Goal: Task Accomplishment & Management: Manage account settings

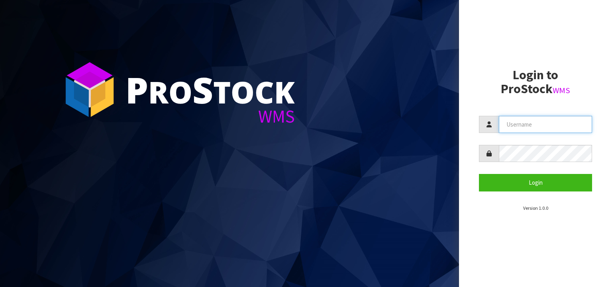
click at [558, 119] on input "text" at bounding box center [545, 124] width 93 height 17
type input "[PERSON_NAME]"
click at [479, 174] on button "Login" at bounding box center [535, 182] width 113 height 17
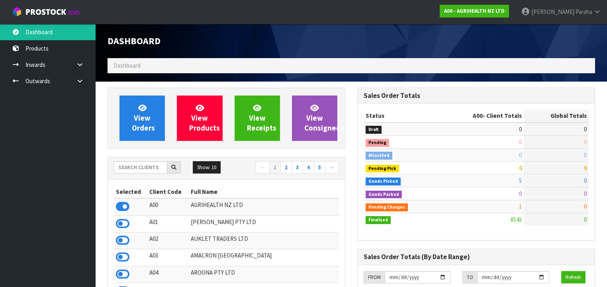
scroll to position [601, 250]
click at [135, 171] on input "text" at bounding box center [140, 167] width 53 height 12
type input "K01"
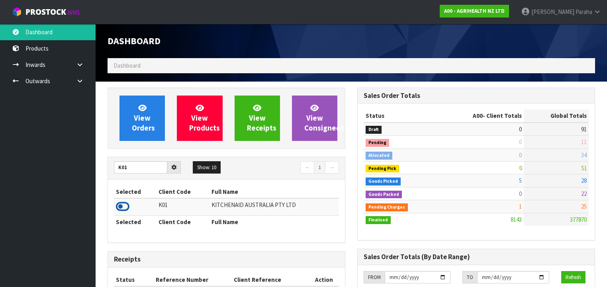
click at [126, 204] on icon at bounding box center [123, 207] width 14 height 12
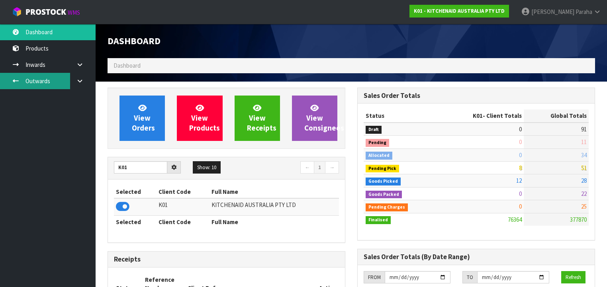
click at [43, 83] on link "Outwards" at bounding box center [48, 81] width 96 height 16
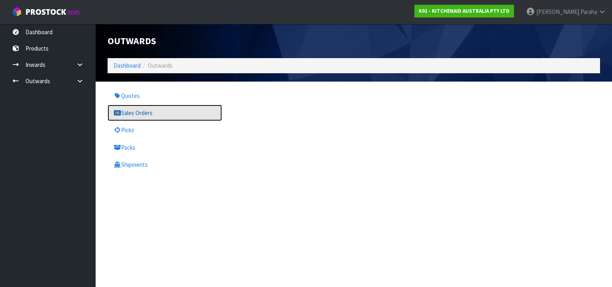
click at [136, 116] on link "Sales Orders" at bounding box center [165, 113] width 114 height 16
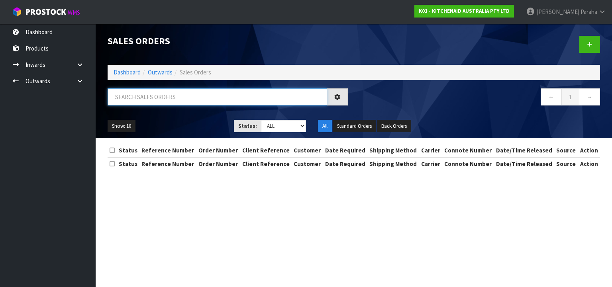
click at [129, 98] on input "text" at bounding box center [218, 96] width 220 height 17
type input "JOB-0408832"
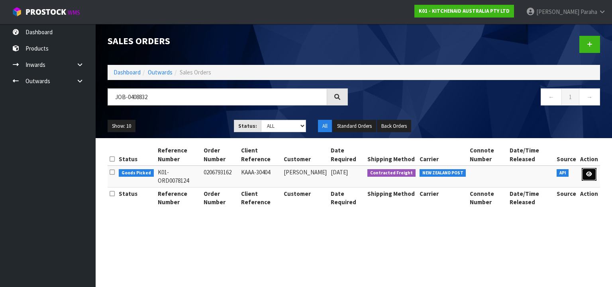
click at [593, 178] on link at bounding box center [589, 174] width 15 height 13
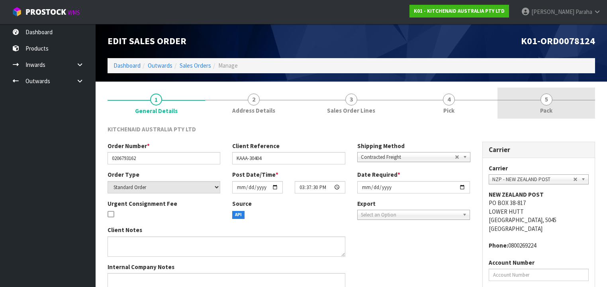
click at [548, 102] on span "5" at bounding box center [547, 100] width 12 height 12
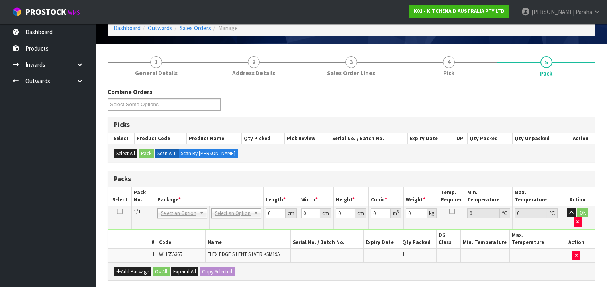
scroll to position [96, 0]
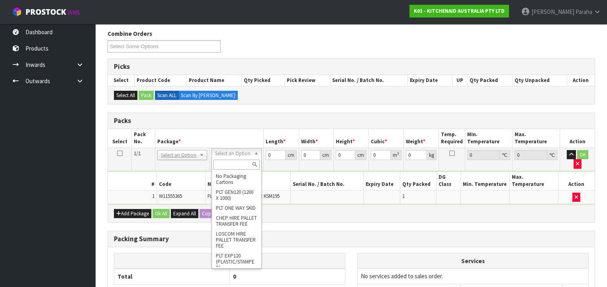
click at [240, 164] on input "text" at bounding box center [237, 165] width 46 height 10
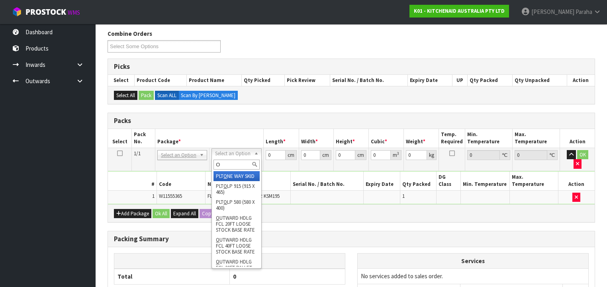
type input "OC"
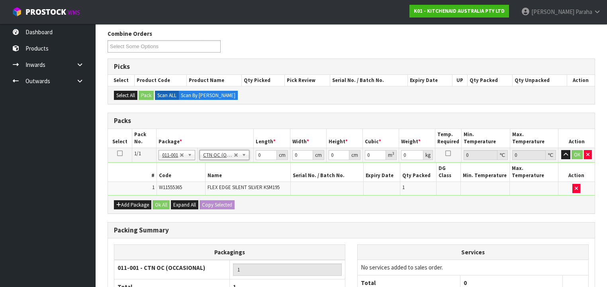
type input "0.35"
drag, startPoint x: 263, startPoint y: 155, endPoint x: 249, endPoint y: 154, distance: 14.0
click at [249, 154] on tr "1/1 NONE 007-001 007-002 007-004 007-009 007-013 007-014 007-015 007-017 007-01…" at bounding box center [351, 155] width 487 height 14
type input "21"
type input "15"
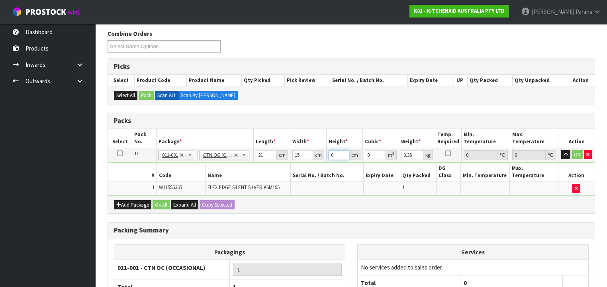
type input "1"
type input "0.000315"
type input "18"
type input "0.00567"
type input "18"
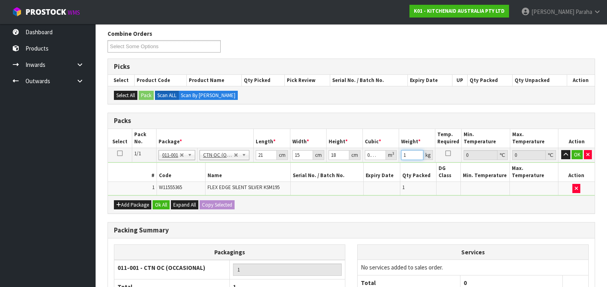
type input "1"
click at [562, 150] on button "button" at bounding box center [566, 155] width 9 height 10
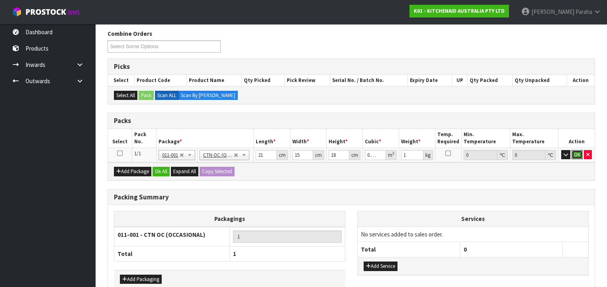
click button "OK" at bounding box center [577, 155] width 11 height 10
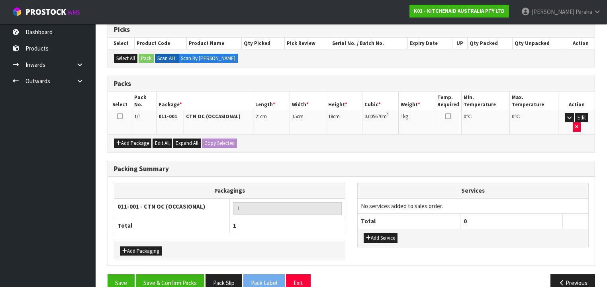
scroll to position [137, 0]
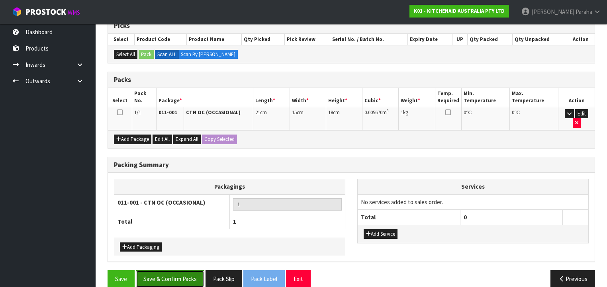
click at [181, 271] on button "Save & Confirm Packs" at bounding box center [170, 279] width 69 height 17
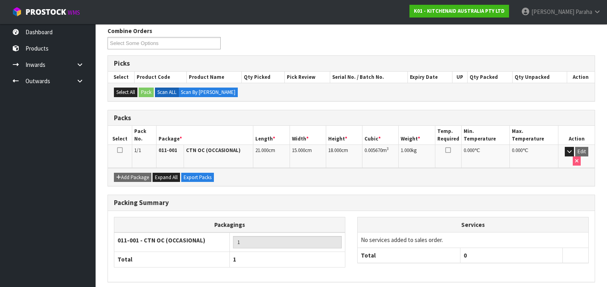
scroll to position [148, 0]
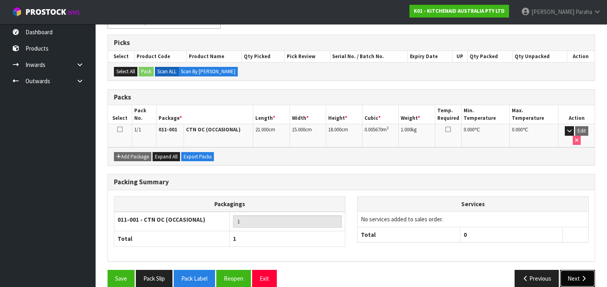
click at [571, 270] on button "Next" at bounding box center [577, 278] width 35 height 17
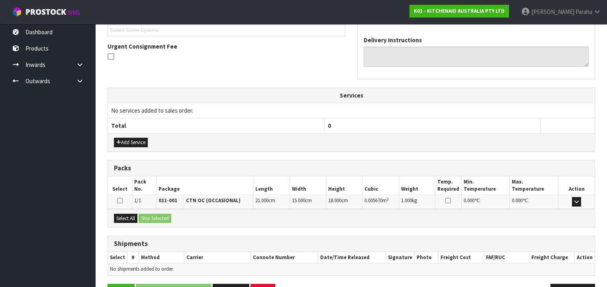
scroll to position [244, 0]
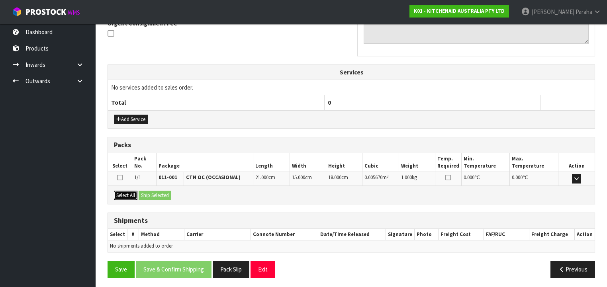
click at [128, 195] on button "Select All" at bounding box center [126, 196] width 24 height 10
click at [152, 195] on button "Ship Selected" at bounding box center [155, 196] width 33 height 10
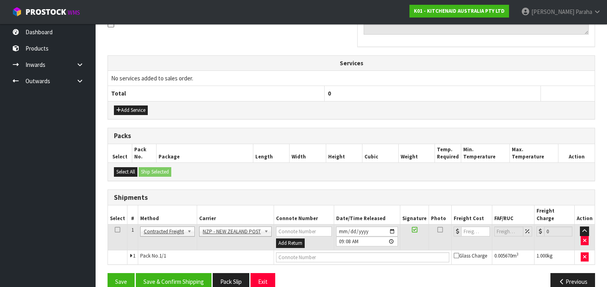
scroll to position [258, 0]
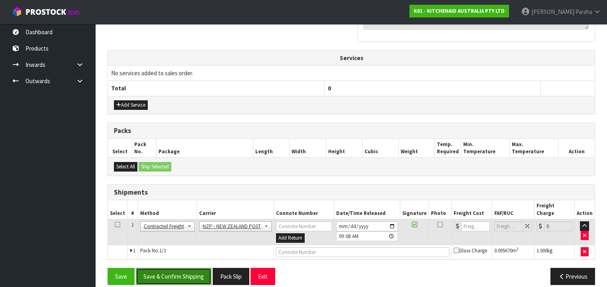
click at [191, 268] on button "Save & Confirm Shipping" at bounding box center [174, 276] width 76 height 17
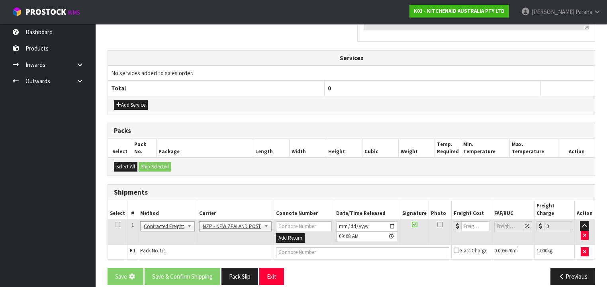
scroll to position [0, 0]
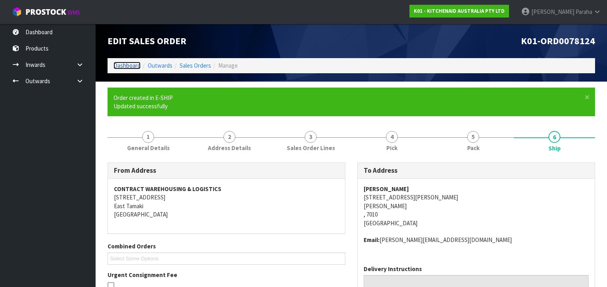
click at [129, 67] on link "Dashboard" at bounding box center [127, 66] width 27 height 8
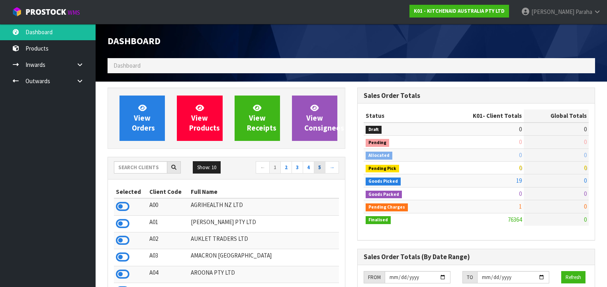
scroll to position [601, 250]
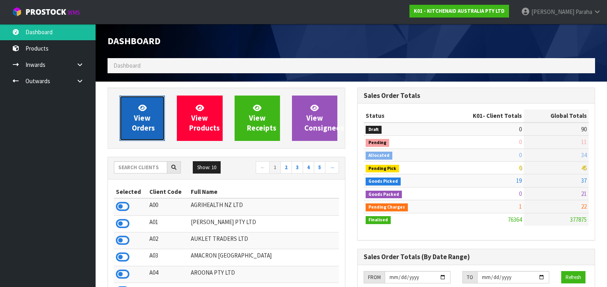
click at [151, 125] on span "View Orders" at bounding box center [143, 118] width 23 height 30
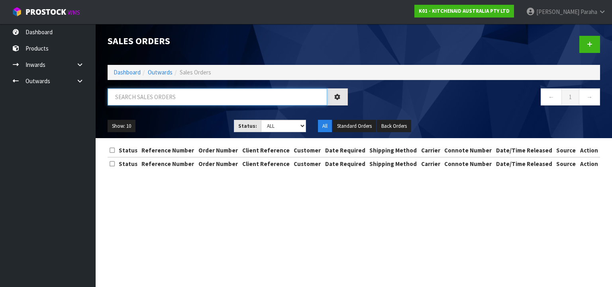
click at [167, 93] on input "text" at bounding box center [218, 96] width 220 height 17
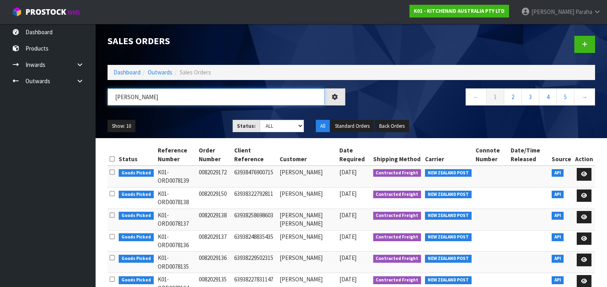
type input "[PERSON_NAME]"
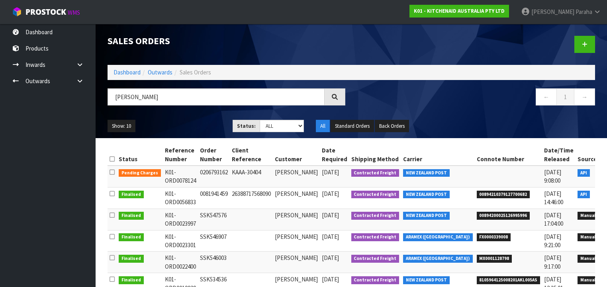
click at [609, 175] on icon at bounding box center [612, 174] width 6 height 5
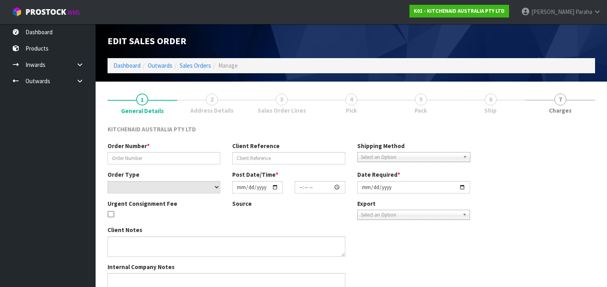
type input "0206793162"
type input "KAAA-30404"
select select "number:0"
type input "[DATE]"
type input "15:37:30.000"
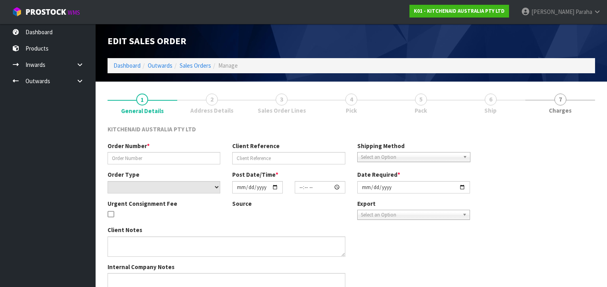
type input "[DATE]"
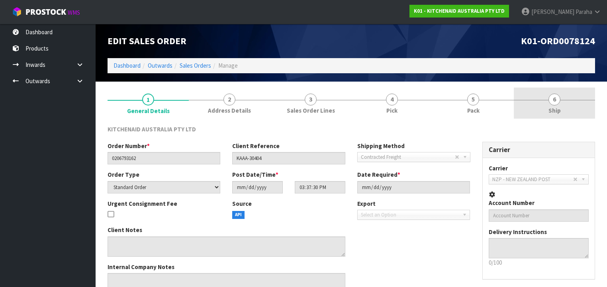
click at [556, 107] on span "Ship" at bounding box center [555, 110] width 12 height 8
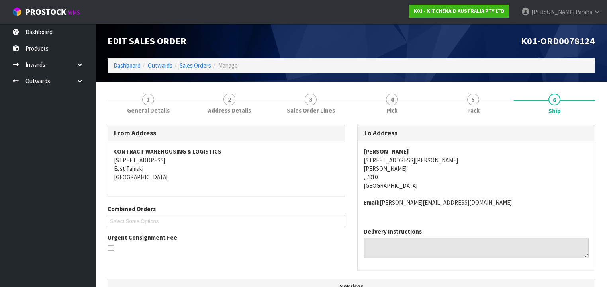
click at [366, 160] on address "[PERSON_NAME] [STREET_ADDRESS][PERSON_NAME][PERSON_NAME]" at bounding box center [476, 168] width 225 height 43
drag, startPoint x: 363, startPoint y: 159, endPoint x: 525, endPoint y: 174, distance: 163.3
click at [426, 162] on div "[PERSON_NAME] [STREET_ADDRESS][PERSON_NAME][PERSON_NAME] Email: [PERSON_NAME][E…" at bounding box center [476, 182] width 237 height 80
copy address "[STREET_ADDRESS][PERSON_NAME]"
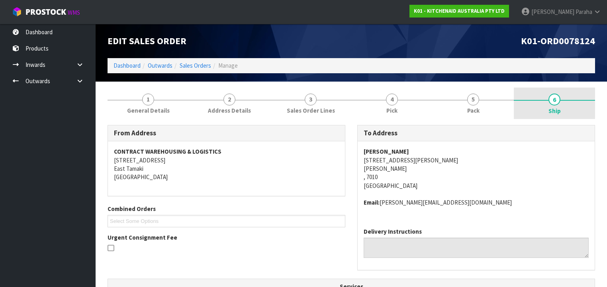
click at [554, 102] on span "6" at bounding box center [555, 100] width 12 height 12
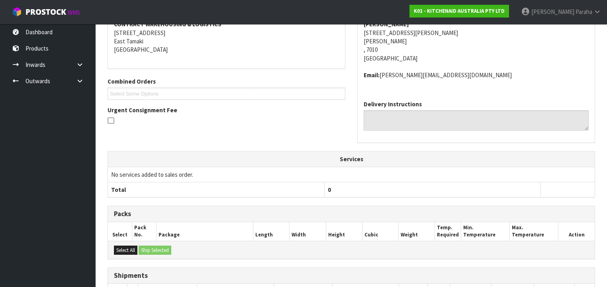
scroll to position [209, 0]
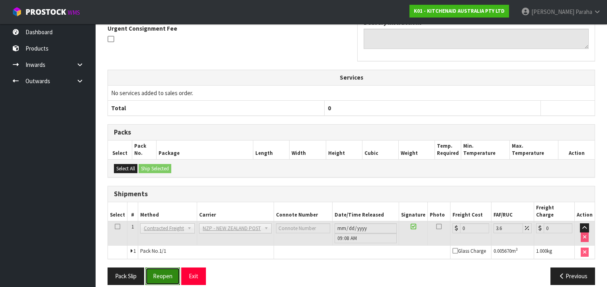
click at [161, 268] on button "Reopen" at bounding box center [162, 276] width 35 height 17
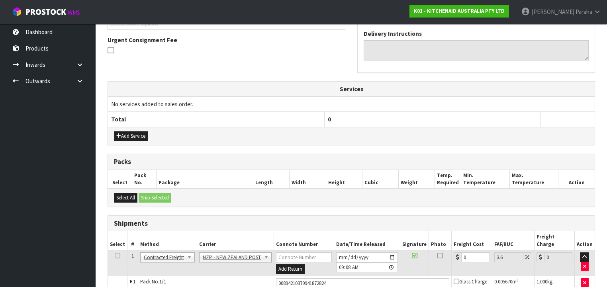
scroll to position [265, 0]
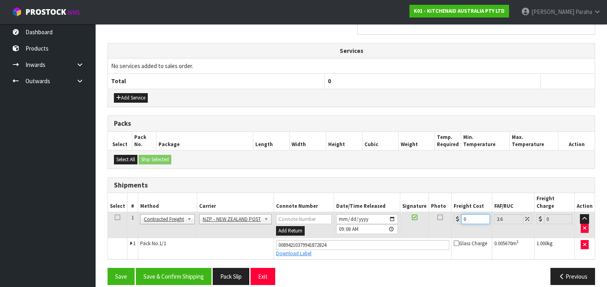
drag, startPoint x: 466, startPoint y: 208, endPoint x: 458, endPoint y: 209, distance: 8.1
click at [458, 214] on div "0" at bounding box center [472, 219] width 36 height 10
type input "1"
type input "1.04"
type input "11"
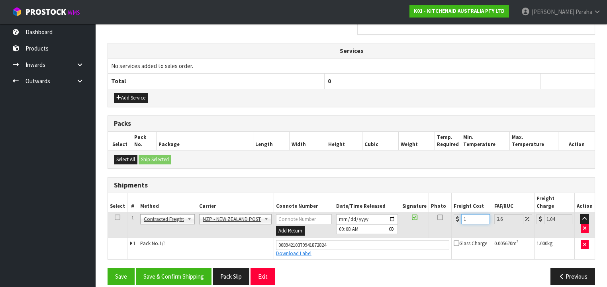
type input "11.4"
type input "11.6"
type input "12.02"
type input "11.61"
type input "12.03"
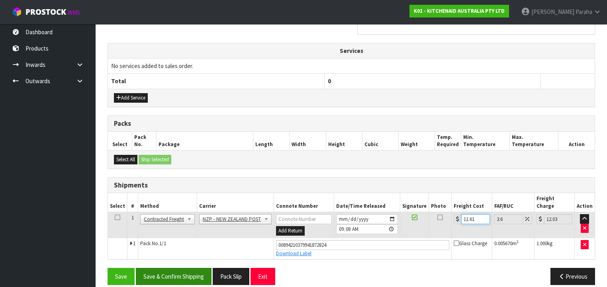
type input "11.61"
click at [152, 268] on button "Save & Confirm Shipping" at bounding box center [174, 276] width 76 height 17
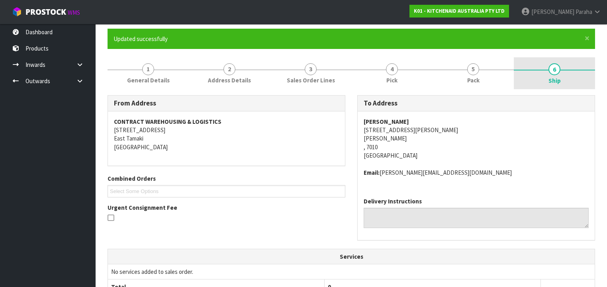
scroll to position [0, 0]
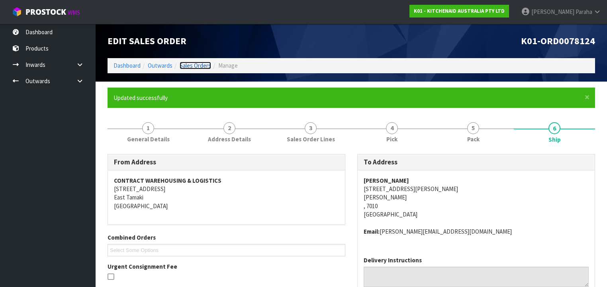
click at [206, 63] on link "Sales Orders" at bounding box center [195, 66] width 31 height 8
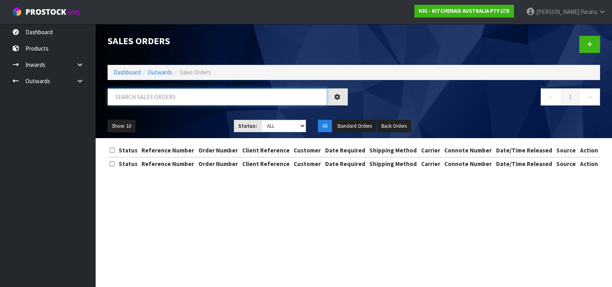
click at [206, 94] on input "text" at bounding box center [218, 96] width 220 height 17
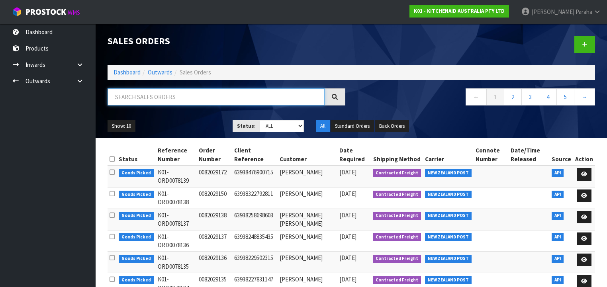
click at [124, 95] on input "text" at bounding box center [216, 96] width 217 height 17
type input "JOB-0408830"
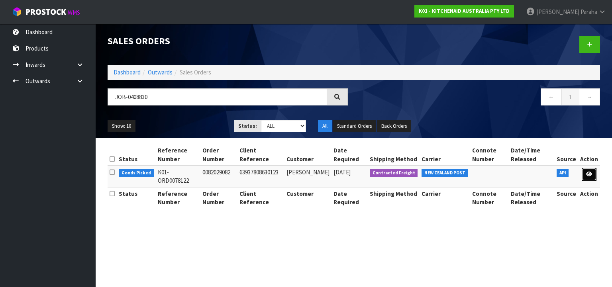
click at [595, 177] on link at bounding box center [589, 174] width 15 height 13
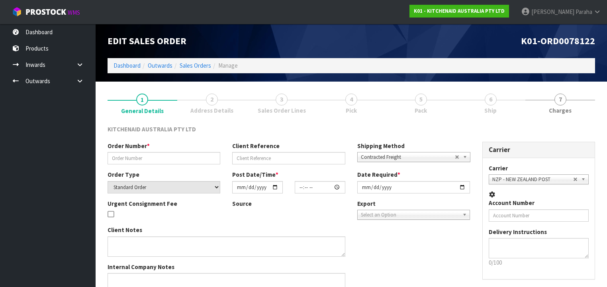
type input "0082029082"
type input "63937808630123"
select select "number:0"
type input "[DATE]"
type input "15:36:36.000"
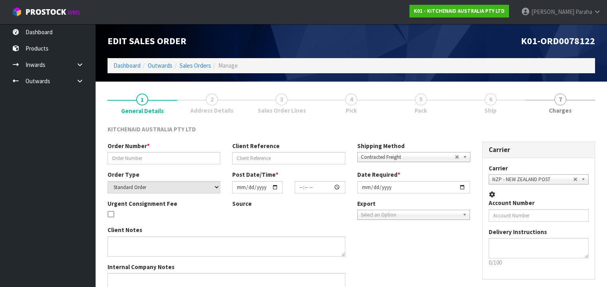
type input "[DATE]"
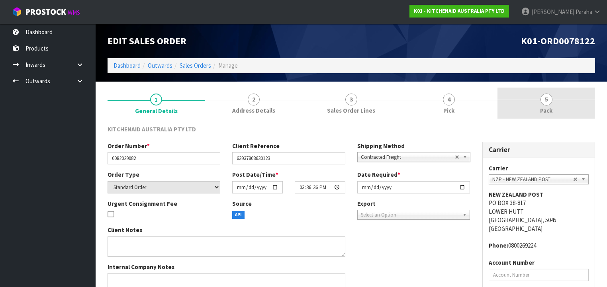
click at [544, 105] on link "5 Pack" at bounding box center [547, 103] width 98 height 31
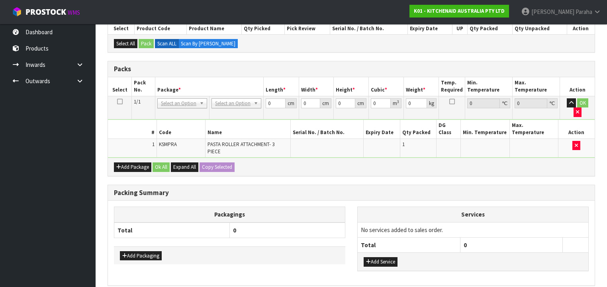
scroll to position [159, 0]
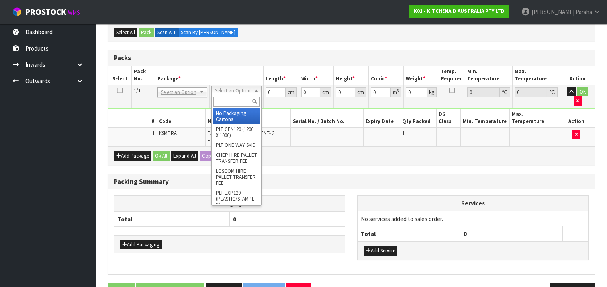
click at [233, 102] on input "text" at bounding box center [237, 102] width 46 height 10
type input "OC"
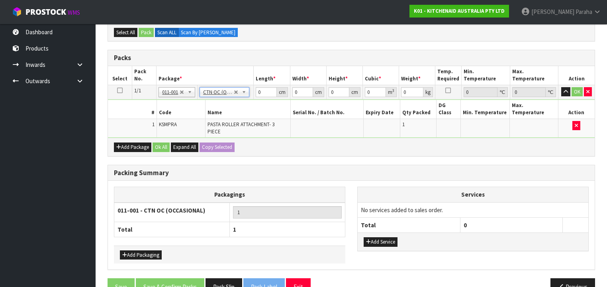
type input "3.5"
drag, startPoint x: 263, startPoint y: 90, endPoint x: 257, endPoint y: 93, distance: 7.5
click at [258, 93] on input "0" at bounding box center [266, 92] width 21 height 10
type input "20"
type input "13"
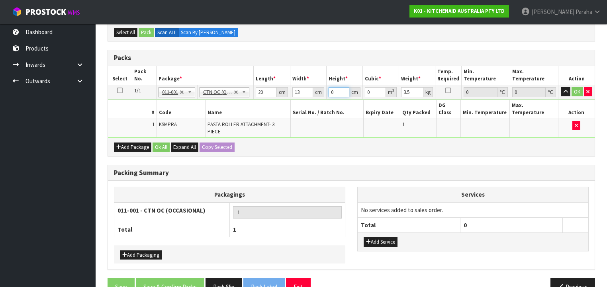
type input "2"
type input "0.00052"
type input "29"
type input "0.00754"
type input "29"
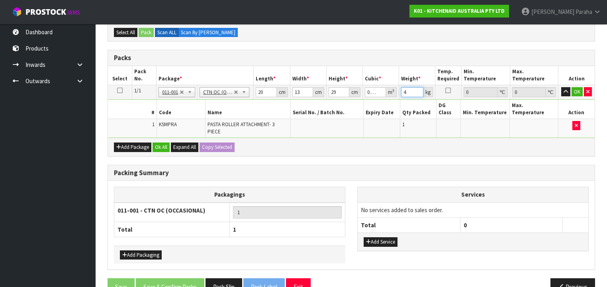
type input "4"
click at [562, 87] on button "button" at bounding box center [566, 92] width 9 height 10
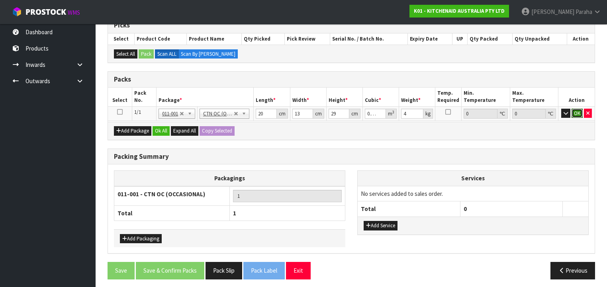
click button "OK" at bounding box center [577, 114] width 11 height 10
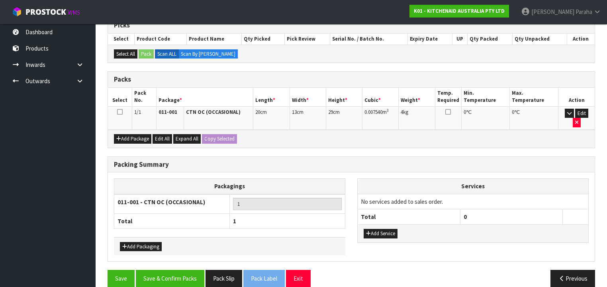
scroll to position [137, 0]
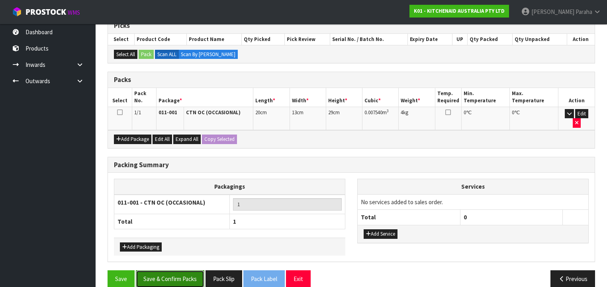
click at [186, 271] on button "Save & Confirm Packs" at bounding box center [170, 279] width 69 height 17
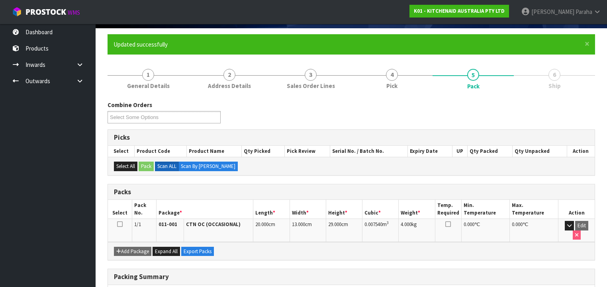
scroll to position [148, 0]
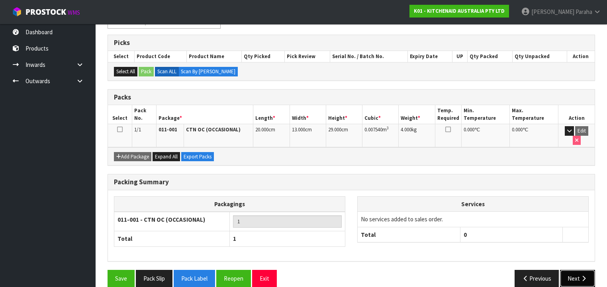
click at [570, 270] on button "Next" at bounding box center [577, 278] width 35 height 17
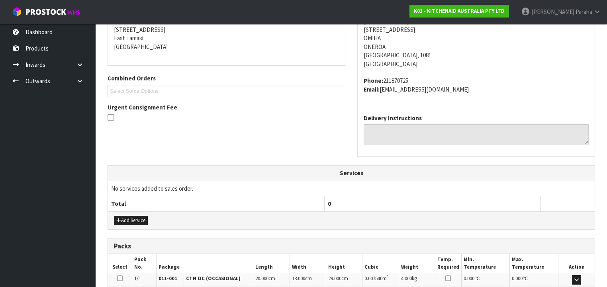
scroll to position [261, 0]
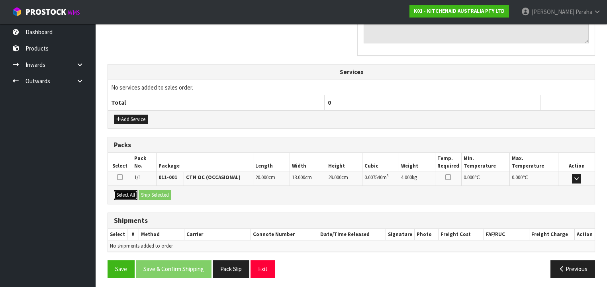
click at [126, 194] on button "Select All" at bounding box center [126, 196] width 24 height 10
click at [159, 194] on button "Ship Selected" at bounding box center [155, 196] width 33 height 10
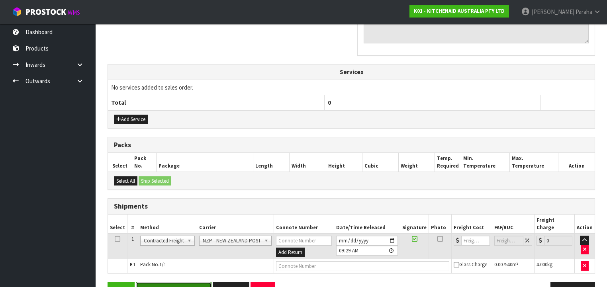
click at [185, 282] on button "Save & Confirm Shipping" at bounding box center [174, 290] width 76 height 17
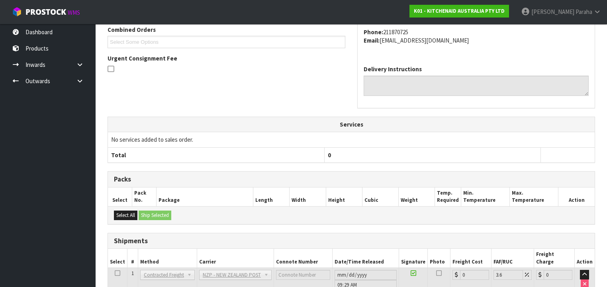
scroll to position [264, 0]
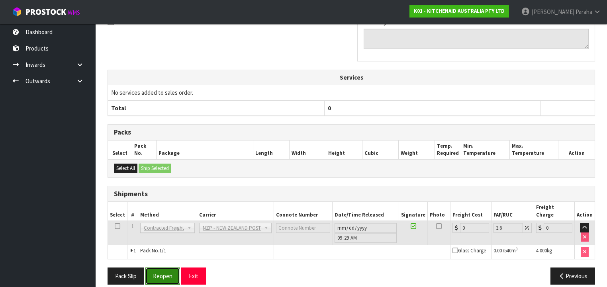
click at [167, 269] on button "Reopen" at bounding box center [162, 276] width 35 height 17
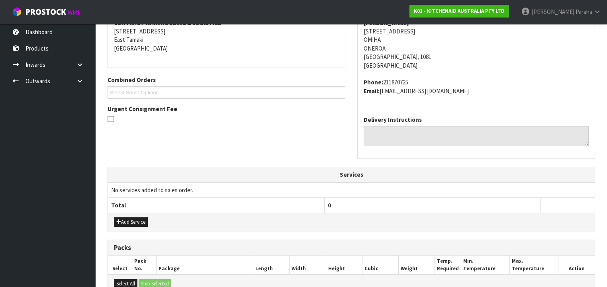
scroll to position [255, 0]
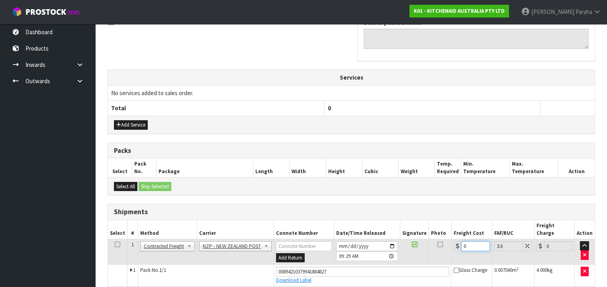
drag, startPoint x: 464, startPoint y: 236, endPoint x: 449, endPoint y: 236, distance: 14.4
click at [449, 239] on tr "1 Client Local Pickup Customer Local Pickup Company Freight Contracted Freight …" at bounding box center [351, 252] width 487 height 26
type input "7"
type input "7.25"
type input "7.3"
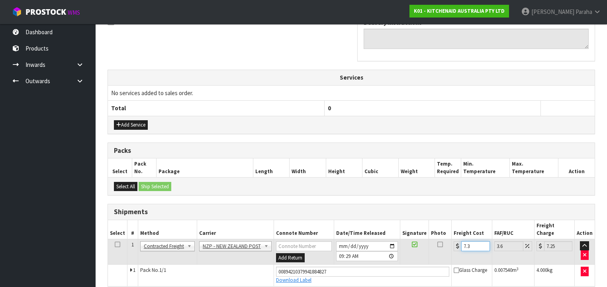
type input "7.56"
type input "7.31"
type input "7.57"
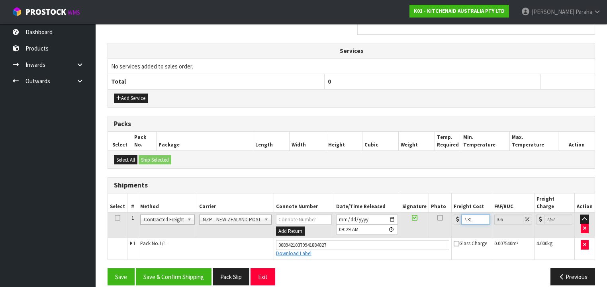
scroll to position [282, 0]
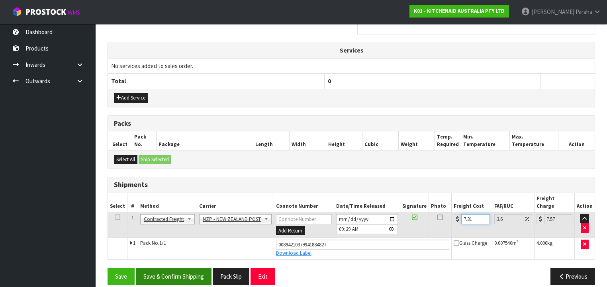
type input "7.31"
click at [165, 271] on button "Save & Confirm Shipping" at bounding box center [174, 276] width 76 height 17
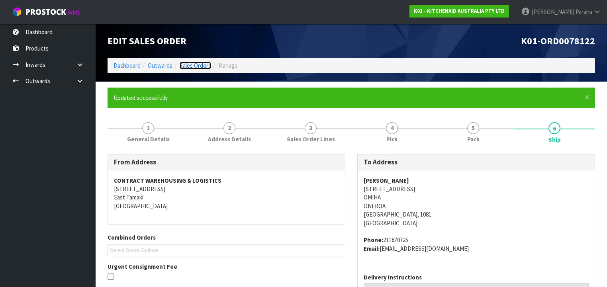
click at [195, 64] on link "Sales Orders" at bounding box center [195, 66] width 31 height 8
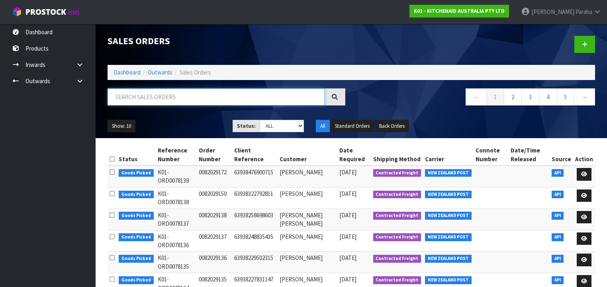
click at [181, 100] on input "text" at bounding box center [216, 96] width 217 height 17
type input "JOB-0408831"
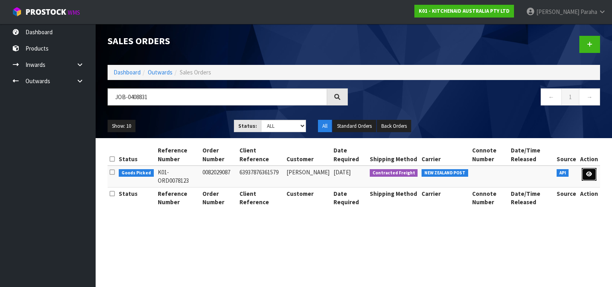
click at [586, 175] on link at bounding box center [589, 174] width 15 height 13
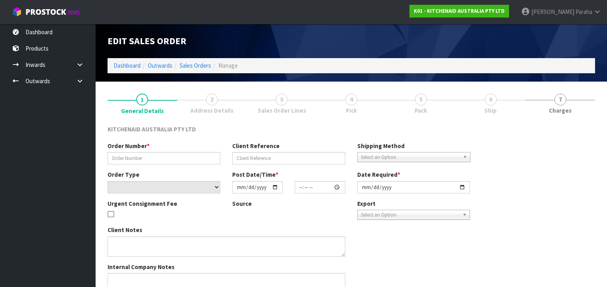
type input "0082029087"
type input "63937876361579"
select select "number:0"
type input "[DATE]"
type input "15:36:38.000"
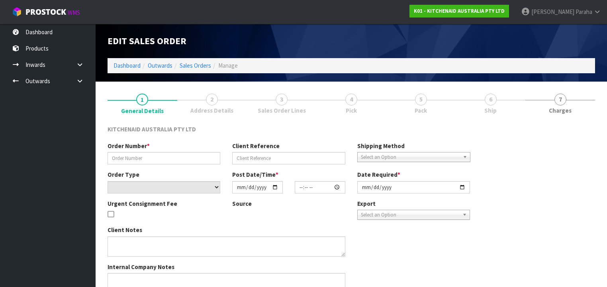
type input "[DATE]"
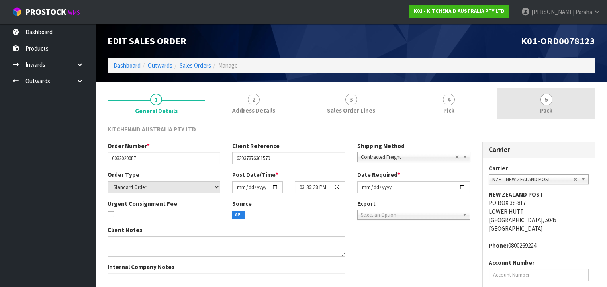
click at [551, 105] on link "5 Pack" at bounding box center [547, 103] width 98 height 31
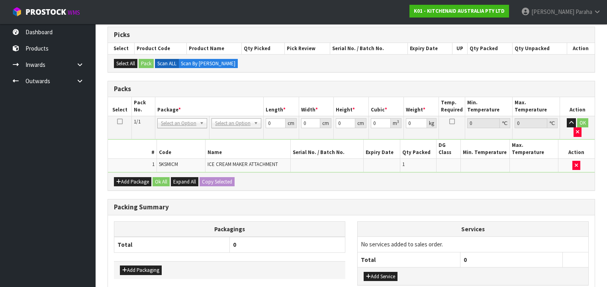
scroll to position [159, 0]
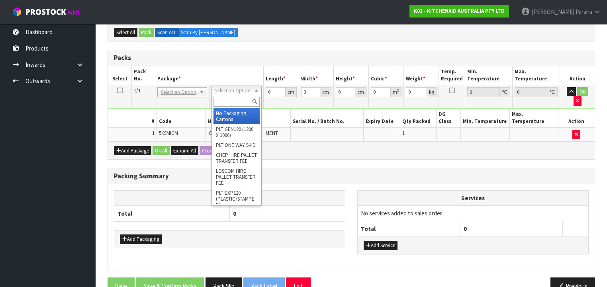
click at [224, 100] on input "text" at bounding box center [237, 102] width 46 height 10
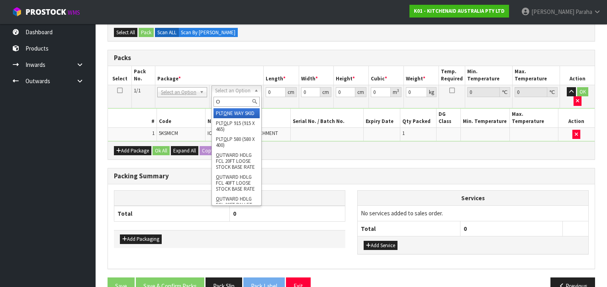
type input "OC"
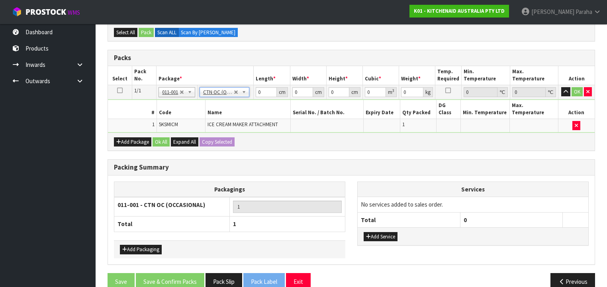
type input "3.36"
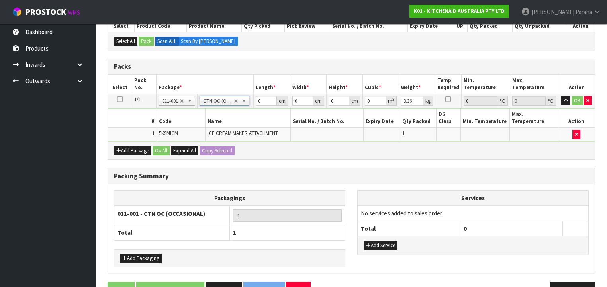
scroll to position [163, 0]
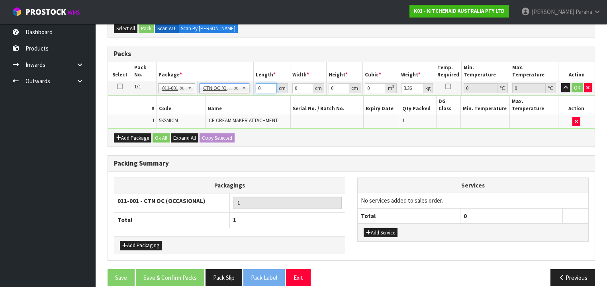
drag, startPoint x: 257, startPoint y: 89, endPoint x: 253, endPoint y: 90, distance: 4.4
click at [253, 90] on tr "1/1 NONE 007-001 007-002 007-004 007-009 007-013 007-014 007-015 007-017 007-01…" at bounding box center [351, 88] width 487 height 14
type input "29"
type input "28"
type input "2"
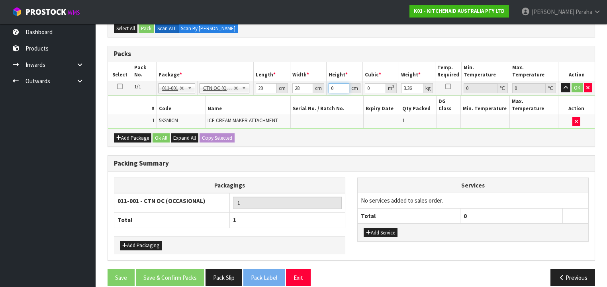
type input "0.001624"
type input "29"
type input "0.023548"
type input "29"
type input "4"
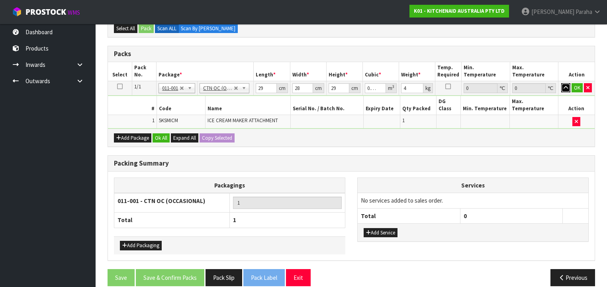
click at [562, 83] on button "button" at bounding box center [566, 88] width 9 height 10
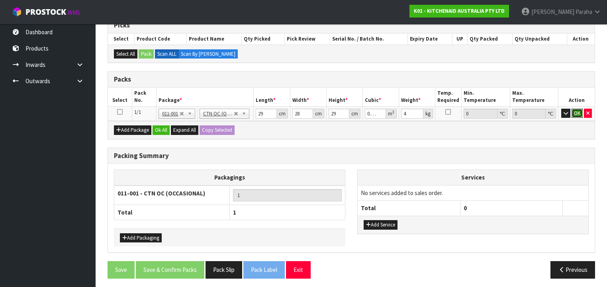
click button "OK" at bounding box center [577, 114] width 11 height 10
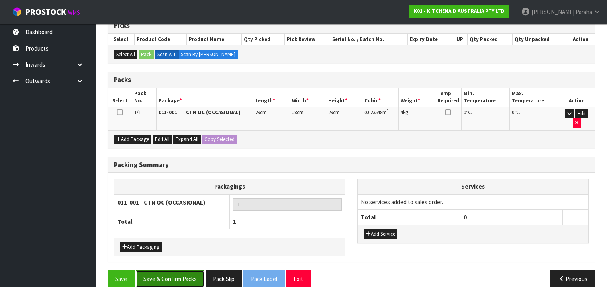
click at [179, 271] on button "Save & Confirm Packs" at bounding box center [170, 279] width 69 height 17
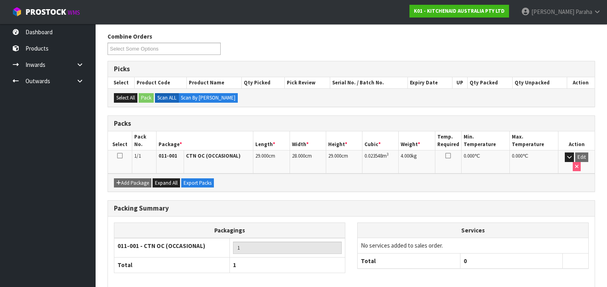
scroll to position [148, 0]
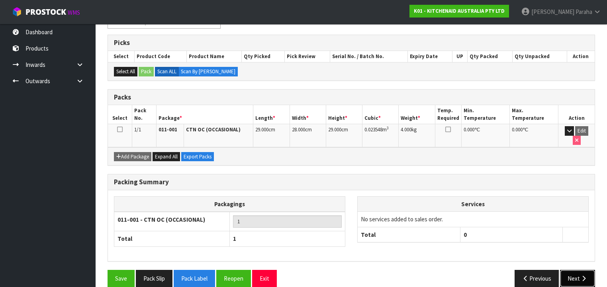
click at [574, 270] on button "Next" at bounding box center [577, 278] width 35 height 17
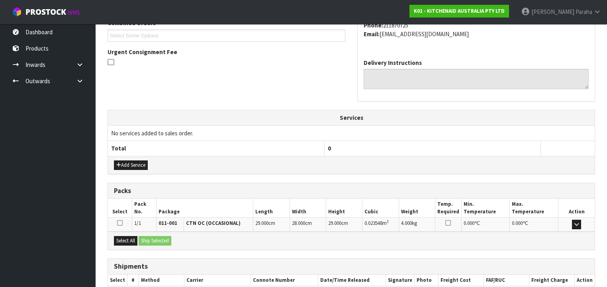
scroll to position [261, 0]
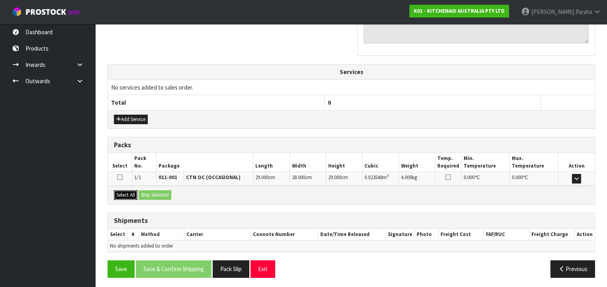
drag, startPoint x: 132, startPoint y: 195, endPoint x: 148, endPoint y: 194, distance: 16.3
click at [138, 195] on button "Select All" at bounding box center [126, 196] width 24 height 10
click at [150, 194] on button "Ship Selected" at bounding box center [155, 196] width 33 height 10
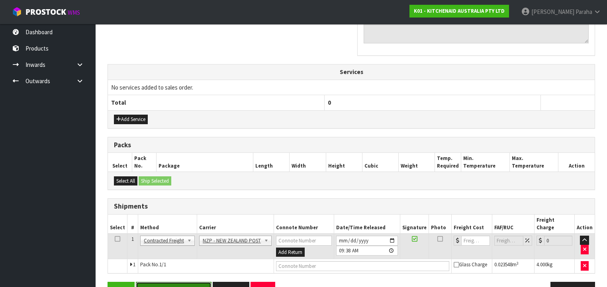
click at [189, 282] on button "Save & Confirm Shipping" at bounding box center [174, 290] width 76 height 17
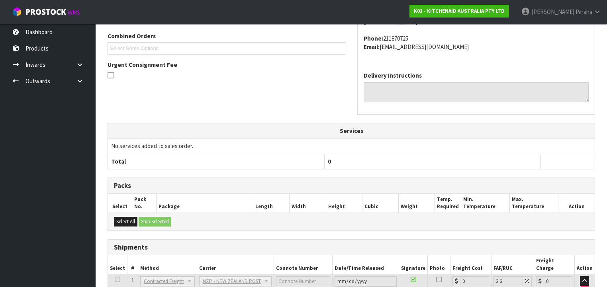
scroll to position [264, 0]
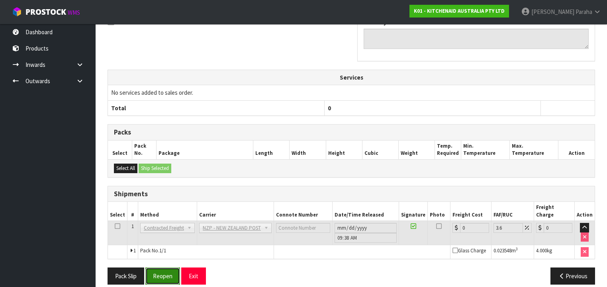
click at [168, 268] on button "Reopen" at bounding box center [162, 276] width 35 height 17
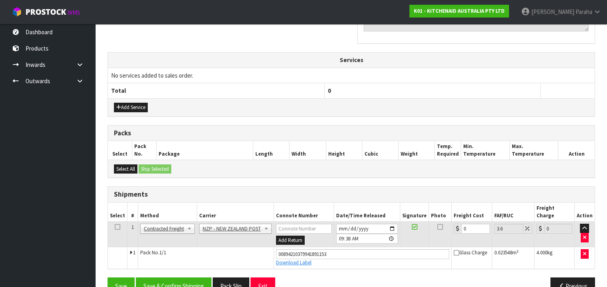
scroll to position [282, 0]
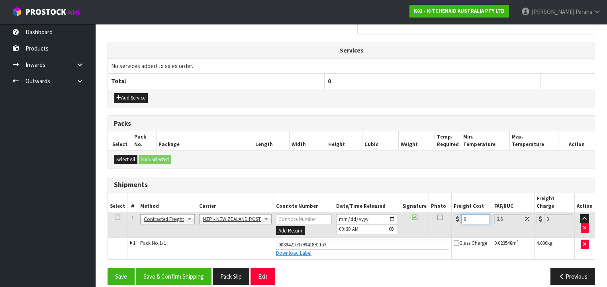
drag, startPoint x: 466, startPoint y: 212, endPoint x: 451, endPoint y: 212, distance: 15.5
click at [452, 212] on td "0" at bounding box center [472, 225] width 40 height 26
type input "7"
type input "7.25"
type input "7.3"
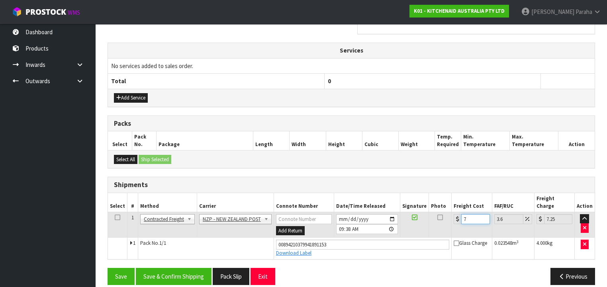
type input "7.56"
type input "7.31"
type input "7.57"
type input "7.31"
click at [176, 271] on button "Save & Confirm Shipping" at bounding box center [174, 276] width 76 height 17
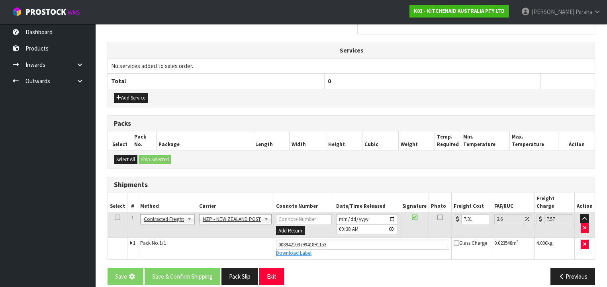
scroll to position [0, 0]
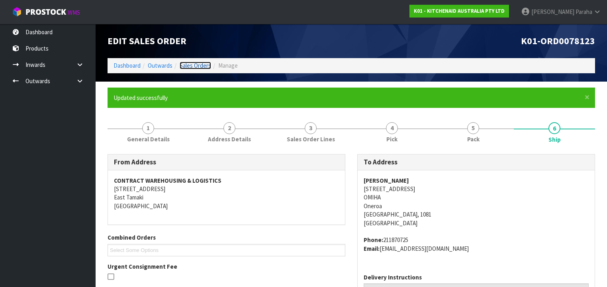
click at [204, 65] on link "Sales Orders" at bounding box center [195, 66] width 31 height 8
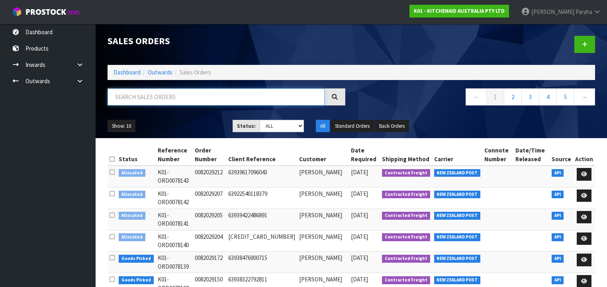
click at [197, 97] on input "text" at bounding box center [216, 96] width 217 height 17
type input "JOB-0408829"
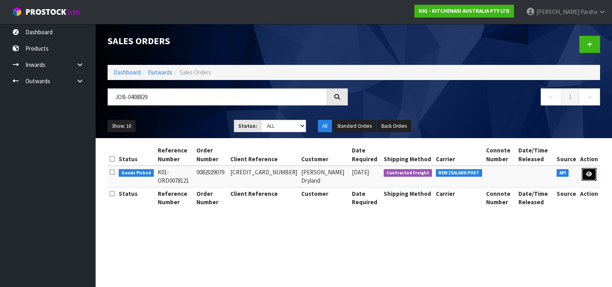
click at [587, 174] on icon at bounding box center [589, 174] width 6 height 5
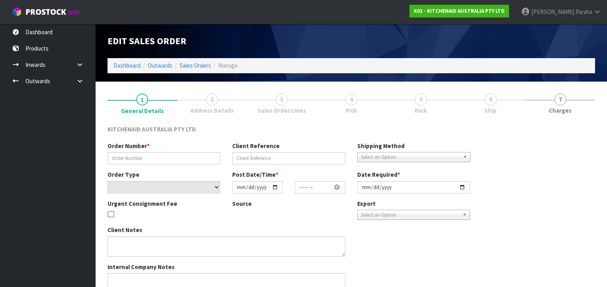
type input "0082029079"
type input "[CREDIT_CARD_NUMBER]"
select select "number:0"
type input "[DATE]"
type input "15:36:35.000"
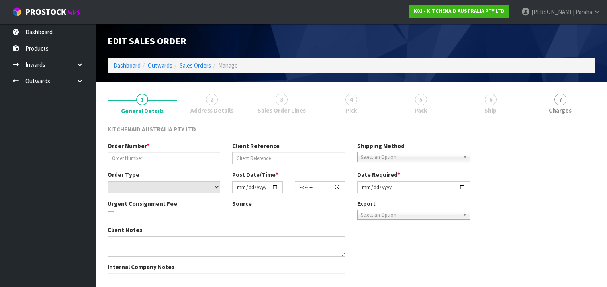
type input "[DATE]"
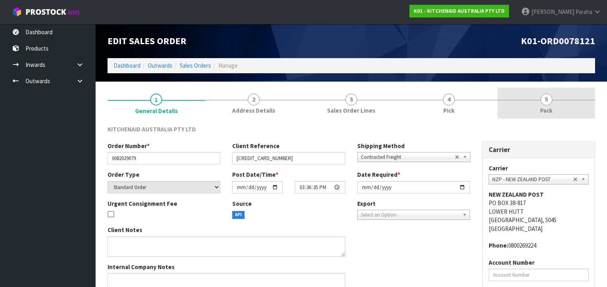
click at [547, 103] on span "5" at bounding box center [547, 100] width 12 height 12
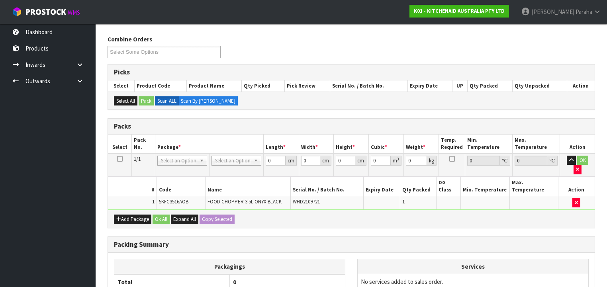
scroll to position [96, 0]
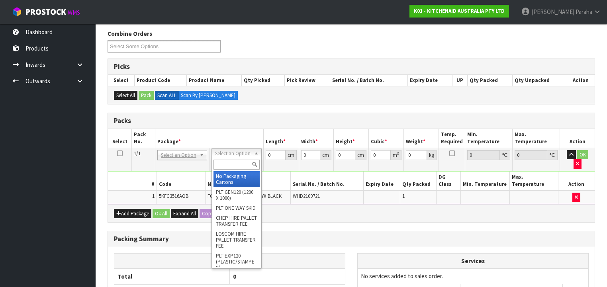
click at [235, 164] on input "text" at bounding box center [237, 165] width 46 height 10
type input "CL"
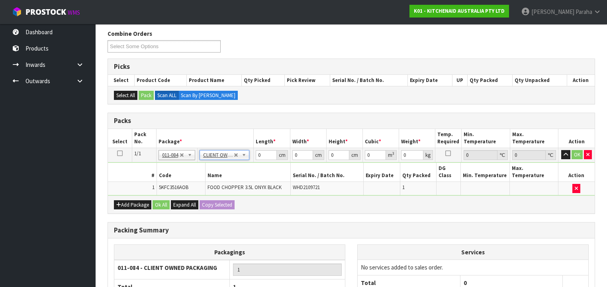
type input "2.1"
click at [247, 157] on tr "1/1 NONE 007-001 007-002 007-004 007-009 007-013 007-014 007-015 007-017 007-01…" at bounding box center [351, 155] width 487 height 14
type input "30"
type input "27"
type input "2"
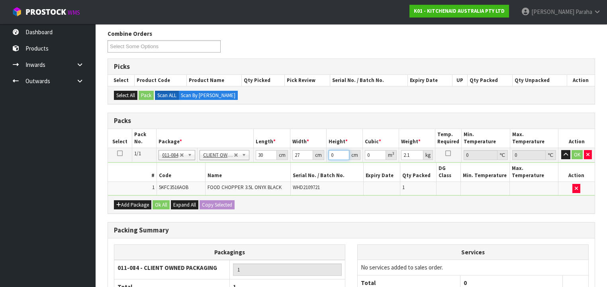
type input "0.00162"
type input "20"
type input "0.0162"
type input "20"
type input "2"
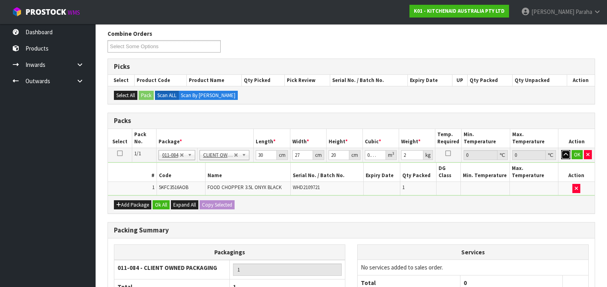
click at [562, 150] on button "button" at bounding box center [566, 155] width 9 height 10
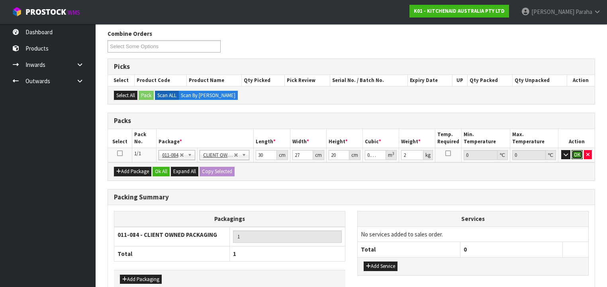
click button "OK" at bounding box center [577, 155] width 11 height 10
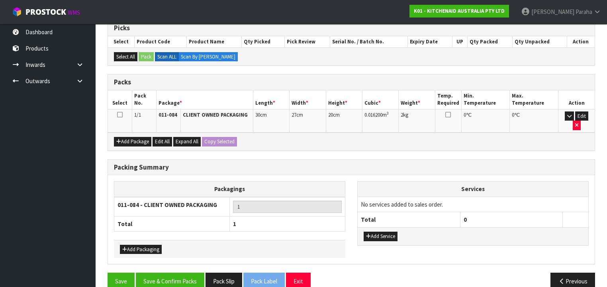
scroll to position [137, 0]
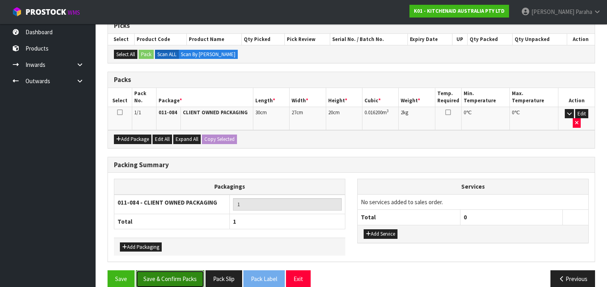
click at [172, 271] on button "Save & Confirm Packs" at bounding box center [170, 279] width 69 height 17
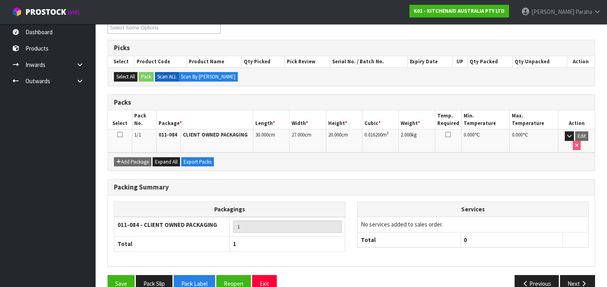
scroll to position [148, 0]
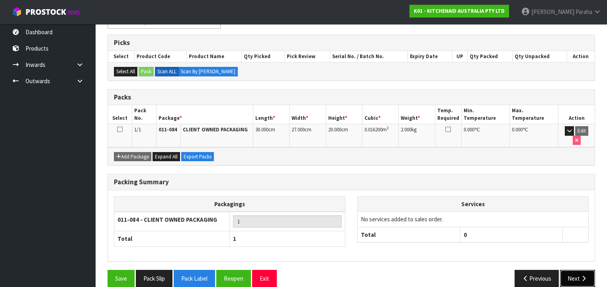
click at [579, 270] on button "Next" at bounding box center [577, 278] width 35 height 17
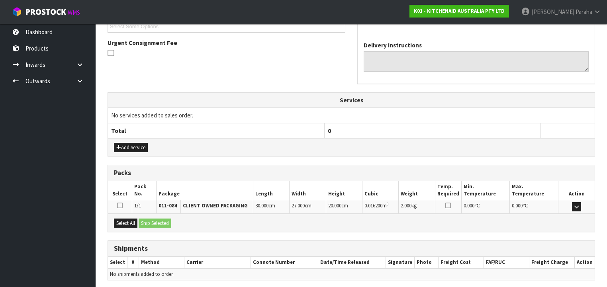
scroll to position [252, 0]
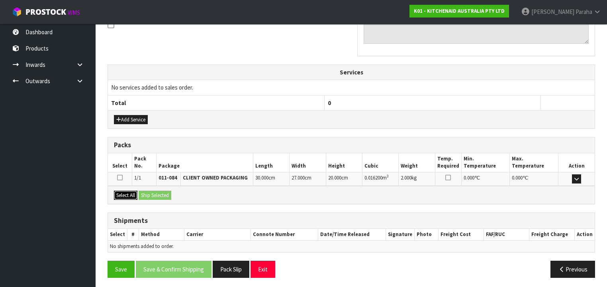
click at [132, 191] on button "Select All" at bounding box center [126, 196] width 24 height 10
click at [144, 193] on button "Ship Selected" at bounding box center [155, 196] width 33 height 10
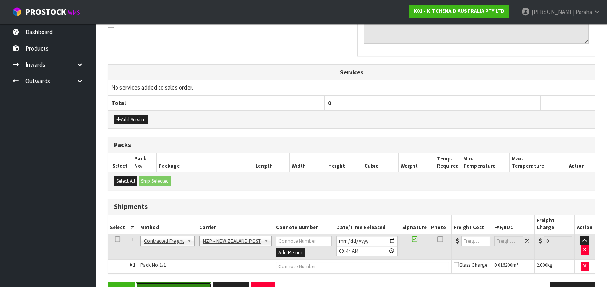
click at [187, 283] on button "Save & Confirm Shipping" at bounding box center [174, 291] width 76 height 17
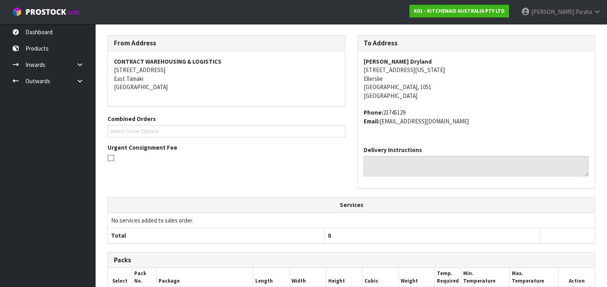
scroll to position [255, 0]
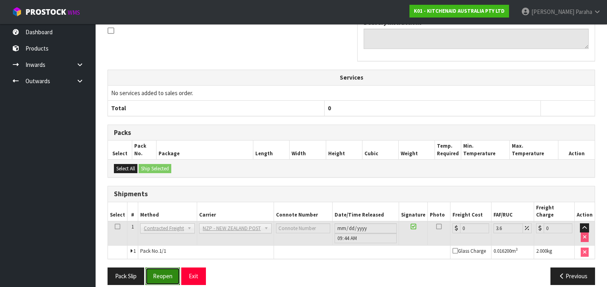
click at [169, 268] on button "Reopen" at bounding box center [162, 276] width 35 height 17
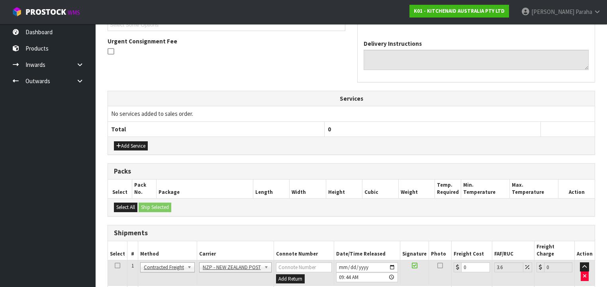
scroll to position [273, 0]
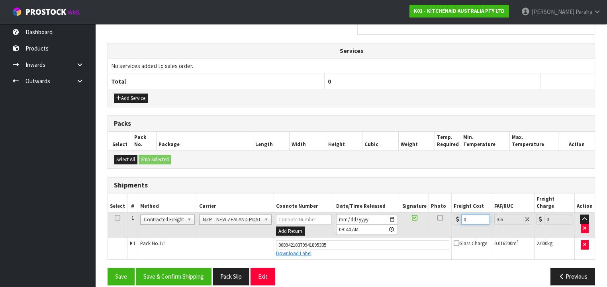
drag, startPoint x: 468, startPoint y: 210, endPoint x: 446, endPoint y: 209, distance: 21.9
click at [446, 212] on tr "1 Client Local Pickup Customer Local Pickup Company Freight Contracted Freight …" at bounding box center [351, 225] width 487 height 26
type input "4"
type input "4.14"
type input "4.3"
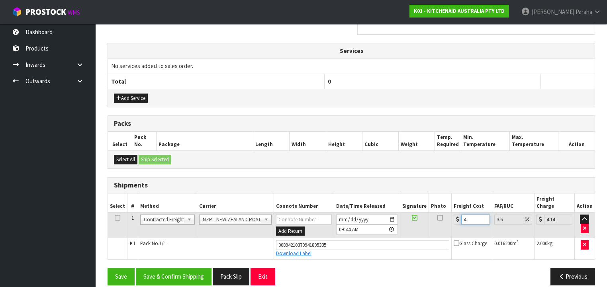
type input "4.45"
type input "4.33"
type input "4.49"
type input "4.33"
click at [180, 268] on button "Save & Confirm Shipping" at bounding box center [174, 276] width 76 height 17
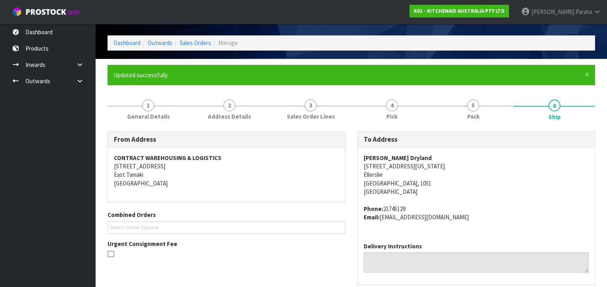
scroll to position [0, 0]
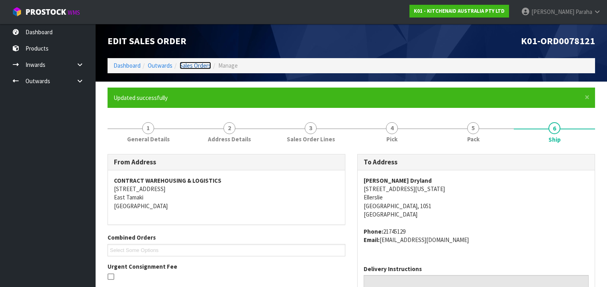
click at [206, 66] on link "Sales Orders" at bounding box center [195, 66] width 31 height 8
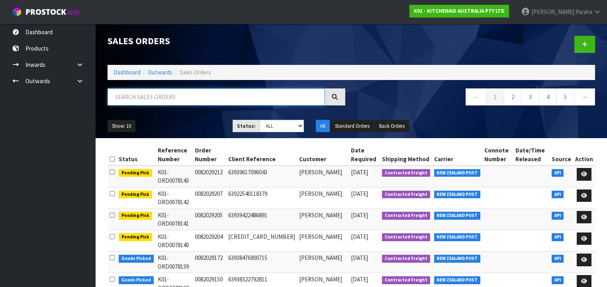
click at [200, 96] on input "text" at bounding box center [216, 96] width 217 height 17
type input "JOB-0408828"
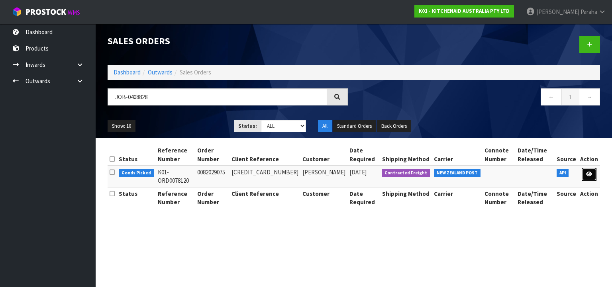
click at [587, 175] on icon at bounding box center [589, 174] width 6 height 5
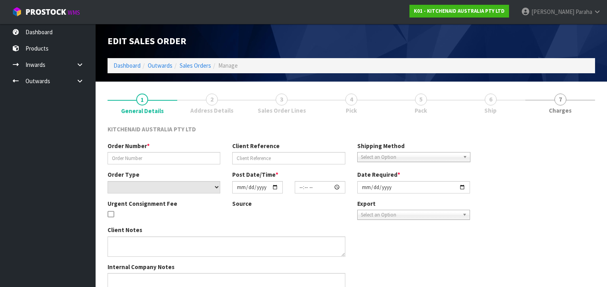
type input "0082029075"
type input "[CREDIT_CARD_NUMBER]"
select select "number:0"
type input "[DATE]"
type input "15:36:33.000"
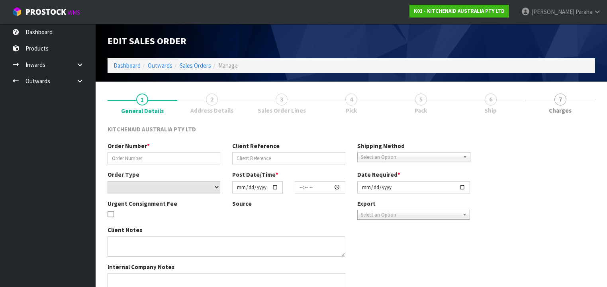
type input "[DATE]"
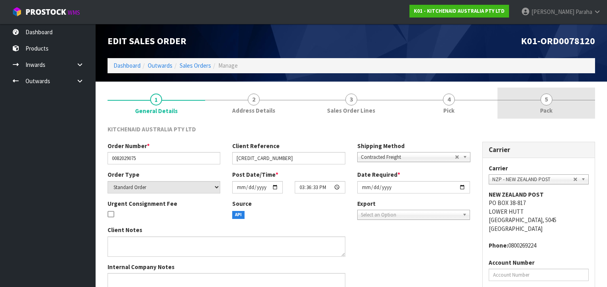
click at [551, 102] on span "5" at bounding box center [547, 100] width 12 height 12
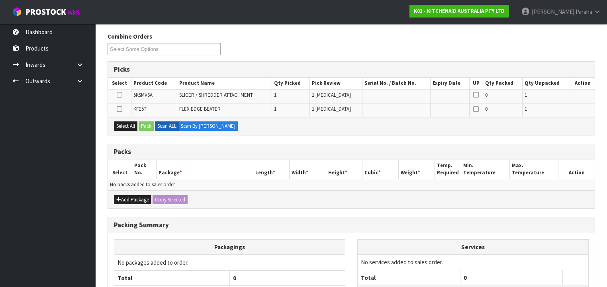
scroll to position [128, 0]
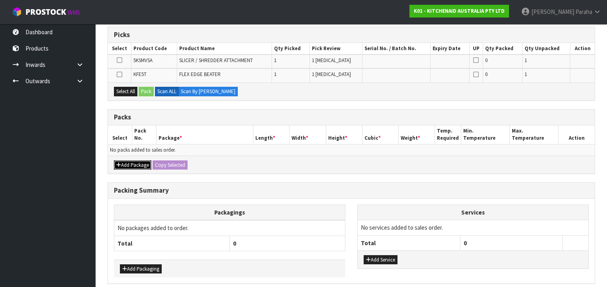
click at [123, 162] on button "Add Package" at bounding box center [132, 166] width 37 height 10
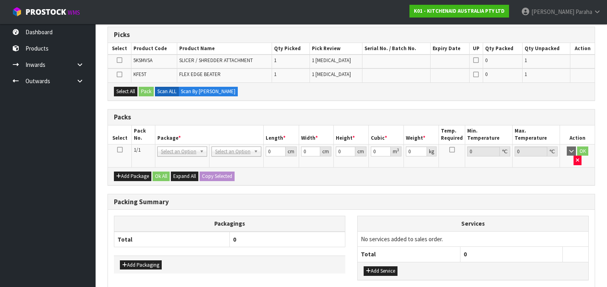
click at [120, 150] on icon at bounding box center [120, 150] width 6 height 0
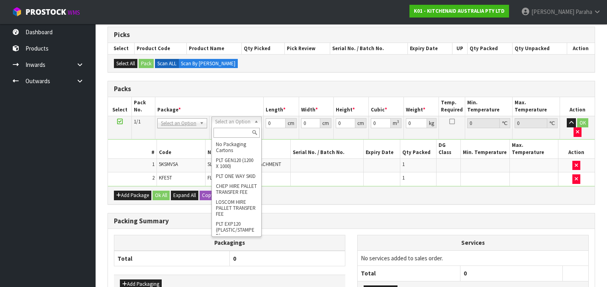
click at [247, 134] on input "text" at bounding box center [237, 133] width 46 height 10
type input "CL"
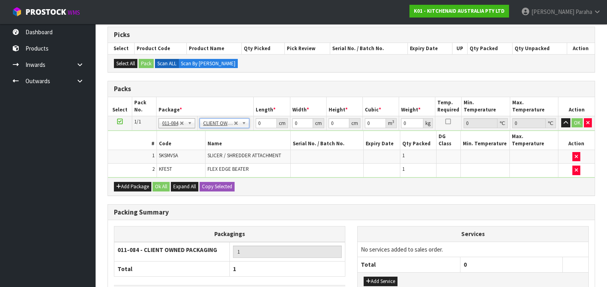
type input "1.82"
drag, startPoint x: 261, startPoint y: 122, endPoint x: 252, endPoint y: 124, distance: 8.6
click at [252, 124] on tr "1/1 NONE 007-001 007-002 007-004 007-009 007-013 007-014 007-015 007-017 007-01…" at bounding box center [351, 123] width 487 height 14
type input "40"
type input "28"
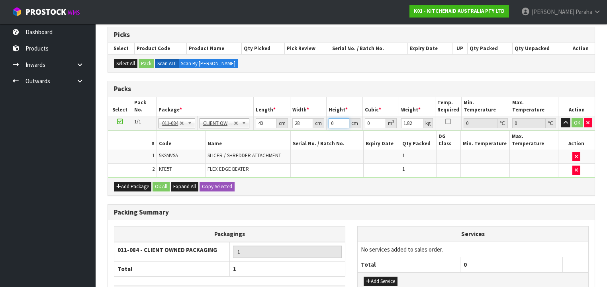
type input "2"
type input "0.00224"
type input "20"
type input "0.0224"
type input "20"
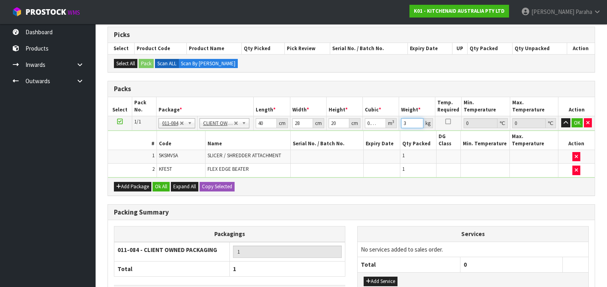
type input "3"
click at [562, 118] on button "button" at bounding box center [566, 123] width 9 height 10
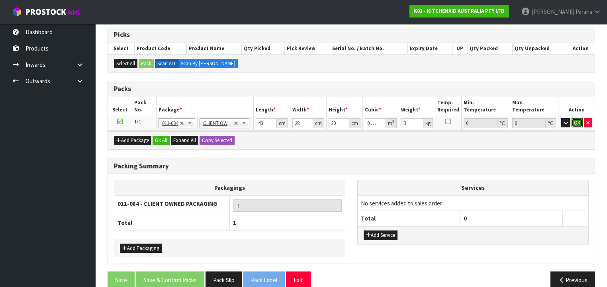
click button "OK" at bounding box center [577, 123] width 11 height 10
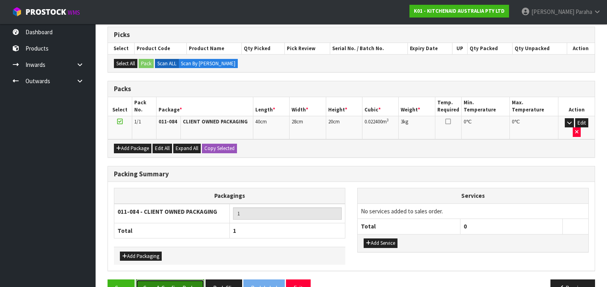
click at [182, 280] on button "Save & Confirm Packs" at bounding box center [170, 288] width 69 height 17
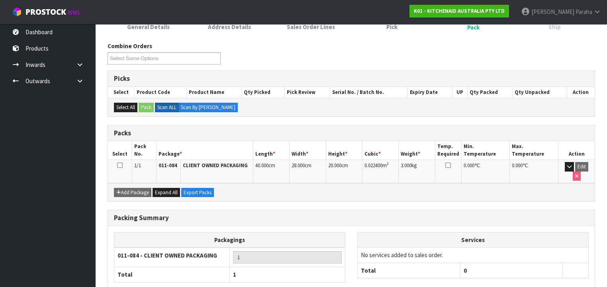
scroll to position [148, 0]
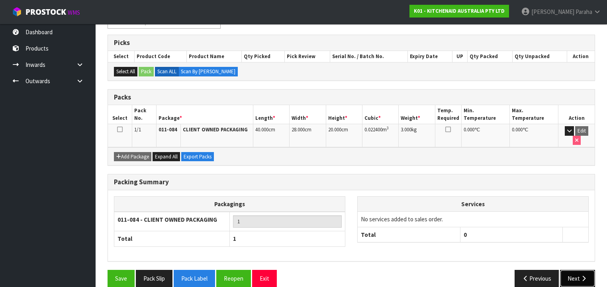
click at [582, 276] on icon "button" at bounding box center [584, 279] width 8 height 6
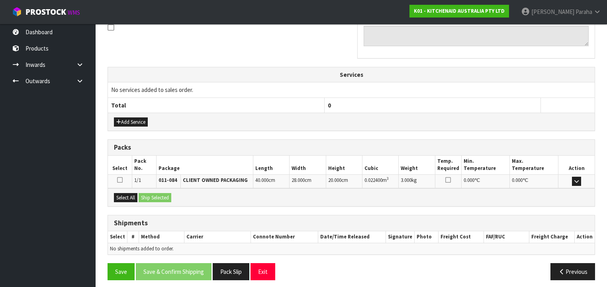
scroll to position [252, 0]
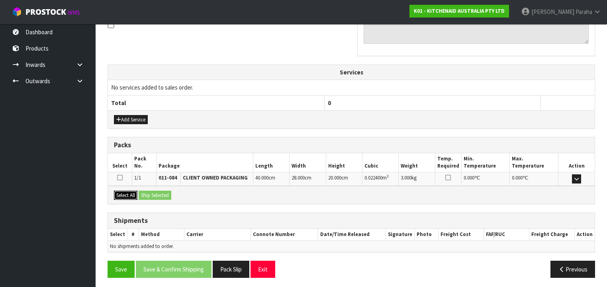
click at [130, 193] on button "Select All" at bounding box center [126, 196] width 24 height 10
click at [146, 193] on button "Ship Selected" at bounding box center [155, 196] width 33 height 10
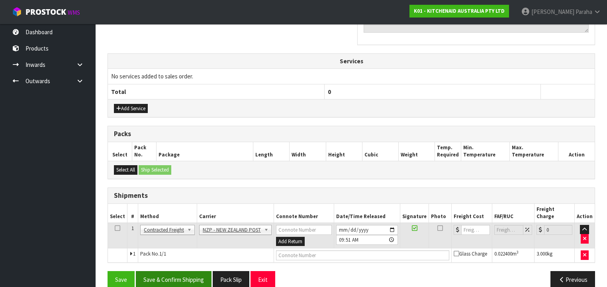
scroll to position [266, 0]
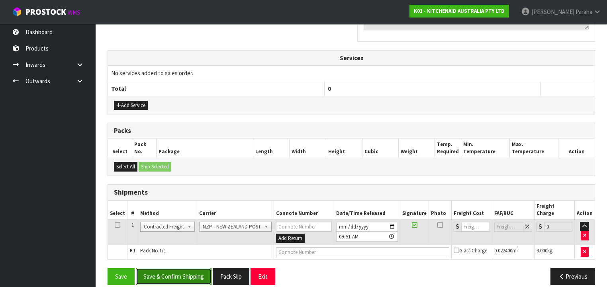
click at [186, 268] on button "Save & Confirm Shipping" at bounding box center [174, 276] width 76 height 17
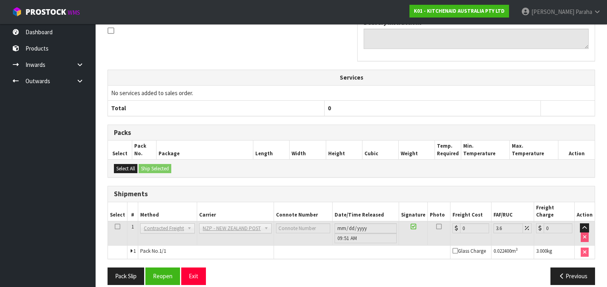
scroll to position [255, 0]
click at [169, 268] on button "Reopen" at bounding box center [162, 276] width 35 height 17
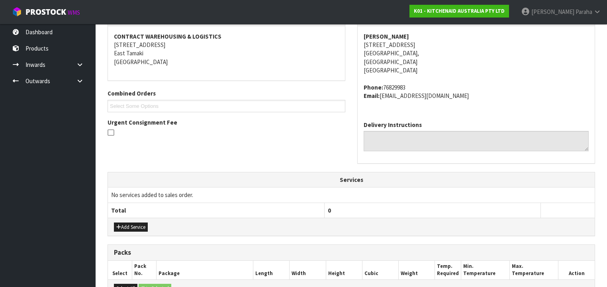
scroll to position [223, 0]
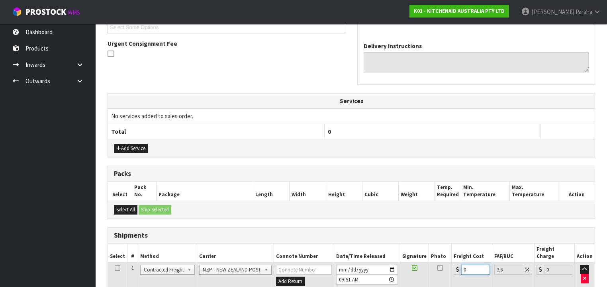
drag, startPoint x: 456, startPoint y: 263, endPoint x: 450, endPoint y: 265, distance: 6.9
click at [450, 265] on tr "1 Client Local Pickup Customer Local Pickup Company Freight Contracted Freight …" at bounding box center [351, 276] width 487 height 26
type input "8"
type input "8.29"
type input "8.4"
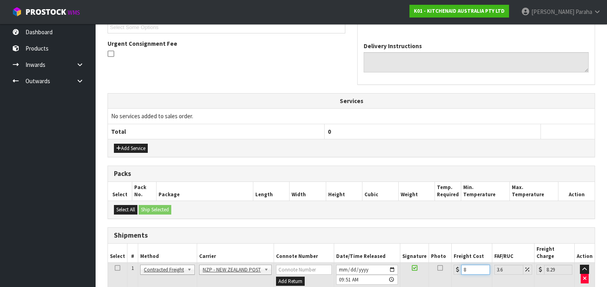
type input "8.7"
type input "8.45"
type input "8.75"
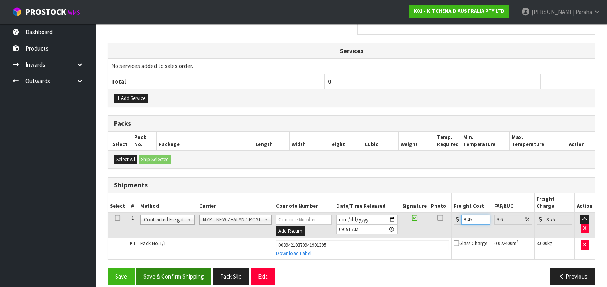
type input "8.45"
click at [176, 268] on button "Save & Confirm Shipping" at bounding box center [174, 276] width 76 height 17
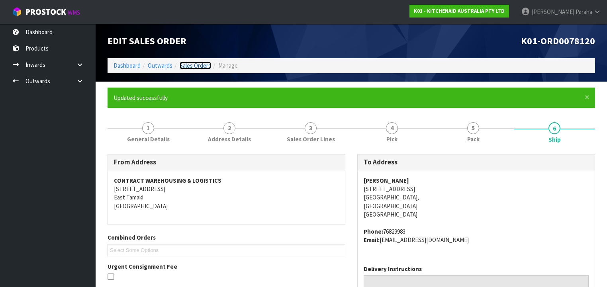
click at [197, 68] on link "Sales Orders" at bounding box center [195, 66] width 31 height 8
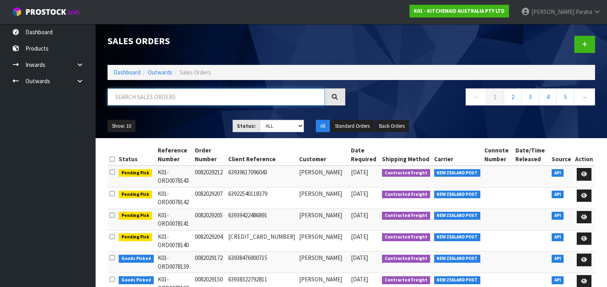
click at [164, 92] on input "text" at bounding box center [216, 96] width 217 height 17
click at [163, 97] on input "text" at bounding box center [216, 96] width 217 height 17
type input "JOB-0408841"
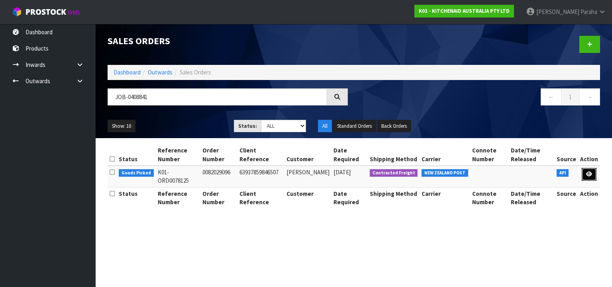
click at [590, 175] on icon at bounding box center [589, 174] width 6 height 5
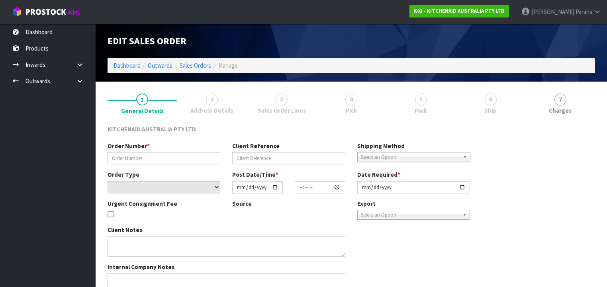
type input "0082029096"
type input "63937859846507"
select select "number:0"
type input "[DATE]"
type input "17:36:41.000"
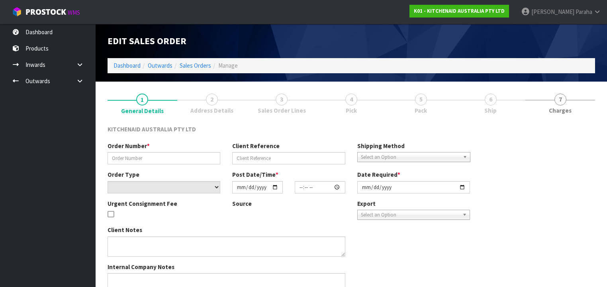
type input "[DATE]"
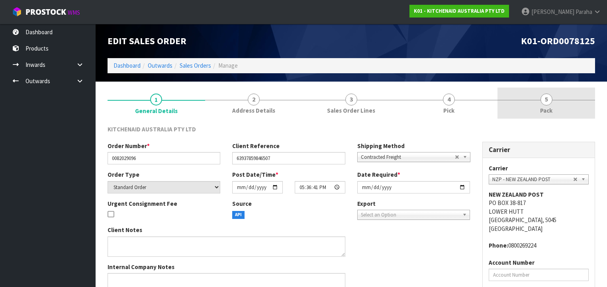
click at [543, 101] on span "5" at bounding box center [547, 100] width 12 height 12
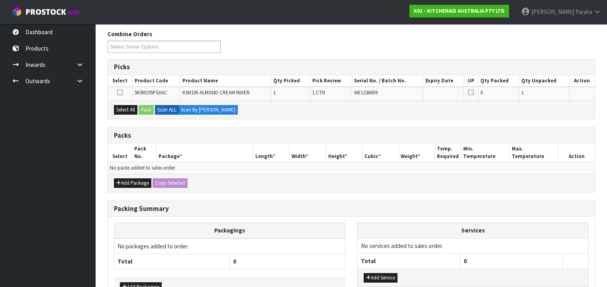
scroll to position [96, 0]
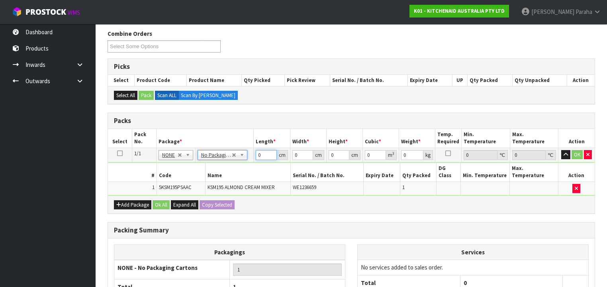
click at [252, 153] on tr "1/1 NONE 007-001 007-002 007-004 007-009 007-013 007-014 007-015 007-017 007-01…" at bounding box center [351, 155] width 487 height 14
type input "42"
type input "29"
type input "4"
type input "0.004872"
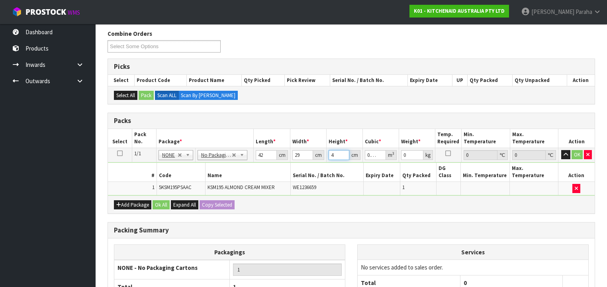
type input "43"
type input "0.052374"
type input "43"
type input "14"
click at [562, 150] on button "button" at bounding box center [566, 155] width 9 height 10
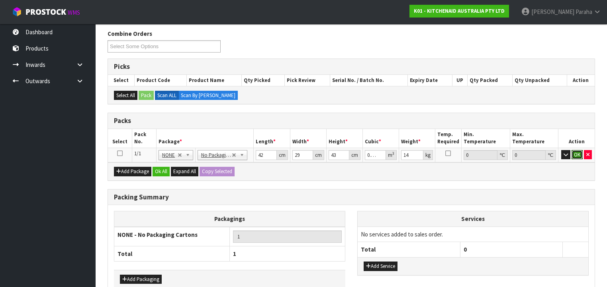
click button "OK" at bounding box center [577, 155] width 11 height 10
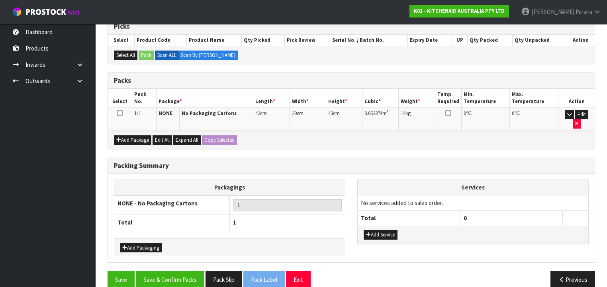
scroll to position [137, 0]
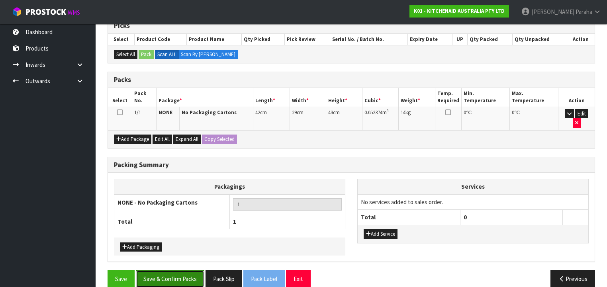
click at [186, 271] on button "Save & Confirm Packs" at bounding box center [170, 279] width 69 height 17
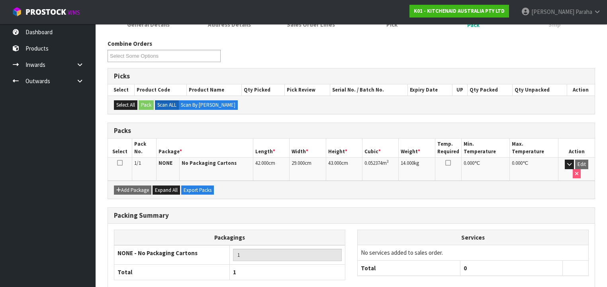
scroll to position [148, 0]
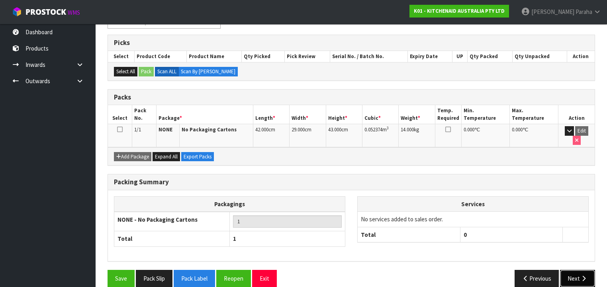
click at [578, 271] on button "Next" at bounding box center [577, 278] width 35 height 17
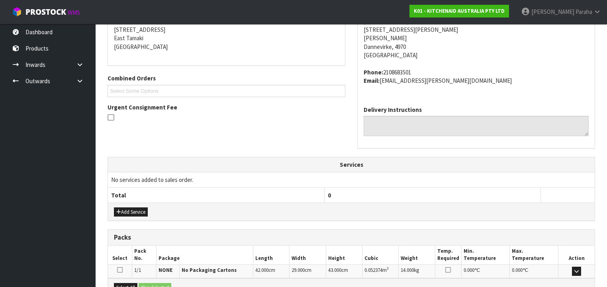
scroll to position [252, 0]
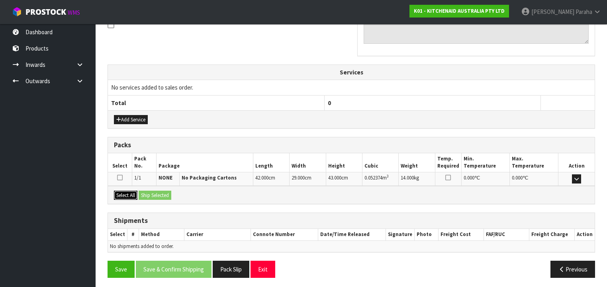
click at [127, 193] on button "Select All" at bounding box center [126, 196] width 24 height 10
click at [156, 194] on button "Ship Selected" at bounding box center [155, 196] width 33 height 10
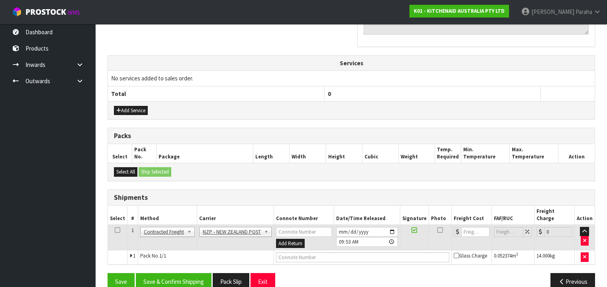
scroll to position [266, 0]
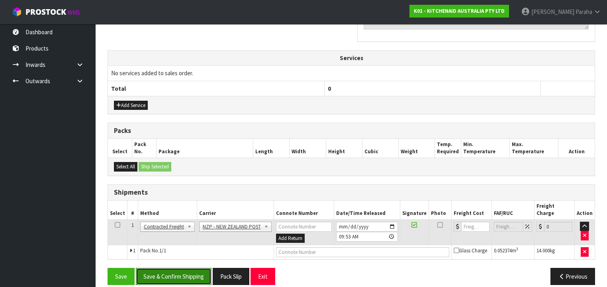
click at [179, 268] on button "Save & Confirm Shipping" at bounding box center [174, 276] width 76 height 17
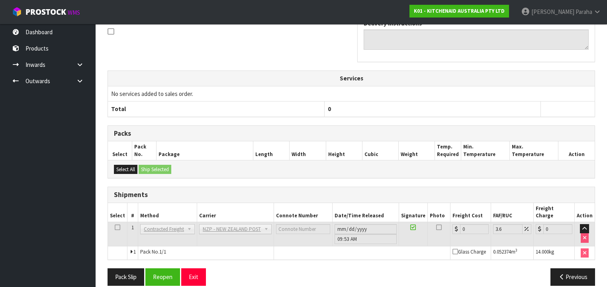
scroll to position [255, 0]
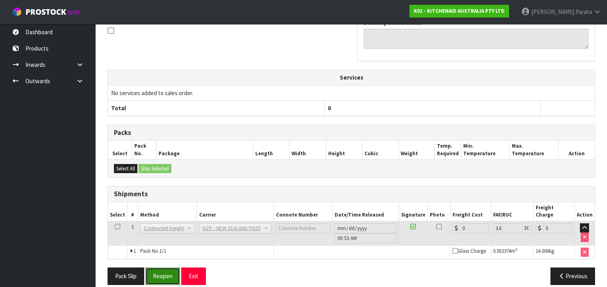
click at [167, 269] on button "Reopen" at bounding box center [162, 276] width 35 height 17
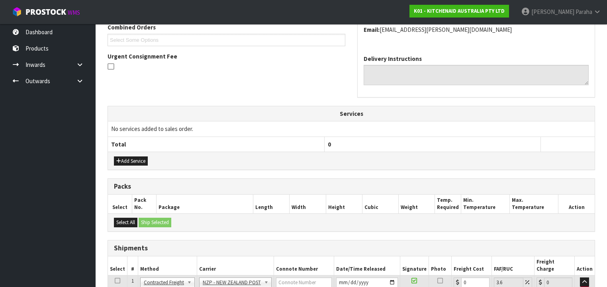
scroll to position [273, 0]
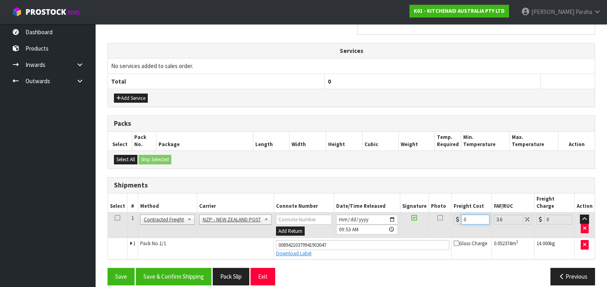
drag, startPoint x: 464, startPoint y: 208, endPoint x: 448, endPoint y: 204, distance: 16.5
click at [448, 212] on tr "1 Client Local Pickup Customer Local Pickup Company Freight Contracted Freight …" at bounding box center [351, 225] width 487 height 26
type input "1"
type input "1.04"
type input "16"
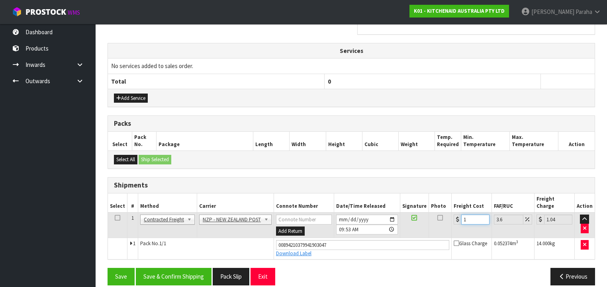
type input "16.58"
type input "16.2"
type input "16.78"
type input "16.29"
type input "16.88"
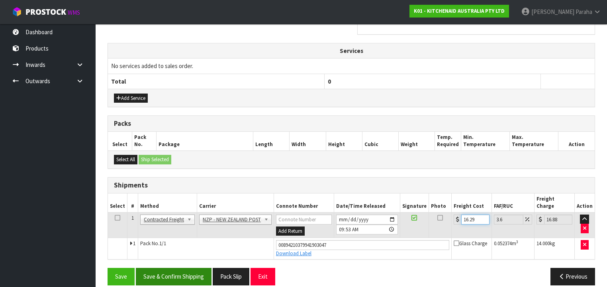
type input "16.29"
click at [174, 271] on button "Save & Confirm Shipping" at bounding box center [174, 276] width 76 height 17
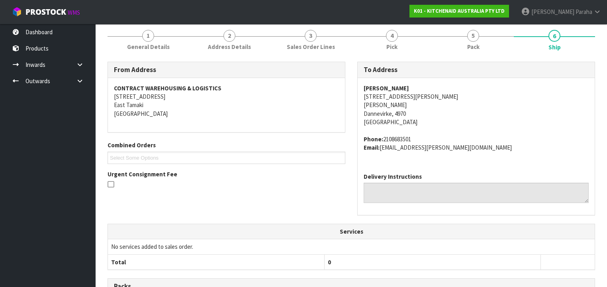
scroll to position [0, 0]
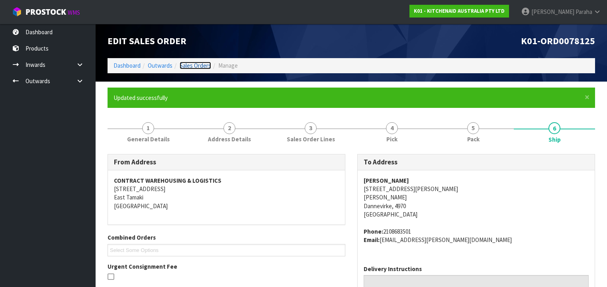
click at [192, 67] on link "Sales Orders" at bounding box center [195, 66] width 31 height 8
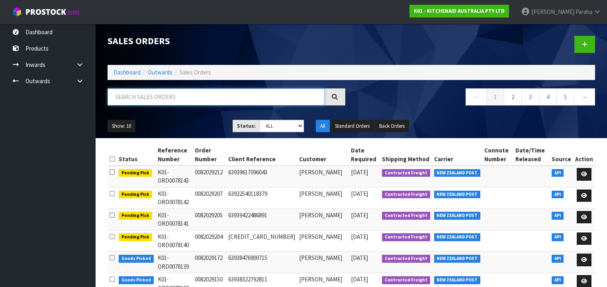
click at [163, 100] on input "text" at bounding box center [216, 96] width 217 height 17
click at [182, 100] on input "text" at bounding box center [216, 96] width 217 height 17
type input "JOB-0408845"
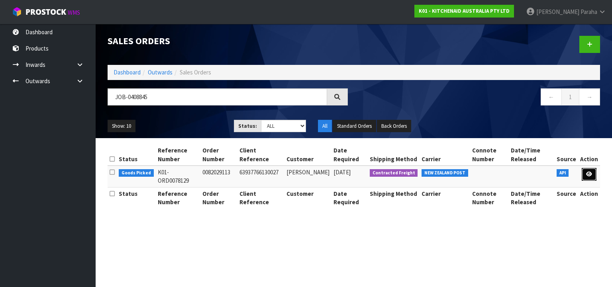
click at [588, 175] on icon at bounding box center [589, 174] width 6 height 5
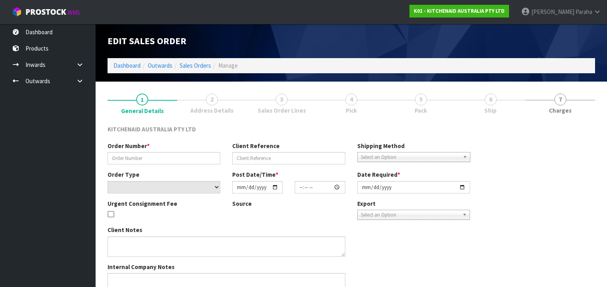
type input "0082029113"
type input "63937766130027"
select select "number:0"
type input "[DATE]"
type input "17:36:47.000"
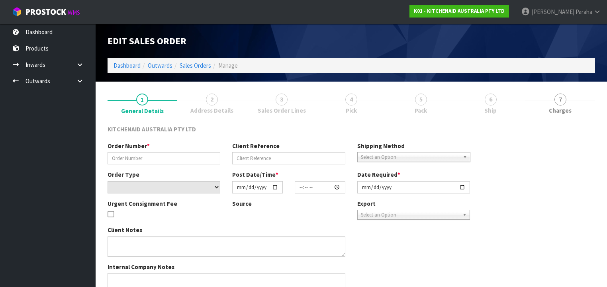
type input "[DATE]"
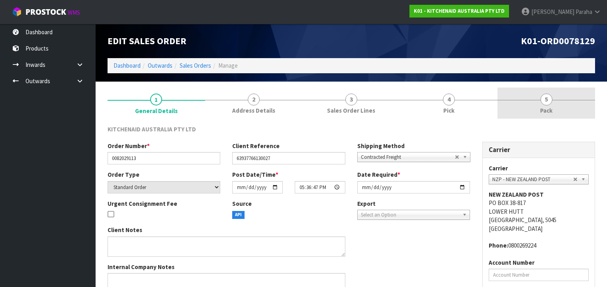
click at [544, 102] on span "5" at bounding box center [547, 100] width 12 height 12
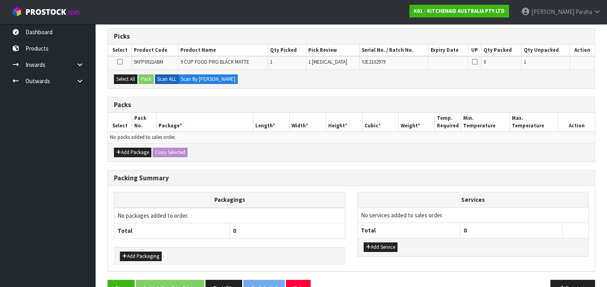
scroll to position [128, 0]
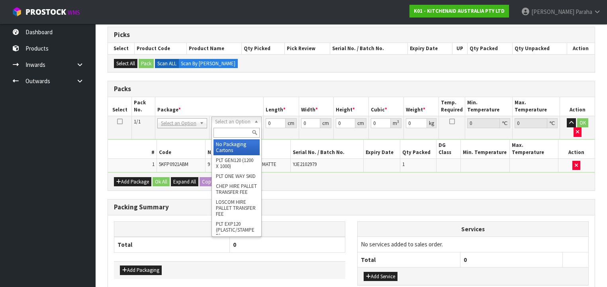
click at [226, 134] on input "text" at bounding box center [237, 133] width 46 height 10
type input "OC"
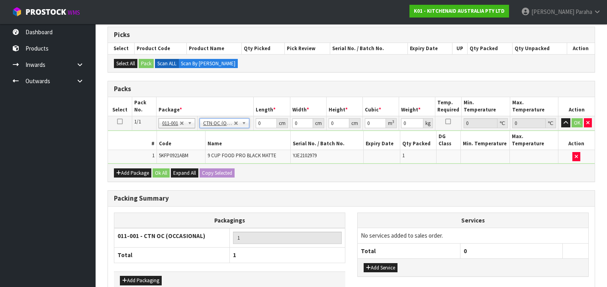
type input "4.3"
click at [254, 122] on td "0 cm" at bounding box center [272, 123] width 36 height 14
type input "52"
type input "88"
type input "2"
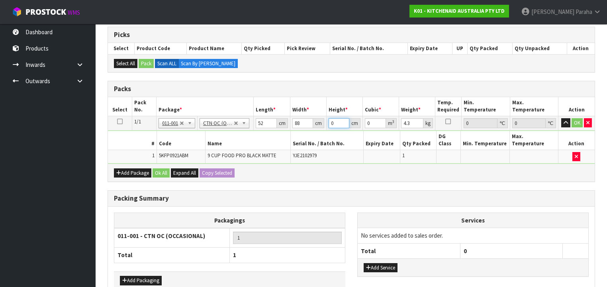
type input "0.009152"
type input "27"
type input "0.123552"
type input "27"
type input "6"
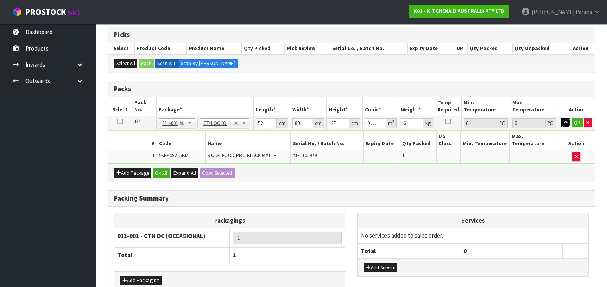
click at [562, 118] on button "button" at bounding box center [566, 123] width 9 height 10
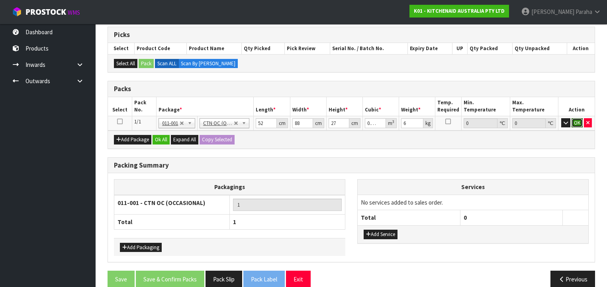
click button "OK" at bounding box center [577, 123] width 11 height 10
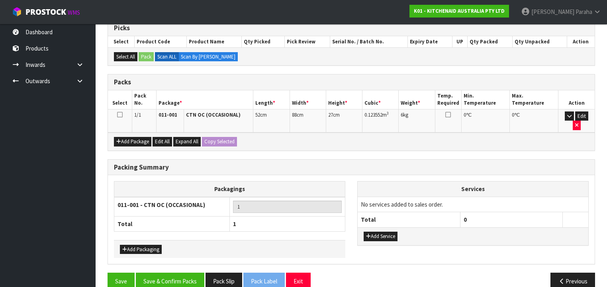
scroll to position [137, 0]
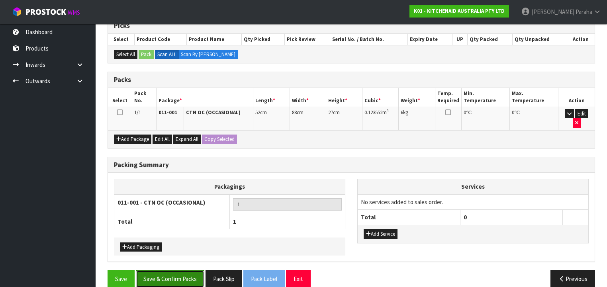
click at [179, 271] on button "Save & Confirm Packs" at bounding box center [170, 279] width 69 height 17
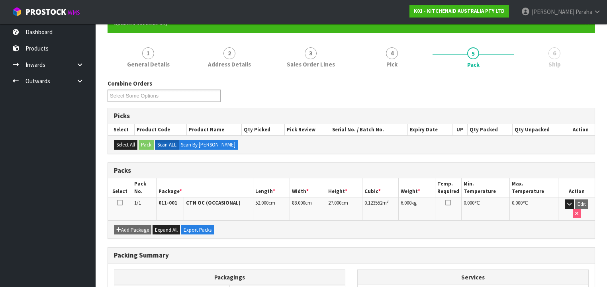
scroll to position [148, 0]
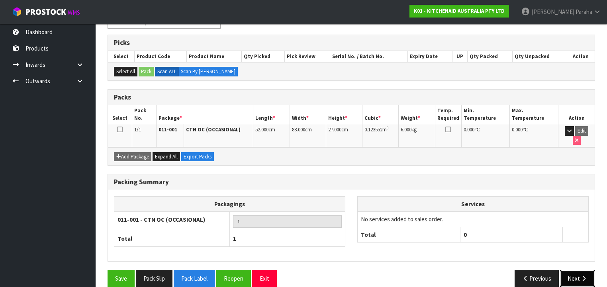
click at [580, 270] on button "Next" at bounding box center [577, 278] width 35 height 17
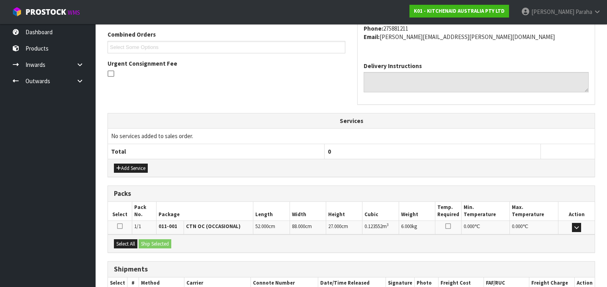
scroll to position [252, 0]
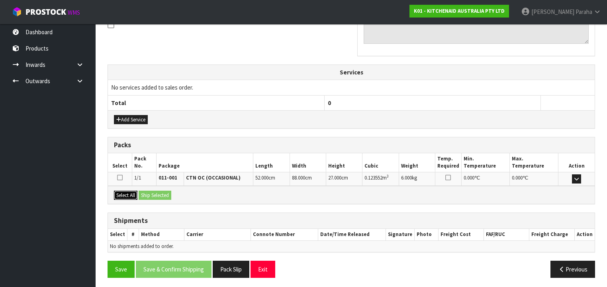
click at [123, 192] on button "Select All" at bounding box center [126, 196] width 24 height 10
click at [147, 193] on button "Ship Selected" at bounding box center [155, 196] width 33 height 10
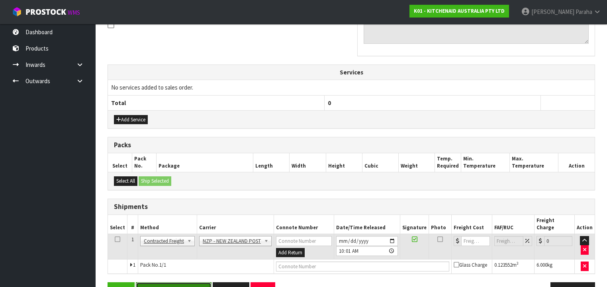
click at [193, 283] on button "Save & Confirm Shipping" at bounding box center [174, 291] width 76 height 17
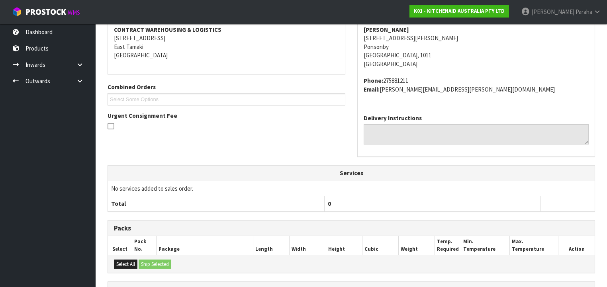
scroll to position [255, 0]
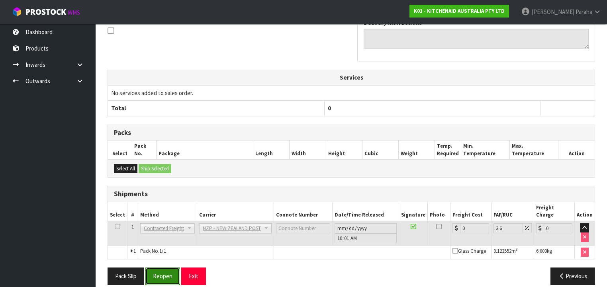
click at [161, 273] on button "Reopen" at bounding box center [162, 276] width 35 height 17
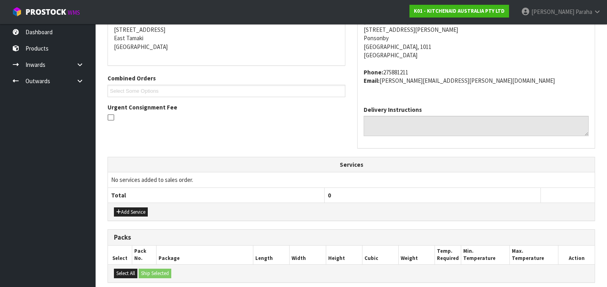
scroll to position [273, 0]
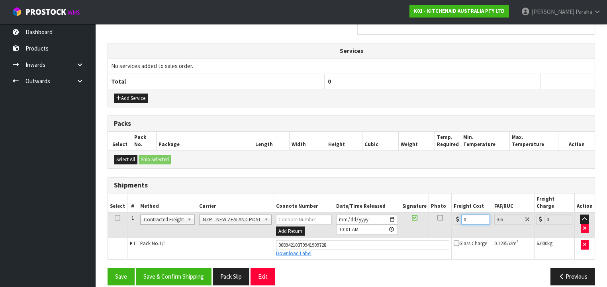
drag, startPoint x: 469, startPoint y: 210, endPoint x: 451, endPoint y: 207, distance: 17.7
click at [452, 212] on td "0" at bounding box center [472, 225] width 40 height 26
type input "4"
type input "4.14"
type input "4.3"
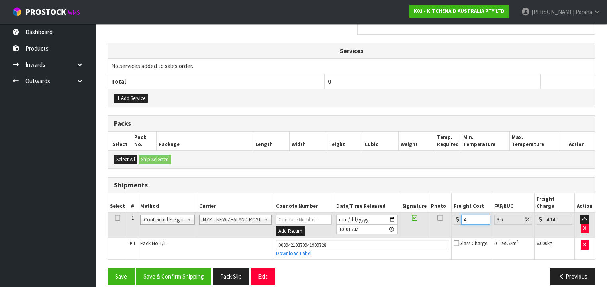
type input "4.45"
type input "4.33"
type input "4.49"
type input "4.33"
click at [193, 268] on button "Save & Confirm Shipping" at bounding box center [174, 276] width 76 height 17
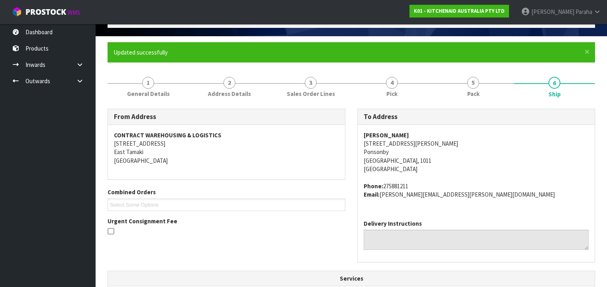
scroll to position [0, 0]
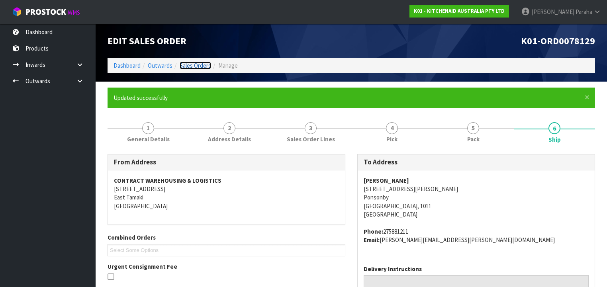
click at [197, 64] on link "Sales Orders" at bounding box center [195, 66] width 31 height 8
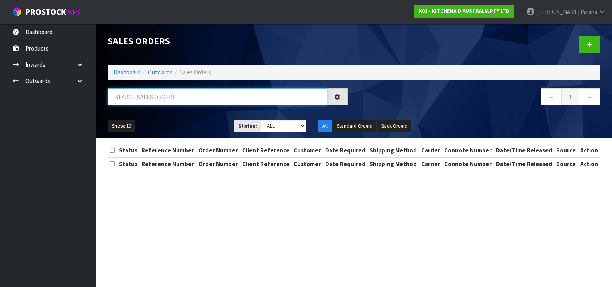
click at [180, 100] on input "text" at bounding box center [218, 96] width 220 height 17
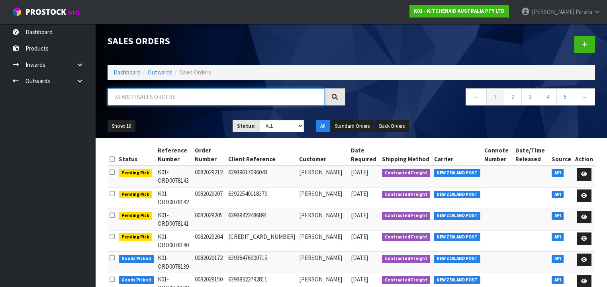
click at [171, 97] on input "text" at bounding box center [216, 96] width 217 height 17
type input "JOB-0408849"
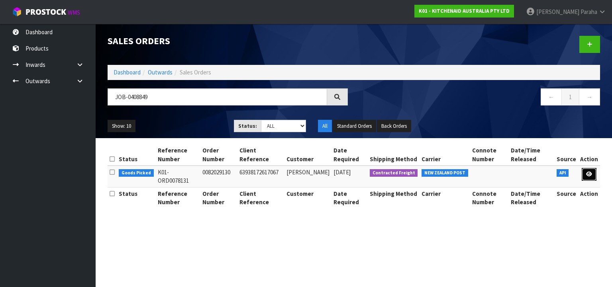
click at [587, 175] on icon at bounding box center [589, 174] width 6 height 5
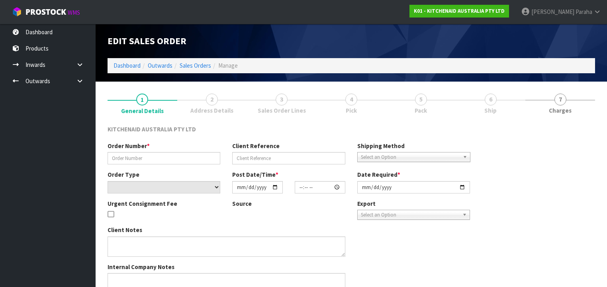
type input "0082029130"
type input "63938172617067"
select select "number:0"
type input "[DATE]"
type input "19:36:31.000"
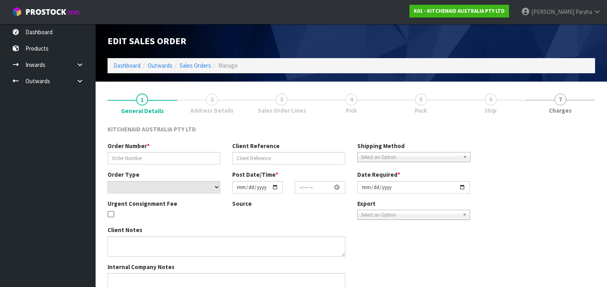
type input "[DATE]"
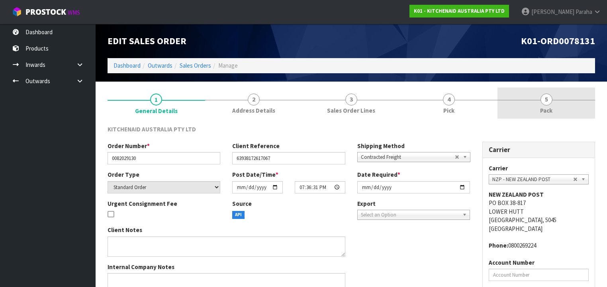
click at [541, 98] on span "5" at bounding box center [547, 100] width 12 height 12
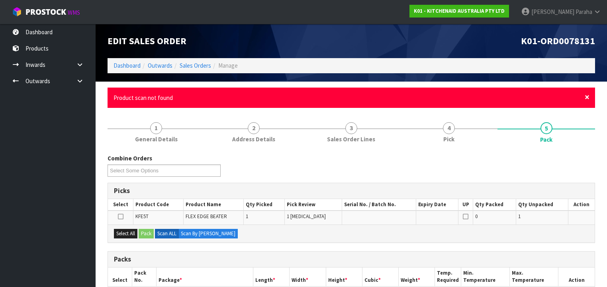
click at [587, 95] on span "×" at bounding box center [587, 97] width 5 height 11
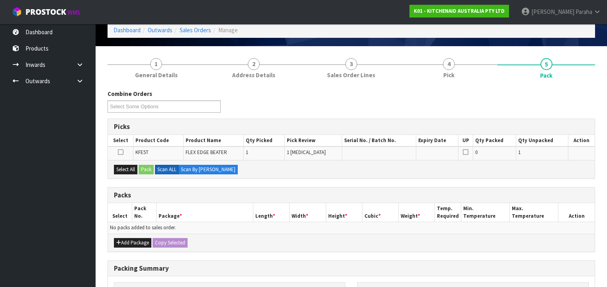
scroll to position [128, 0]
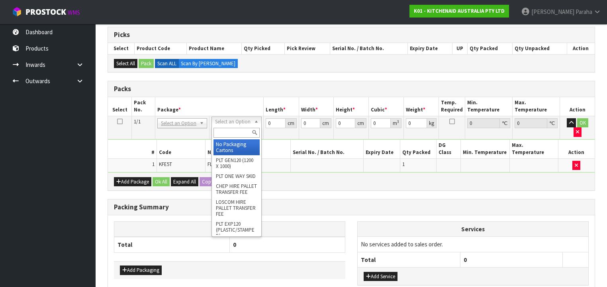
click at [243, 131] on input "text" at bounding box center [237, 133] width 46 height 10
type input "OC"
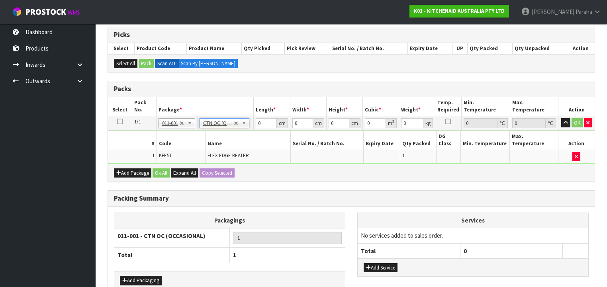
type input "0.22"
drag, startPoint x: 261, startPoint y: 122, endPoint x: 249, endPoint y: 124, distance: 12.3
click at [249, 124] on tr "1/1 NONE 007-001 007-002 007-004 007-009 007-013 007-014 007-015 007-017 007-01…" at bounding box center [351, 123] width 487 height 14
type input "27"
type input "23"
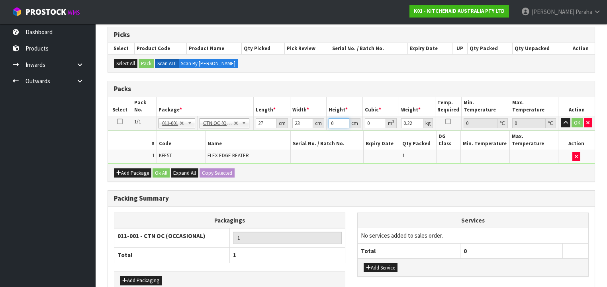
type input "9"
type input "0.005589"
click at [562, 118] on button "button" at bounding box center [566, 123] width 9 height 10
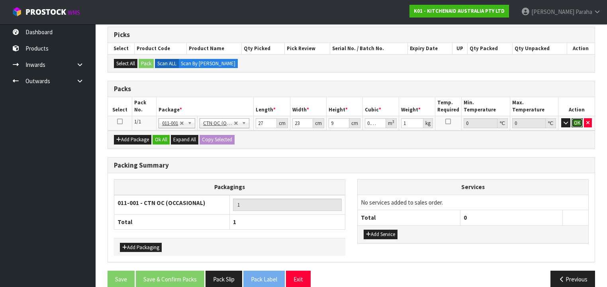
click button "OK" at bounding box center [577, 123] width 11 height 10
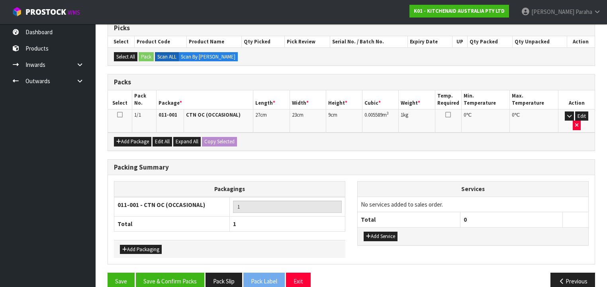
scroll to position [137, 0]
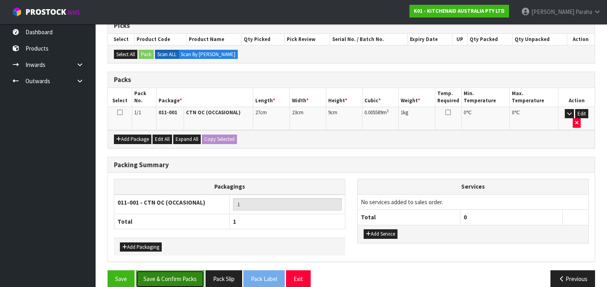
click at [190, 273] on button "Save & Confirm Packs" at bounding box center [170, 279] width 69 height 17
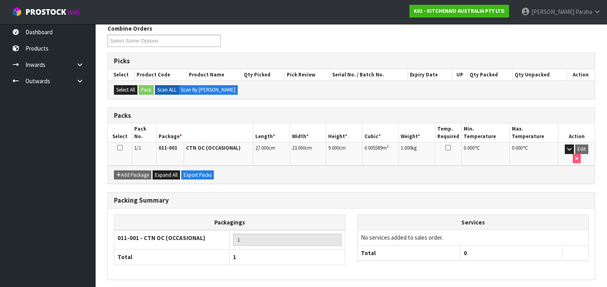
scroll to position [148, 0]
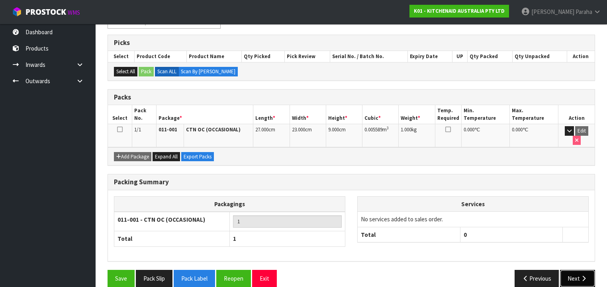
click at [580, 270] on button "Next" at bounding box center [577, 278] width 35 height 17
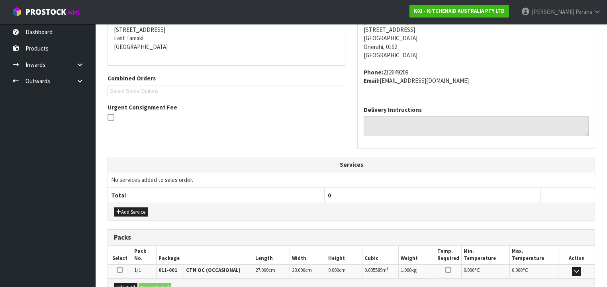
scroll to position [252, 0]
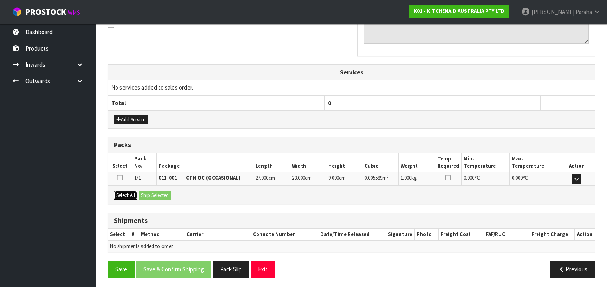
click at [128, 191] on button "Select All" at bounding box center [126, 196] width 24 height 10
click at [147, 191] on button "Ship Selected" at bounding box center [155, 196] width 33 height 10
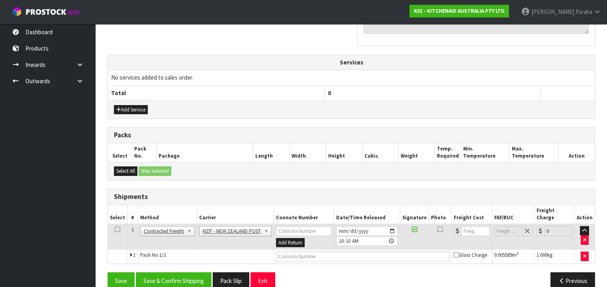
scroll to position [266, 0]
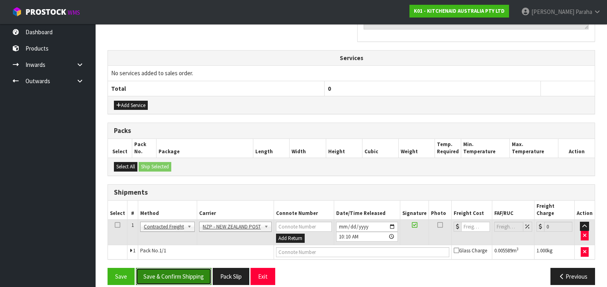
click at [193, 268] on button "Save & Confirm Shipping" at bounding box center [174, 276] width 76 height 17
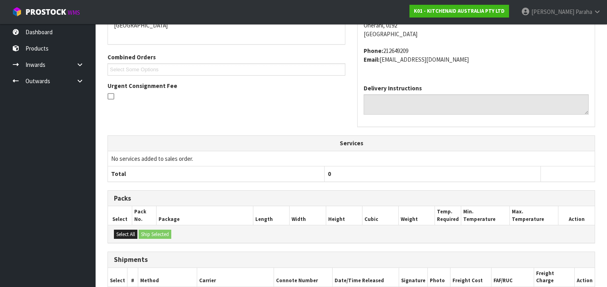
scroll to position [255, 0]
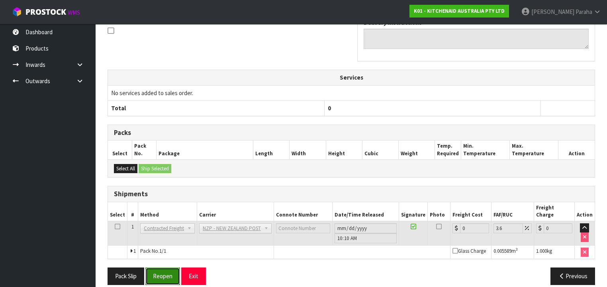
click at [171, 271] on button "Reopen" at bounding box center [162, 276] width 35 height 17
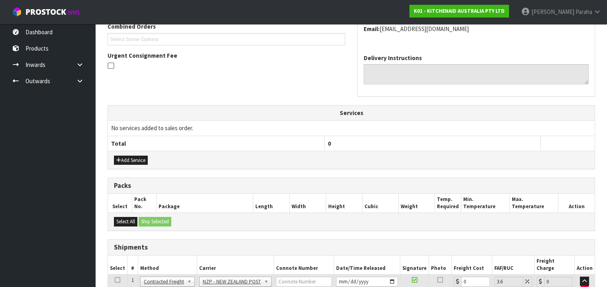
scroll to position [273, 0]
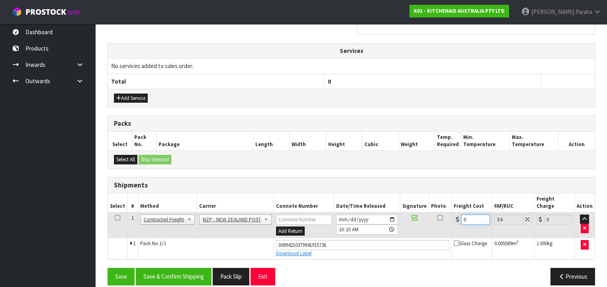
drag, startPoint x: 467, startPoint y: 209, endPoint x: 456, endPoint y: 211, distance: 11.4
click at [456, 215] on div "0" at bounding box center [472, 220] width 36 height 10
click at [169, 268] on button "Save & Confirm Shipping" at bounding box center [174, 276] width 76 height 17
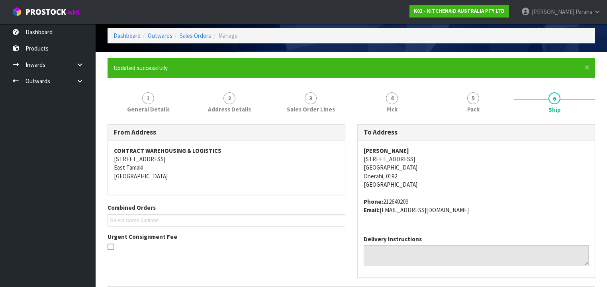
scroll to position [0, 0]
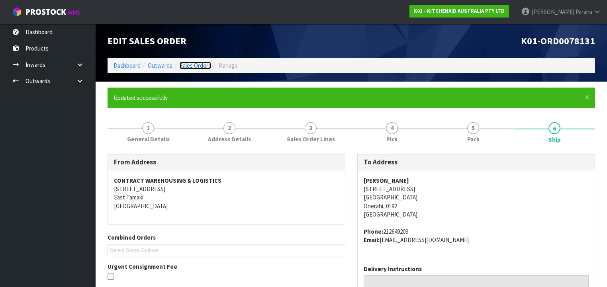
click at [198, 65] on link "Sales Orders" at bounding box center [195, 66] width 31 height 8
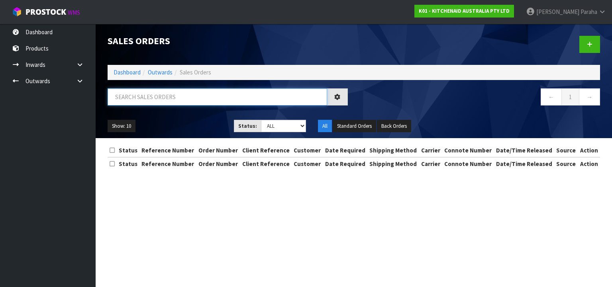
click at [191, 100] on input "text" at bounding box center [218, 96] width 220 height 17
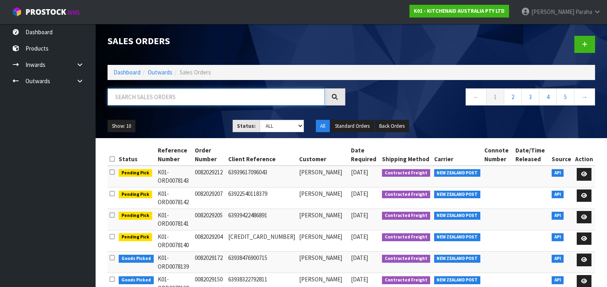
click at [163, 94] on input "text" at bounding box center [216, 96] width 217 height 17
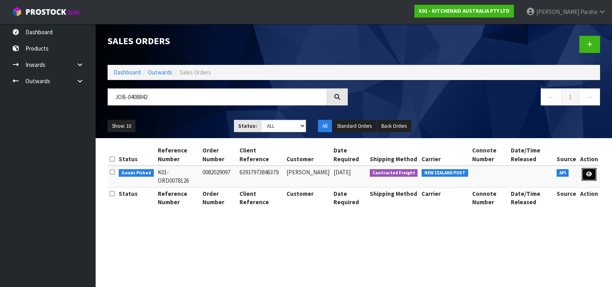
click at [591, 179] on link at bounding box center [589, 174] width 15 height 13
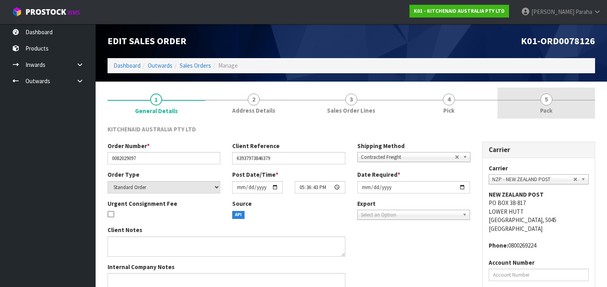
click at [545, 99] on span "5" at bounding box center [547, 100] width 12 height 12
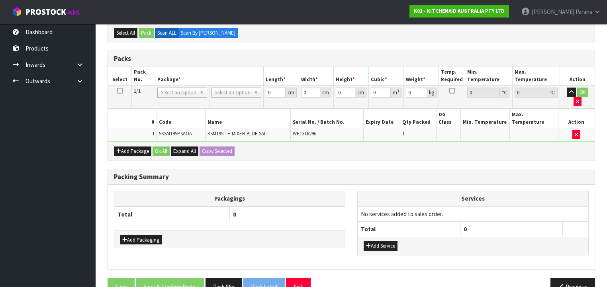
scroll to position [173, 0]
click at [132, 146] on button "Add Package" at bounding box center [132, 151] width 37 height 10
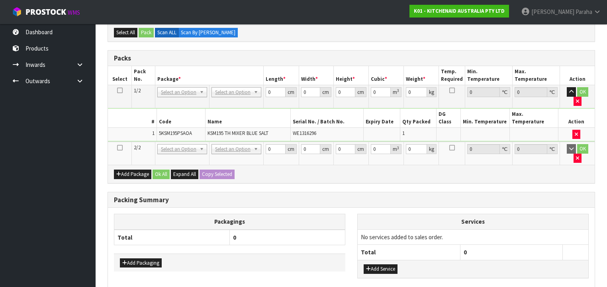
click at [122, 142] on td at bounding box center [120, 153] width 24 height 23
click at [120, 148] on icon at bounding box center [120, 148] width 6 height 0
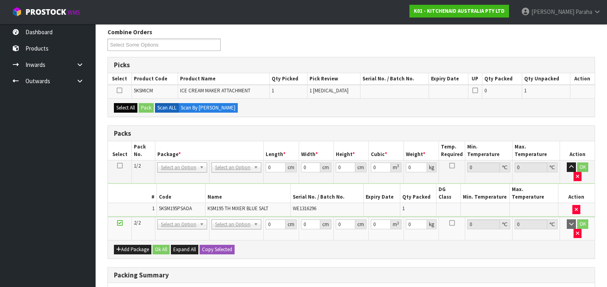
scroll to position [109, 0]
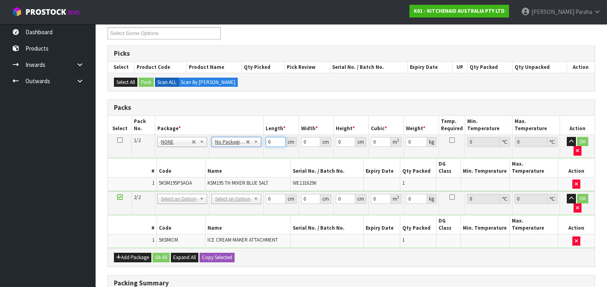
click at [261, 140] on tr "1/2 NONE 007-001 007-002 007-004 007-009 007-013 007-014 007-015 007-017 007-01…" at bounding box center [351, 146] width 487 height 23
click at [567, 137] on button "button" at bounding box center [571, 142] width 9 height 10
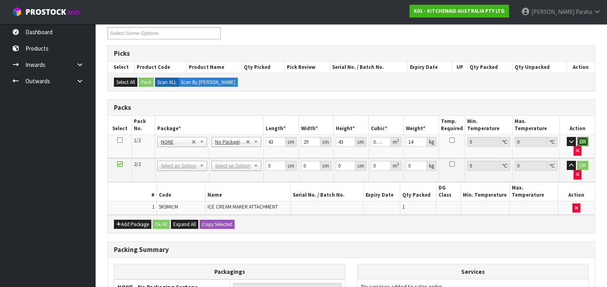
click button "OK" at bounding box center [583, 142] width 11 height 10
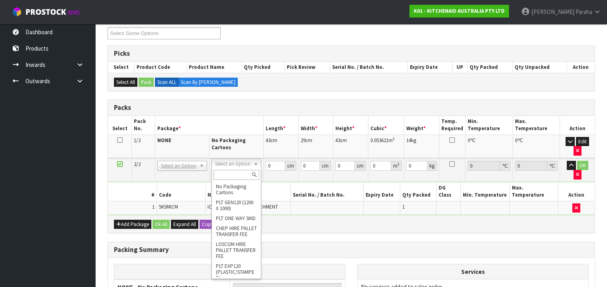
click at [244, 175] on input "text" at bounding box center [237, 175] width 46 height 10
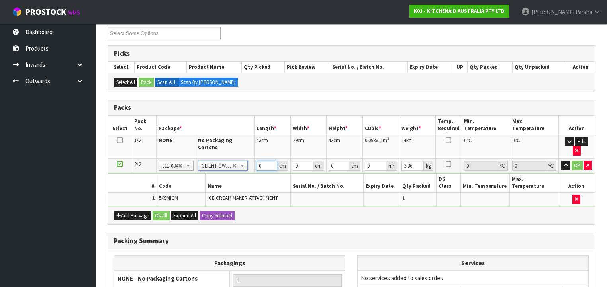
click at [258, 161] on input "0" at bounding box center [267, 166] width 21 height 10
drag, startPoint x: 260, startPoint y: 155, endPoint x: 253, endPoint y: 157, distance: 7.4
click at [253, 159] on tr "2/2 NONE 007-001 007-002 007-004 007-009 007-013 007-014 007-015 007-017 007-01…" at bounding box center [351, 166] width 487 height 15
click at [562, 161] on button "button" at bounding box center [566, 166] width 9 height 10
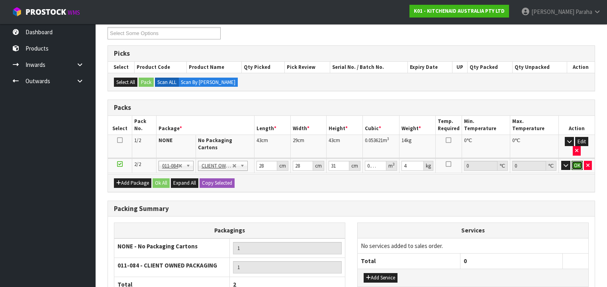
click button "OK" at bounding box center [577, 166] width 11 height 10
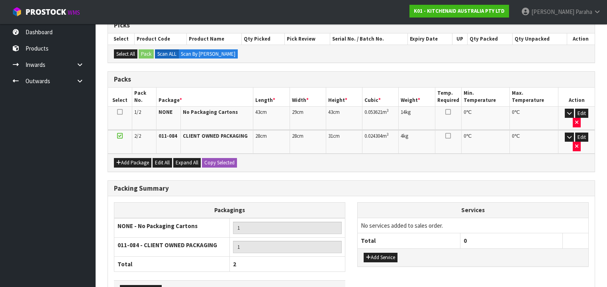
scroll to position [170, 0]
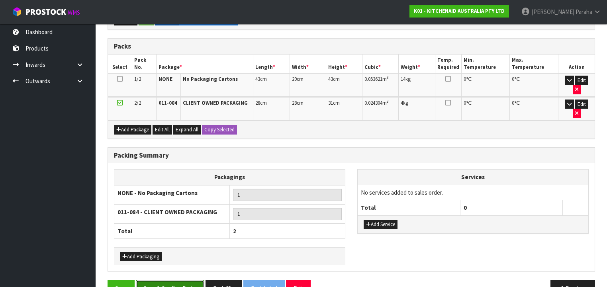
click at [163, 280] on button "Save & Confirm Packs" at bounding box center [170, 288] width 69 height 17
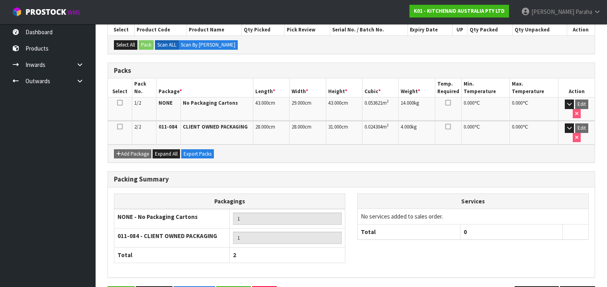
scroll to position [181, 0]
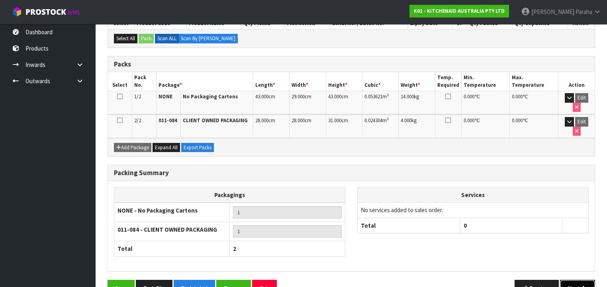
click at [580, 286] on icon "button" at bounding box center [584, 289] width 8 height 6
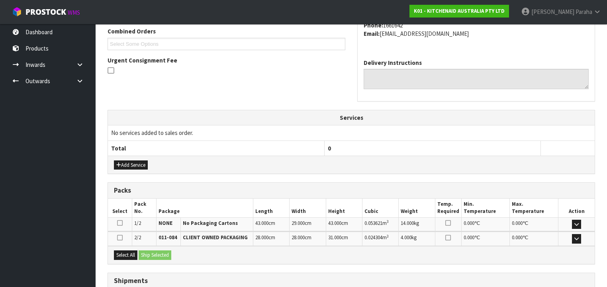
scroll to position [266, 0]
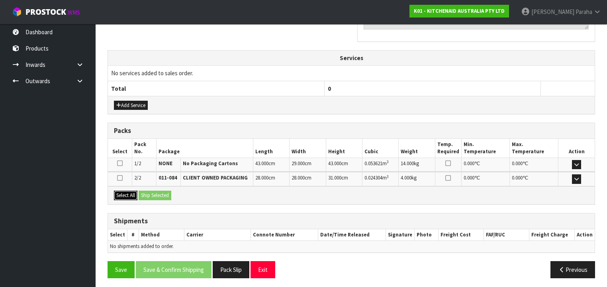
drag, startPoint x: 130, startPoint y: 191, endPoint x: 155, endPoint y: 191, distance: 24.3
click at [131, 191] on button "Select All" at bounding box center [126, 196] width 24 height 10
click at [155, 191] on button "Ship Selected" at bounding box center [155, 196] width 33 height 10
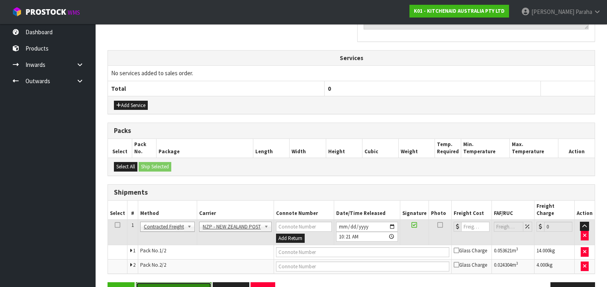
click at [195, 283] on button "Save & Confirm Shipping" at bounding box center [174, 291] width 76 height 17
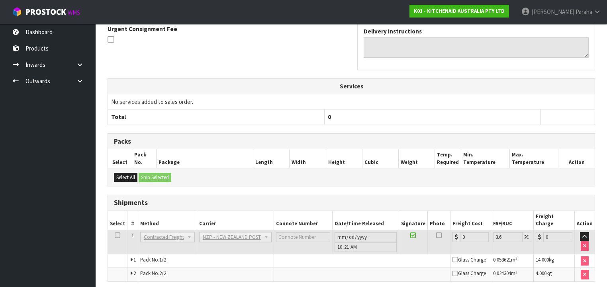
scroll to position [269, 0]
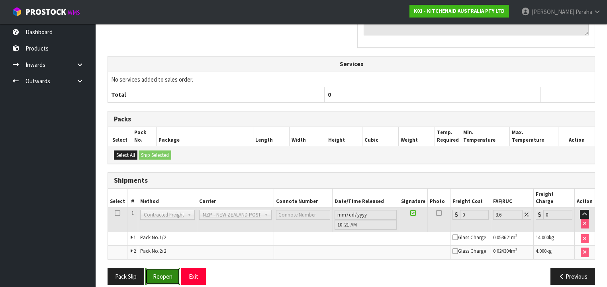
click at [160, 268] on button "Reopen" at bounding box center [162, 276] width 35 height 17
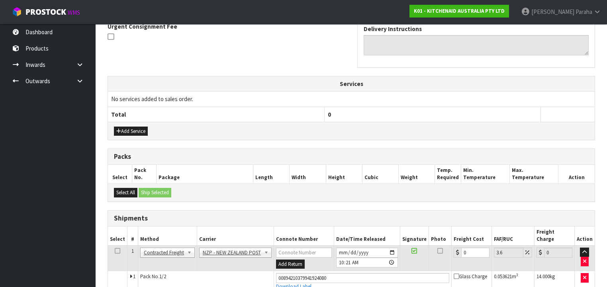
scroll to position [288, 0]
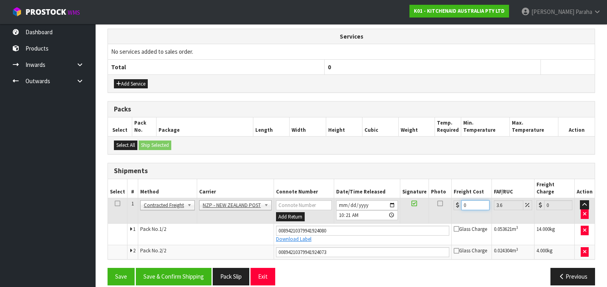
drag, startPoint x: 462, startPoint y: 197, endPoint x: 448, endPoint y: 197, distance: 13.2
click at [448, 198] on tr "1 Client Local Pickup Customer Local Pickup Company Freight Contracted Freight …" at bounding box center [351, 211] width 487 height 26
click at [194, 269] on button "Save & Confirm Shipping" at bounding box center [174, 276] width 76 height 17
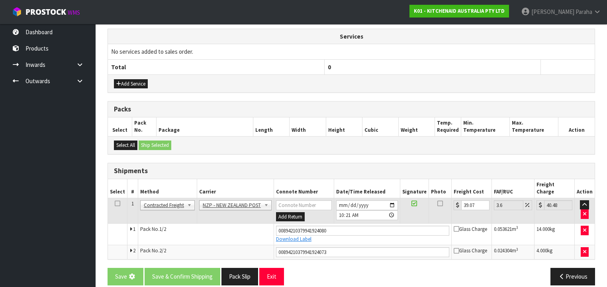
scroll to position [0, 0]
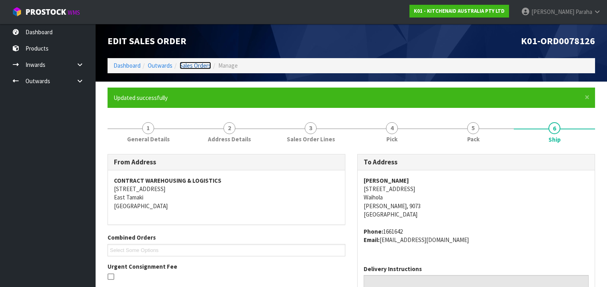
click at [195, 63] on link "Sales Orders" at bounding box center [195, 66] width 31 height 8
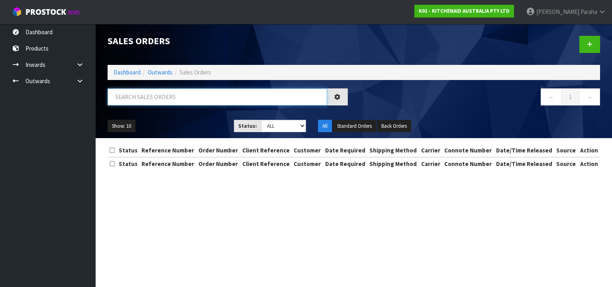
click at [177, 98] on input "text" at bounding box center [218, 96] width 220 height 17
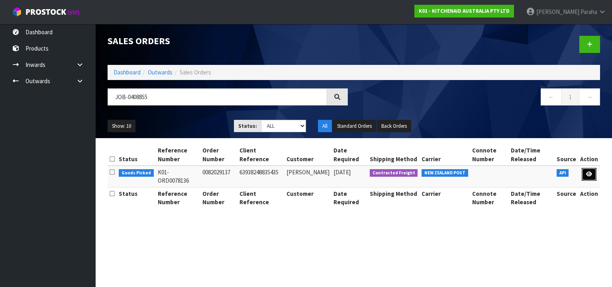
click at [587, 174] on icon at bounding box center [589, 174] width 6 height 5
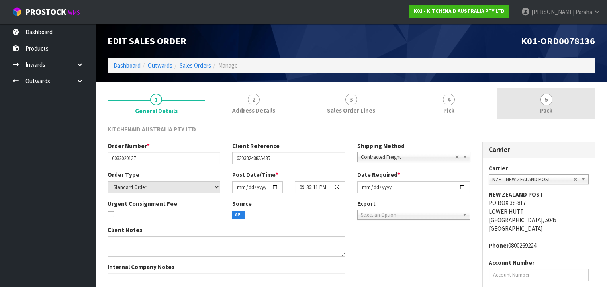
click at [552, 104] on link "5 Pack" at bounding box center [547, 103] width 98 height 31
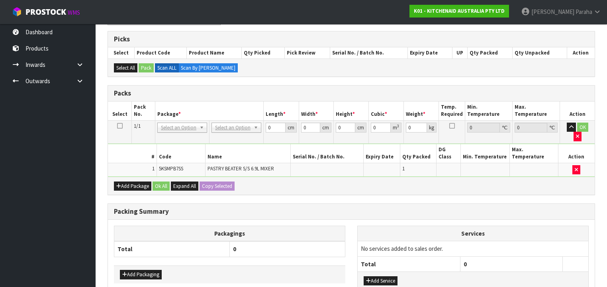
scroll to position [128, 0]
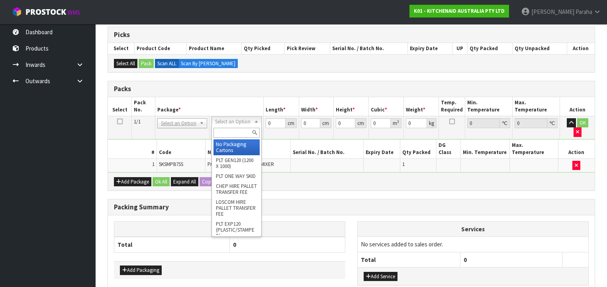
click at [242, 131] on input "text" at bounding box center [237, 133] width 46 height 10
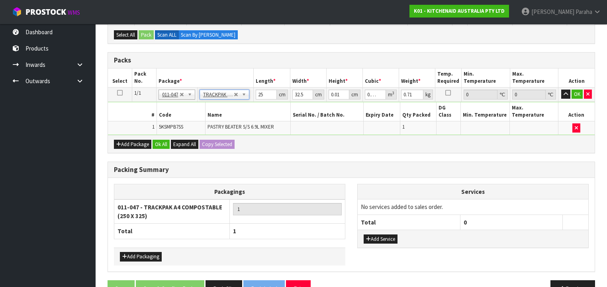
scroll to position [167, 0]
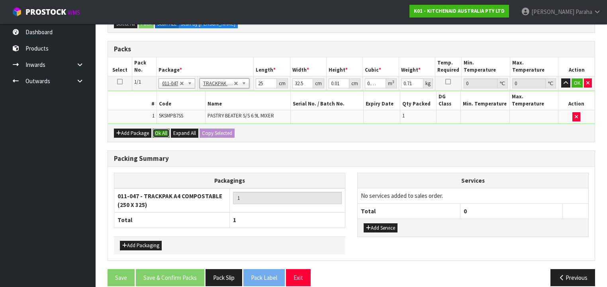
click at [163, 129] on button "Ok All" at bounding box center [161, 134] width 17 height 10
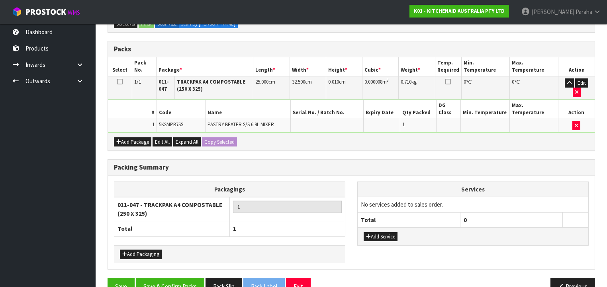
scroll to position [172, 0]
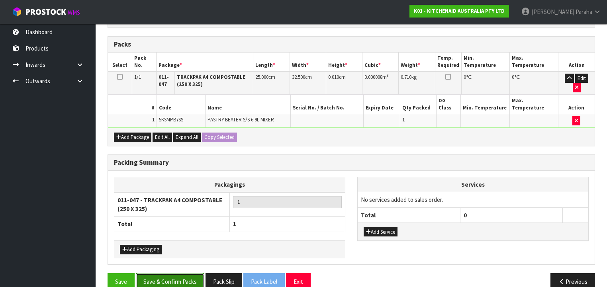
click at [182, 273] on button "Save & Confirm Packs" at bounding box center [170, 281] width 69 height 17
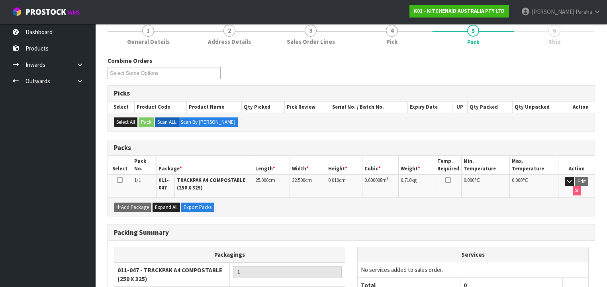
scroll to position [158, 0]
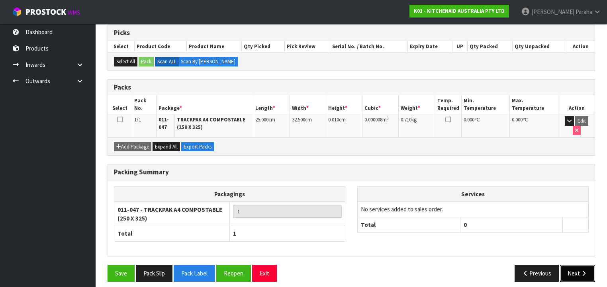
click at [581, 271] on icon "button" at bounding box center [584, 274] width 8 height 6
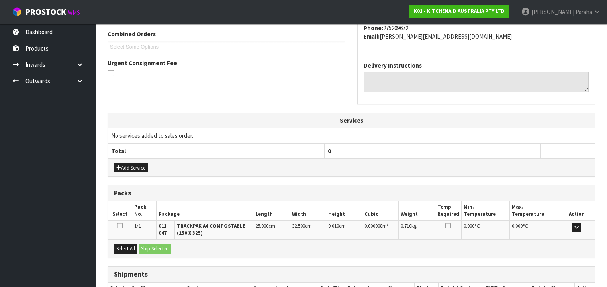
scroll to position [258, 0]
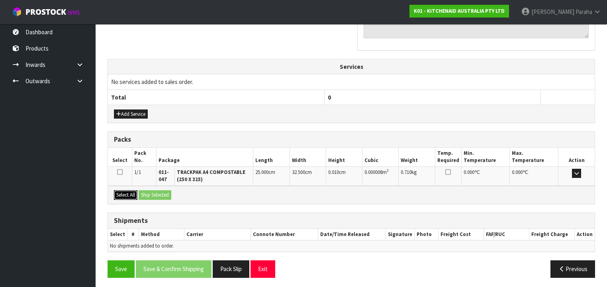
click at [130, 195] on button "Select All" at bounding box center [126, 196] width 24 height 10
click at [148, 193] on button "Ship Selected" at bounding box center [155, 196] width 33 height 10
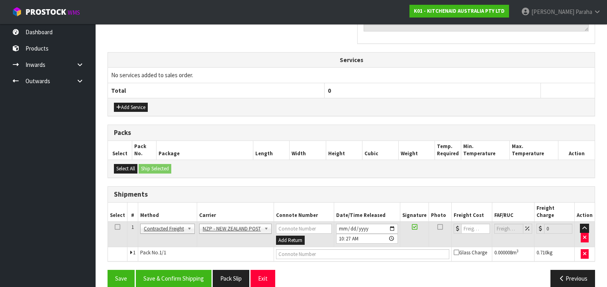
scroll to position [266, 0]
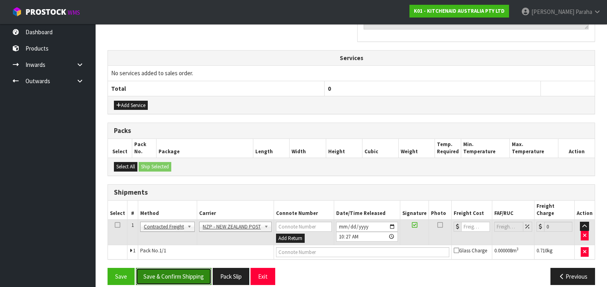
click at [196, 268] on button "Save & Confirm Shipping" at bounding box center [174, 276] width 76 height 17
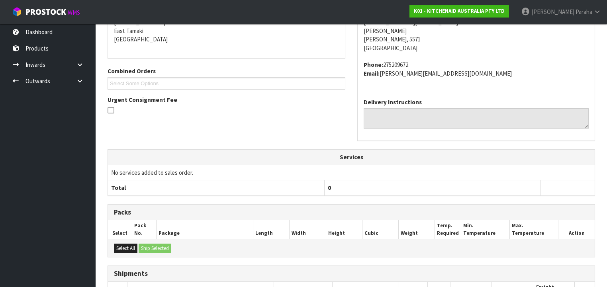
scroll to position [255, 0]
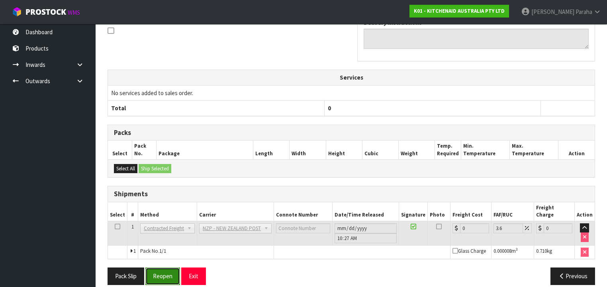
click at [159, 268] on button "Reopen" at bounding box center [162, 276] width 35 height 17
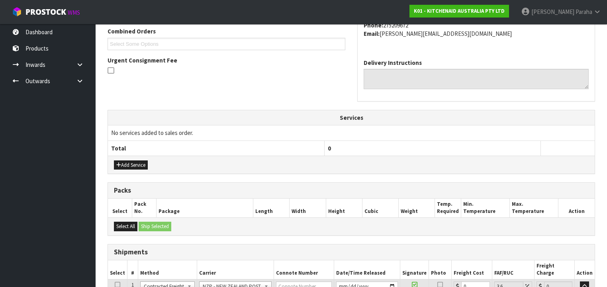
scroll to position [273, 0]
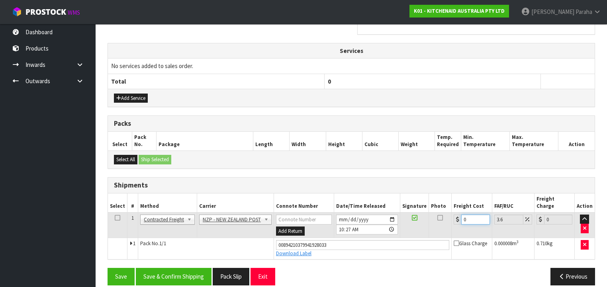
drag, startPoint x: 469, startPoint y: 208, endPoint x: 447, endPoint y: 212, distance: 22.4
click at [454, 215] on div "0" at bounding box center [472, 220] width 36 height 10
click at [189, 269] on button "Save & Confirm Shipping" at bounding box center [174, 276] width 76 height 17
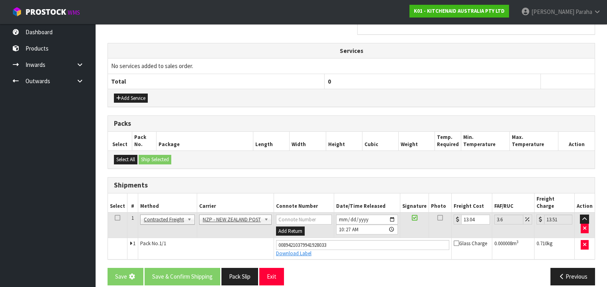
scroll to position [0, 0]
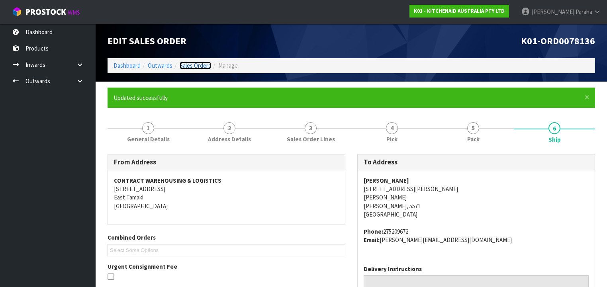
click at [203, 65] on link "Sales Orders" at bounding box center [195, 66] width 31 height 8
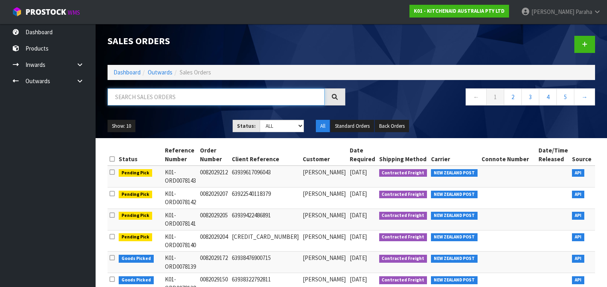
click at [235, 99] on input "text" at bounding box center [216, 96] width 217 height 17
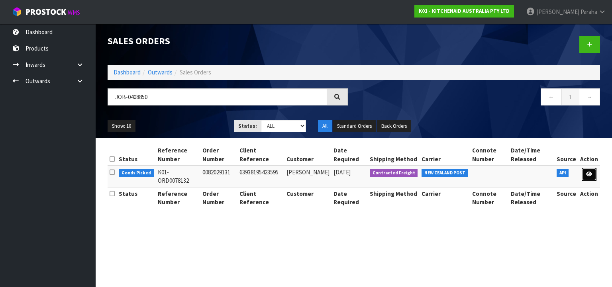
click at [591, 176] on icon at bounding box center [589, 174] width 6 height 5
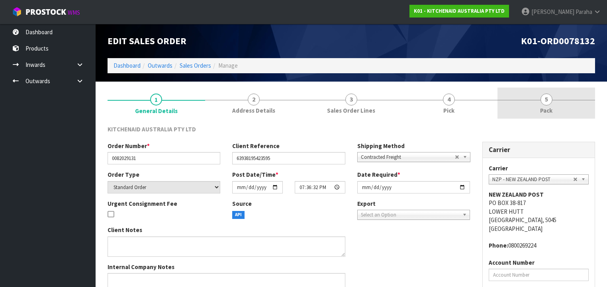
click at [550, 105] on link "5 Pack" at bounding box center [547, 103] width 98 height 31
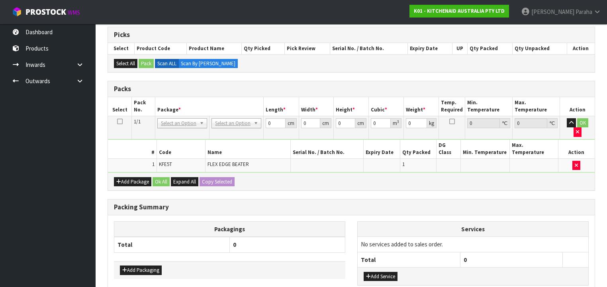
scroll to position [159, 0]
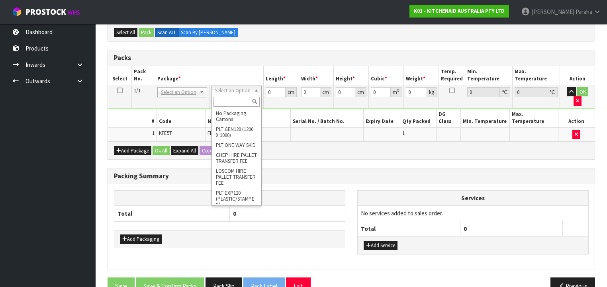
click at [241, 101] on input "text" at bounding box center [237, 102] width 46 height 10
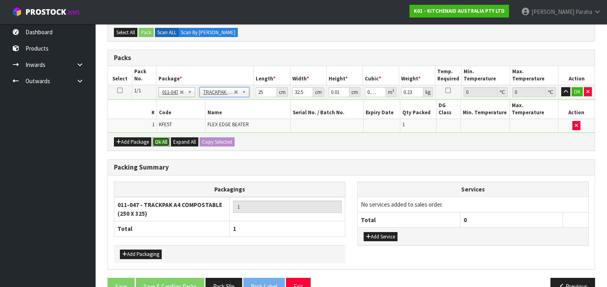
click at [165, 138] on button "Ok All" at bounding box center [161, 143] width 17 height 10
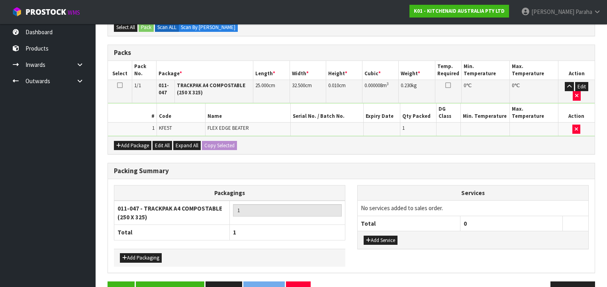
scroll to position [172, 0]
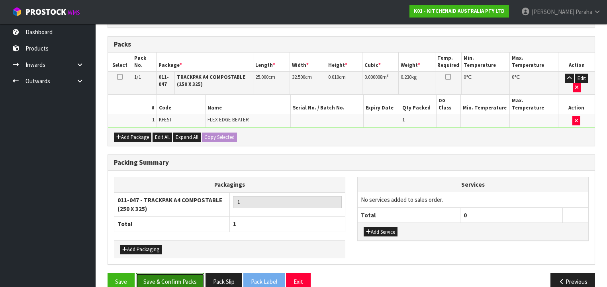
click at [183, 273] on button "Save & Confirm Packs" at bounding box center [170, 281] width 69 height 17
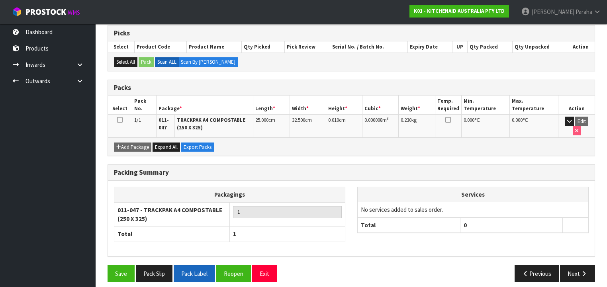
scroll to position [158, 0]
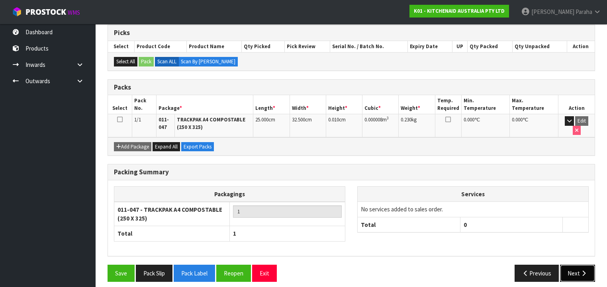
click at [580, 268] on button "Next" at bounding box center [577, 273] width 35 height 17
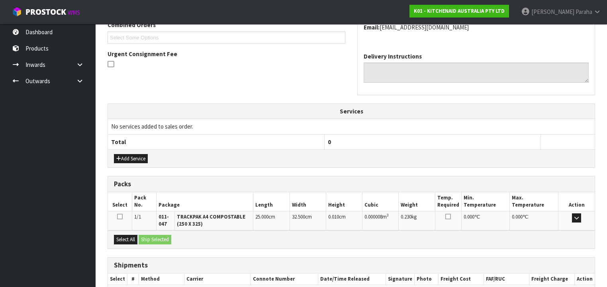
scroll to position [258, 0]
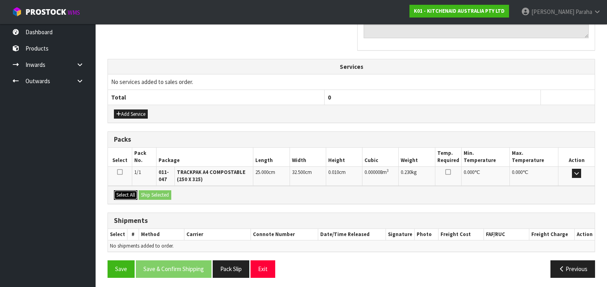
click at [126, 195] on button "Select All" at bounding box center [126, 196] width 24 height 10
click at [155, 194] on button "Ship Selected" at bounding box center [155, 196] width 33 height 10
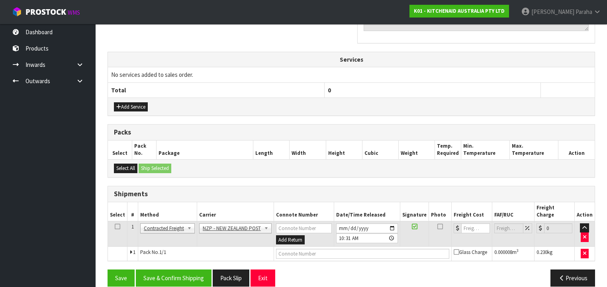
scroll to position [266, 0]
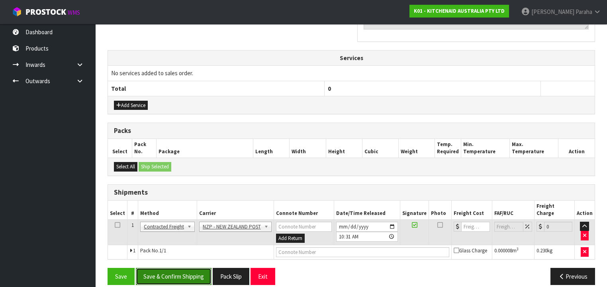
click at [192, 268] on button "Save & Confirm Shipping" at bounding box center [174, 276] width 76 height 17
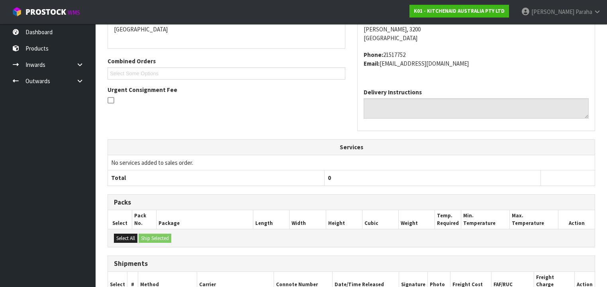
scroll to position [255, 0]
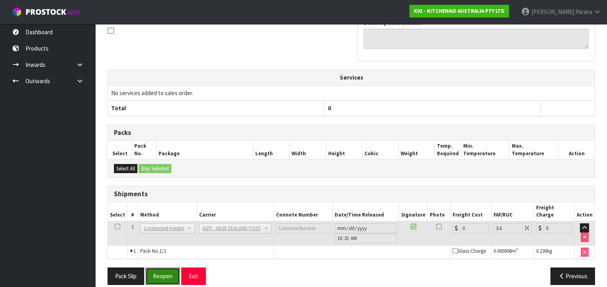
click at [171, 270] on button "Reopen" at bounding box center [162, 276] width 35 height 17
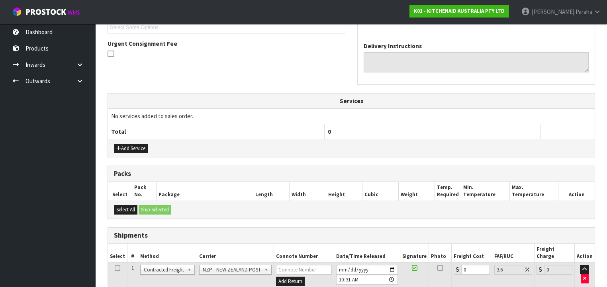
scroll to position [273, 0]
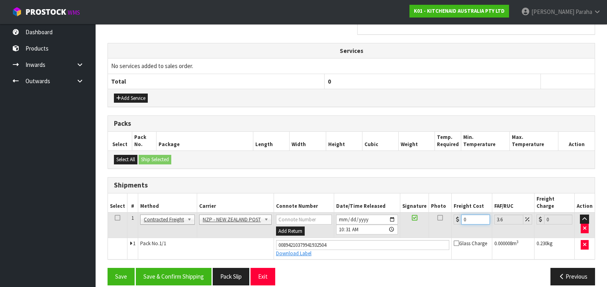
drag, startPoint x: 466, startPoint y: 212, endPoint x: 456, endPoint y: 210, distance: 10.0
click at [457, 215] on div "0" at bounding box center [472, 220] width 36 height 10
click at [195, 268] on button "Save & Confirm Shipping" at bounding box center [174, 276] width 76 height 17
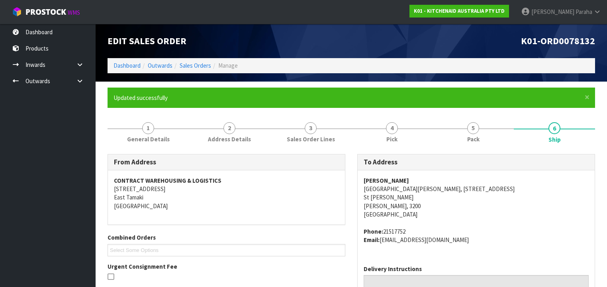
scroll to position [0, 0]
click at [199, 65] on link "Sales Orders" at bounding box center [195, 66] width 31 height 8
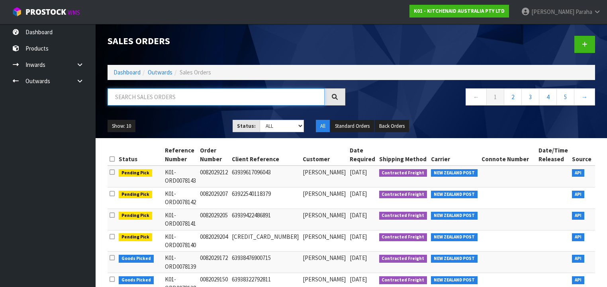
click at [198, 99] on input "text" at bounding box center [216, 96] width 217 height 17
click at [189, 92] on input "text" at bounding box center [216, 96] width 217 height 17
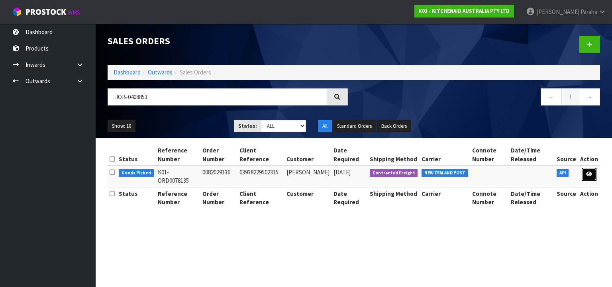
click at [589, 173] on icon at bounding box center [589, 174] width 6 height 5
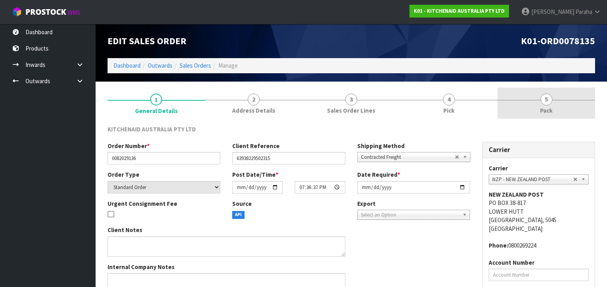
click at [549, 104] on span "5" at bounding box center [547, 100] width 12 height 12
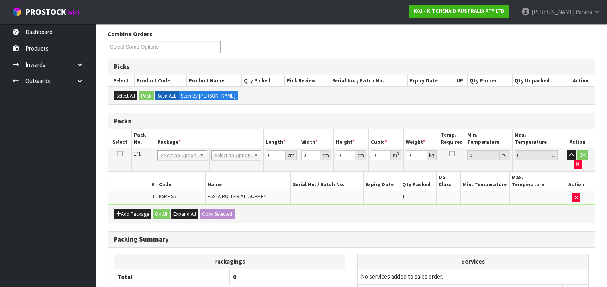
scroll to position [95, 0]
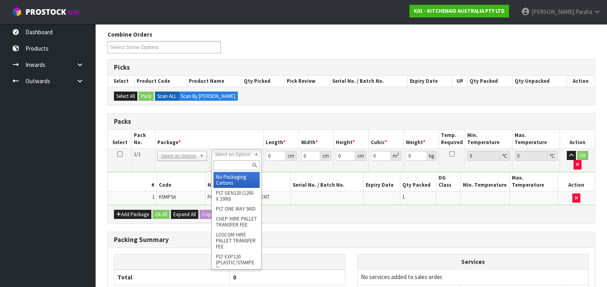
click at [246, 163] on input "text" at bounding box center [237, 166] width 46 height 10
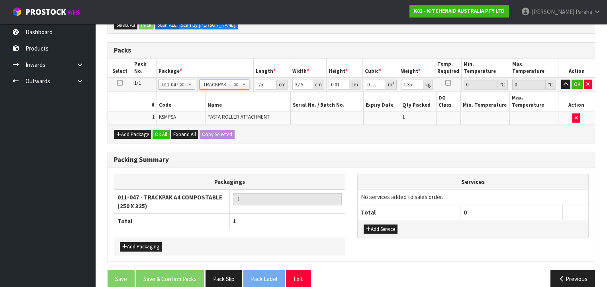
scroll to position [167, 0]
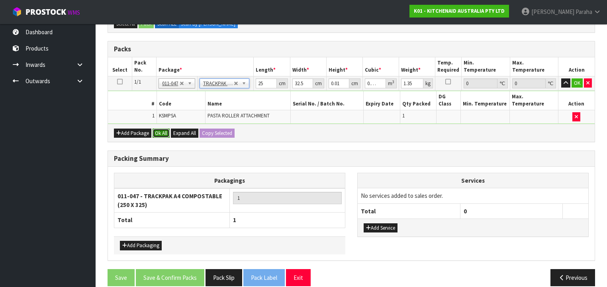
click at [164, 129] on button "Ok All" at bounding box center [161, 134] width 17 height 10
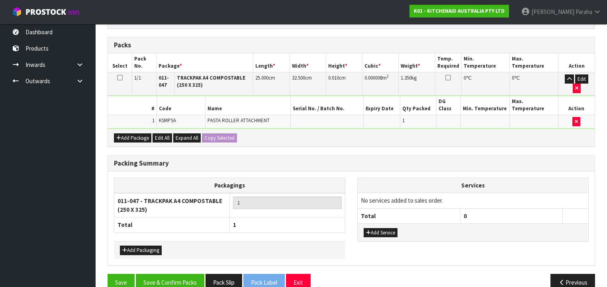
scroll to position [172, 0]
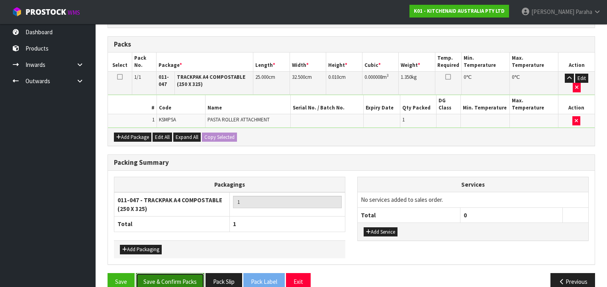
click at [183, 273] on button "Save & Confirm Packs" at bounding box center [170, 281] width 69 height 17
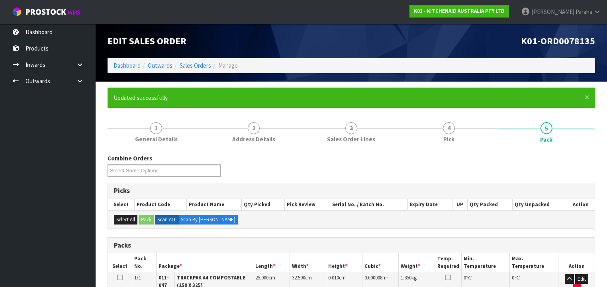
scroll to position [158, 0]
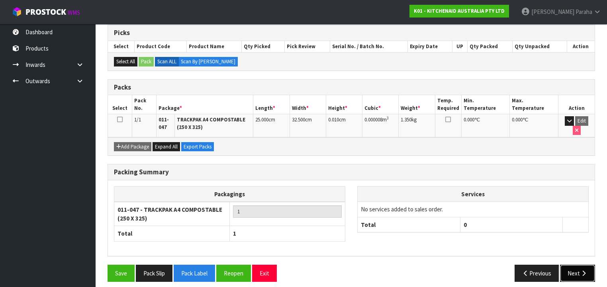
click at [574, 265] on button "Next" at bounding box center [577, 273] width 35 height 17
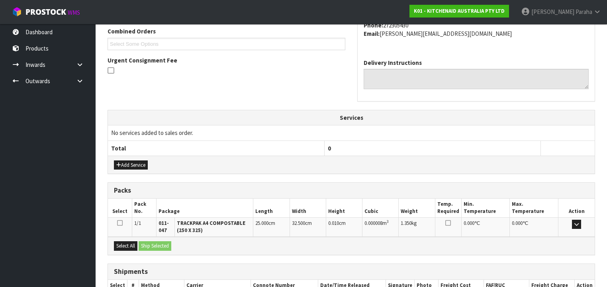
scroll to position [258, 0]
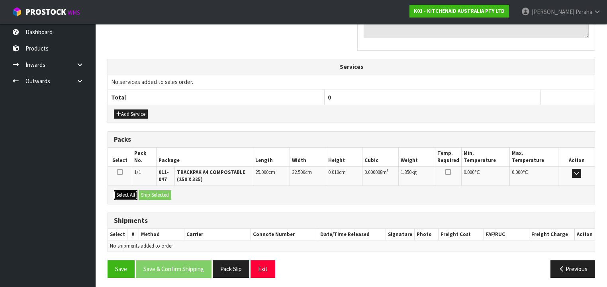
click at [128, 192] on button "Select All" at bounding box center [126, 196] width 24 height 10
click at [151, 192] on button "Ship Selected" at bounding box center [155, 196] width 33 height 10
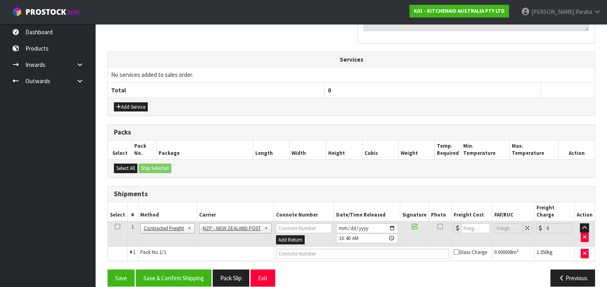
scroll to position [266, 0]
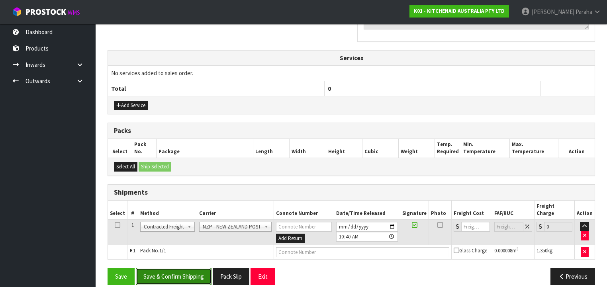
click at [192, 268] on button "Save & Confirm Shipping" at bounding box center [174, 276] width 76 height 17
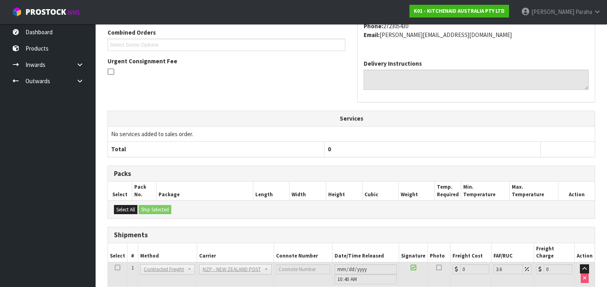
scroll to position [255, 0]
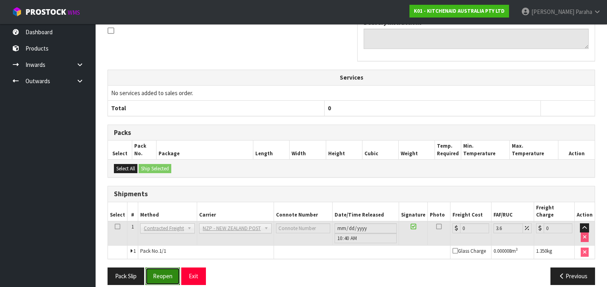
click at [167, 269] on button "Reopen" at bounding box center [162, 276] width 35 height 17
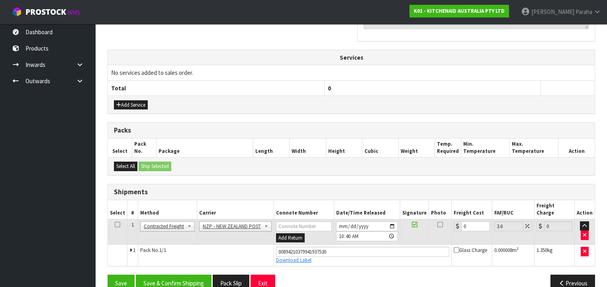
scroll to position [273, 0]
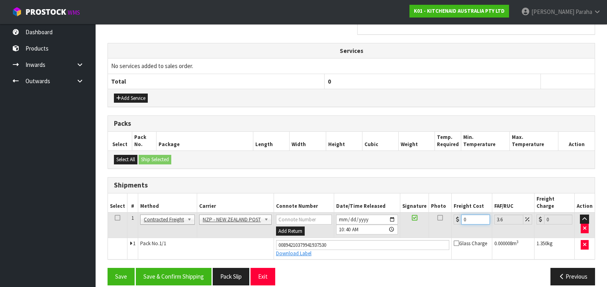
drag, startPoint x: 466, startPoint y: 209, endPoint x: 453, endPoint y: 211, distance: 13.7
click at [454, 215] on div "0" at bounding box center [472, 220] width 36 height 10
click at [163, 268] on button "Save & Confirm Shipping" at bounding box center [174, 276] width 76 height 17
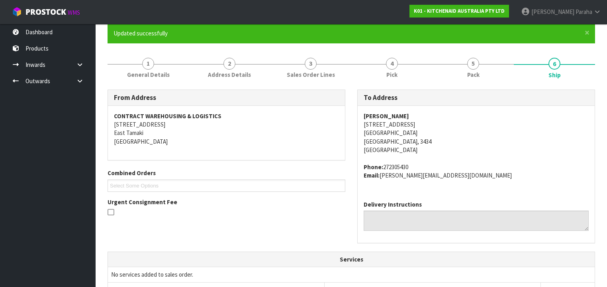
scroll to position [0, 0]
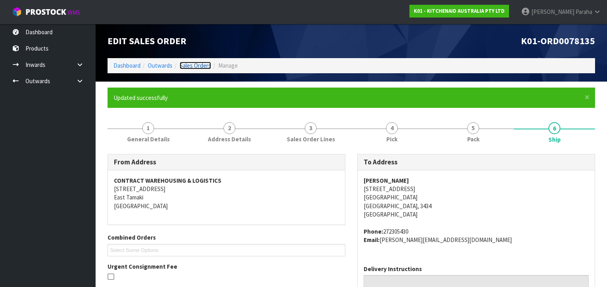
click at [196, 63] on link "Sales Orders" at bounding box center [195, 66] width 31 height 8
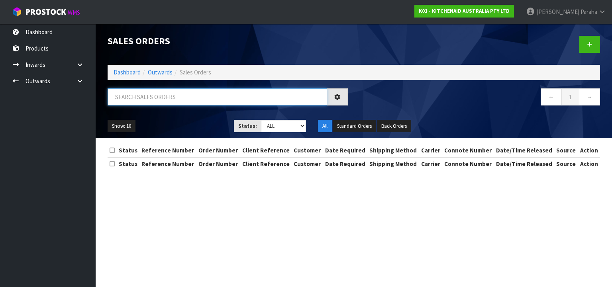
click at [196, 98] on input "text" at bounding box center [218, 96] width 220 height 17
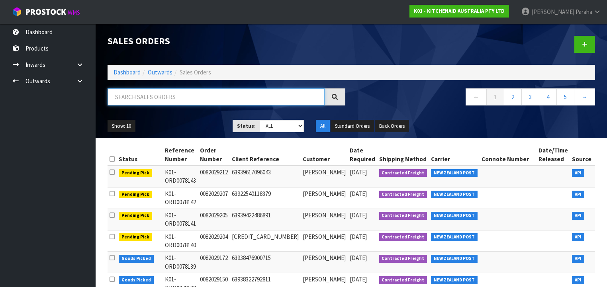
click at [190, 98] on input "text" at bounding box center [216, 96] width 217 height 17
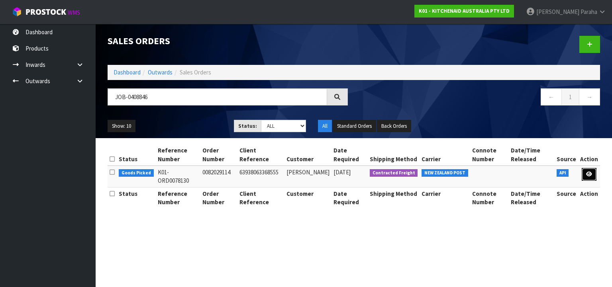
click at [591, 172] on icon at bounding box center [589, 174] width 6 height 5
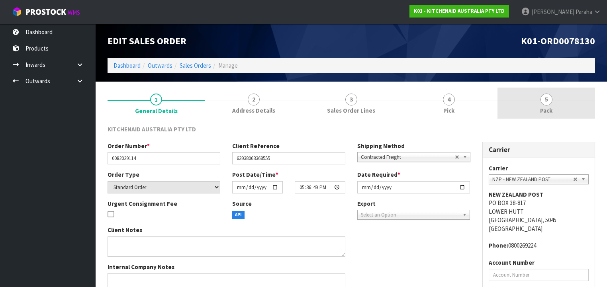
click at [547, 104] on span "5" at bounding box center [547, 100] width 12 height 12
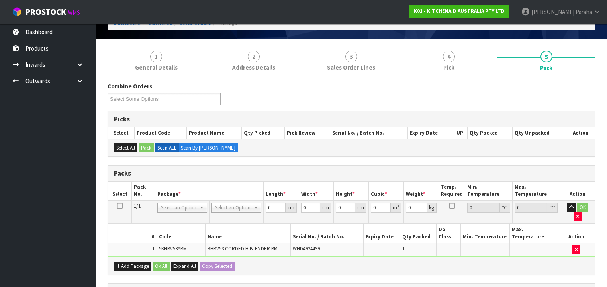
scroll to position [96, 0]
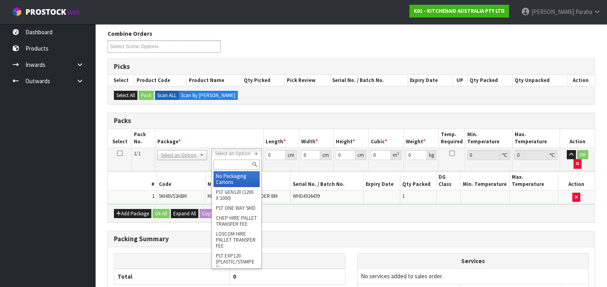
click at [234, 164] on input "text" at bounding box center [237, 165] width 46 height 10
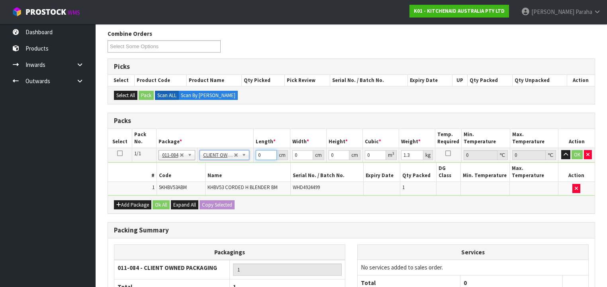
drag, startPoint x: 259, startPoint y: 155, endPoint x: 254, endPoint y: 154, distance: 4.8
click at [254, 155] on td "0 cm" at bounding box center [272, 155] width 36 height 14
click at [562, 150] on button "button" at bounding box center [566, 155] width 9 height 10
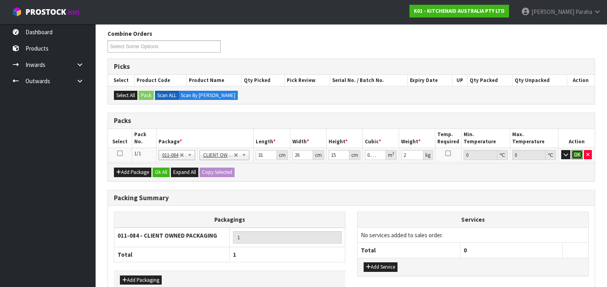
click button "OK" at bounding box center [577, 155] width 11 height 10
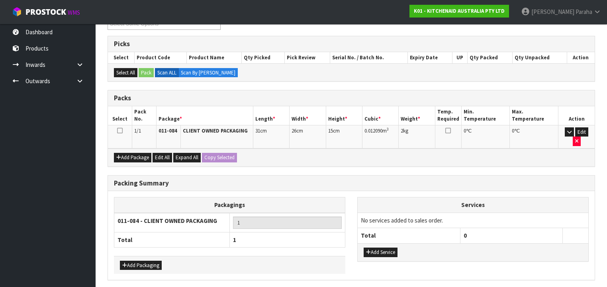
scroll to position [137, 0]
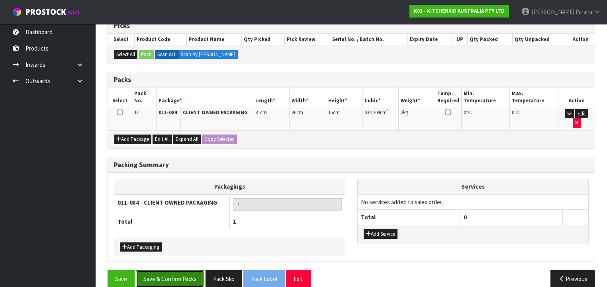
click at [172, 271] on button "Save & Confirm Packs" at bounding box center [170, 279] width 69 height 17
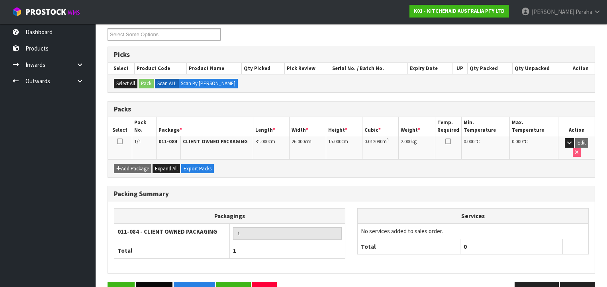
scroll to position [148, 0]
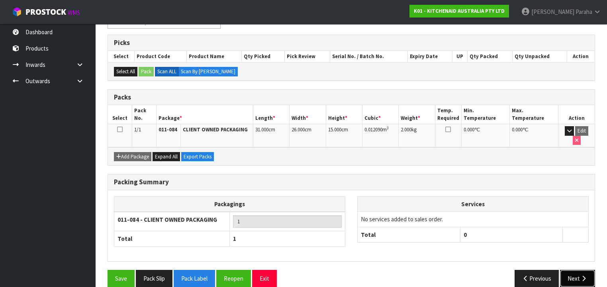
click at [582, 270] on button "Next" at bounding box center [577, 278] width 35 height 17
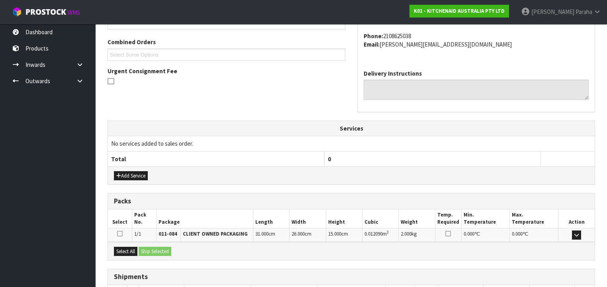
scroll to position [252, 0]
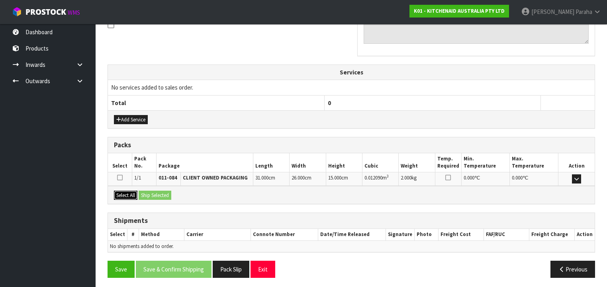
drag, startPoint x: 119, startPoint y: 194, endPoint x: 148, endPoint y: 194, distance: 28.7
click at [127, 194] on button "Select All" at bounding box center [126, 196] width 24 height 10
click at [158, 194] on button "Ship Selected" at bounding box center [155, 196] width 33 height 10
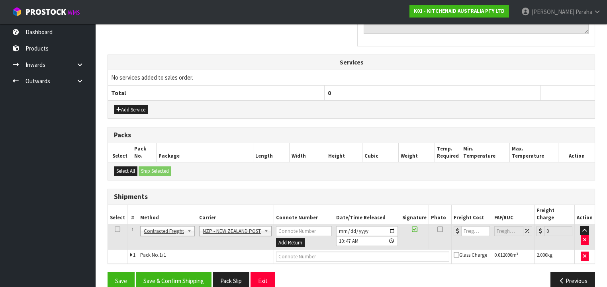
scroll to position [266, 0]
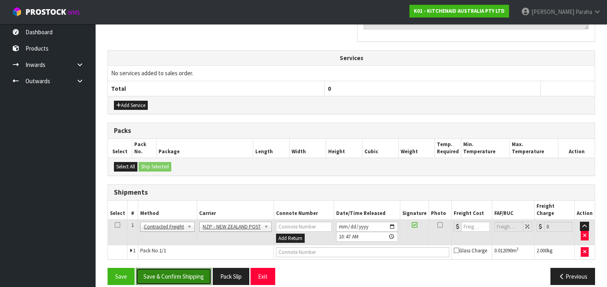
click at [191, 268] on button "Save & Confirm Shipping" at bounding box center [174, 276] width 76 height 17
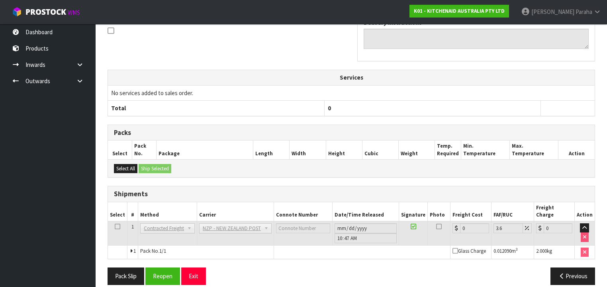
scroll to position [255, 0]
click at [165, 268] on button "Reopen" at bounding box center [162, 276] width 35 height 17
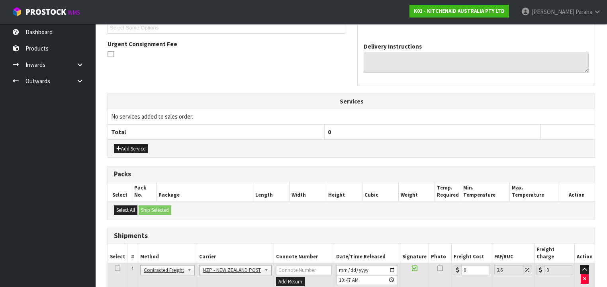
scroll to position [273, 0]
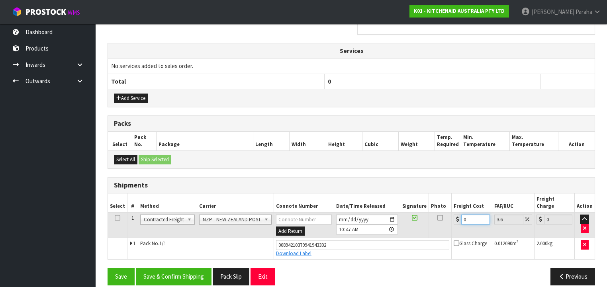
drag, startPoint x: 466, startPoint y: 209, endPoint x: 446, endPoint y: 210, distance: 19.9
click at [446, 212] on tr "1 Client Local Pickup Customer Local Pickup Company Freight Contracted Freight …" at bounding box center [351, 225] width 487 height 26
click at [191, 268] on button "Save & Confirm Shipping" at bounding box center [174, 276] width 76 height 17
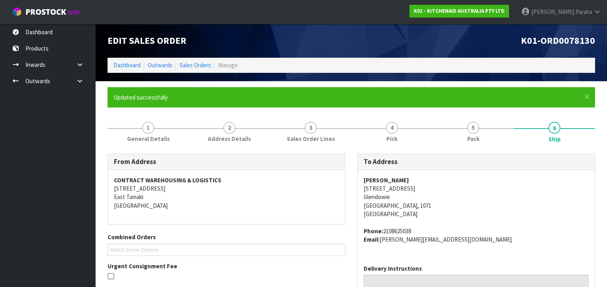
scroll to position [0, 0]
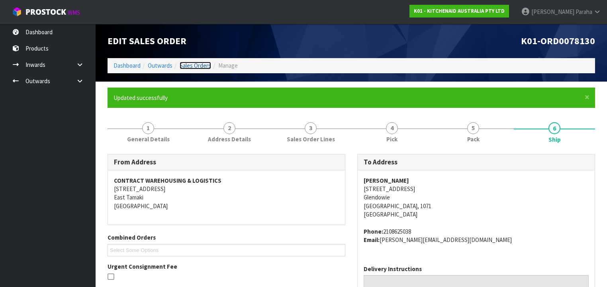
click at [206, 64] on link "Sales Orders" at bounding box center [195, 66] width 31 height 8
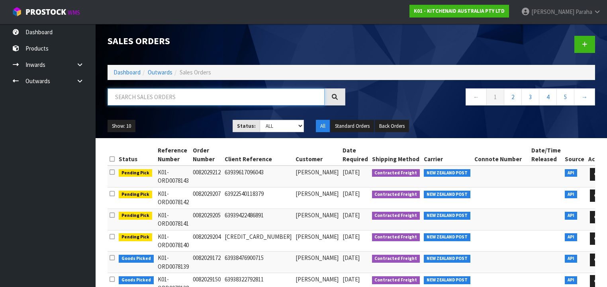
click at [155, 97] on input "text" at bounding box center [216, 96] width 217 height 17
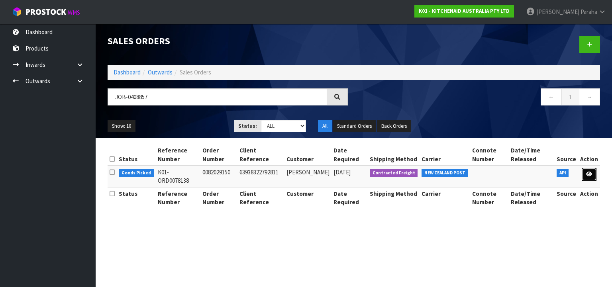
click at [591, 172] on icon at bounding box center [589, 174] width 6 height 5
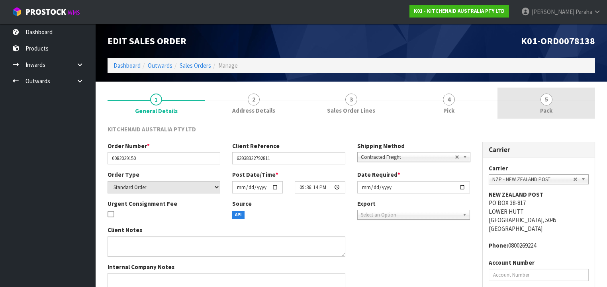
click at [548, 104] on span "5" at bounding box center [547, 100] width 12 height 12
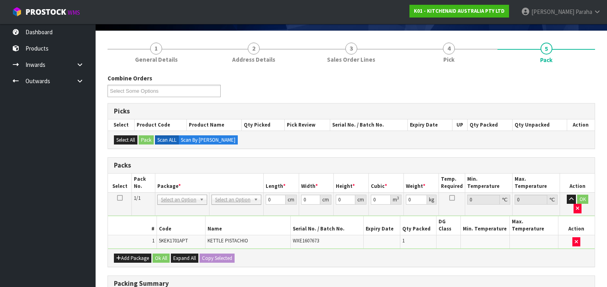
scroll to position [64, 0]
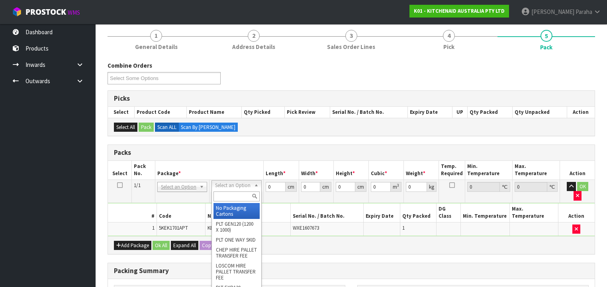
click at [242, 194] on input "text" at bounding box center [237, 197] width 46 height 10
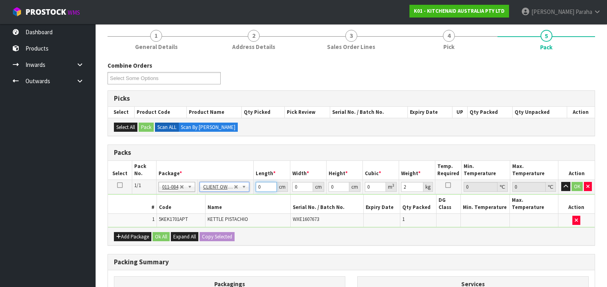
drag, startPoint x: 262, startPoint y: 186, endPoint x: 254, endPoint y: 185, distance: 8.9
click at [253, 185] on tr "1/1 NONE 007-001 007-002 007-004 007-009 007-013 007-014 007-015 007-017 007-01…" at bounding box center [351, 187] width 487 height 14
click at [562, 182] on button "button" at bounding box center [566, 187] width 9 height 10
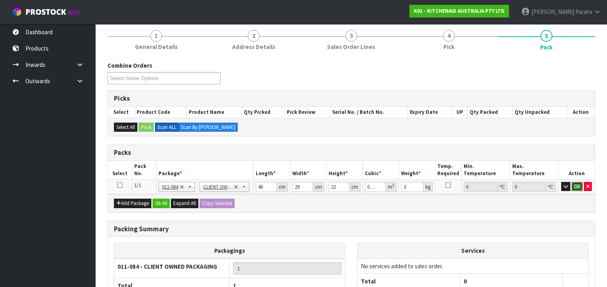
click button "OK" at bounding box center [577, 187] width 11 height 10
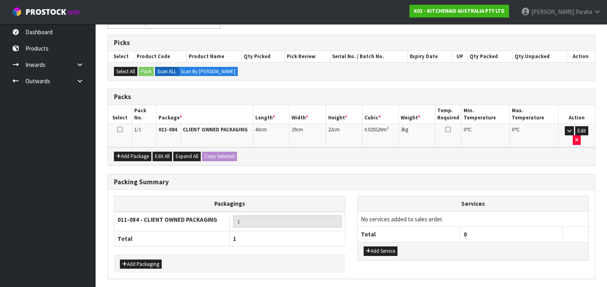
scroll to position [137, 0]
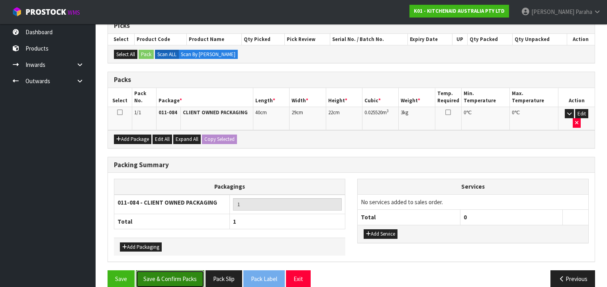
click at [179, 273] on button "Save & Confirm Packs" at bounding box center [170, 279] width 69 height 17
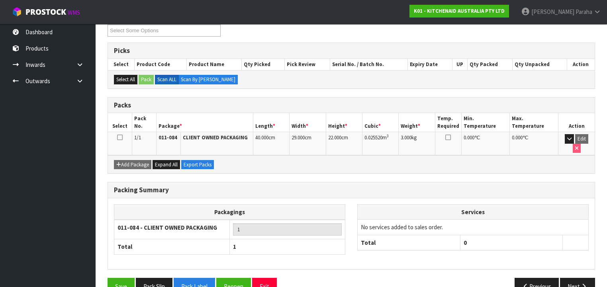
scroll to position [148, 0]
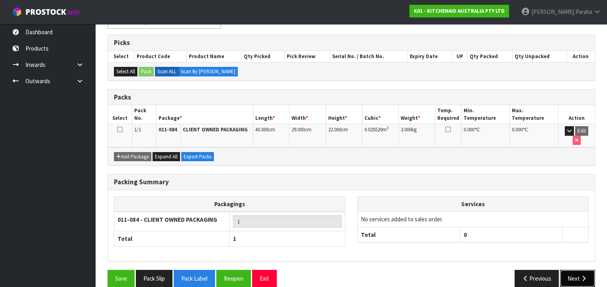
click at [578, 270] on button "Next" at bounding box center [577, 278] width 35 height 17
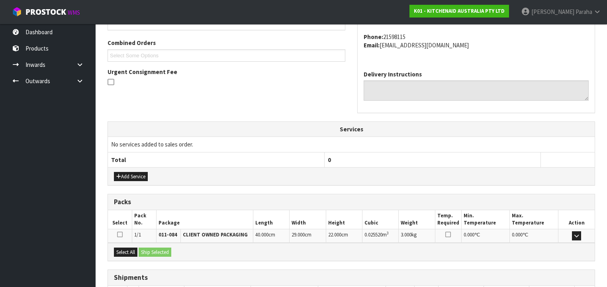
scroll to position [252, 0]
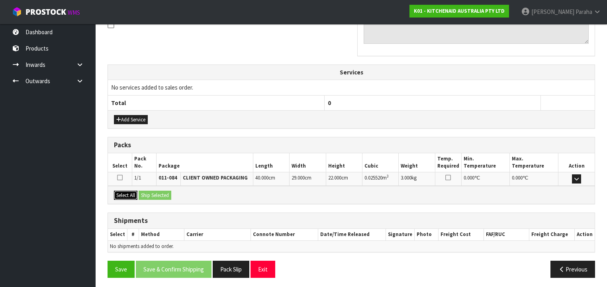
click at [135, 191] on button "Select All" at bounding box center [126, 196] width 24 height 10
click at [149, 191] on button "Ship Selected" at bounding box center [155, 196] width 33 height 10
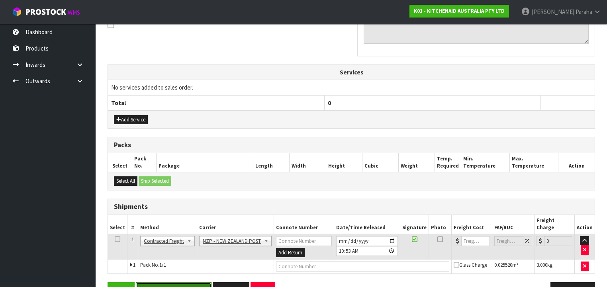
click at [180, 283] on button "Save & Confirm Shipping" at bounding box center [174, 291] width 76 height 17
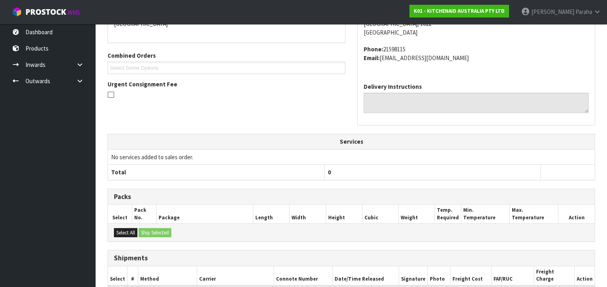
scroll to position [255, 0]
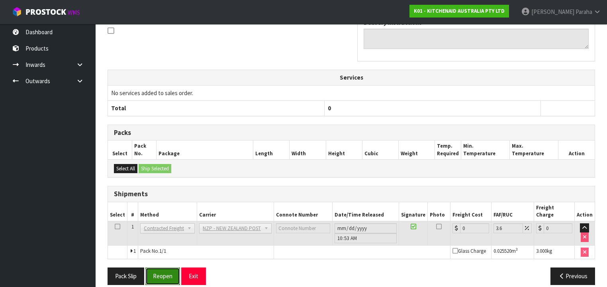
click at [166, 268] on button "Reopen" at bounding box center [162, 276] width 35 height 17
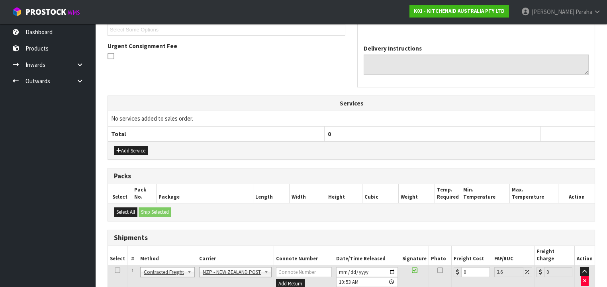
scroll to position [273, 0]
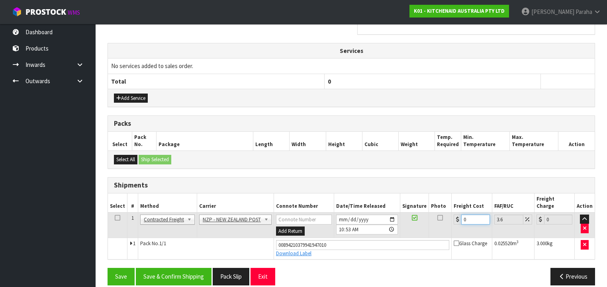
drag, startPoint x: 471, startPoint y: 209, endPoint x: 458, endPoint y: 208, distance: 12.8
click at [458, 215] on div "0" at bounding box center [472, 220] width 36 height 10
click at [170, 270] on button "Save & Confirm Shipping" at bounding box center [174, 276] width 76 height 17
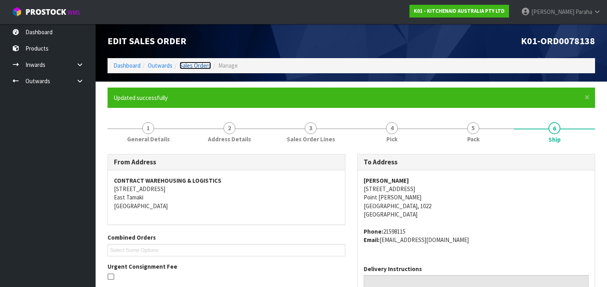
click at [200, 65] on link "Sales Orders" at bounding box center [195, 66] width 31 height 8
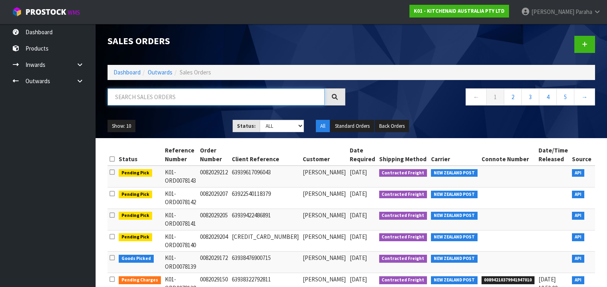
click at [206, 101] on input "text" at bounding box center [216, 96] width 217 height 17
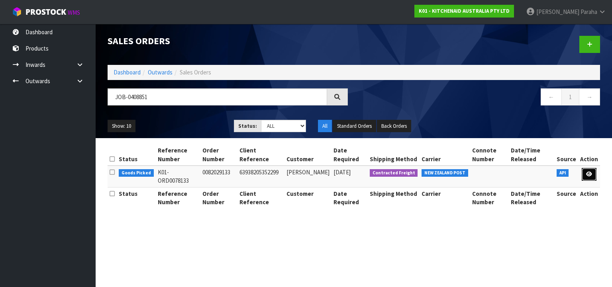
click at [585, 177] on link at bounding box center [589, 174] width 15 height 13
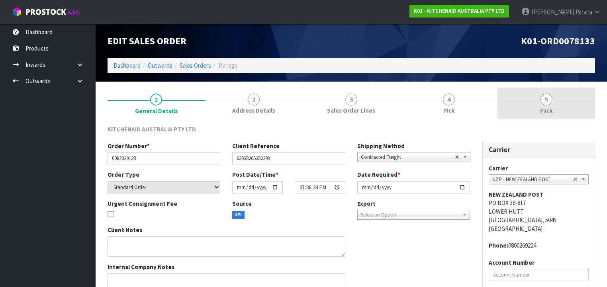
click at [544, 104] on span "5" at bounding box center [547, 100] width 12 height 12
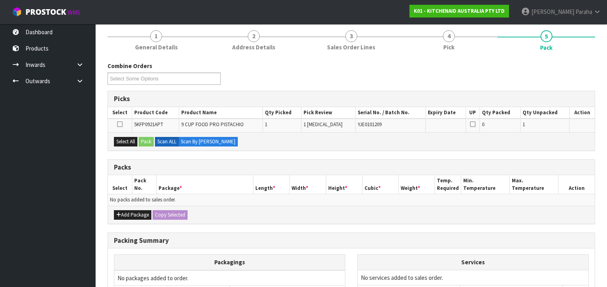
scroll to position [64, 0]
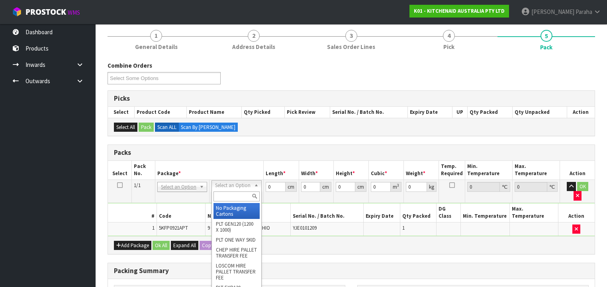
click at [237, 197] on input "text" at bounding box center [237, 197] width 46 height 10
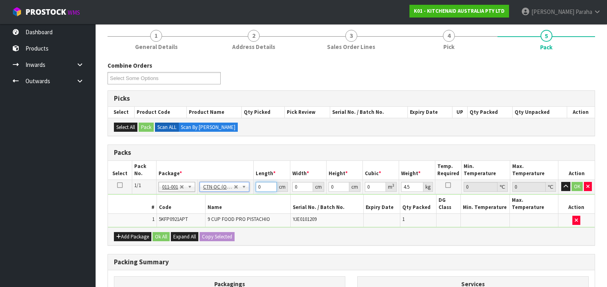
drag, startPoint x: 257, startPoint y: 185, endPoint x: 252, endPoint y: 186, distance: 5.2
click at [252, 186] on tr "1/1 NONE 007-001 007-002 007-004 007-009 007-013 007-014 007-015 007-017 007-01…" at bounding box center [351, 187] width 487 height 14
click at [562, 182] on button "button" at bounding box center [566, 187] width 9 height 10
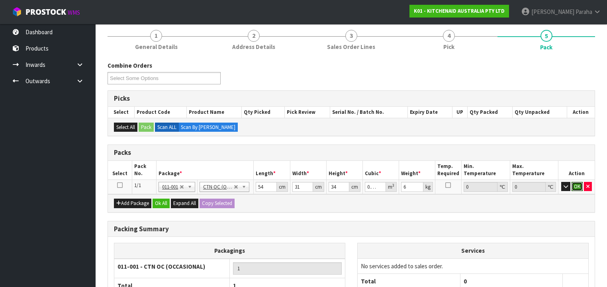
click button "OK" at bounding box center [577, 187] width 11 height 10
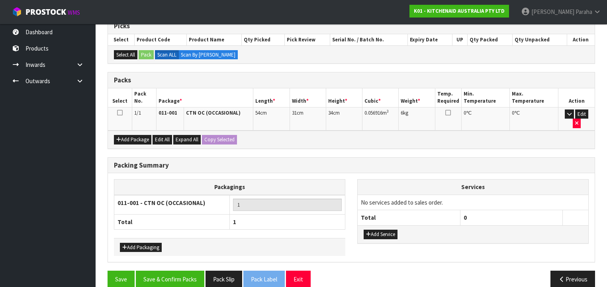
scroll to position [137, 0]
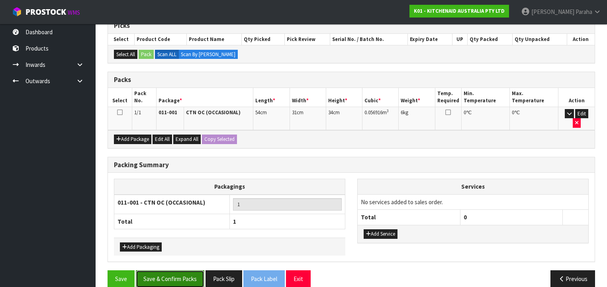
click at [197, 271] on button "Save & Confirm Packs" at bounding box center [170, 279] width 69 height 17
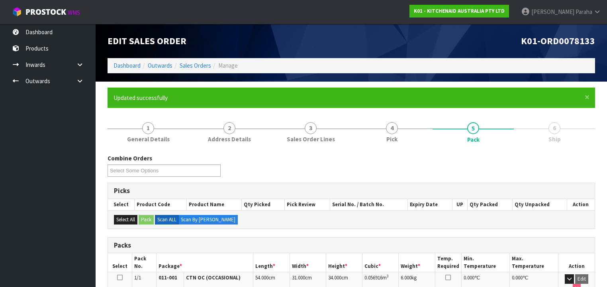
scroll to position [148, 0]
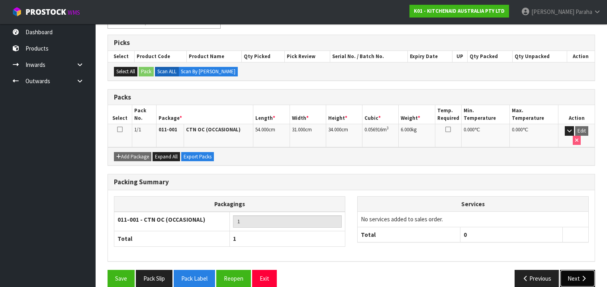
click at [590, 270] on button "Next" at bounding box center [577, 278] width 35 height 17
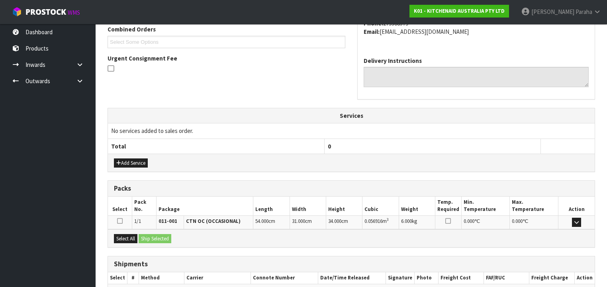
scroll to position [252, 0]
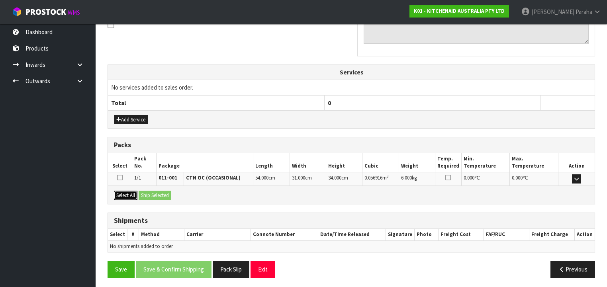
click at [126, 195] on button "Select All" at bounding box center [126, 196] width 24 height 10
click at [152, 193] on button "Ship Selected" at bounding box center [155, 196] width 33 height 10
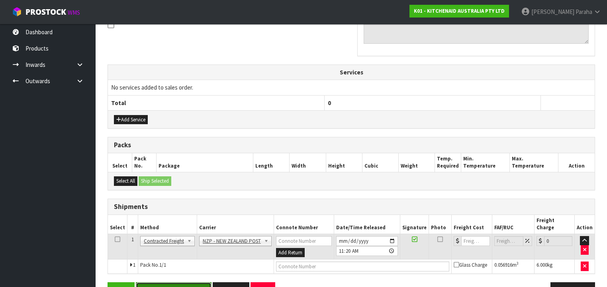
click at [185, 283] on button "Save & Confirm Shipping" at bounding box center [174, 291] width 76 height 17
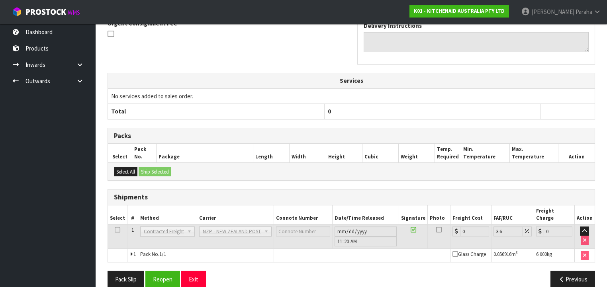
scroll to position [255, 0]
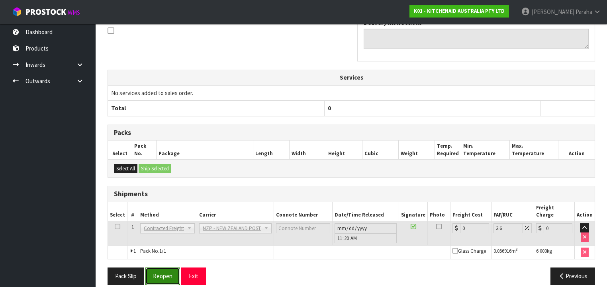
click at [162, 268] on button "Reopen" at bounding box center [162, 276] width 35 height 17
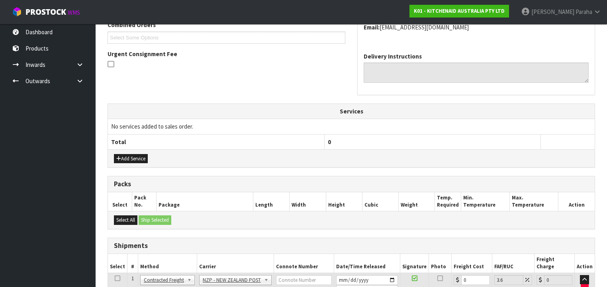
scroll to position [273, 0]
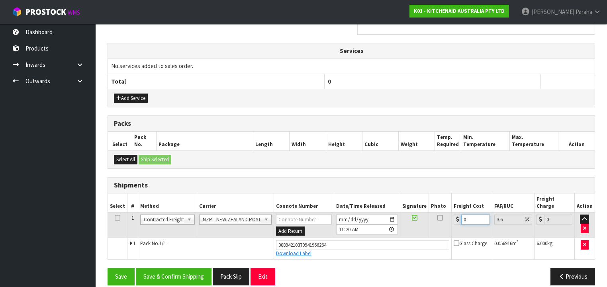
drag, startPoint x: 468, startPoint y: 209, endPoint x: 459, endPoint y: 209, distance: 8.4
click at [459, 215] on div "0" at bounding box center [472, 220] width 36 height 10
click at [161, 273] on button "Save & Confirm Shipping" at bounding box center [174, 276] width 76 height 17
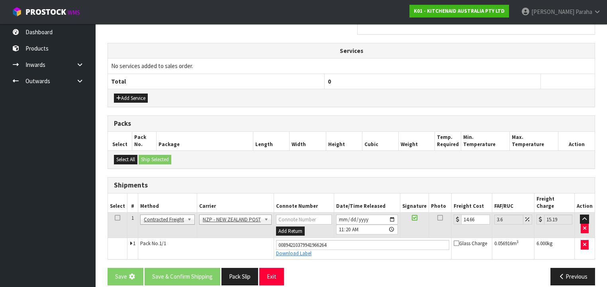
scroll to position [0, 0]
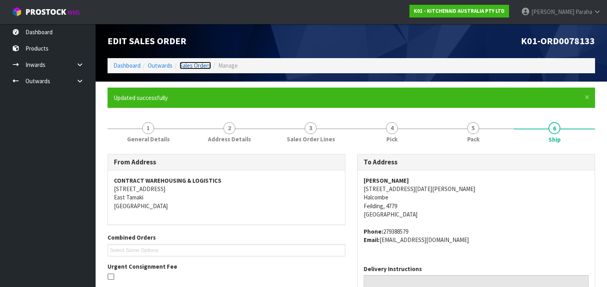
click at [198, 65] on link "Sales Orders" at bounding box center [195, 66] width 31 height 8
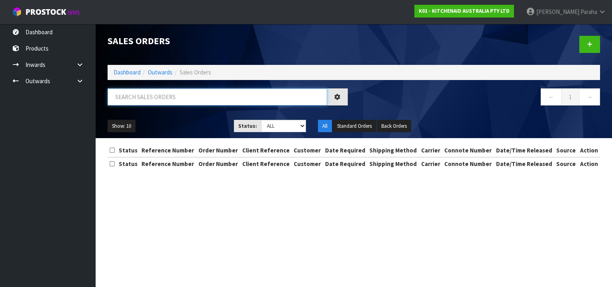
click at [203, 92] on input "text" at bounding box center [218, 96] width 220 height 17
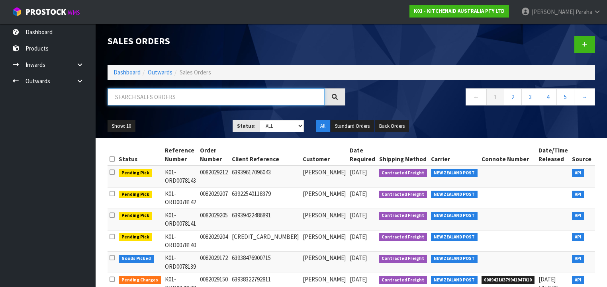
click at [201, 94] on input "text" at bounding box center [216, 96] width 217 height 17
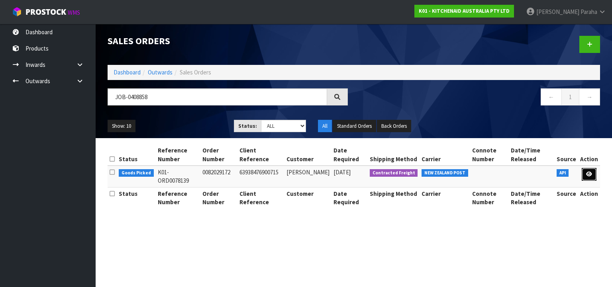
click at [590, 179] on link at bounding box center [589, 174] width 15 height 13
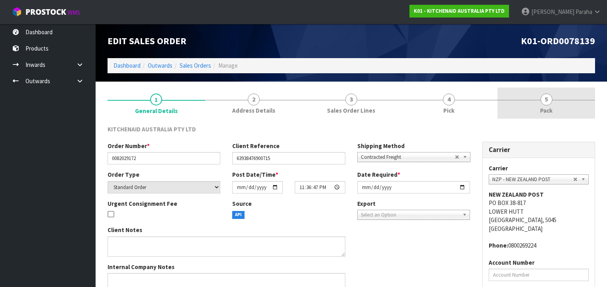
click at [543, 105] on link "5 Pack" at bounding box center [547, 103] width 98 height 31
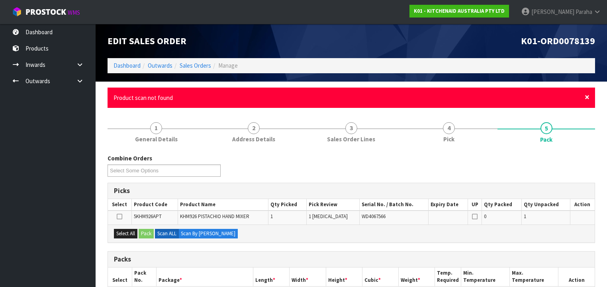
click at [589, 98] on span "×" at bounding box center [587, 97] width 5 height 11
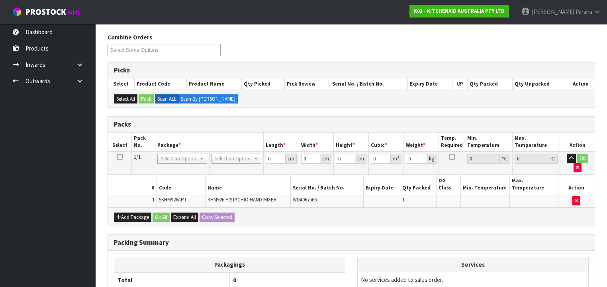
scroll to position [128, 0]
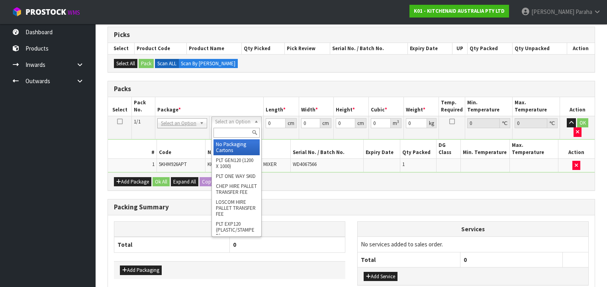
click at [236, 132] on input "text" at bounding box center [237, 133] width 46 height 10
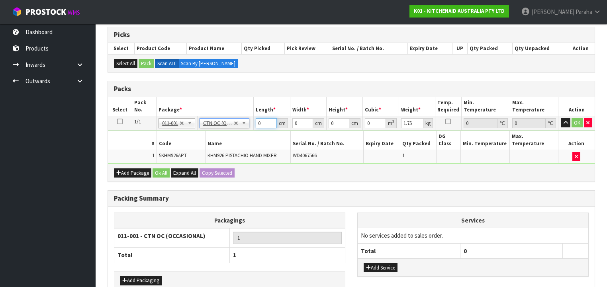
drag, startPoint x: 264, startPoint y: 123, endPoint x: 248, endPoint y: 122, distance: 16.4
click at [248, 122] on tr "1/1 NONE 007-001 007-002 007-004 007-009 007-013 007-014 007-015 007-017 007-01…" at bounding box center [351, 123] width 487 height 14
click at [562, 118] on button "button" at bounding box center [566, 123] width 9 height 10
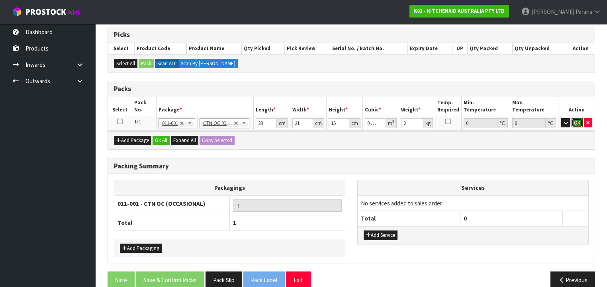
click button "OK" at bounding box center [577, 123] width 11 height 10
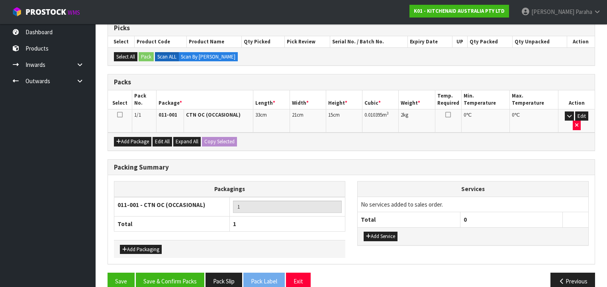
scroll to position [137, 0]
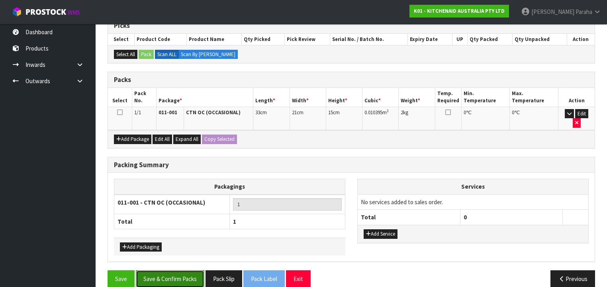
click at [156, 272] on button "Save & Confirm Packs" at bounding box center [170, 279] width 69 height 17
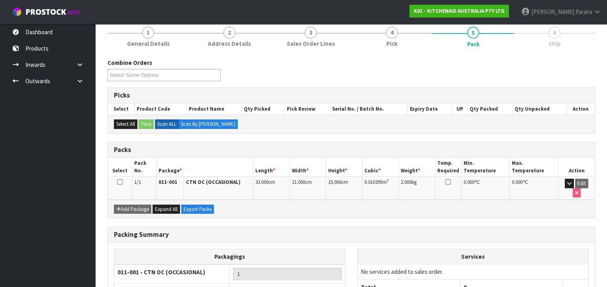
scroll to position [148, 0]
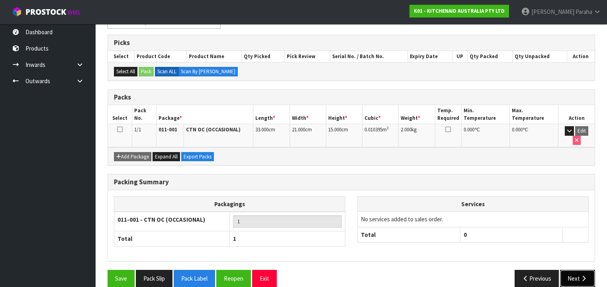
click at [590, 270] on button "Next" at bounding box center [577, 278] width 35 height 17
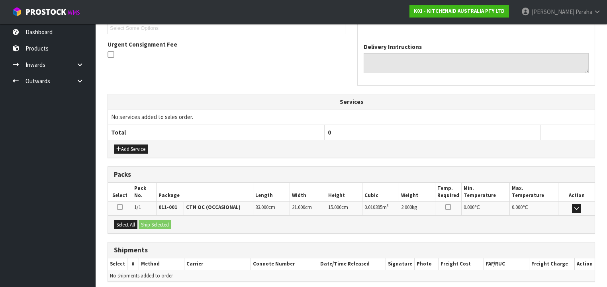
scroll to position [252, 0]
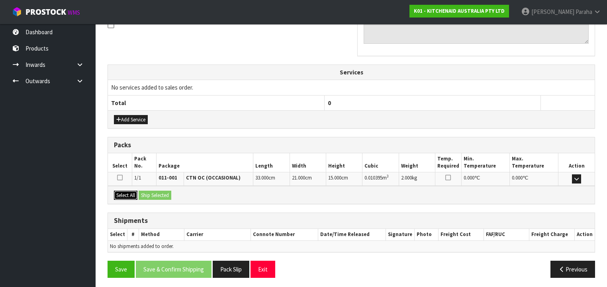
click at [129, 192] on button "Select All" at bounding box center [126, 196] width 24 height 10
click at [161, 194] on button "Ship Selected" at bounding box center [155, 196] width 33 height 10
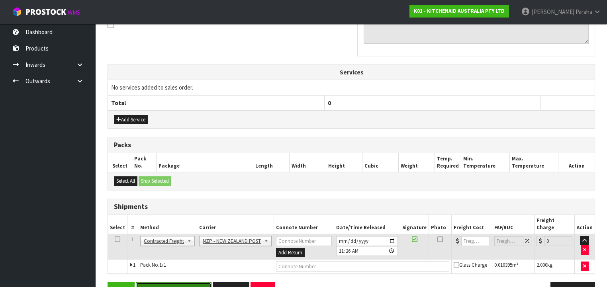
click at [180, 283] on button "Save & Confirm Shipping" at bounding box center [174, 291] width 76 height 17
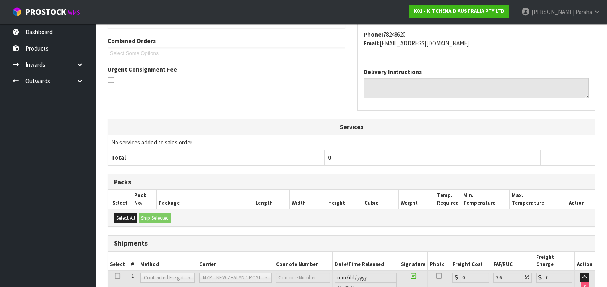
scroll to position [255, 0]
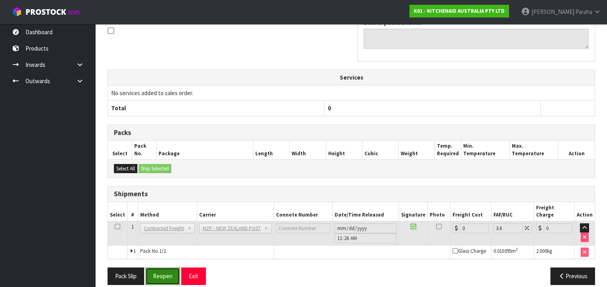
click at [154, 268] on button "Reopen" at bounding box center [162, 276] width 35 height 17
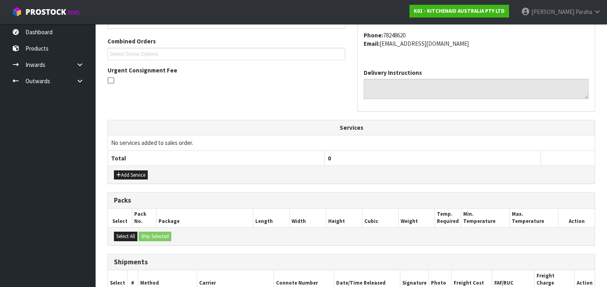
scroll to position [223, 0]
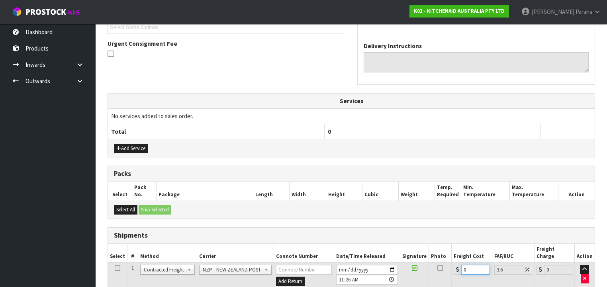
drag, startPoint x: 466, startPoint y: 259, endPoint x: 446, endPoint y: 261, distance: 19.2
click at [446, 263] on tr "1 Client Local Pickup Customer Local Pickup Company Freight Contracted Freight …" at bounding box center [351, 276] width 487 height 26
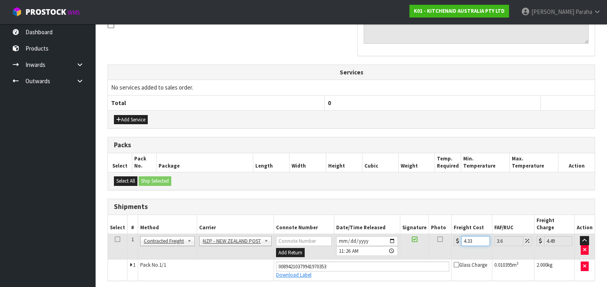
scroll to position [273, 0]
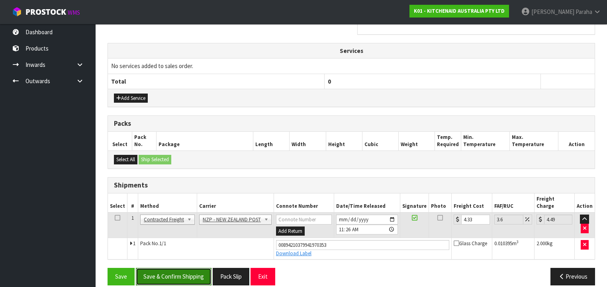
click at [191, 271] on button "Save & Confirm Shipping" at bounding box center [174, 276] width 76 height 17
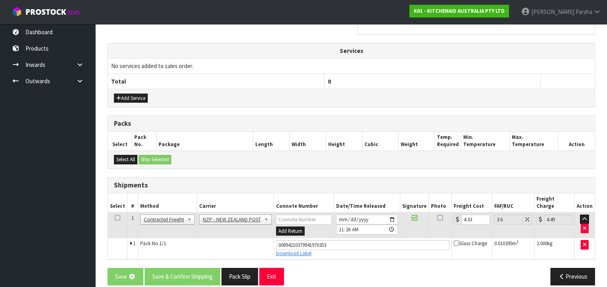
scroll to position [0, 0]
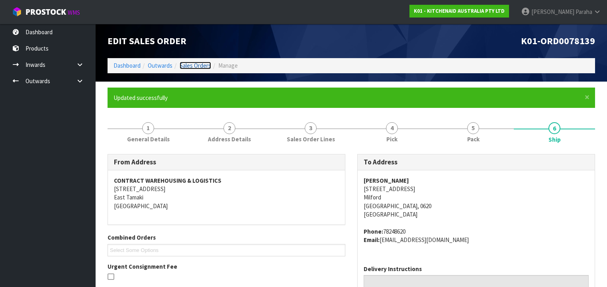
click at [196, 65] on link "Sales Orders" at bounding box center [195, 66] width 31 height 8
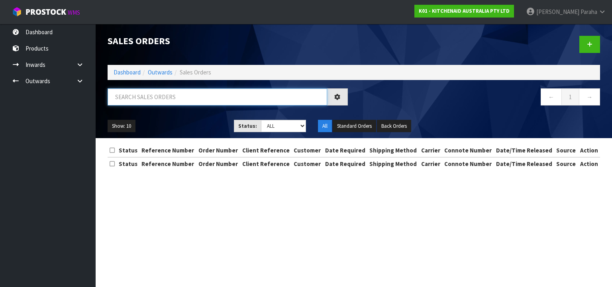
click at [179, 97] on input "text" at bounding box center [218, 96] width 220 height 17
drag, startPoint x: 187, startPoint y: 99, endPoint x: 93, endPoint y: 99, distance: 93.7
click at [93, 99] on body "Toggle navigation ProStock WMS K01 - KITCHENAID AUSTRALIA PTY LTD [PERSON_NAME]…" at bounding box center [306, 143] width 612 height 287
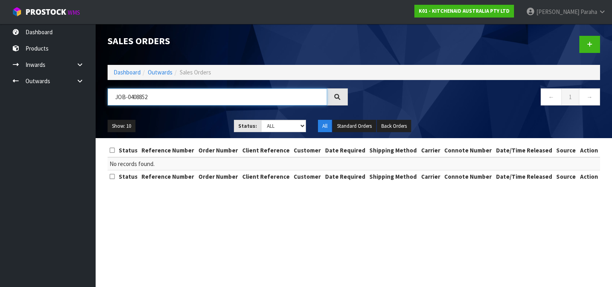
drag, startPoint x: 143, startPoint y: 101, endPoint x: 102, endPoint y: 106, distance: 41.4
click at [102, 106] on div "JOB-0408852" at bounding box center [228, 99] width 252 height 23
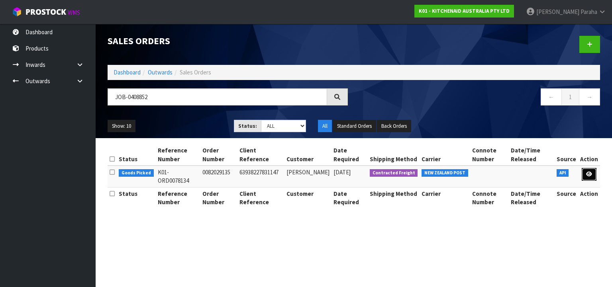
click at [592, 172] on icon at bounding box center [589, 174] width 6 height 5
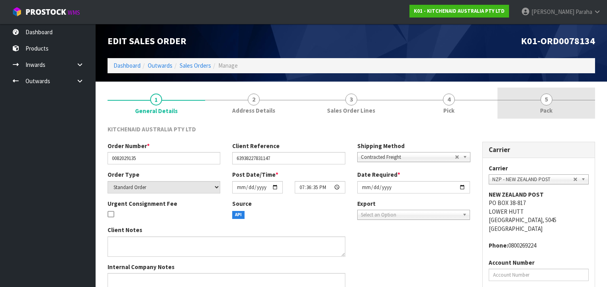
click at [540, 101] on link "5 Pack" at bounding box center [547, 103] width 98 height 31
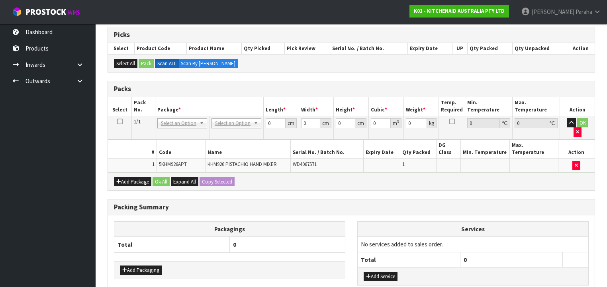
scroll to position [159, 0]
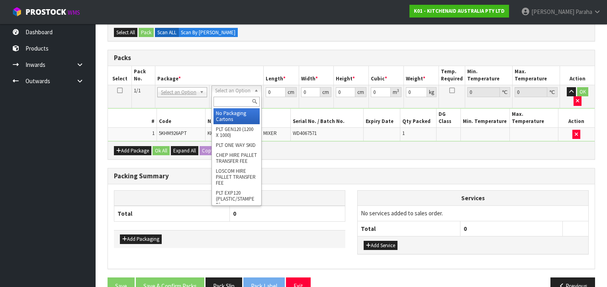
click at [238, 100] on input "text" at bounding box center [237, 102] width 46 height 10
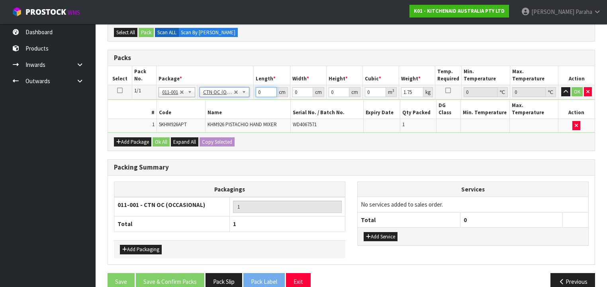
drag, startPoint x: 260, startPoint y: 88, endPoint x: 252, endPoint y: 91, distance: 8.4
click at [252, 91] on tr "1/1 NONE 007-001 007-002 007-004 007-009 007-013 007-014 007-015 007-017 007-01…" at bounding box center [351, 92] width 487 height 14
click at [562, 87] on button "button" at bounding box center [566, 92] width 9 height 10
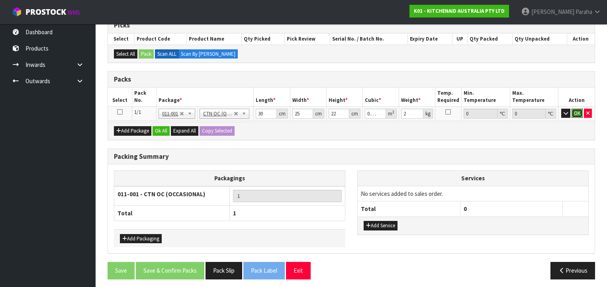
click button "OK" at bounding box center [577, 114] width 11 height 10
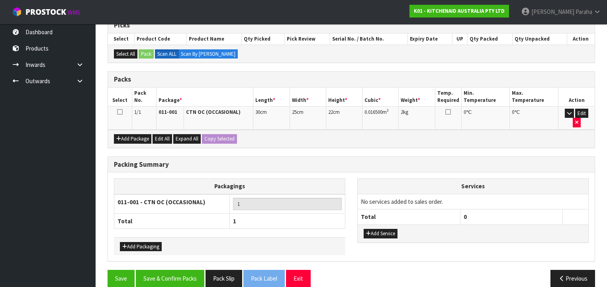
scroll to position [137, 0]
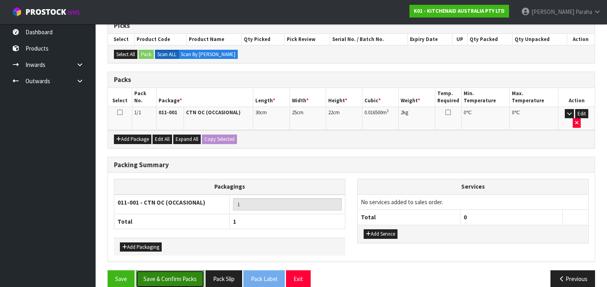
click at [183, 271] on button "Save & Confirm Packs" at bounding box center [170, 279] width 69 height 17
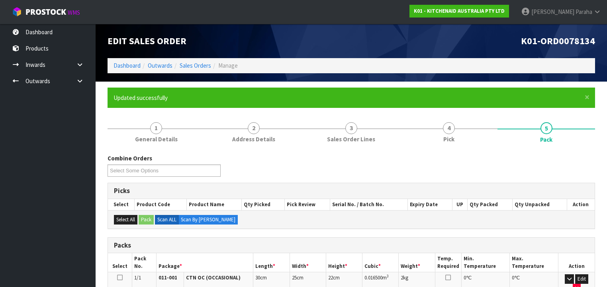
scroll to position [148, 0]
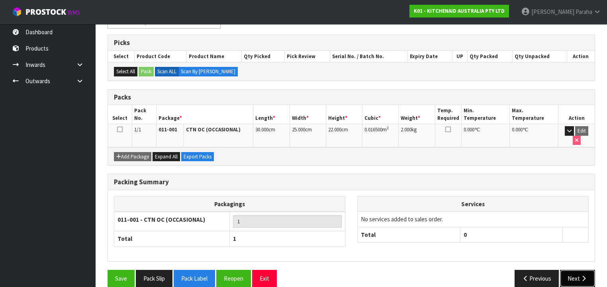
click at [582, 276] on icon "button" at bounding box center [584, 279] width 8 height 6
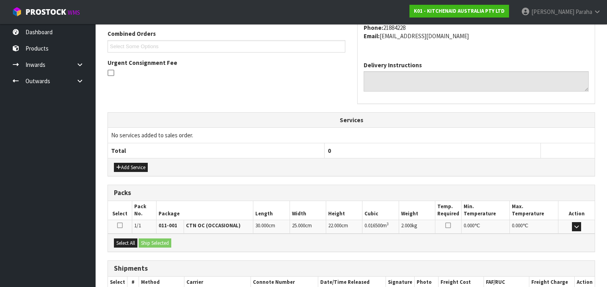
scroll to position [252, 0]
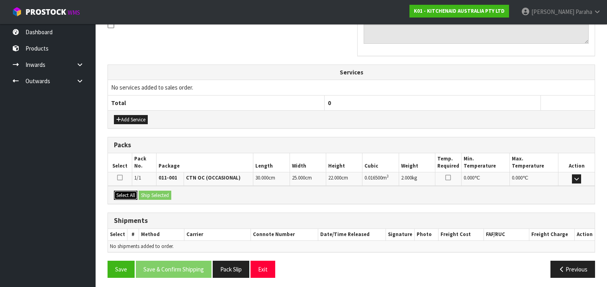
click at [128, 193] on button "Select All" at bounding box center [126, 196] width 24 height 10
click at [163, 191] on button "Ship Selected" at bounding box center [155, 196] width 33 height 10
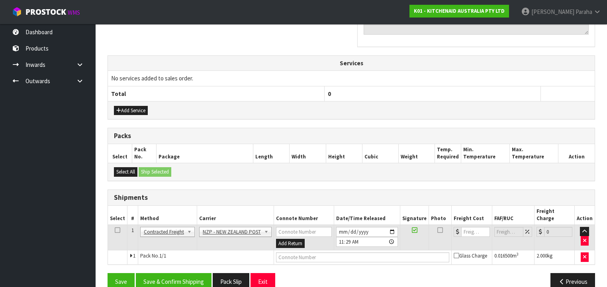
scroll to position [266, 0]
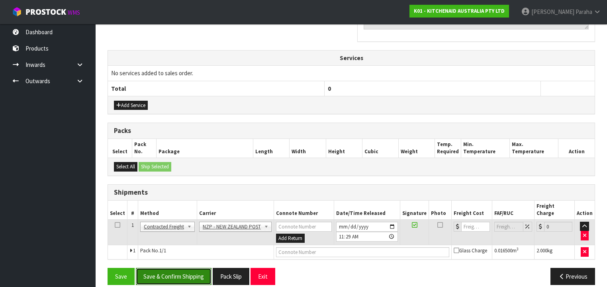
click at [195, 269] on button "Save & Confirm Shipping" at bounding box center [174, 276] width 76 height 17
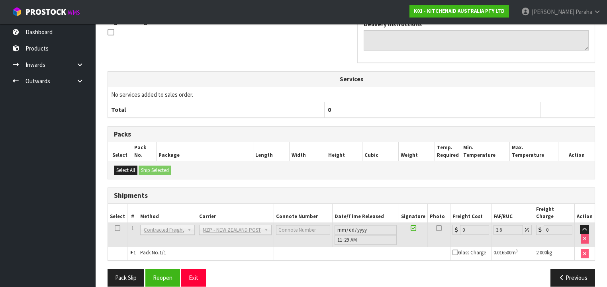
scroll to position [255, 0]
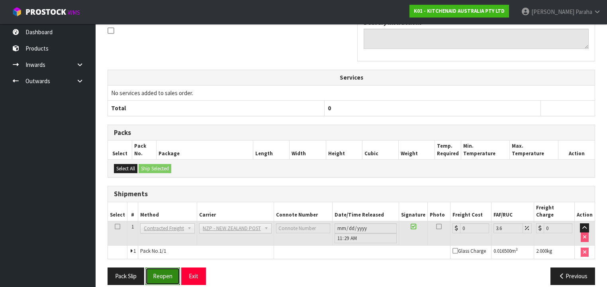
click at [164, 268] on button "Reopen" at bounding box center [162, 276] width 35 height 17
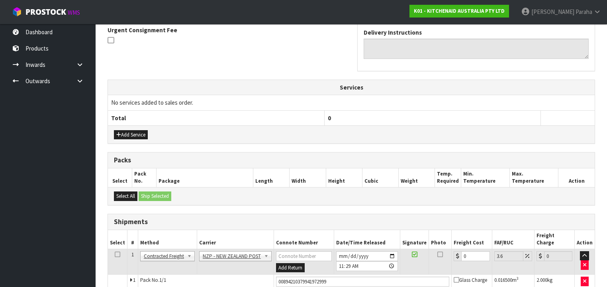
scroll to position [273, 0]
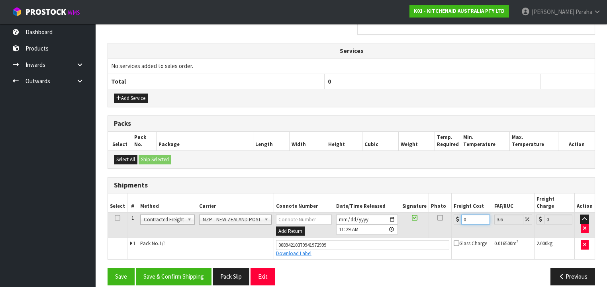
drag, startPoint x: 467, startPoint y: 209, endPoint x: 445, endPoint y: 213, distance: 22.2
click at [447, 216] on tr "1 Client Local Pickup Customer Local Pickup Company Freight Contracted Freight …" at bounding box center [351, 225] width 487 height 26
click at [166, 269] on button "Save & Confirm Shipping" at bounding box center [174, 276] width 76 height 17
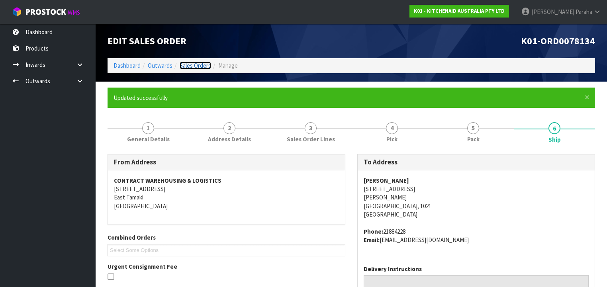
click at [206, 64] on link "Sales Orders" at bounding box center [195, 66] width 31 height 8
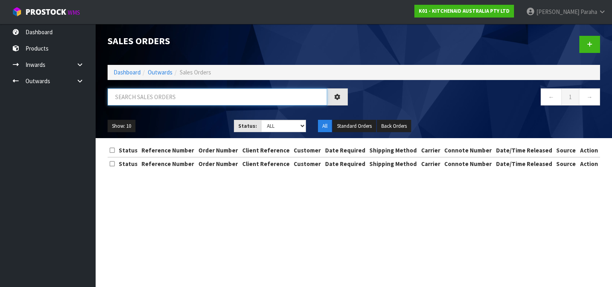
click at [144, 103] on input "text" at bounding box center [218, 96] width 220 height 17
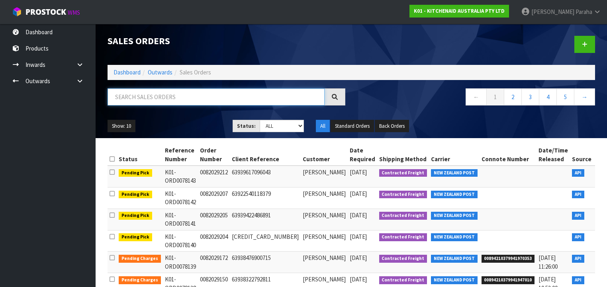
click at [153, 99] on input "text" at bounding box center [216, 96] width 217 height 17
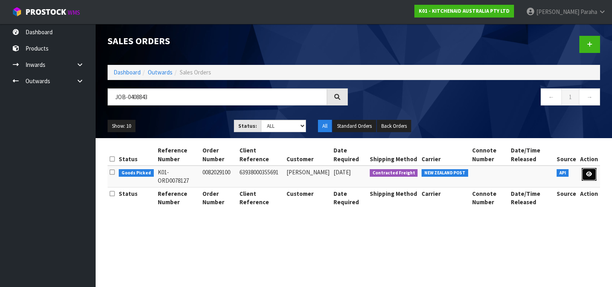
click at [592, 173] on icon at bounding box center [589, 174] width 6 height 5
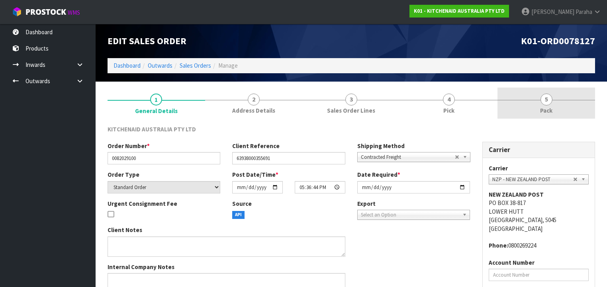
click at [551, 104] on link "5 Pack" at bounding box center [547, 103] width 98 height 31
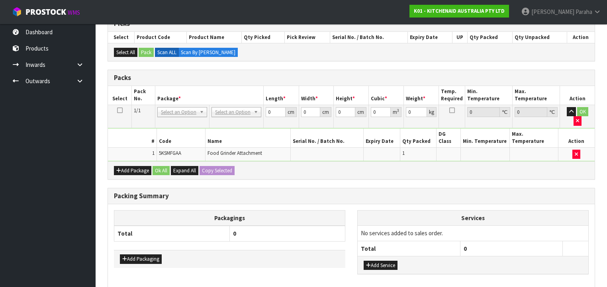
scroll to position [159, 0]
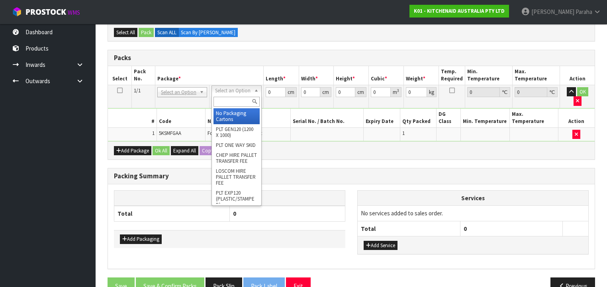
click at [245, 102] on input "text" at bounding box center [237, 102] width 46 height 10
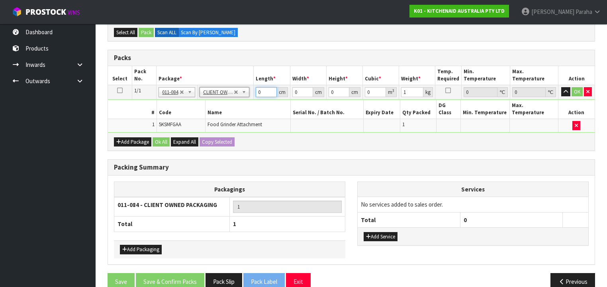
drag, startPoint x: 261, startPoint y: 90, endPoint x: 250, endPoint y: 89, distance: 10.8
click at [250, 89] on tr "1/1 NONE 007-001 007-002 007-004 007-009 007-013 007-014 007-015 007-017 007-01…" at bounding box center [351, 92] width 487 height 14
drag, startPoint x: 562, startPoint y: 91, endPoint x: 566, endPoint y: 90, distance: 4.1
click at [562, 90] on button "button" at bounding box center [566, 92] width 9 height 10
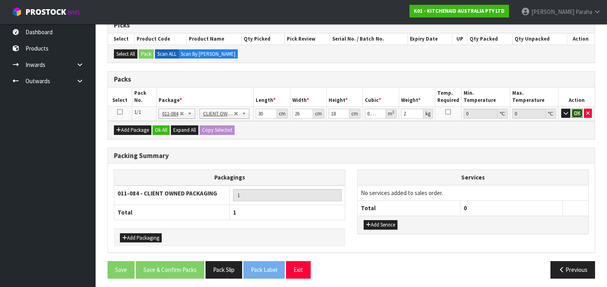
click at [578, 110] on button "OK" at bounding box center [577, 114] width 11 height 10
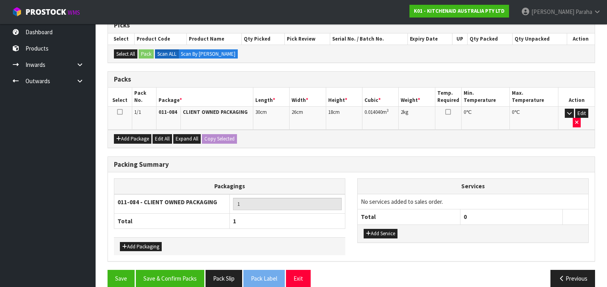
scroll to position [137, 0]
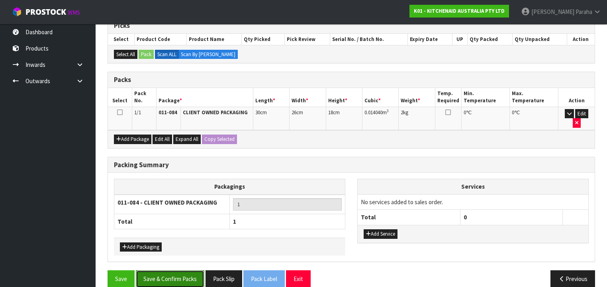
click at [174, 271] on button "Save & Confirm Packs" at bounding box center [170, 279] width 69 height 17
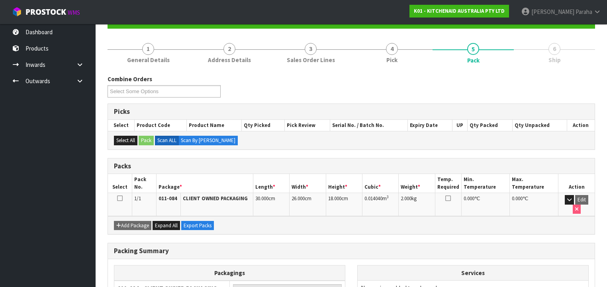
scroll to position [148, 0]
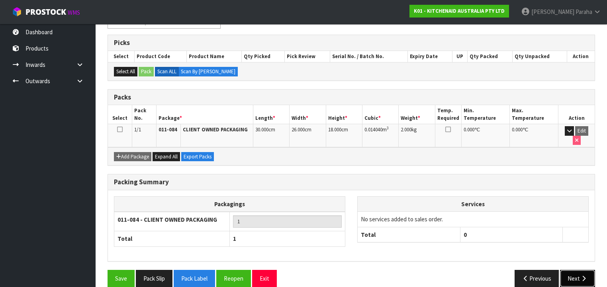
click at [582, 276] on icon "button" at bounding box center [584, 279] width 8 height 6
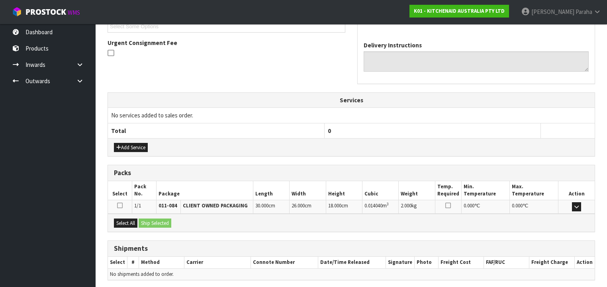
scroll to position [252, 0]
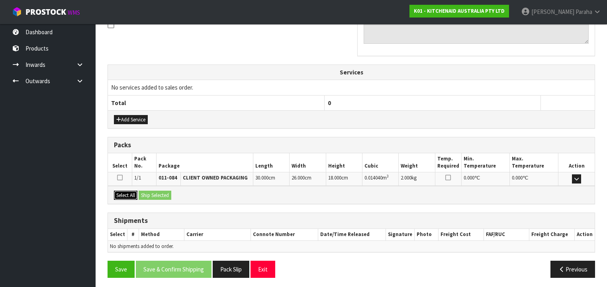
drag, startPoint x: 132, startPoint y: 193, endPoint x: 180, endPoint y: 196, distance: 48.3
click at [134, 193] on button "Select All" at bounding box center [126, 196] width 24 height 10
click at [165, 193] on button "Ship Selected" at bounding box center [155, 196] width 33 height 10
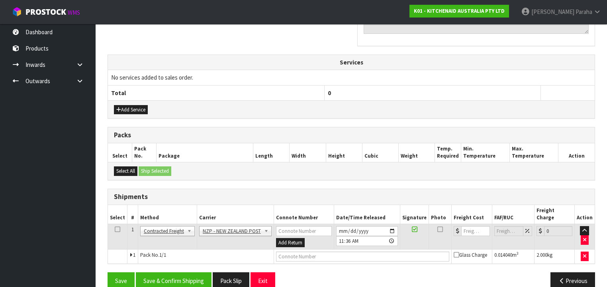
scroll to position [266, 0]
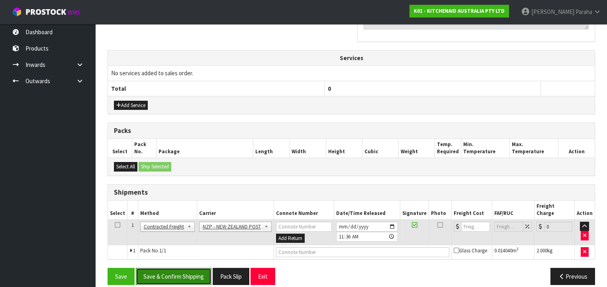
click at [181, 268] on button "Save & Confirm Shipping" at bounding box center [174, 276] width 76 height 17
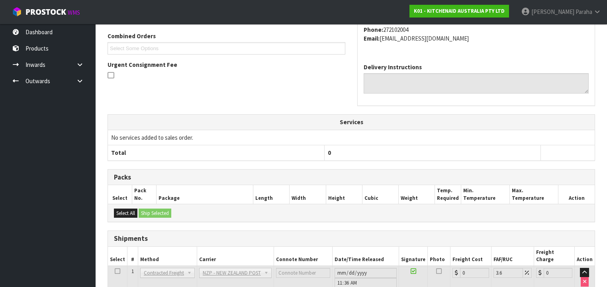
scroll to position [255, 0]
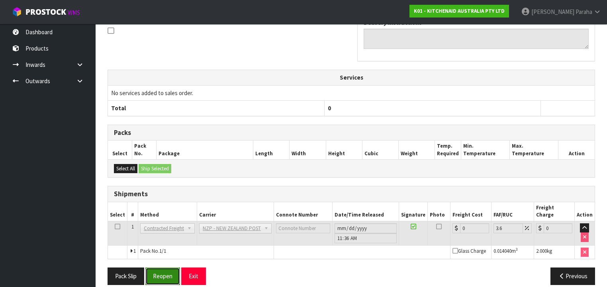
click at [164, 273] on button "Reopen" at bounding box center [162, 276] width 35 height 17
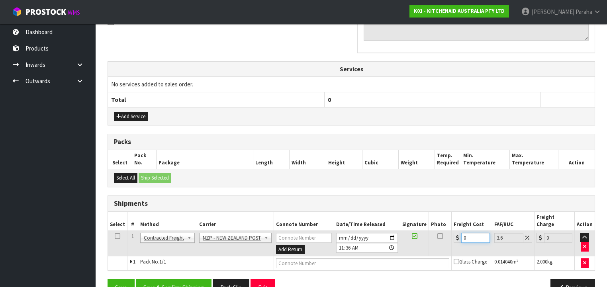
drag, startPoint x: 467, startPoint y: 226, endPoint x: 454, endPoint y: 230, distance: 13.6
click at [454, 233] on div "0" at bounding box center [472, 238] width 36 height 10
click at [161, 279] on button "Save & Confirm Shipping" at bounding box center [174, 287] width 76 height 17
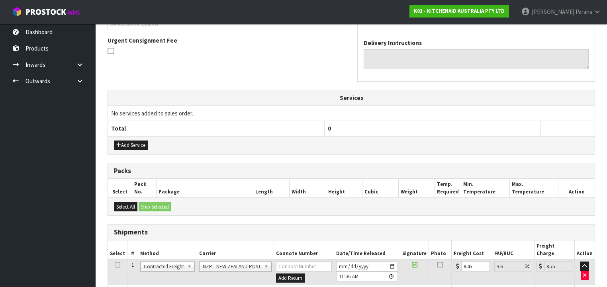
scroll to position [0, 0]
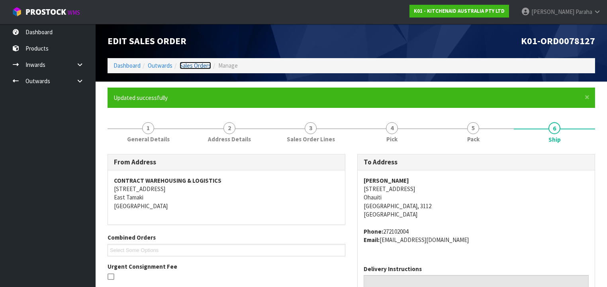
click at [191, 65] on link "Sales Orders" at bounding box center [195, 66] width 31 height 8
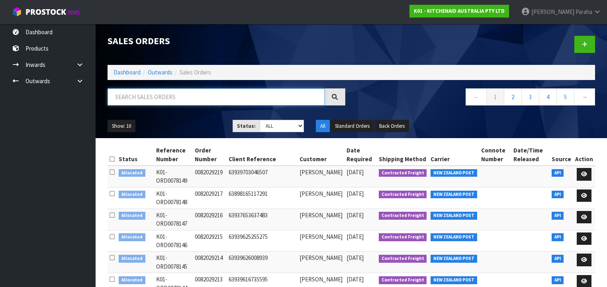
click at [149, 94] on input "text" at bounding box center [216, 96] width 217 height 17
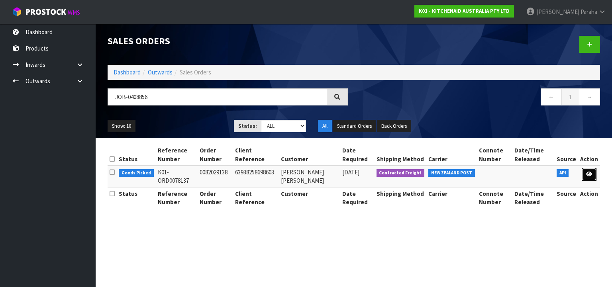
click at [589, 172] on icon at bounding box center [589, 174] width 6 height 5
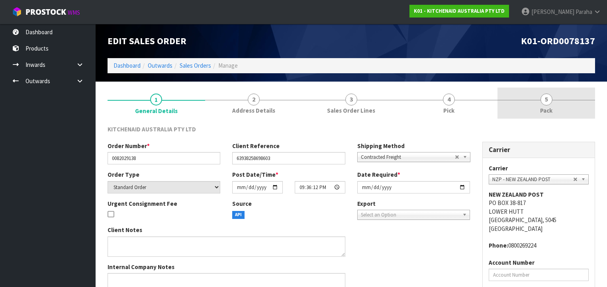
click at [547, 101] on span "5" at bounding box center [547, 100] width 12 height 12
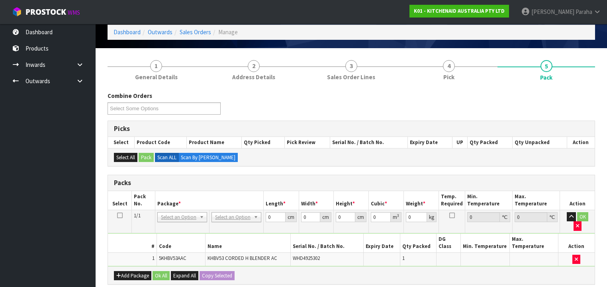
scroll to position [128, 0]
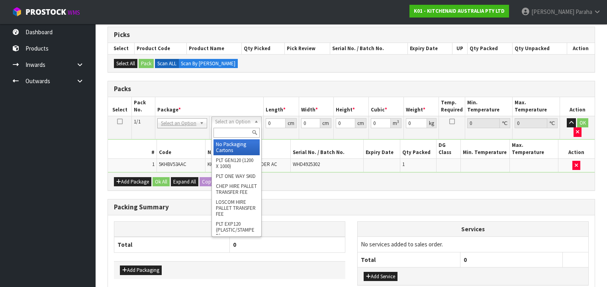
click at [242, 132] on input "text" at bounding box center [237, 133] width 46 height 10
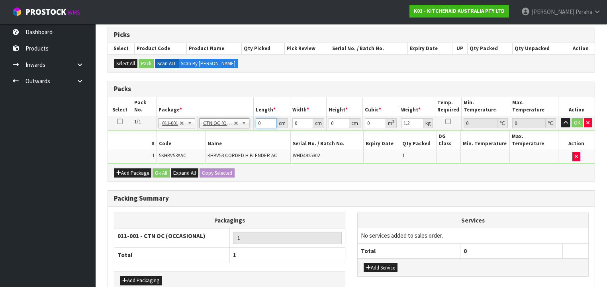
drag, startPoint x: 261, startPoint y: 124, endPoint x: 248, endPoint y: 125, distance: 13.6
click at [248, 125] on tr "1/1 NONE 007-001 007-002 007-004 007-009 007-013 007-014 007-015 007-017 007-01…" at bounding box center [351, 123] width 487 height 14
drag, startPoint x: 564, startPoint y: 123, endPoint x: 573, endPoint y: 123, distance: 8.4
click at [564, 123] on icon "button" at bounding box center [566, 122] width 4 height 5
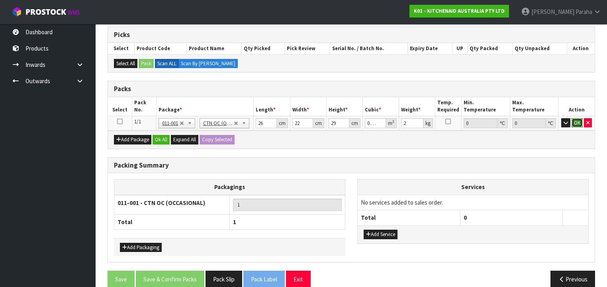
click at [576, 122] on button "OK" at bounding box center [577, 123] width 11 height 10
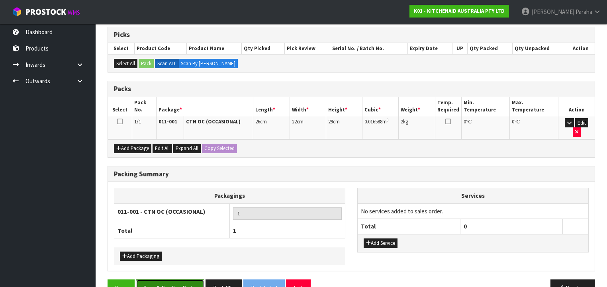
click at [188, 280] on button "Save & Confirm Packs" at bounding box center [170, 288] width 69 height 17
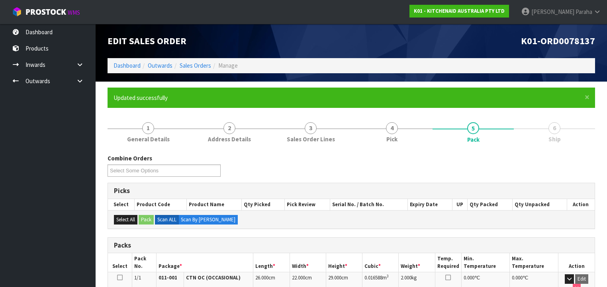
scroll to position [148, 0]
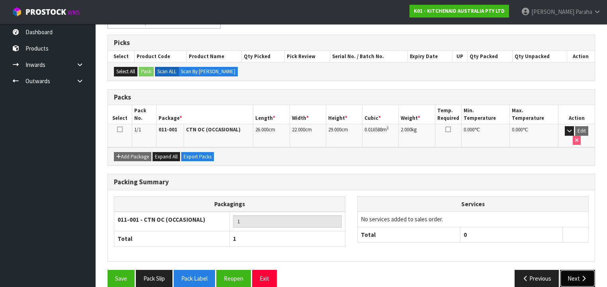
click at [582, 276] on icon "button" at bounding box center [584, 279] width 8 height 6
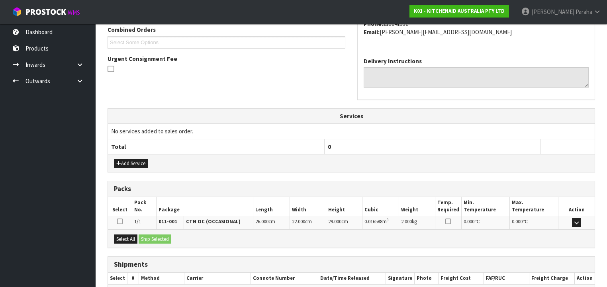
scroll to position [252, 0]
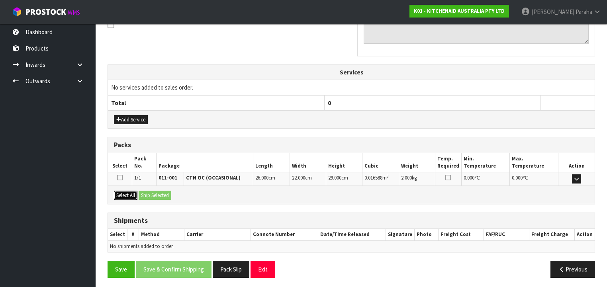
click at [132, 193] on button "Select All" at bounding box center [126, 196] width 24 height 10
click at [154, 193] on button "Ship Selected" at bounding box center [155, 196] width 33 height 10
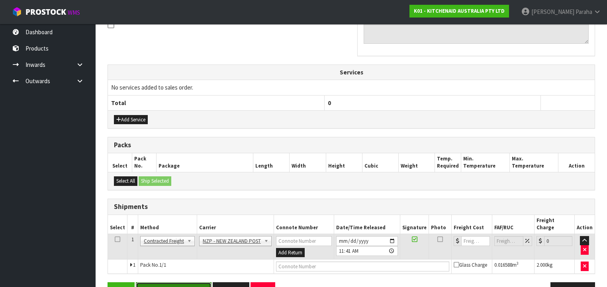
drag, startPoint x: 169, startPoint y: 278, endPoint x: 213, endPoint y: 267, distance: 45.1
click at [169, 283] on button "Save & Confirm Shipping" at bounding box center [174, 291] width 76 height 17
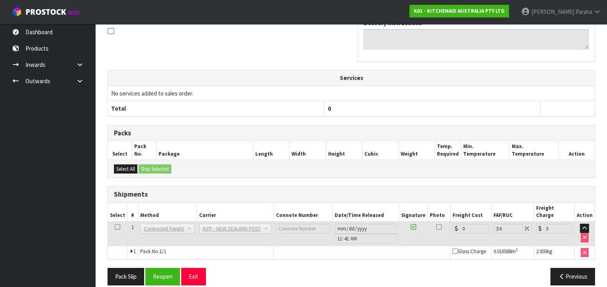
scroll to position [255, 0]
click at [162, 270] on button "Reopen" at bounding box center [162, 276] width 35 height 17
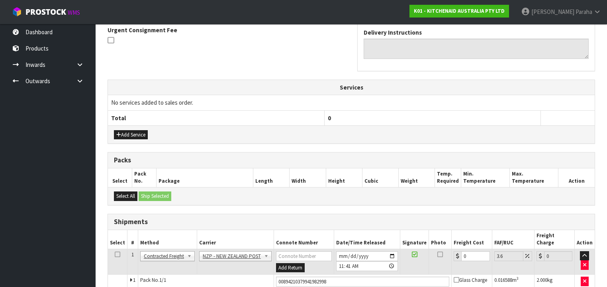
scroll to position [273, 0]
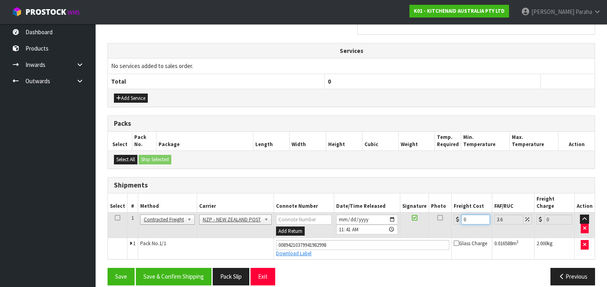
drag, startPoint x: 469, startPoint y: 211, endPoint x: 432, endPoint y: 215, distance: 36.9
click at [441, 216] on tr "1 Client Local Pickup Customer Local Pickup Company Freight Contracted Freight …" at bounding box center [351, 225] width 487 height 26
click at [183, 269] on button "Save & Confirm Shipping" at bounding box center [174, 276] width 76 height 17
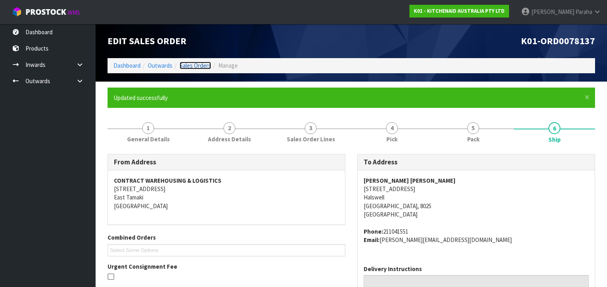
click at [195, 63] on link "Sales Orders" at bounding box center [195, 66] width 31 height 8
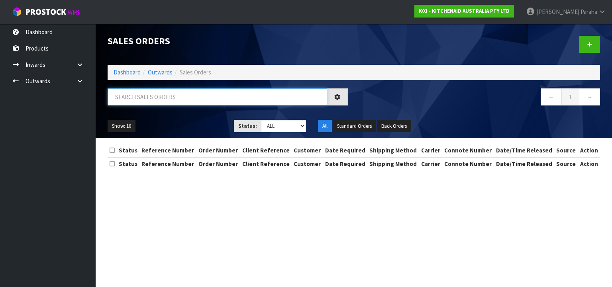
click at [179, 96] on input "text" at bounding box center [218, 96] width 220 height 17
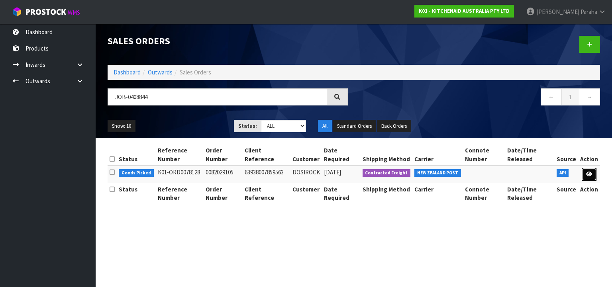
click at [593, 174] on link at bounding box center [589, 174] width 15 height 13
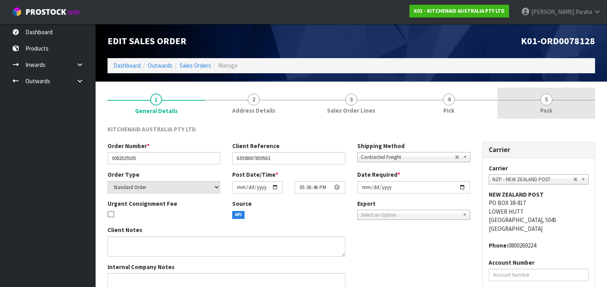
click at [551, 107] on span "Pack" at bounding box center [547, 110] width 12 height 8
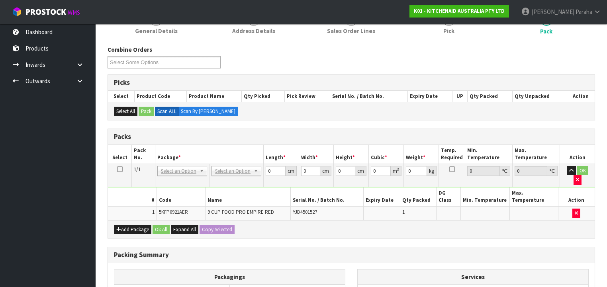
scroll to position [64, 0]
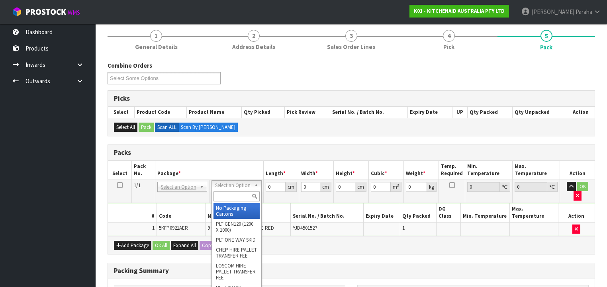
click at [240, 197] on input "text" at bounding box center [237, 197] width 46 height 10
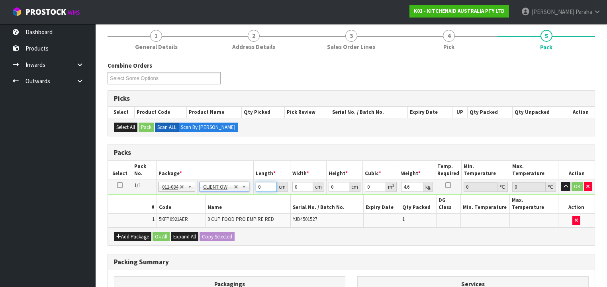
drag, startPoint x: 263, startPoint y: 186, endPoint x: 247, endPoint y: 189, distance: 15.7
click at [247, 189] on tr "1/1 NONE 007-001 007-002 007-004 007-009 007-013 007-014 007-015 007-017 007-01…" at bounding box center [351, 187] width 487 height 14
click at [562, 182] on button "button" at bounding box center [566, 187] width 9 height 10
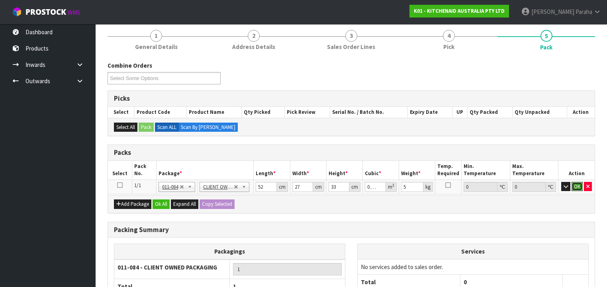
click button "OK" at bounding box center [577, 187] width 11 height 10
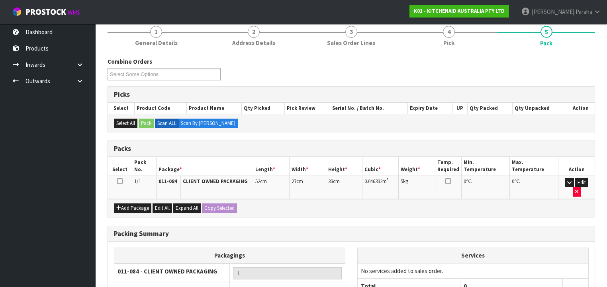
scroll to position [137, 0]
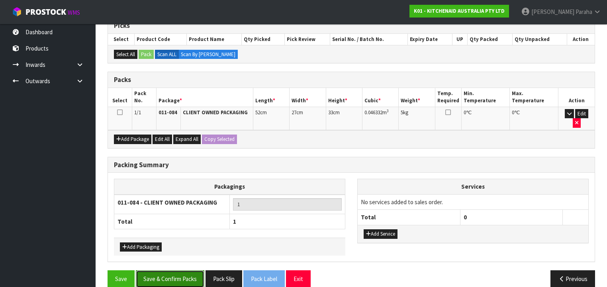
click at [179, 271] on button "Save & Confirm Packs" at bounding box center [170, 279] width 69 height 17
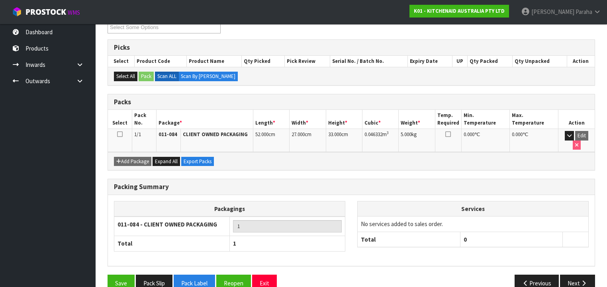
scroll to position [148, 0]
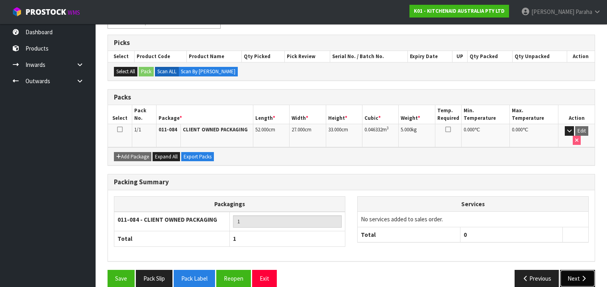
click at [573, 270] on button "Next" at bounding box center [577, 278] width 35 height 17
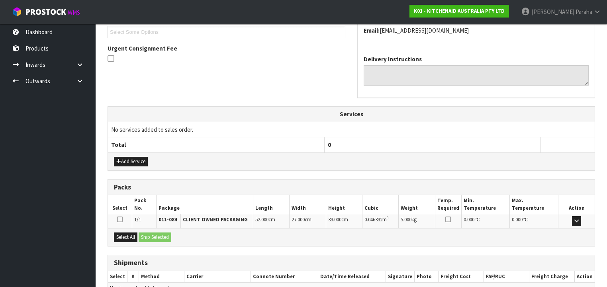
scroll to position [261, 0]
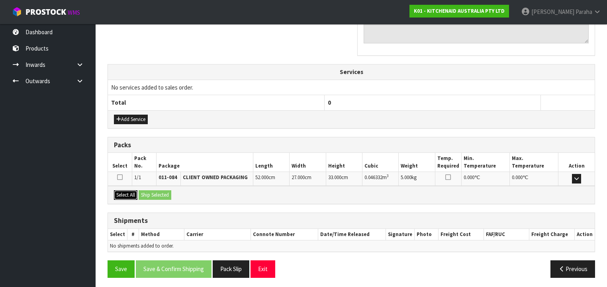
click at [132, 193] on button "Select All" at bounding box center [126, 196] width 24 height 10
click at [150, 193] on button "Ship Selected" at bounding box center [155, 196] width 33 height 10
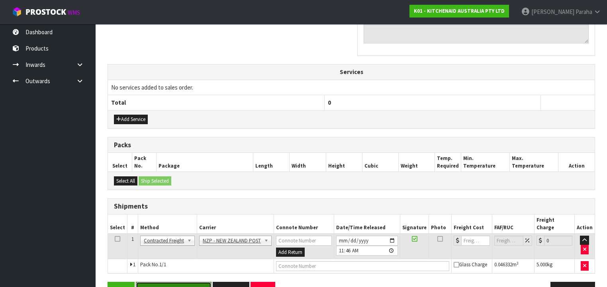
click at [187, 282] on button "Save & Confirm Shipping" at bounding box center [174, 290] width 76 height 17
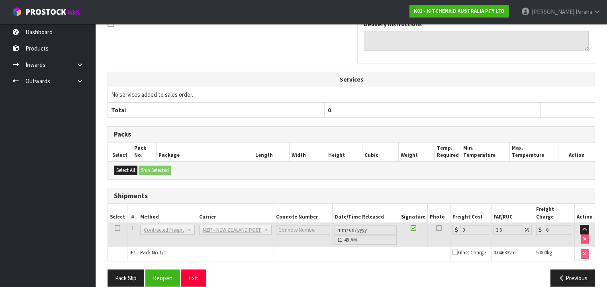
scroll to position [264, 0]
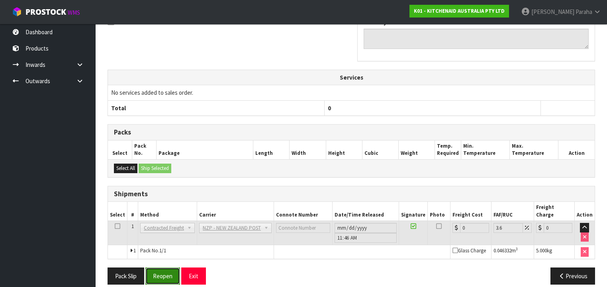
click at [163, 271] on button "Reopen" at bounding box center [162, 276] width 35 height 17
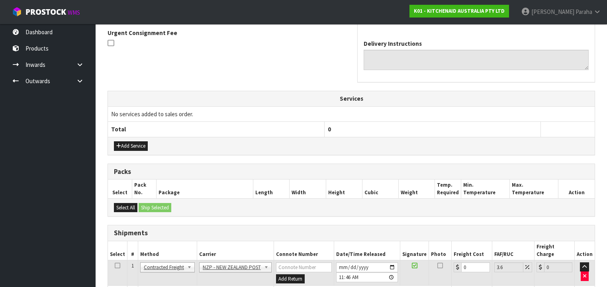
scroll to position [282, 0]
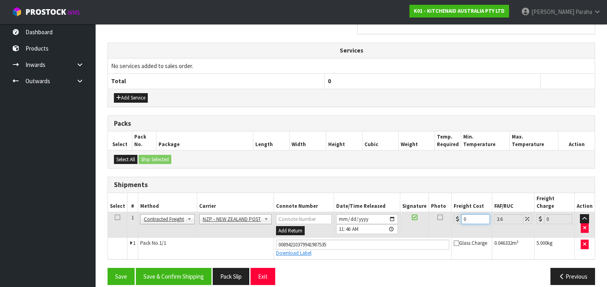
drag, startPoint x: 468, startPoint y: 209, endPoint x: 437, endPoint y: 209, distance: 30.7
click at [436, 212] on tr "1 Client Local Pickup Customer Local Pickup Company Freight Contracted Freight …" at bounding box center [351, 225] width 487 height 26
click at [194, 268] on button "Save & Confirm Shipping" at bounding box center [174, 276] width 76 height 17
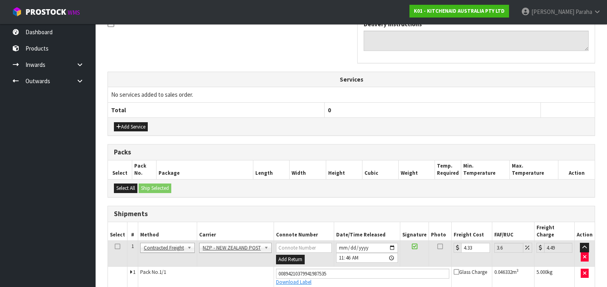
scroll to position [0, 0]
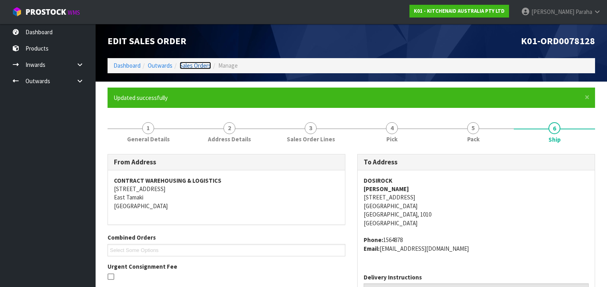
click at [197, 66] on link "Sales Orders" at bounding box center [195, 66] width 31 height 8
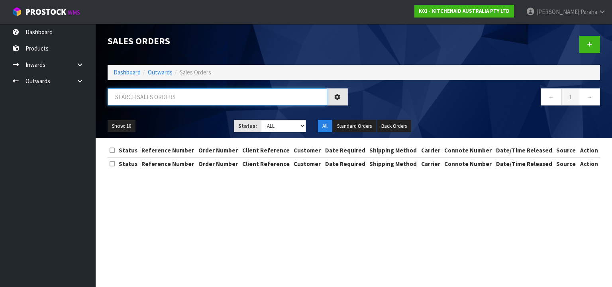
click at [185, 97] on input "text" at bounding box center [218, 96] width 220 height 17
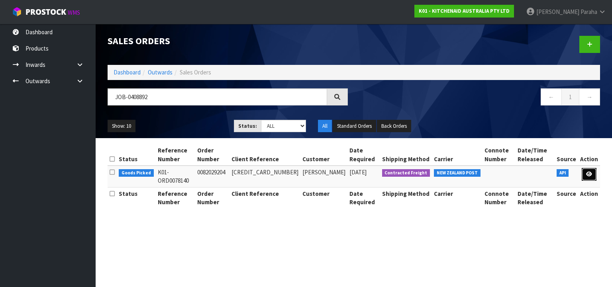
click at [595, 177] on link at bounding box center [589, 174] width 15 height 13
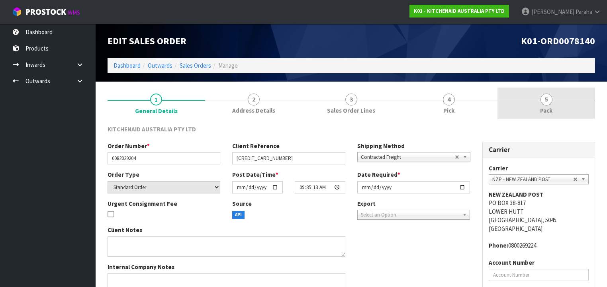
click at [550, 102] on span "5" at bounding box center [547, 100] width 12 height 12
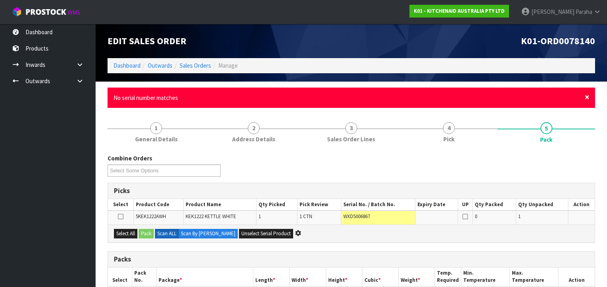
click at [588, 98] on span "×" at bounding box center [587, 97] width 5 height 11
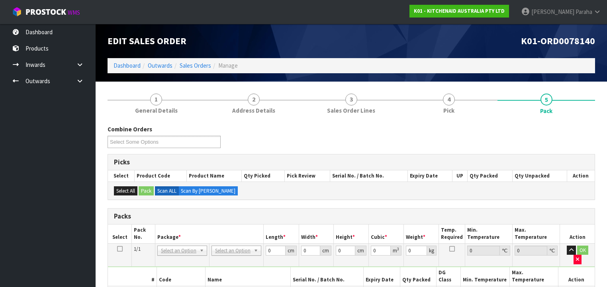
scroll to position [159, 0]
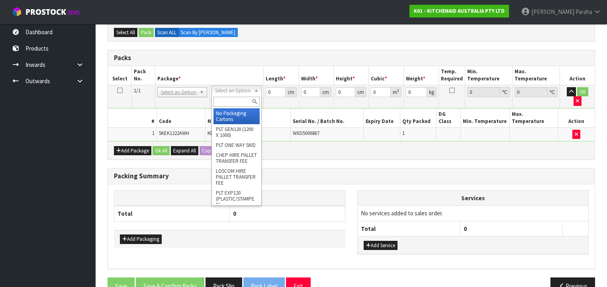
click at [225, 98] on input "text" at bounding box center [237, 102] width 46 height 10
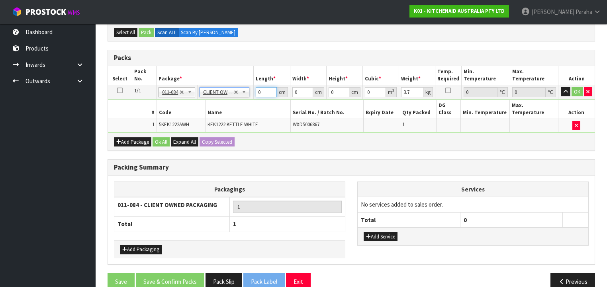
drag, startPoint x: 267, startPoint y: 89, endPoint x: 247, endPoint y: 88, distance: 19.6
click at [251, 87] on tr "1/1 NONE 007-001 007-002 007-004 007-009 007-013 007-014 007-015 007-017 007-01…" at bounding box center [351, 92] width 487 height 14
click at [562, 87] on button "button" at bounding box center [566, 92] width 9 height 10
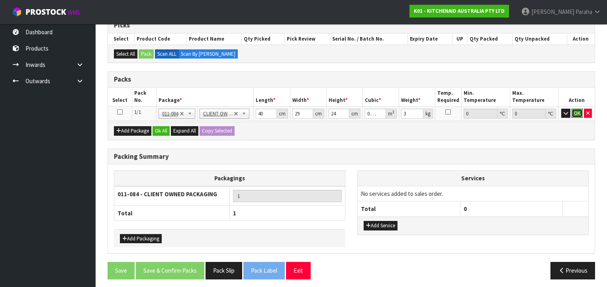
click button "OK" at bounding box center [577, 114] width 11 height 10
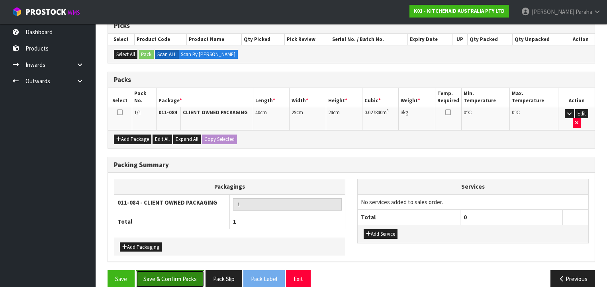
click at [174, 271] on button "Save & Confirm Packs" at bounding box center [170, 279] width 69 height 17
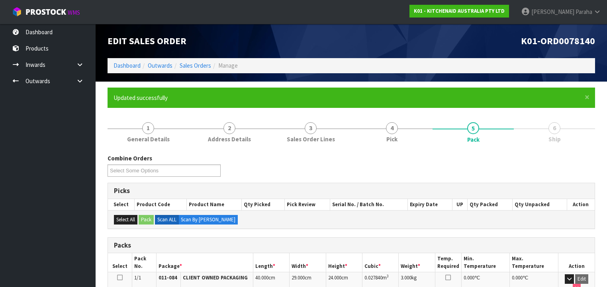
scroll to position [148, 0]
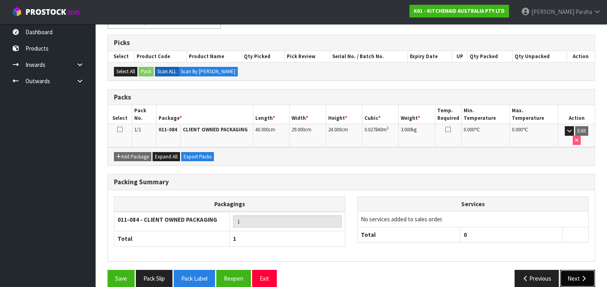
click at [576, 273] on button "Next" at bounding box center [577, 278] width 35 height 17
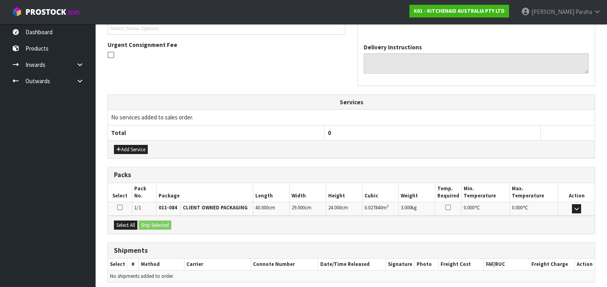
scroll to position [252, 0]
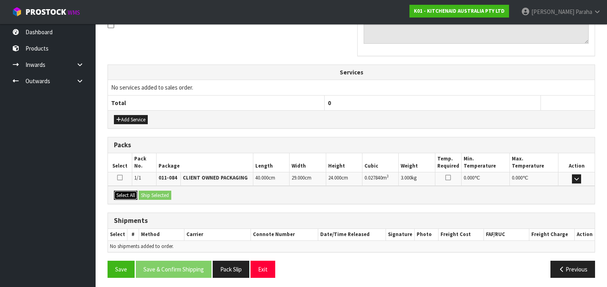
click at [136, 193] on button "Select All" at bounding box center [126, 196] width 24 height 10
click at [158, 195] on button "Ship Selected" at bounding box center [155, 196] width 33 height 10
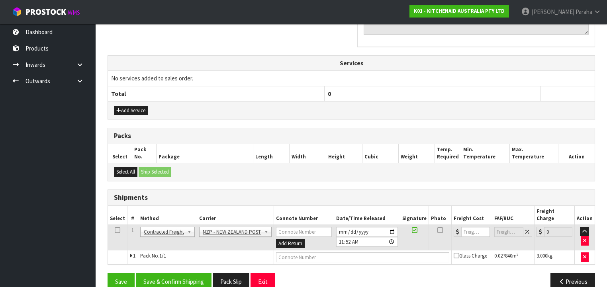
scroll to position [266, 0]
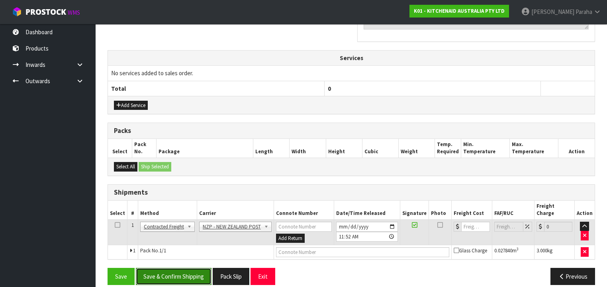
click at [179, 268] on button "Save & Confirm Shipping" at bounding box center [174, 276] width 76 height 17
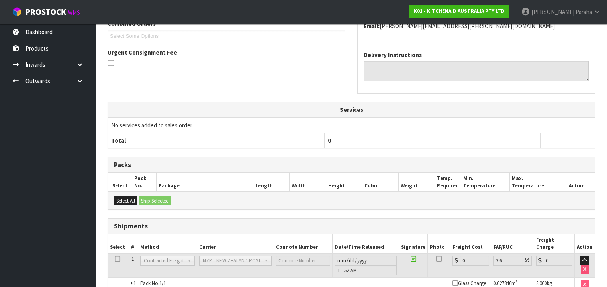
scroll to position [255, 0]
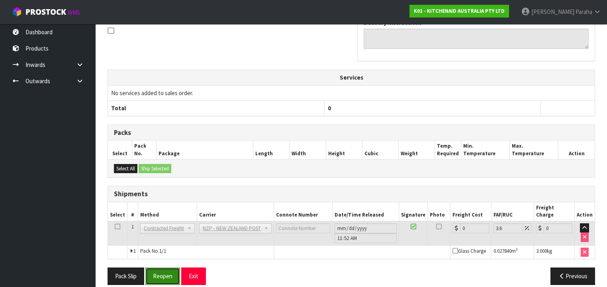
click at [161, 271] on button "Reopen" at bounding box center [162, 276] width 35 height 17
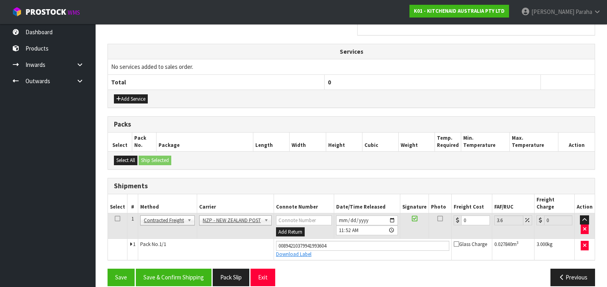
scroll to position [273, 0]
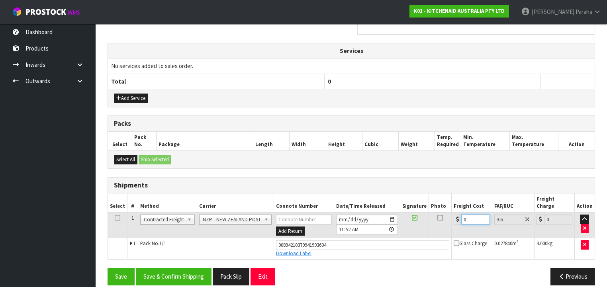
drag, startPoint x: 468, startPoint y: 210, endPoint x: 454, endPoint y: 211, distance: 13.3
click at [454, 215] on div "0" at bounding box center [472, 220] width 36 height 10
click at [187, 269] on button "Save & Confirm Shipping" at bounding box center [174, 276] width 76 height 17
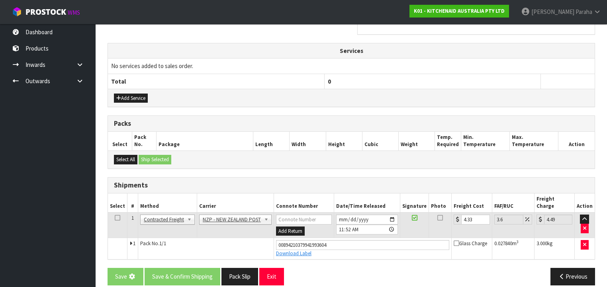
scroll to position [0, 0]
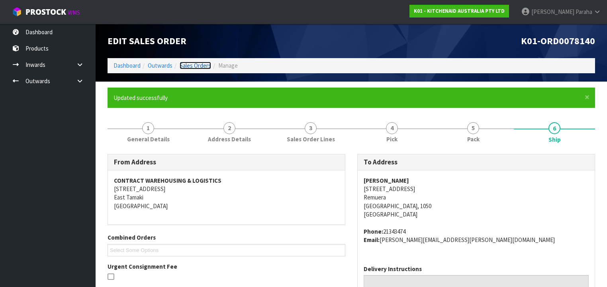
click at [196, 64] on link "Sales Orders" at bounding box center [195, 66] width 31 height 8
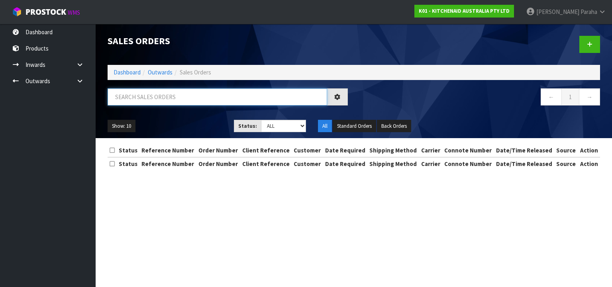
click at [161, 98] on input "text" at bounding box center [218, 96] width 220 height 17
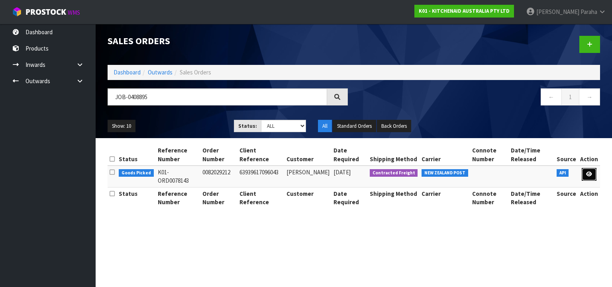
click at [587, 175] on icon at bounding box center [589, 174] width 6 height 5
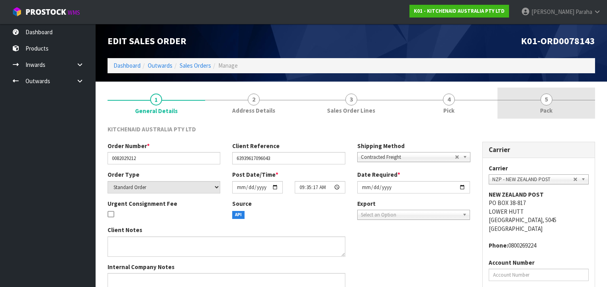
click at [544, 100] on span "5" at bounding box center [547, 100] width 12 height 12
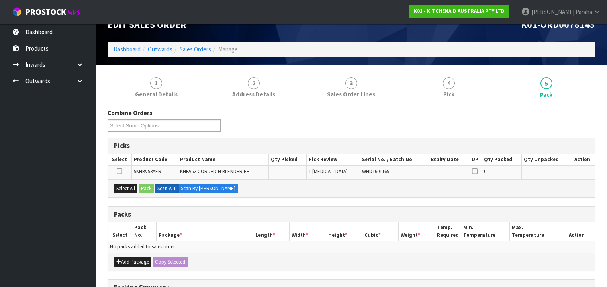
scroll to position [32, 0]
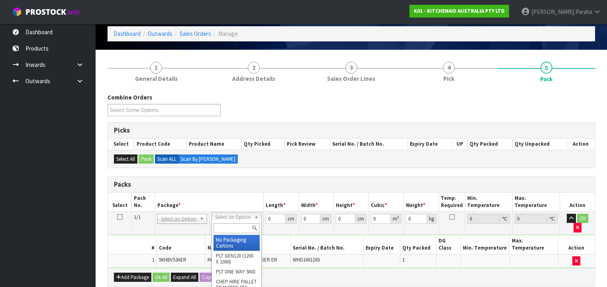
click at [241, 227] on input "text" at bounding box center [237, 229] width 46 height 10
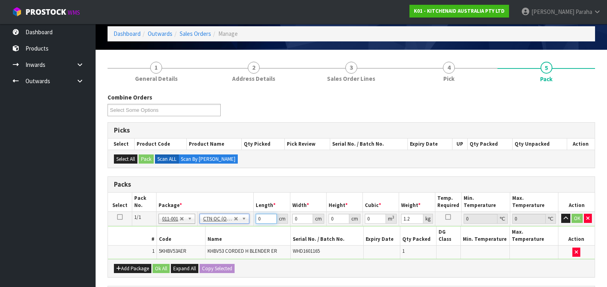
drag, startPoint x: 262, startPoint y: 217, endPoint x: 244, endPoint y: 222, distance: 19.2
click at [244, 222] on tr "1/1 NONE 007-001 007-002 007-004 007-009 007-013 007-014 007-015 007-017 007-01…" at bounding box center [351, 219] width 487 height 14
click at [562, 214] on button "button" at bounding box center [566, 219] width 9 height 10
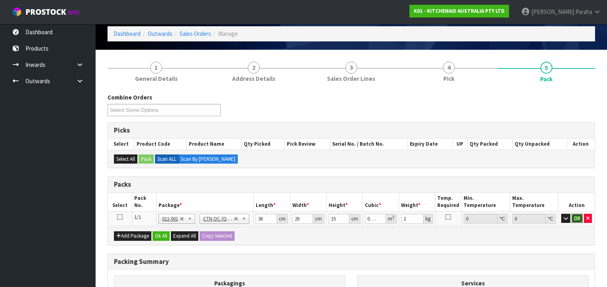
click button "OK" at bounding box center [577, 219] width 11 height 10
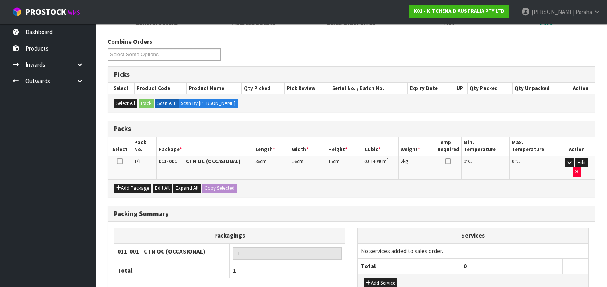
scroll to position [137, 0]
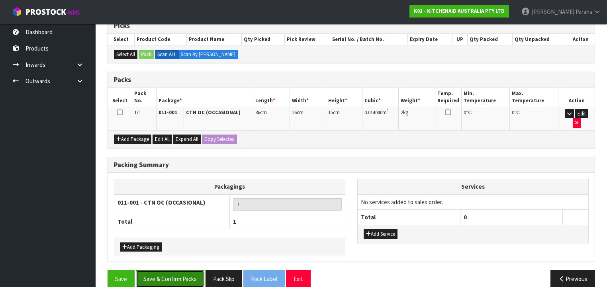
click at [191, 271] on button "Save & Confirm Packs" at bounding box center [170, 279] width 69 height 17
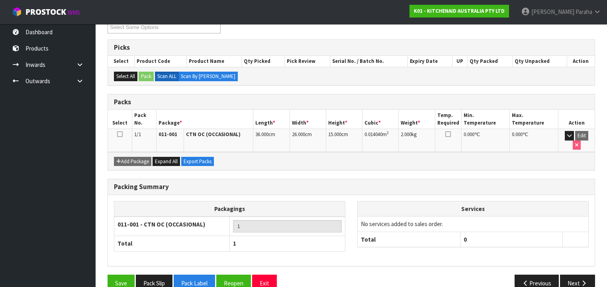
scroll to position [148, 0]
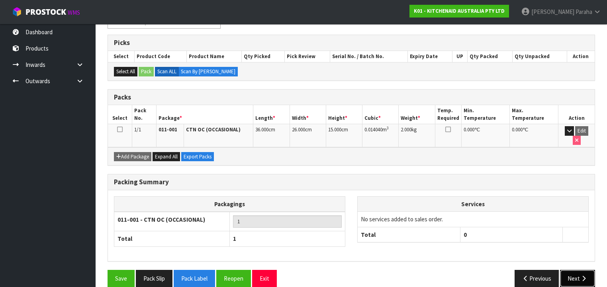
click at [576, 270] on button "Next" at bounding box center [577, 278] width 35 height 17
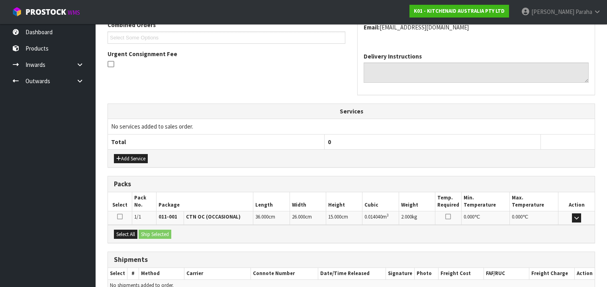
scroll to position [252, 0]
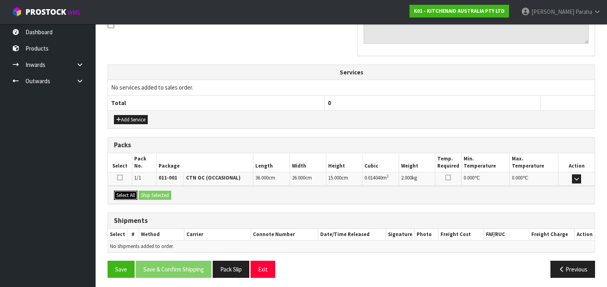
click at [132, 193] on button "Select All" at bounding box center [126, 196] width 24 height 10
click at [144, 194] on button "Ship Selected" at bounding box center [155, 196] width 33 height 10
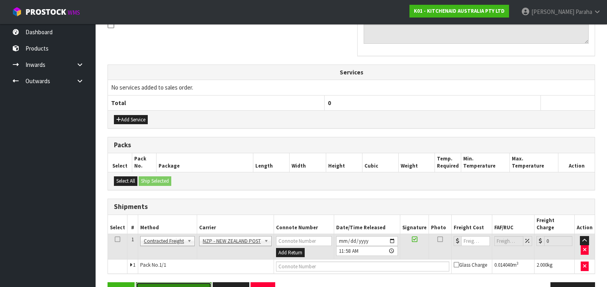
click at [182, 283] on button "Save & Confirm Shipping" at bounding box center [174, 291] width 76 height 17
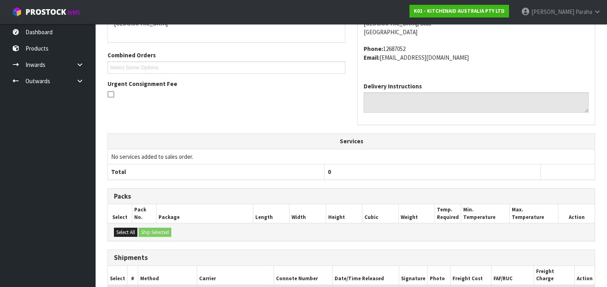
scroll to position [255, 0]
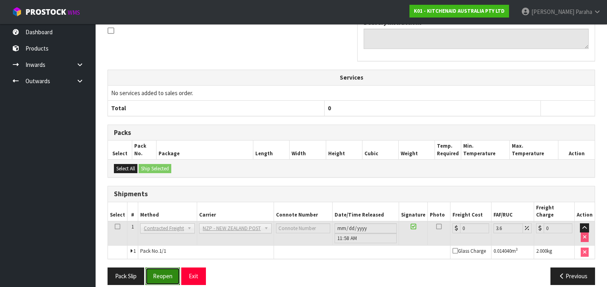
click at [169, 273] on button "Reopen" at bounding box center [162, 276] width 35 height 17
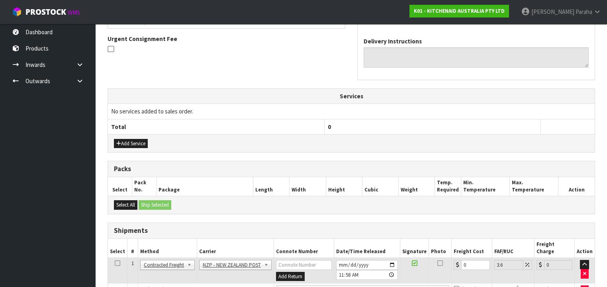
scroll to position [273, 0]
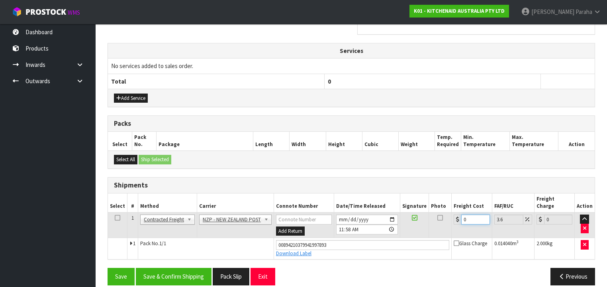
drag, startPoint x: 467, startPoint y: 210, endPoint x: 449, endPoint y: 210, distance: 17.9
click at [452, 212] on td "0" at bounding box center [472, 225] width 40 height 26
click at [180, 270] on button "Save & Confirm Shipping" at bounding box center [174, 276] width 76 height 17
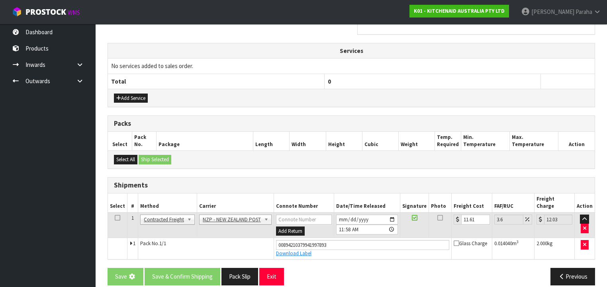
scroll to position [0, 0]
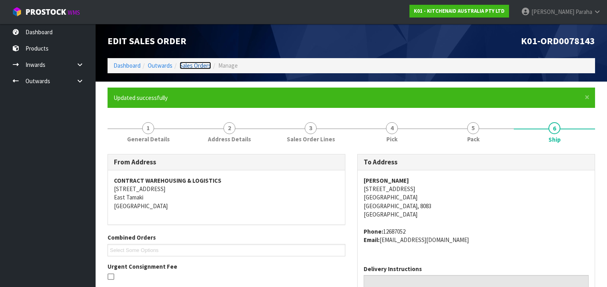
click at [199, 65] on link "Sales Orders" at bounding box center [195, 66] width 31 height 8
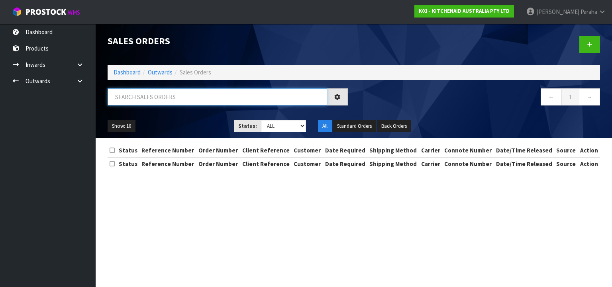
click at [195, 91] on input "text" at bounding box center [218, 96] width 220 height 17
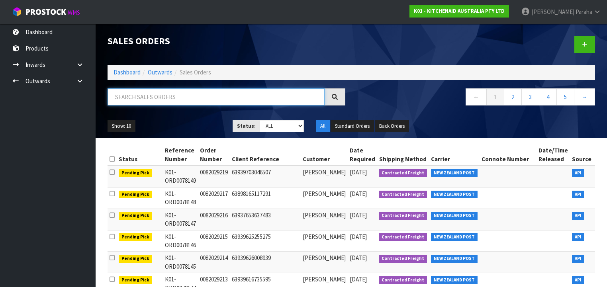
click at [202, 93] on input "text" at bounding box center [216, 96] width 217 height 17
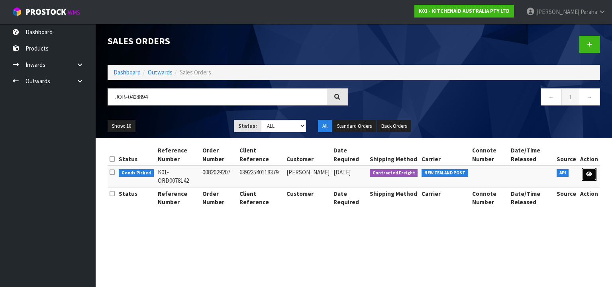
click at [591, 173] on icon at bounding box center [589, 174] width 6 height 5
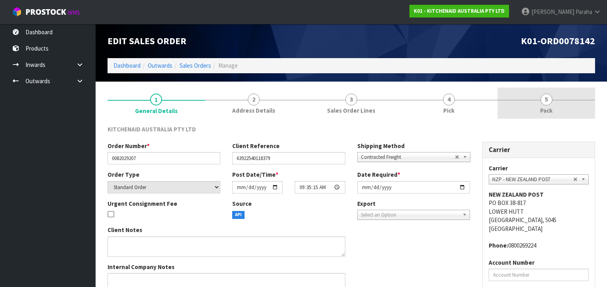
click at [544, 104] on span "5" at bounding box center [547, 100] width 12 height 12
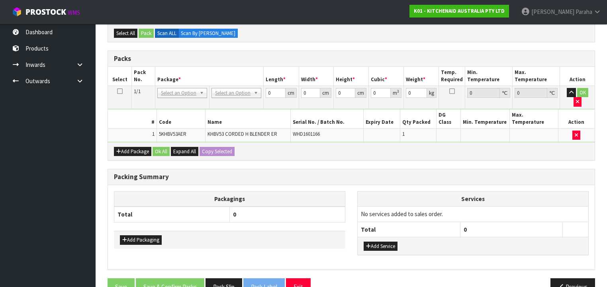
scroll to position [159, 0]
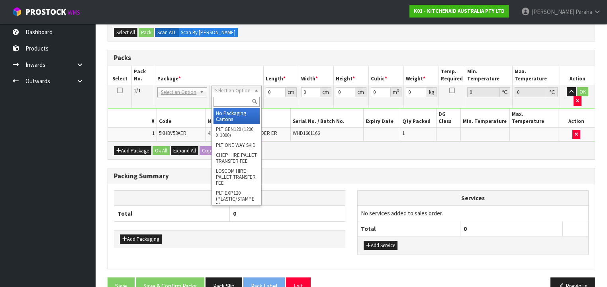
click at [226, 102] on input "text" at bounding box center [237, 102] width 46 height 10
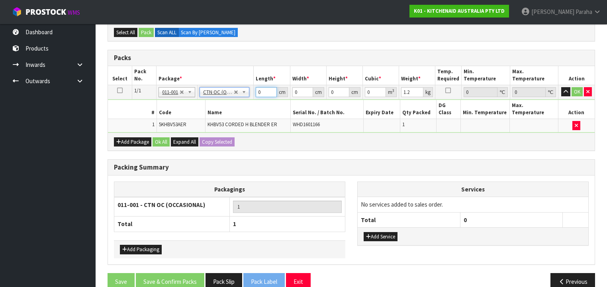
click at [250, 91] on tr "1/1 NONE 007-001 007-002 007-004 007-009 007-013 007-014 007-015 007-017 007-01…" at bounding box center [351, 92] width 487 height 14
click at [562, 87] on button "button" at bounding box center [566, 92] width 9 height 10
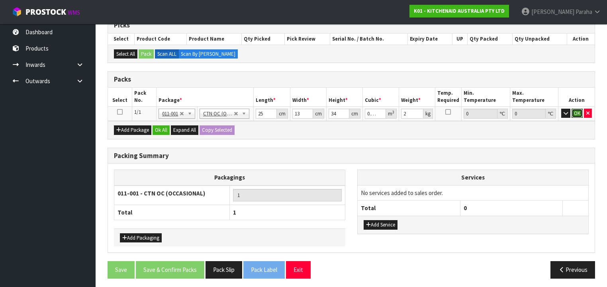
click button "OK" at bounding box center [577, 114] width 11 height 10
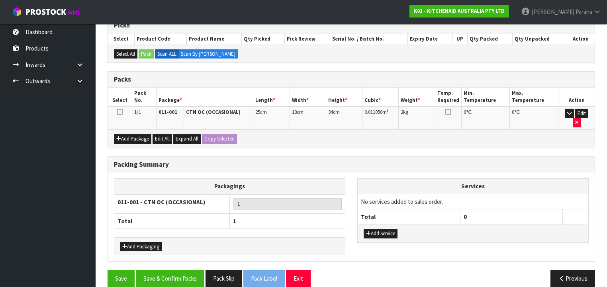
scroll to position [137, 0]
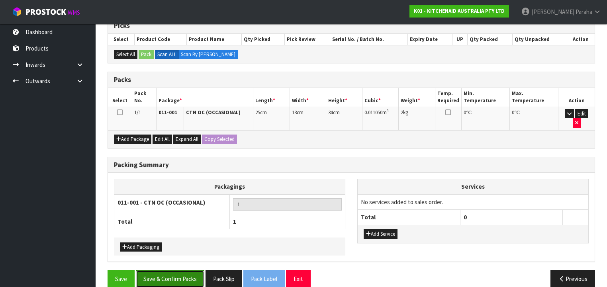
click at [196, 271] on button "Save & Confirm Packs" at bounding box center [170, 279] width 69 height 17
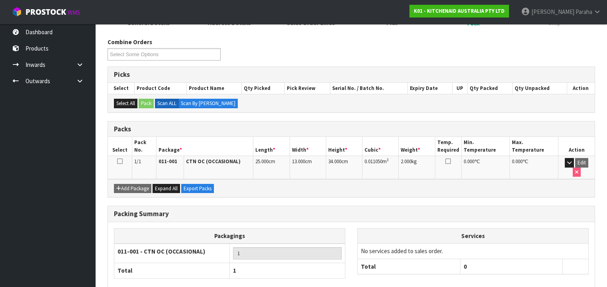
scroll to position [148, 0]
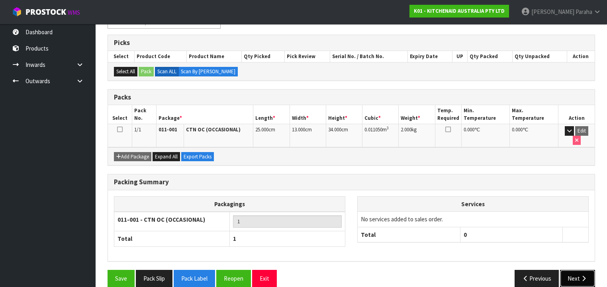
click at [586, 276] on icon "button" at bounding box center [584, 279] width 8 height 6
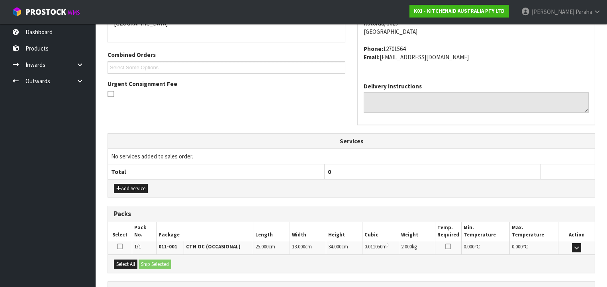
scroll to position [252, 0]
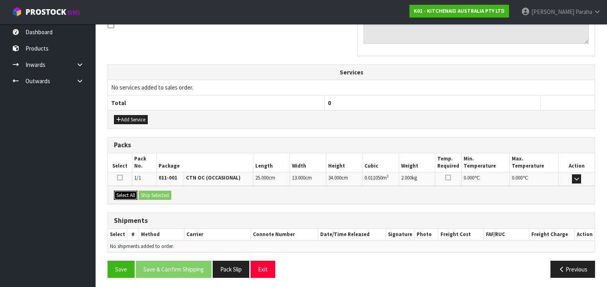
click at [121, 195] on button "Select All" at bounding box center [126, 196] width 24 height 10
click at [153, 195] on button "Ship Selected" at bounding box center [155, 196] width 33 height 10
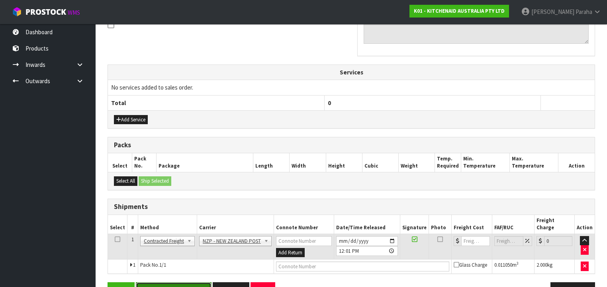
click at [181, 283] on button "Save & Confirm Shipping" at bounding box center [174, 291] width 76 height 17
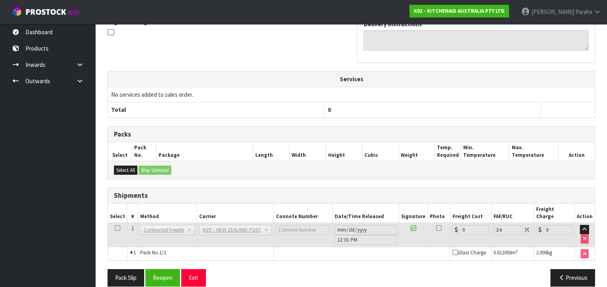
scroll to position [255, 0]
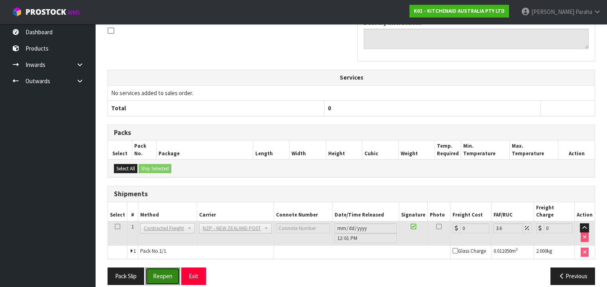
click at [157, 268] on button "Reopen" at bounding box center [162, 276] width 35 height 17
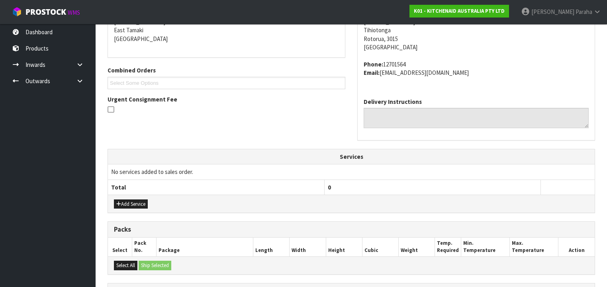
scroll to position [273, 0]
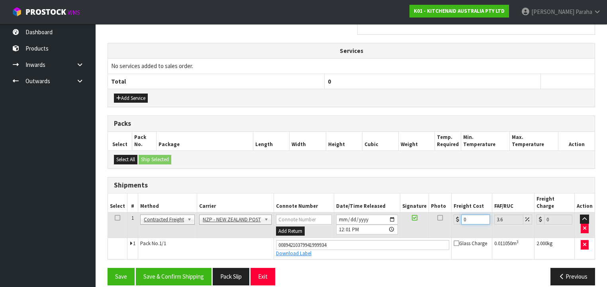
drag, startPoint x: 468, startPoint y: 210, endPoint x: 444, endPoint y: 209, distance: 23.5
click at [444, 212] on tr "1 Client Local Pickup Customer Local Pickup Company Freight Contracted Freight …" at bounding box center [351, 225] width 487 height 26
click at [183, 269] on button "Save & Confirm Shipping" at bounding box center [174, 276] width 76 height 17
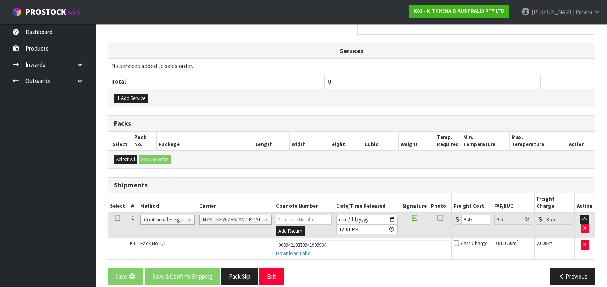
scroll to position [0, 0]
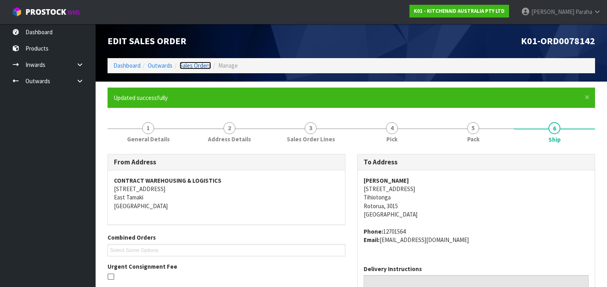
click at [191, 67] on link "Sales Orders" at bounding box center [195, 66] width 31 height 8
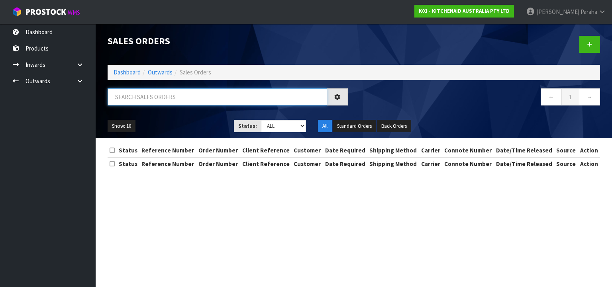
click at [189, 94] on input "text" at bounding box center [218, 96] width 220 height 17
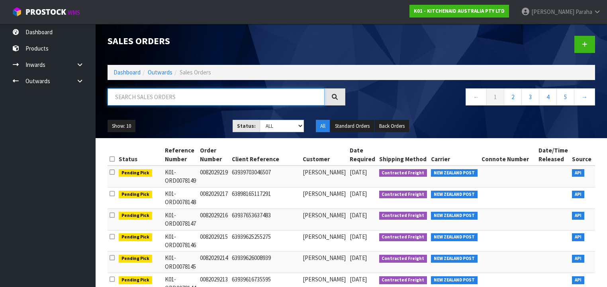
click at [169, 90] on input "text" at bounding box center [216, 96] width 217 height 17
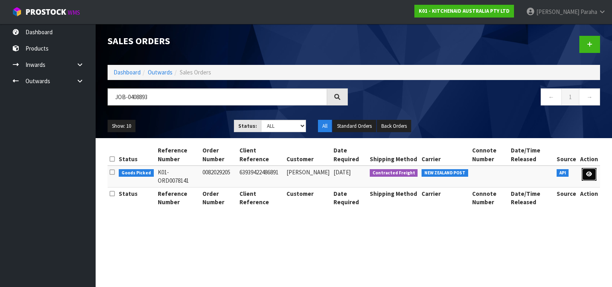
click at [590, 174] on icon at bounding box center [589, 174] width 6 height 5
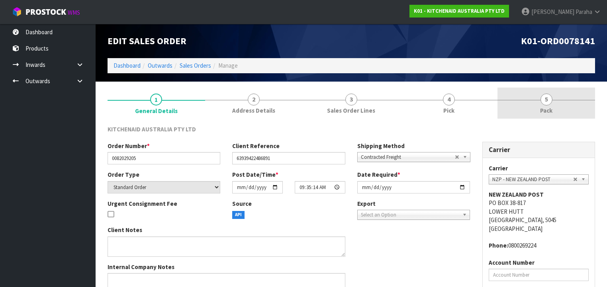
click at [548, 105] on link "5 Pack" at bounding box center [547, 103] width 98 height 31
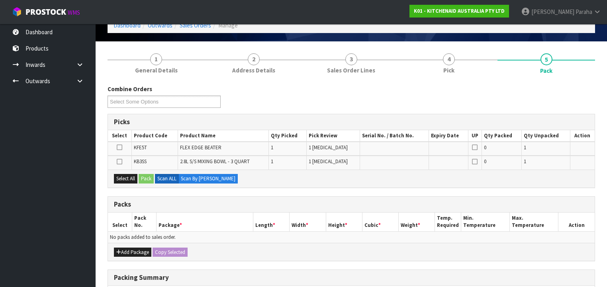
scroll to position [128, 0]
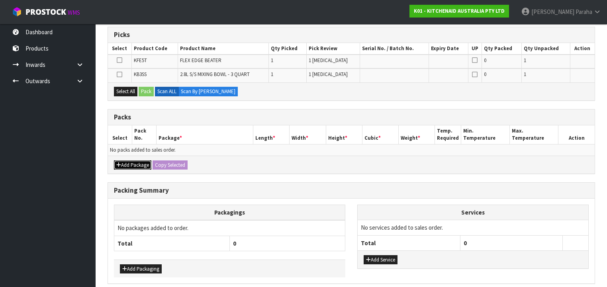
drag, startPoint x: 121, startPoint y: 159, endPoint x: 122, endPoint y: 168, distance: 8.4
click at [121, 161] on button "Add Package" at bounding box center [132, 166] width 37 height 10
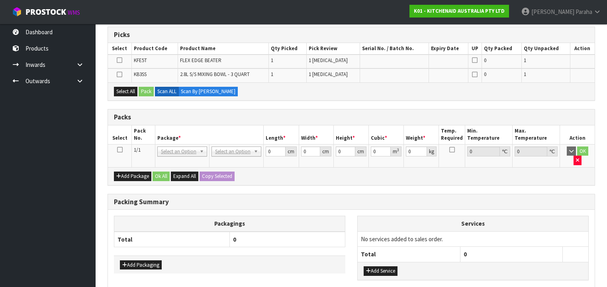
click at [121, 150] on icon at bounding box center [120, 150] width 6 height 0
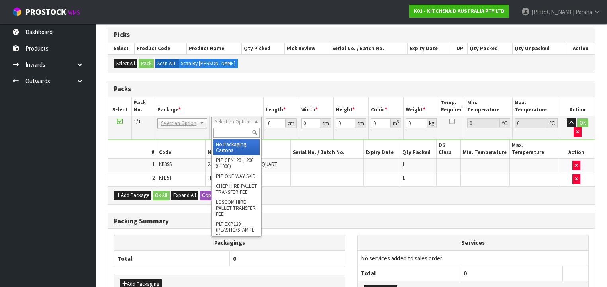
click at [230, 132] on input "text" at bounding box center [237, 133] width 46 height 10
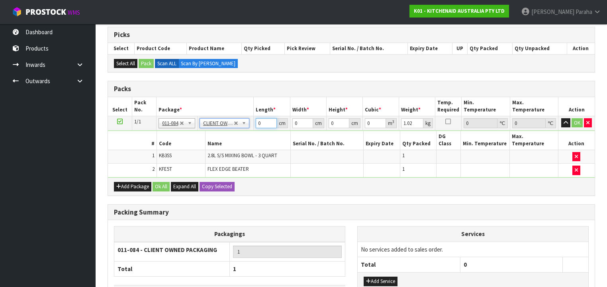
drag, startPoint x: 262, startPoint y: 121, endPoint x: 249, endPoint y: 125, distance: 13.6
click at [249, 125] on tr "1/1 NONE 007-001 007-002 007-004 007-009 007-013 007-014 007-015 007-017 007-01…" at bounding box center [351, 123] width 487 height 14
click at [562, 118] on button "button" at bounding box center [566, 123] width 9 height 10
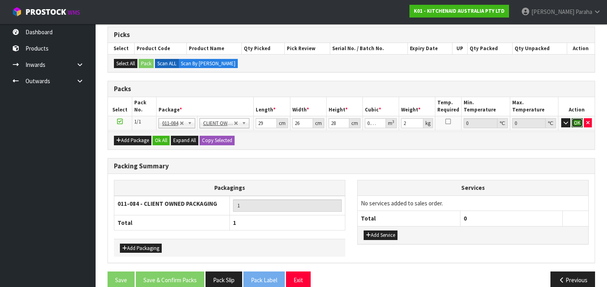
click button "OK" at bounding box center [577, 123] width 11 height 10
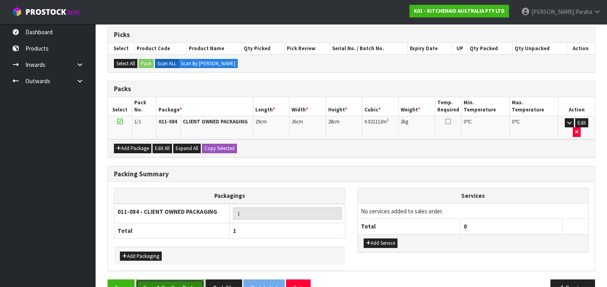
click at [185, 280] on button "Save & Confirm Packs" at bounding box center [170, 288] width 69 height 17
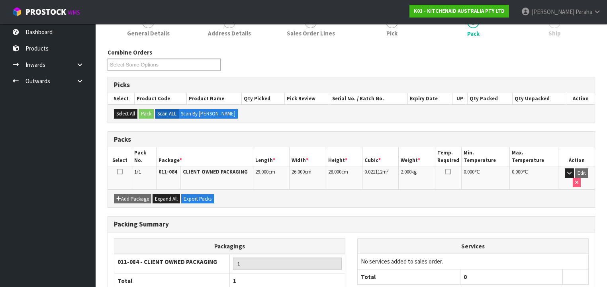
scroll to position [148, 0]
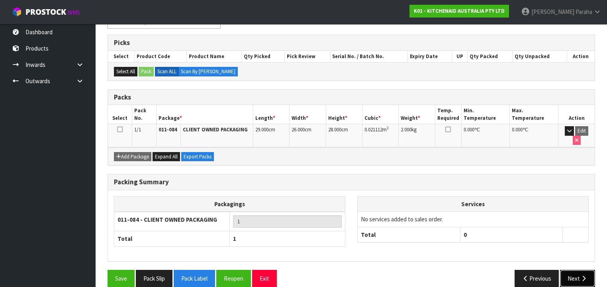
click at [578, 270] on button "Next" at bounding box center [577, 278] width 35 height 17
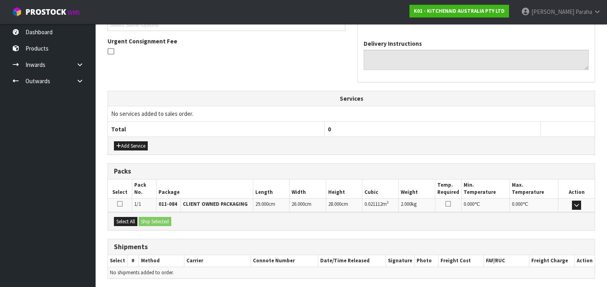
scroll to position [252, 0]
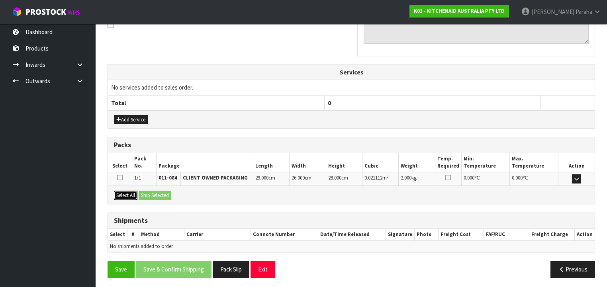
click at [132, 191] on button "Select All" at bounding box center [126, 196] width 24 height 10
click at [153, 191] on button "Ship Selected" at bounding box center [155, 196] width 33 height 10
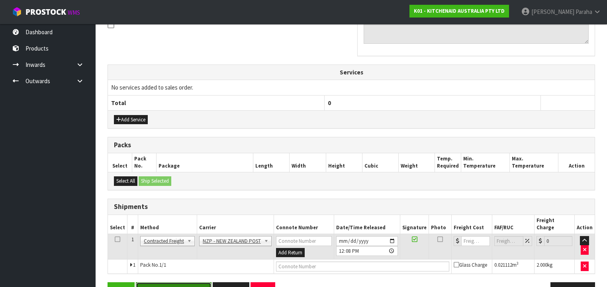
click at [189, 283] on button "Save & Confirm Shipping" at bounding box center [174, 291] width 76 height 17
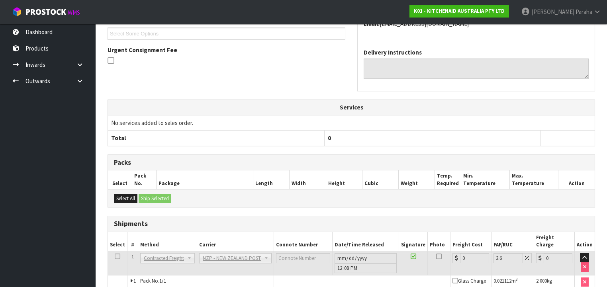
scroll to position [255, 0]
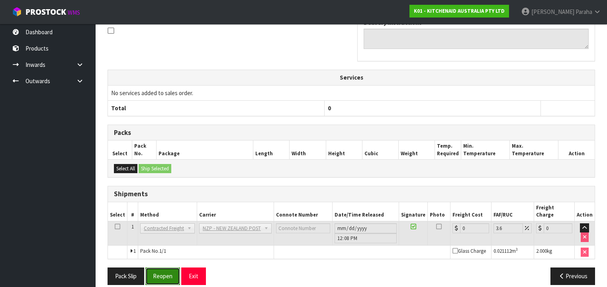
click at [159, 269] on button "Reopen" at bounding box center [162, 276] width 35 height 17
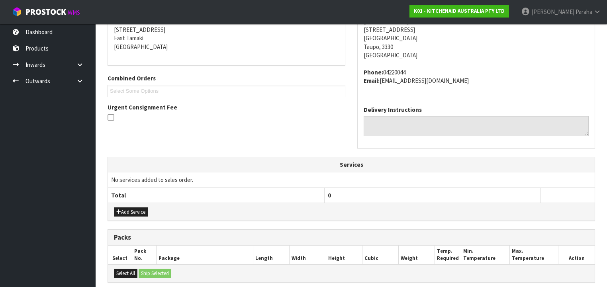
scroll to position [273, 0]
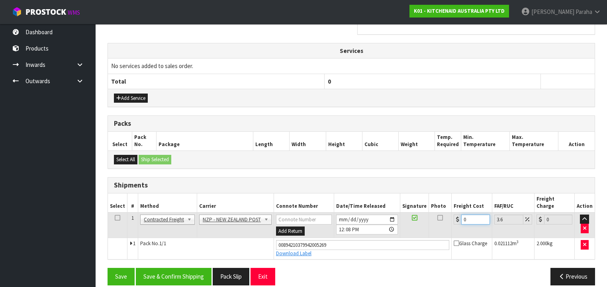
click at [452, 212] on td "0" at bounding box center [472, 225] width 40 height 26
click at [194, 268] on button "Save & Confirm Shipping" at bounding box center [174, 276] width 76 height 17
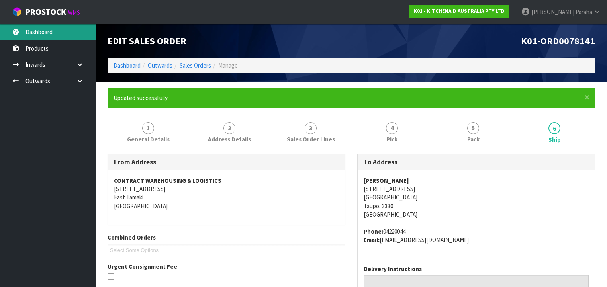
click at [55, 37] on link "Dashboard" at bounding box center [48, 32] width 96 height 16
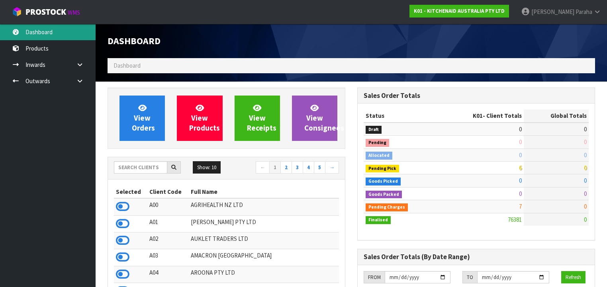
scroll to position [601, 250]
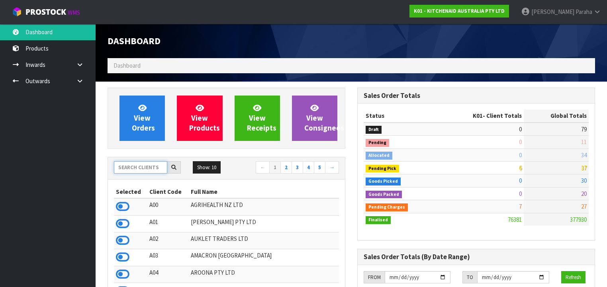
click at [139, 170] on input "text" at bounding box center [140, 167] width 53 height 12
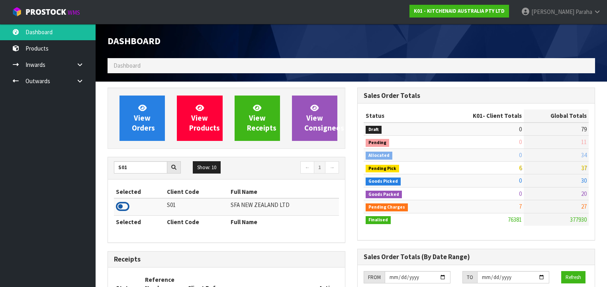
click at [128, 206] on icon at bounding box center [123, 207] width 14 height 12
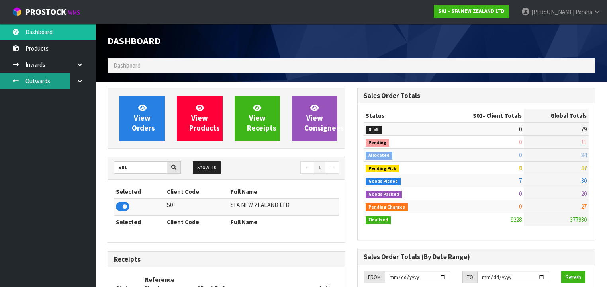
click at [42, 82] on link "Outwards" at bounding box center [48, 81] width 96 height 16
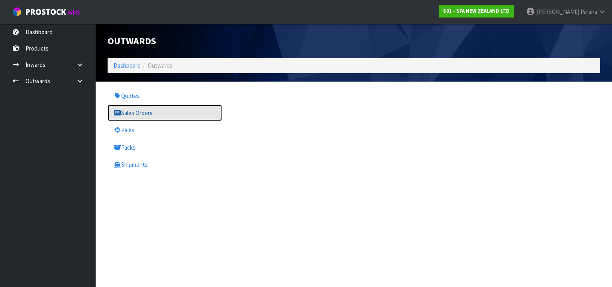
click at [145, 112] on link "Sales Orders" at bounding box center [165, 113] width 114 height 16
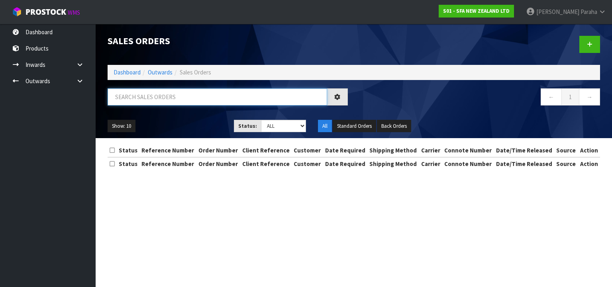
click at [153, 94] on input "text" at bounding box center [218, 96] width 220 height 17
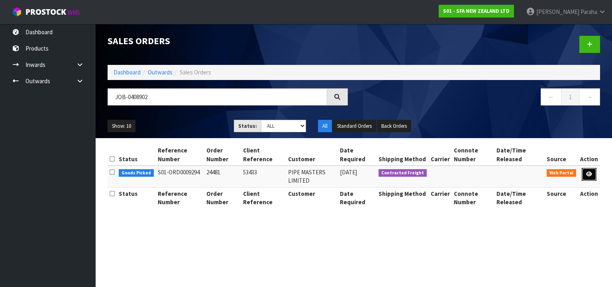
click at [589, 176] on icon at bounding box center [589, 174] width 6 height 5
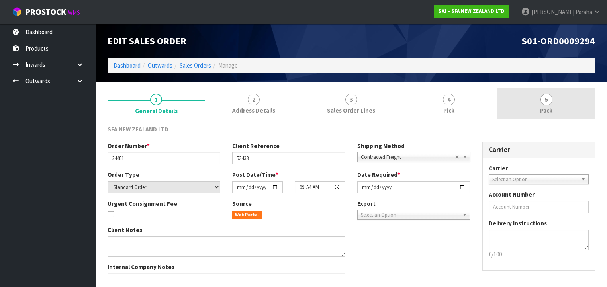
click at [551, 102] on span "5" at bounding box center [547, 100] width 12 height 12
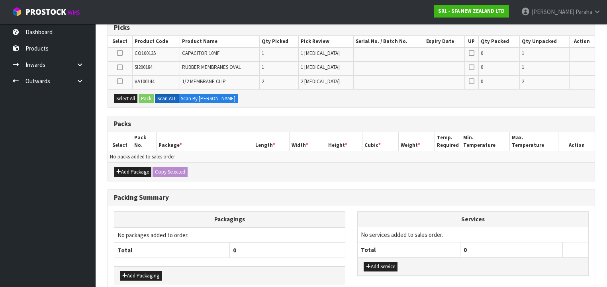
scroll to position [128, 0]
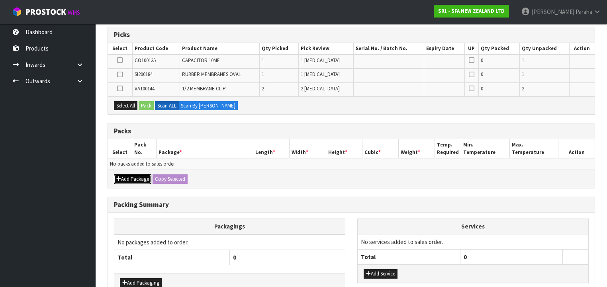
click at [133, 180] on button "Add Package" at bounding box center [132, 180] width 37 height 10
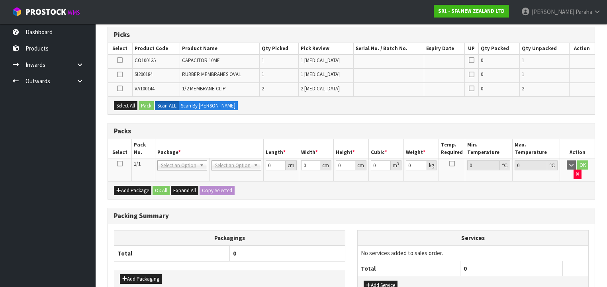
click at [121, 164] on icon at bounding box center [120, 164] width 6 height 0
click at [129, 107] on button "Select All" at bounding box center [126, 106] width 24 height 10
click at [148, 107] on button "Pack" at bounding box center [146, 106] width 15 height 10
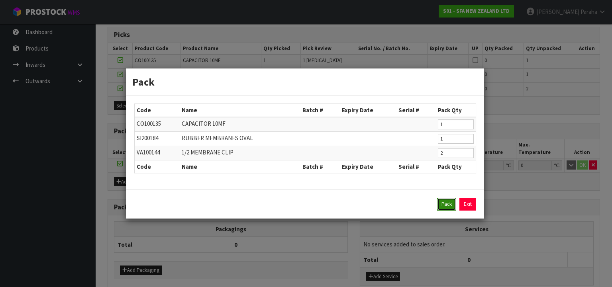
click at [445, 206] on button "Pack" at bounding box center [446, 204] width 19 height 13
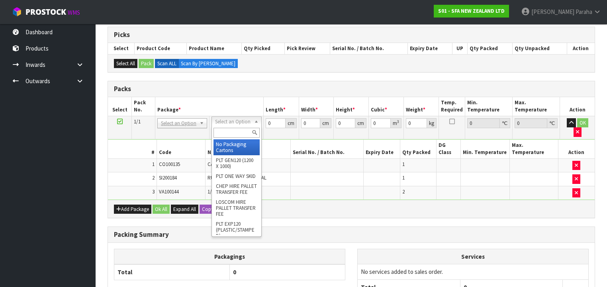
click at [235, 132] on input "text" at bounding box center [237, 133] width 46 height 10
click at [251, 131] on input "text" at bounding box center [241, 133] width 46 height 10
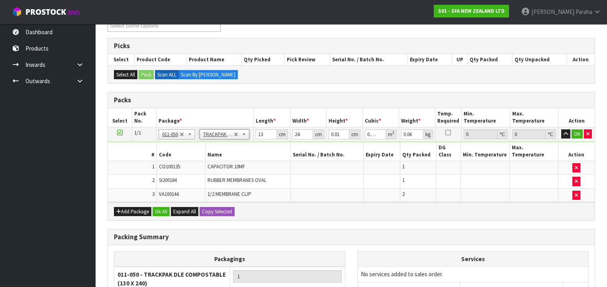
scroll to position [96, 0]
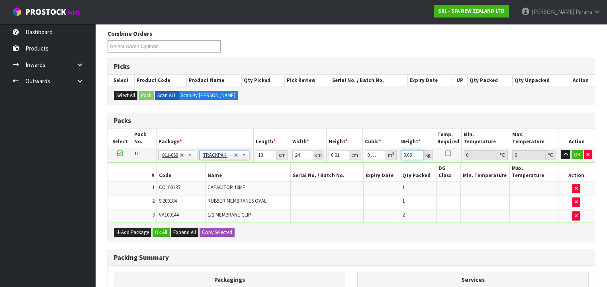
drag, startPoint x: 414, startPoint y: 153, endPoint x: 393, endPoint y: 156, distance: 21.3
click at [393, 156] on tr "1/1 NONE 007-001 007-002 007-004 007-009 007-013 007-014 007-015 007-017 007-01…" at bounding box center [351, 155] width 487 height 14
click at [580, 155] on button "OK" at bounding box center [577, 155] width 11 height 10
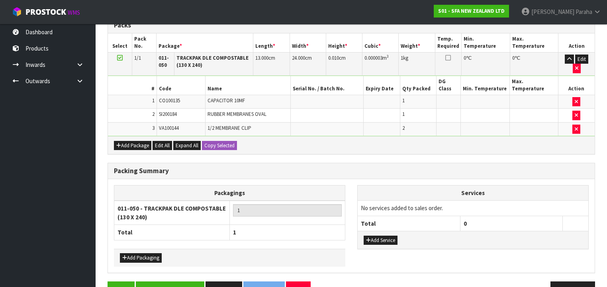
scroll to position [199, 0]
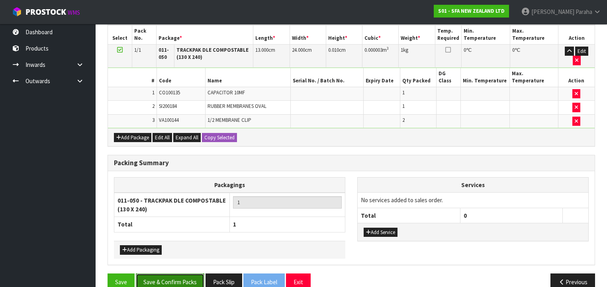
click at [169, 274] on button "Save & Confirm Packs" at bounding box center [170, 282] width 69 height 17
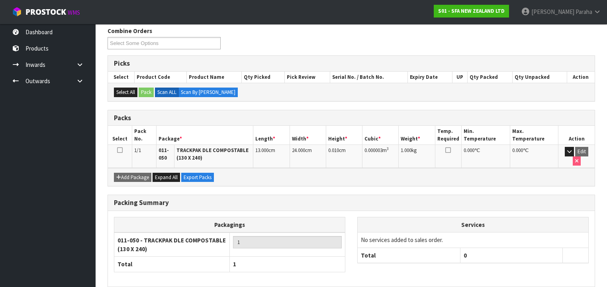
scroll to position [158, 0]
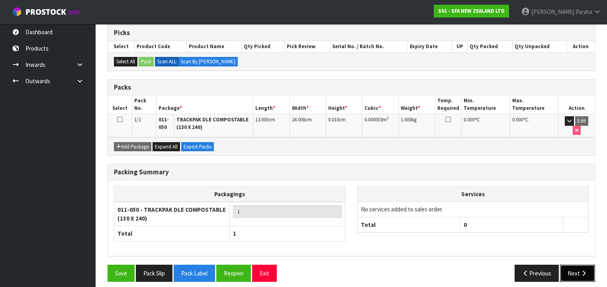
click at [574, 265] on button "Next" at bounding box center [577, 273] width 35 height 17
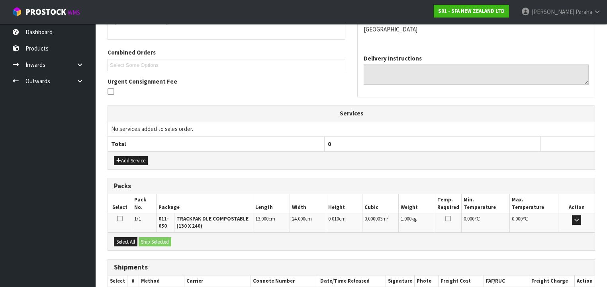
scroll to position [232, 0]
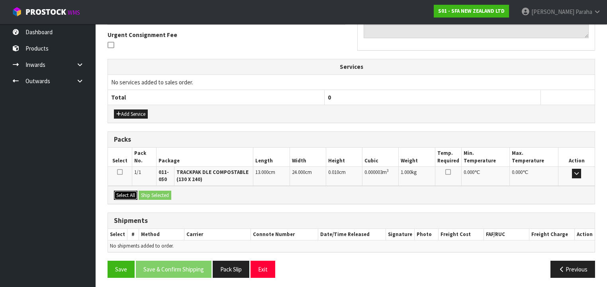
click at [126, 192] on button "Select All" at bounding box center [126, 196] width 24 height 10
click at [153, 193] on button "Ship Selected" at bounding box center [155, 196] width 33 height 10
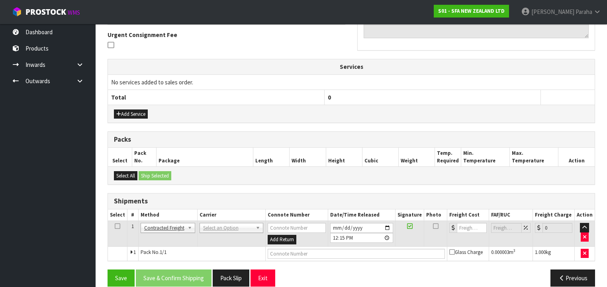
scroll to position [241, 0]
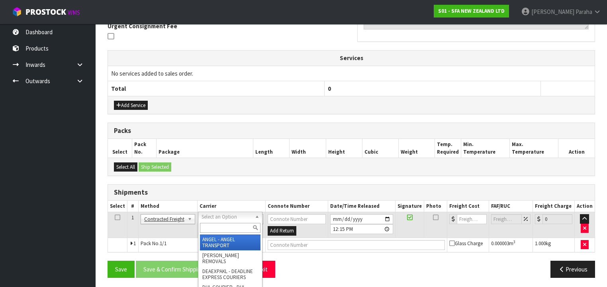
drag, startPoint x: 234, startPoint y: 217, endPoint x: 232, endPoint y: 226, distance: 9.8
click at [231, 228] on input "text" at bounding box center [230, 228] width 61 height 10
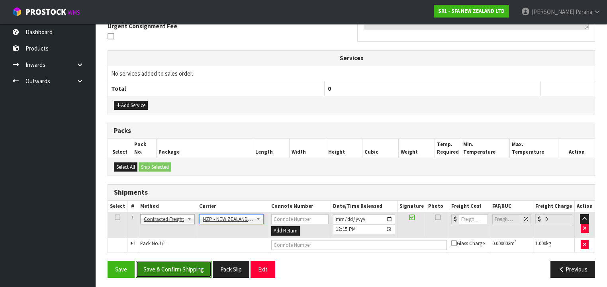
click at [187, 263] on button "Save & Confirm Shipping" at bounding box center [174, 269] width 76 height 17
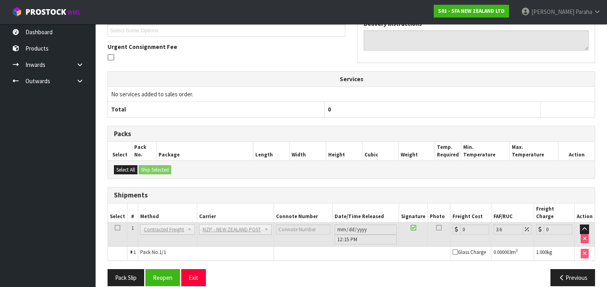
scroll to position [230, 0]
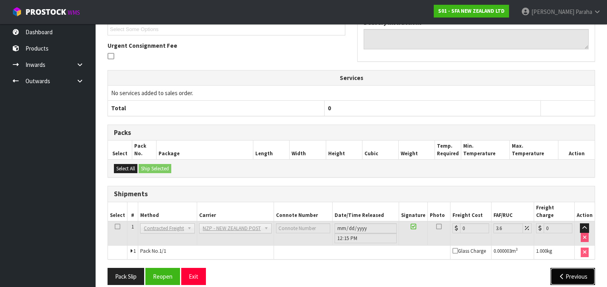
click at [569, 268] on button "Previous" at bounding box center [573, 276] width 45 height 17
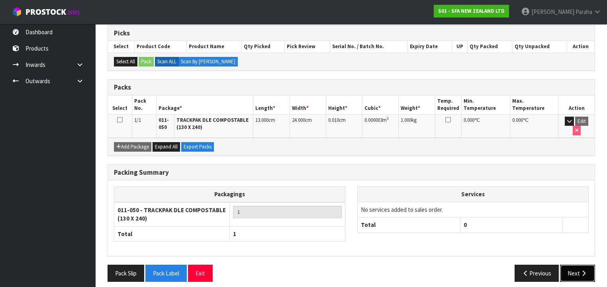
click at [585, 271] on icon "button" at bounding box center [584, 274] width 8 height 6
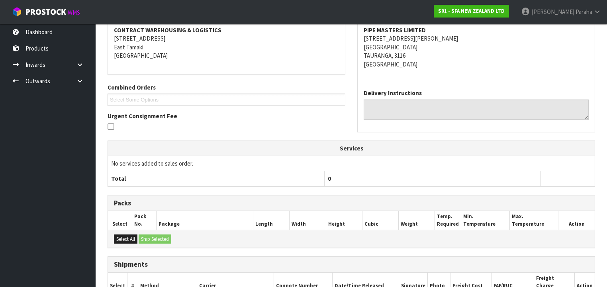
scroll to position [230, 0]
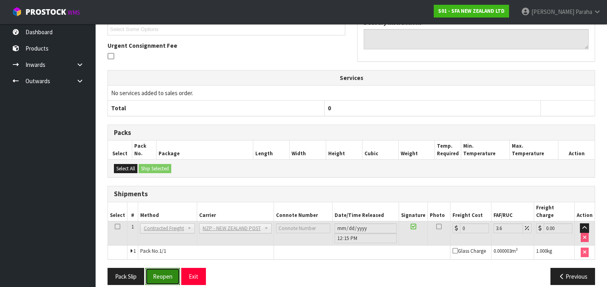
click at [163, 272] on button "Reopen" at bounding box center [162, 276] width 35 height 17
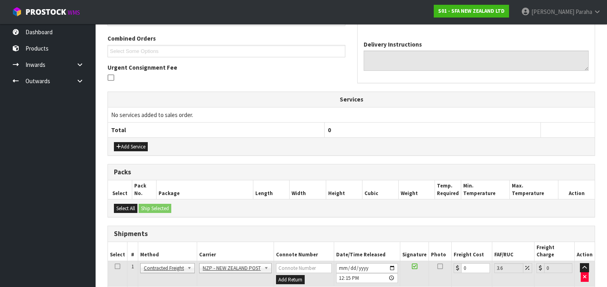
scroll to position [241, 0]
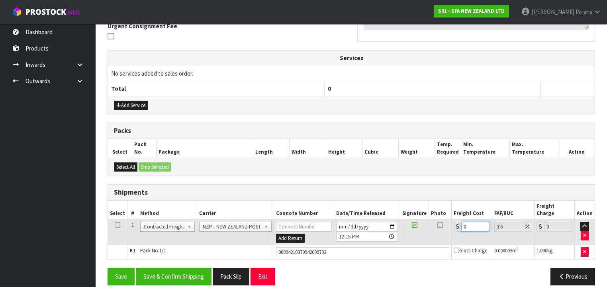
drag, startPoint x: 468, startPoint y: 216, endPoint x: 447, endPoint y: 221, distance: 21.9
click at [447, 221] on tr "1 Client Local Pickup Customer Local Pickup Company Freight Contracted Freight …" at bounding box center [351, 233] width 487 height 26
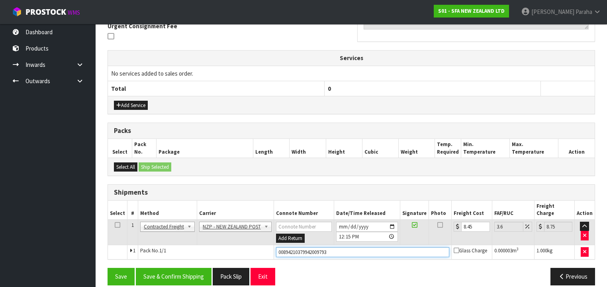
drag, startPoint x: 309, startPoint y: 247, endPoint x: 252, endPoint y: 258, distance: 58.4
click at [252, 258] on div "From Address CONTRACT WAREHOUSING & LOGISTICS [STREET_ADDRESS] Combined Orders …" at bounding box center [352, 103] width 488 height 378
click at [108, 268] on button "Save" at bounding box center [121, 276] width 27 height 17
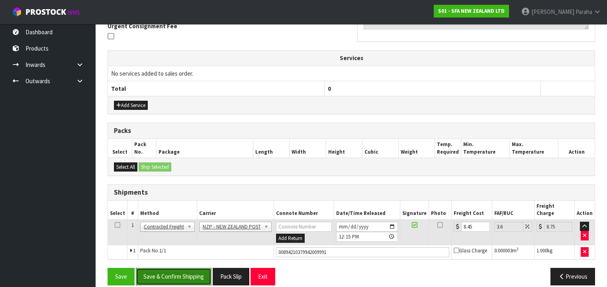
click at [178, 268] on button "Save & Confirm Shipping" at bounding box center [174, 276] width 76 height 17
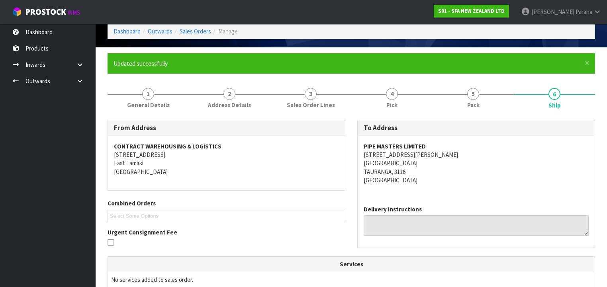
scroll to position [0, 0]
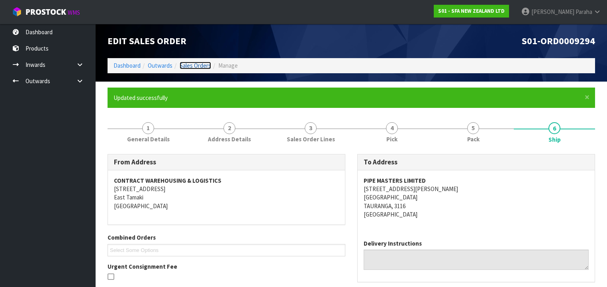
click at [188, 67] on link "Sales Orders" at bounding box center [195, 66] width 31 height 8
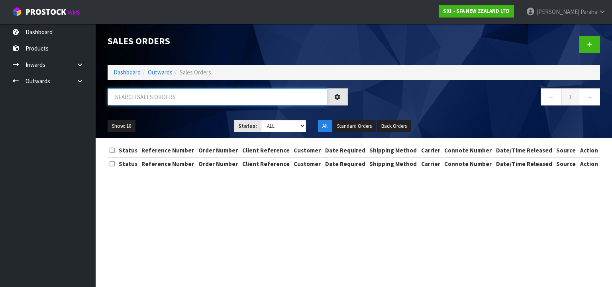
click at [190, 92] on input "text" at bounding box center [218, 96] width 220 height 17
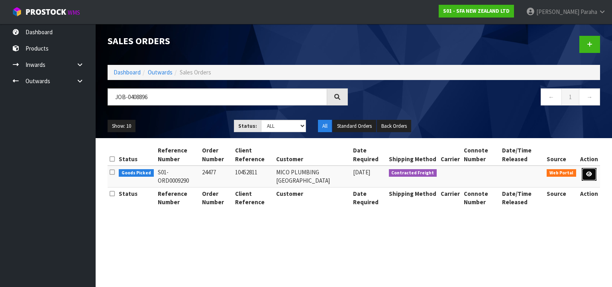
click at [589, 179] on link at bounding box center [589, 174] width 15 height 13
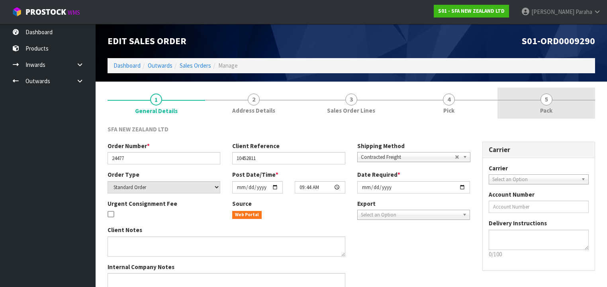
click at [548, 105] on link "5 Pack" at bounding box center [547, 103] width 98 height 31
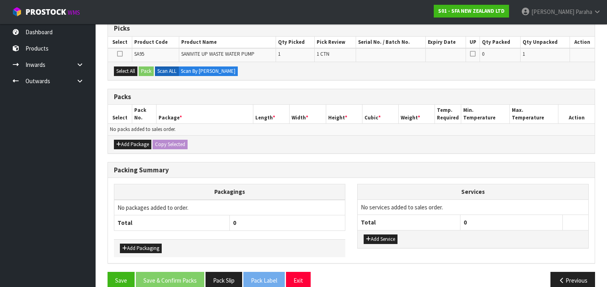
scroll to position [145, 0]
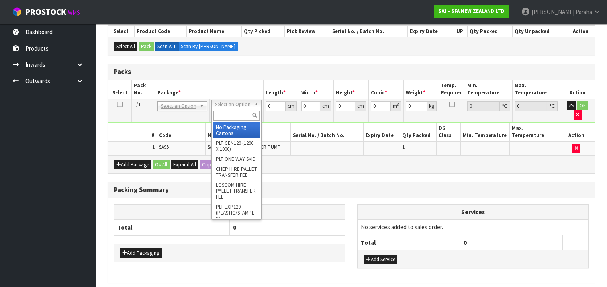
drag, startPoint x: 238, startPoint y: 131, endPoint x: 257, endPoint y: 112, distance: 26.5
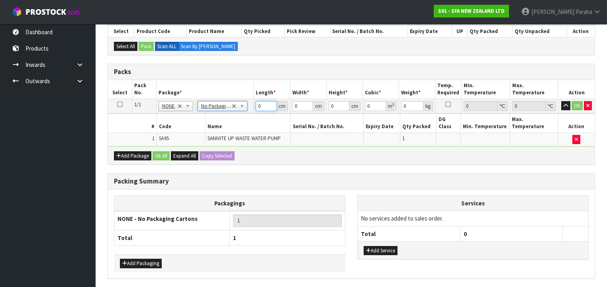
drag, startPoint x: 261, startPoint y: 106, endPoint x: 250, endPoint y: 108, distance: 11.3
click at [250, 108] on tr "1/1 NONE 007-001 007-002 007-004 007-009 007-013 007-014 007-015 007-017 007-01…" at bounding box center [351, 106] width 487 height 14
click at [562, 101] on button "button" at bounding box center [566, 106] width 9 height 10
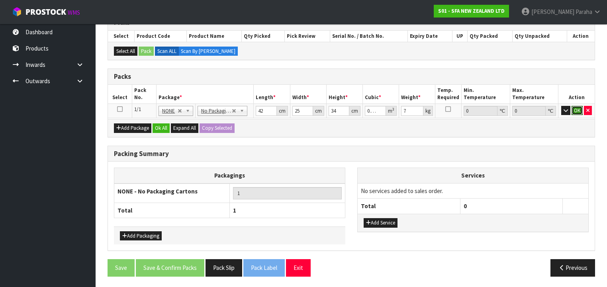
click button "OK" at bounding box center [577, 111] width 11 height 10
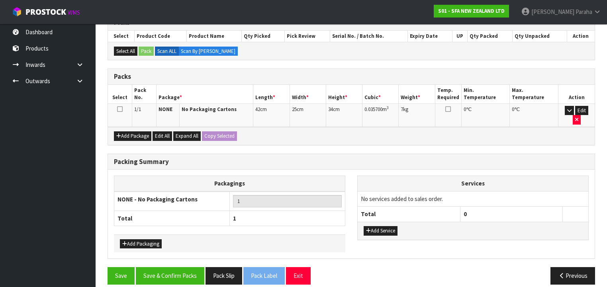
scroll to position [137, 0]
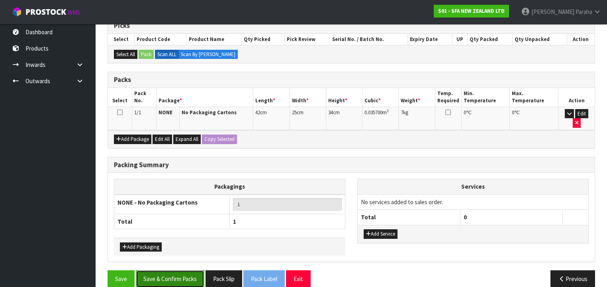
click at [175, 271] on button "Save & Confirm Packs" at bounding box center [170, 279] width 69 height 17
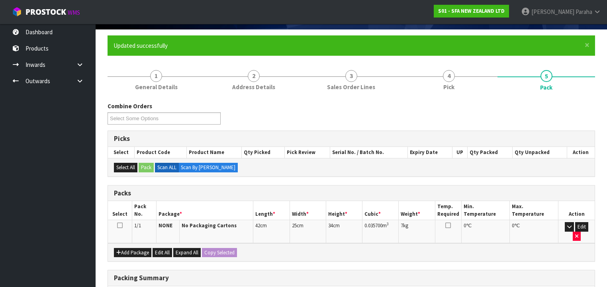
scroll to position [148, 0]
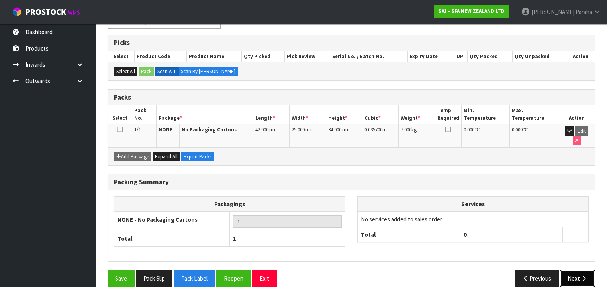
click at [572, 270] on button "Next" at bounding box center [577, 278] width 35 height 17
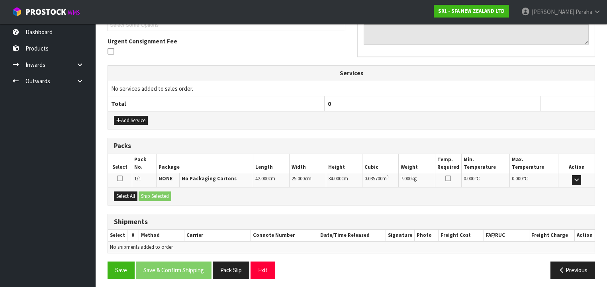
scroll to position [226, 0]
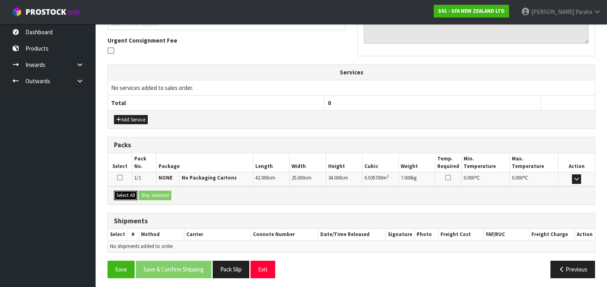
drag, startPoint x: 123, startPoint y: 193, endPoint x: 145, endPoint y: 196, distance: 22.2
click at [125, 195] on button "Select All" at bounding box center [126, 196] width 24 height 10
click at [157, 198] on button "Ship Selected" at bounding box center [155, 196] width 33 height 10
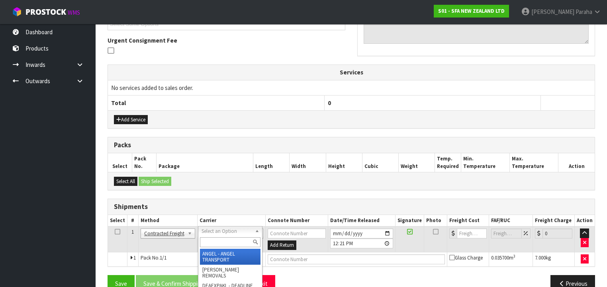
click at [245, 243] on input "text" at bounding box center [230, 243] width 61 height 10
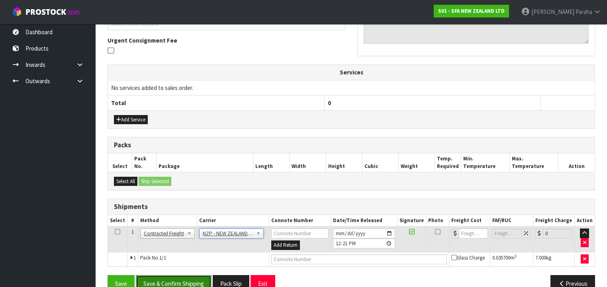
click at [199, 277] on button "Save & Confirm Shipping" at bounding box center [174, 283] width 76 height 17
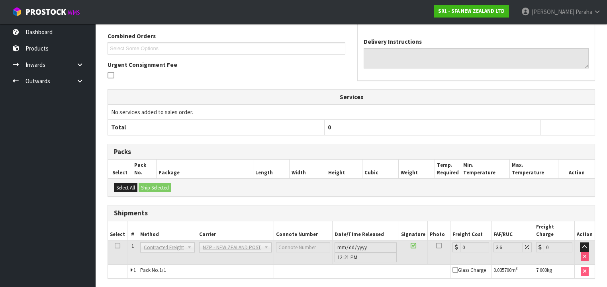
scroll to position [230, 0]
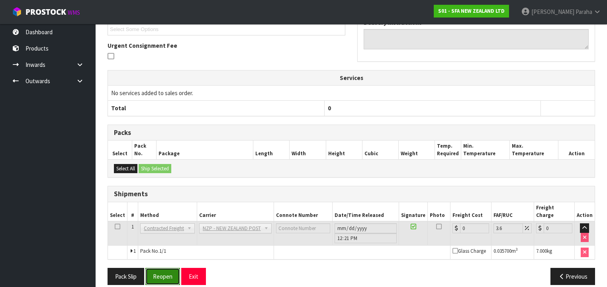
click at [169, 268] on button "Reopen" at bounding box center [162, 276] width 35 height 17
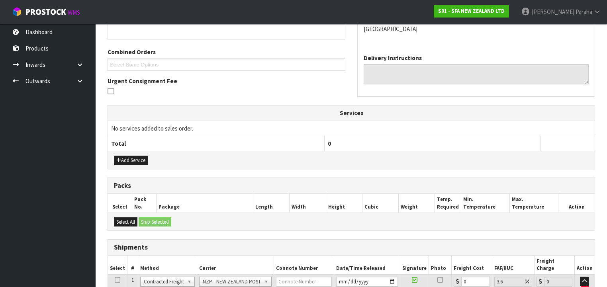
scroll to position [248, 0]
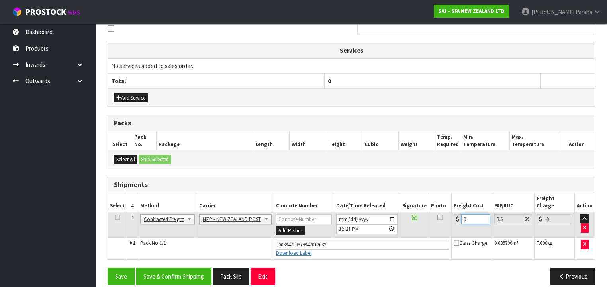
drag, startPoint x: 464, startPoint y: 210, endPoint x: 456, endPoint y: 211, distance: 7.6
click at [457, 214] on div "0" at bounding box center [472, 219] width 36 height 10
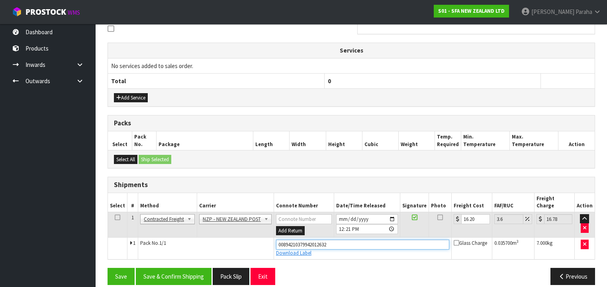
drag, startPoint x: 339, startPoint y: 231, endPoint x: 237, endPoint y: 252, distance: 104.2
click at [237, 252] on div "From Address CONTRACT WAREHOUSING & LOGISTICS [STREET_ADDRESS] Combined Orders …" at bounding box center [352, 98] width 488 height 385
click at [108, 268] on button "Save" at bounding box center [121, 276] width 27 height 17
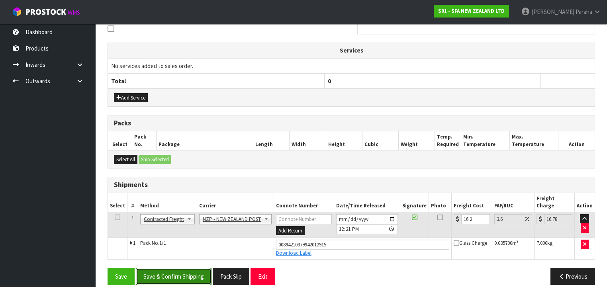
click at [185, 268] on button "Save & Confirm Shipping" at bounding box center [174, 276] width 76 height 17
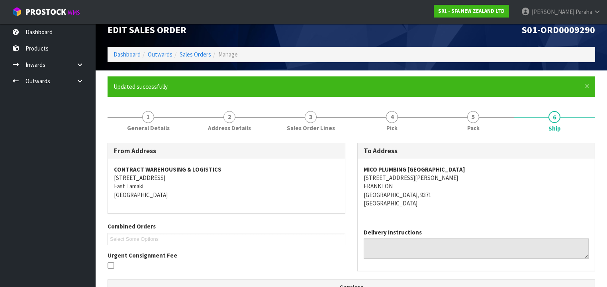
scroll to position [0, 0]
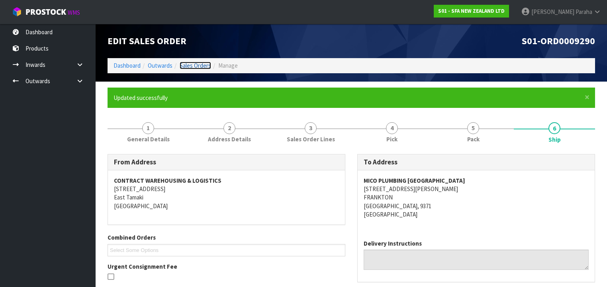
click at [192, 65] on link "Sales Orders" at bounding box center [195, 66] width 31 height 8
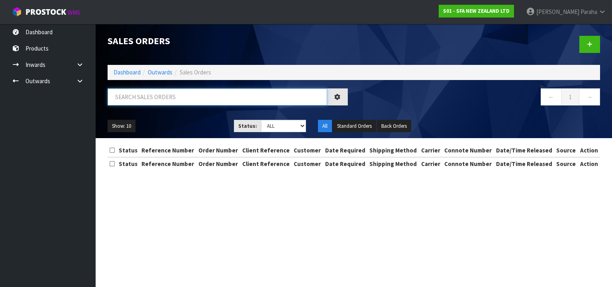
click at [153, 99] on input "text" at bounding box center [218, 96] width 220 height 17
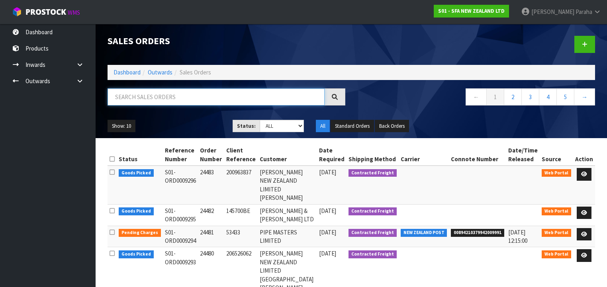
click at [184, 102] on input "text" at bounding box center [216, 96] width 217 height 17
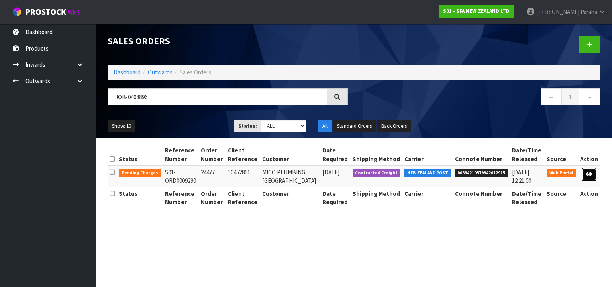
click at [591, 178] on link at bounding box center [589, 174] width 15 height 13
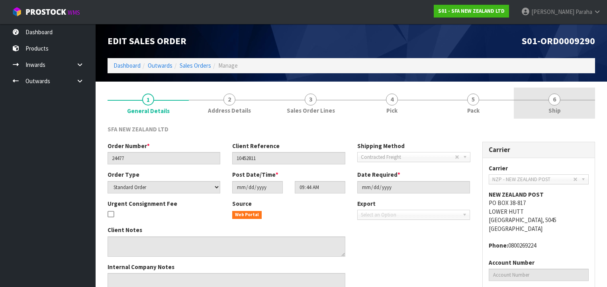
click at [555, 96] on span "6" at bounding box center [555, 100] width 12 height 12
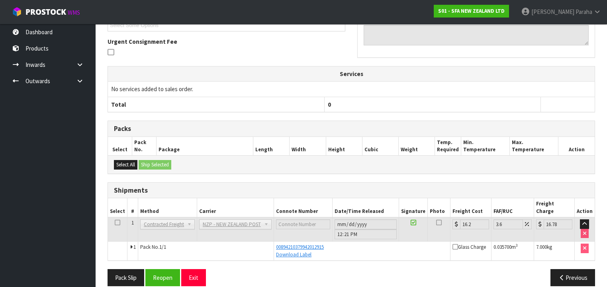
scroll to position [198, 0]
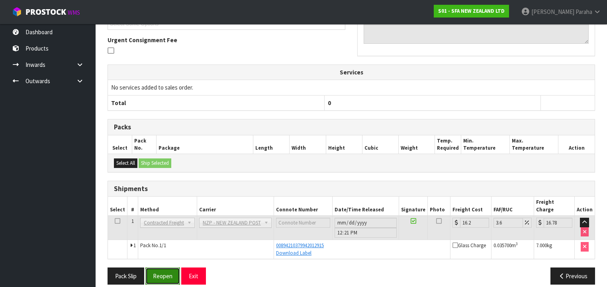
click at [159, 268] on button "Reopen" at bounding box center [162, 276] width 35 height 17
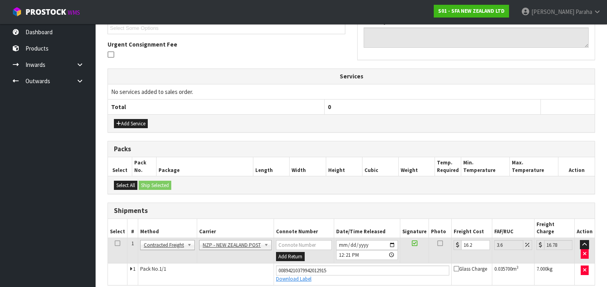
scroll to position [248, 0]
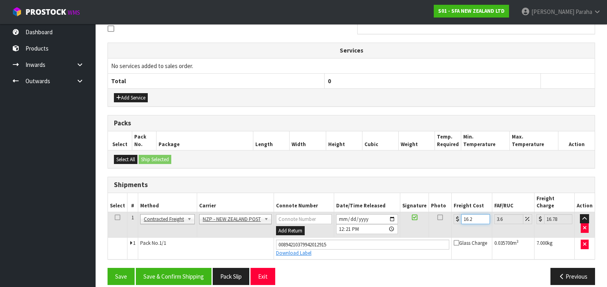
drag, startPoint x: 472, startPoint y: 208, endPoint x: 460, endPoint y: 212, distance: 12.8
click at [462, 214] on input "16.2" at bounding box center [476, 219] width 28 height 10
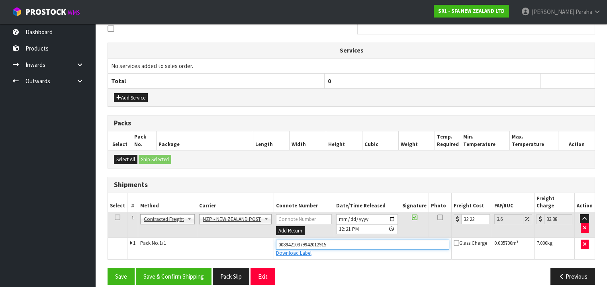
drag, startPoint x: 329, startPoint y: 235, endPoint x: 265, endPoint y: 239, distance: 63.5
click at [265, 239] on tr "1 Pack No. 1/1 00894210379942012915 Download Label Glass Charge 0.035700 m 3 7.…" at bounding box center [351, 249] width 487 height 22
click at [108, 268] on button "Save" at bounding box center [121, 276] width 27 height 17
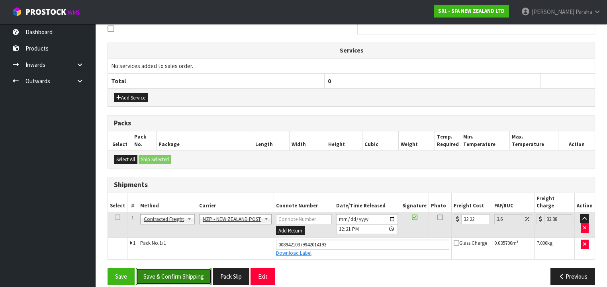
click at [169, 268] on button "Save & Confirm Shipping" at bounding box center [174, 276] width 76 height 17
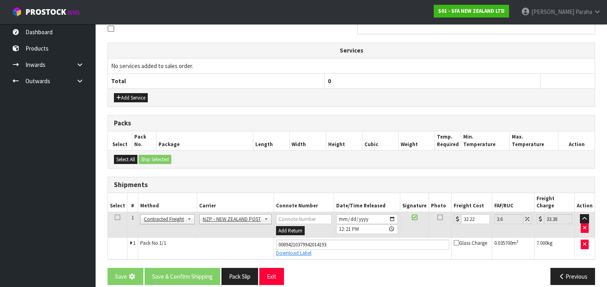
scroll to position [0, 0]
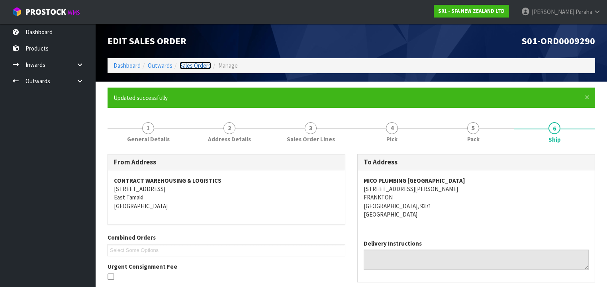
click at [195, 66] on link "Sales Orders" at bounding box center [195, 66] width 31 height 8
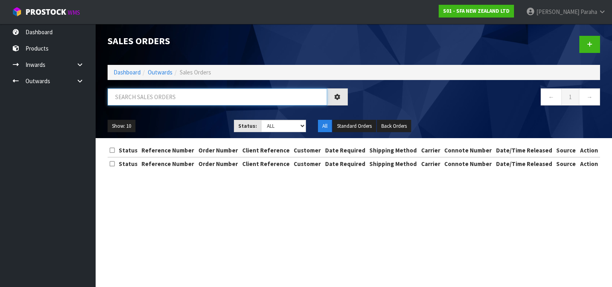
click at [161, 98] on input "text" at bounding box center [218, 96] width 220 height 17
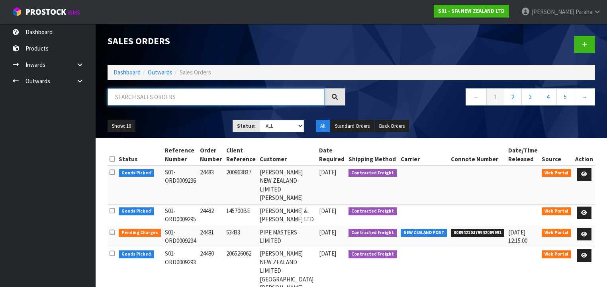
click at [156, 98] on input "text" at bounding box center [216, 96] width 217 height 17
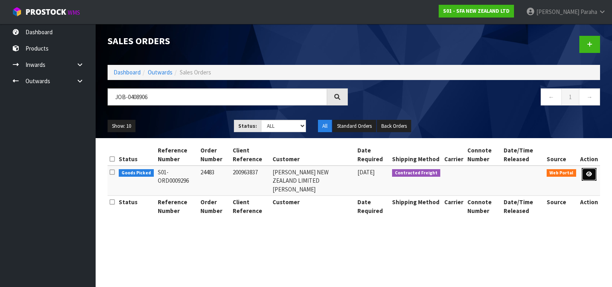
click at [591, 171] on link at bounding box center [589, 174] width 15 height 13
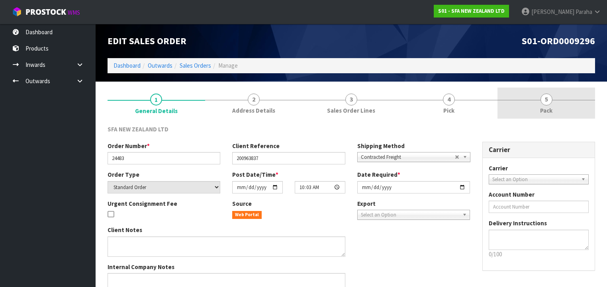
click at [545, 102] on span "5" at bounding box center [547, 100] width 12 height 12
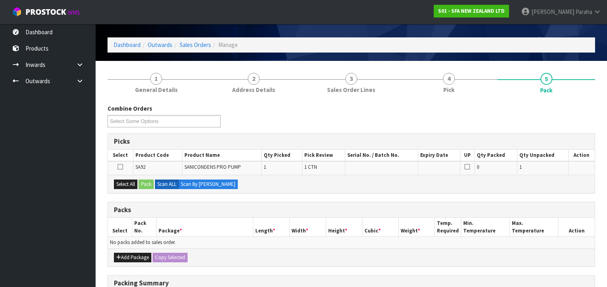
scroll to position [32, 0]
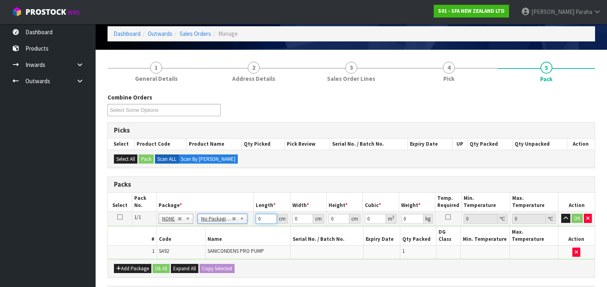
drag, startPoint x: 258, startPoint y: 219, endPoint x: 249, endPoint y: 218, distance: 8.8
click at [250, 218] on tr "1/1 NONE 007-001 007-002 007-004 007-009 007-013 007-014 007-015 007-017 007-01…" at bounding box center [351, 219] width 487 height 14
click at [562, 214] on button "button" at bounding box center [566, 219] width 9 height 10
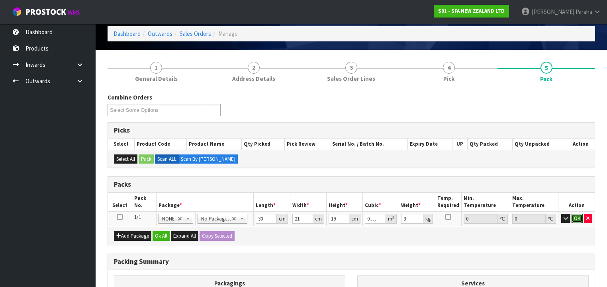
click button "OK" at bounding box center [577, 219] width 11 height 10
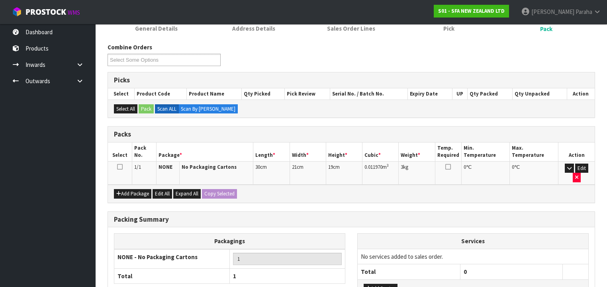
scroll to position [137, 0]
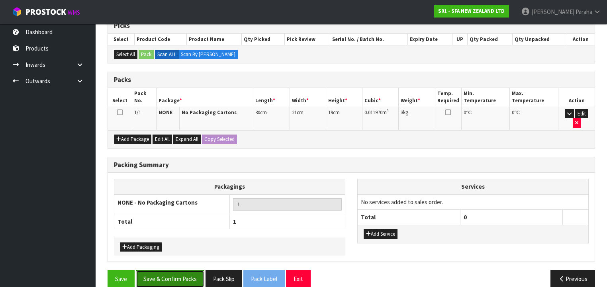
click at [177, 271] on button "Save & Confirm Packs" at bounding box center [170, 279] width 69 height 17
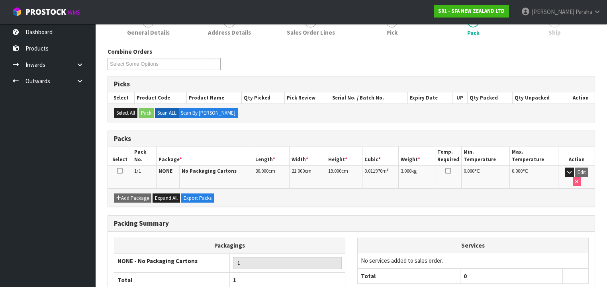
scroll to position [148, 0]
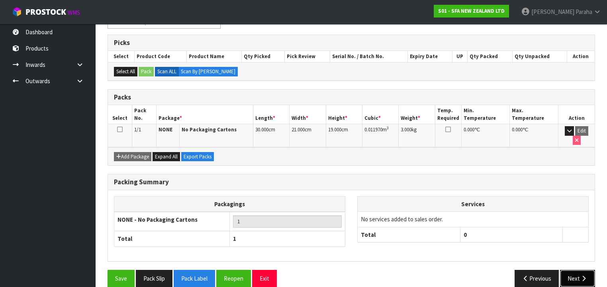
click at [570, 270] on button "Next" at bounding box center [577, 278] width 35 height 17
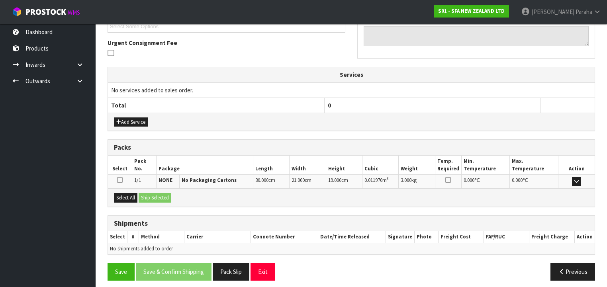
scroll to position [226, 0]
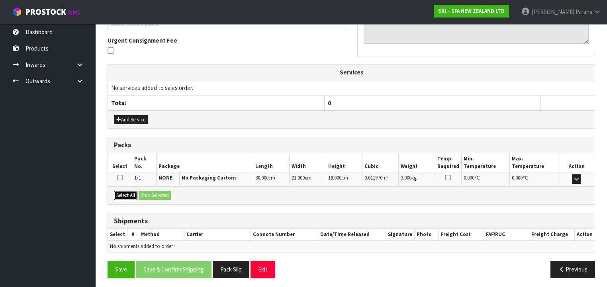
click at [132, 195] on button "Select All" at bounding box center [126, 196] width 24 height 10
click at [147, 195] on button "Ship Selected" at bounding box center [155, 196] width 33 height 10
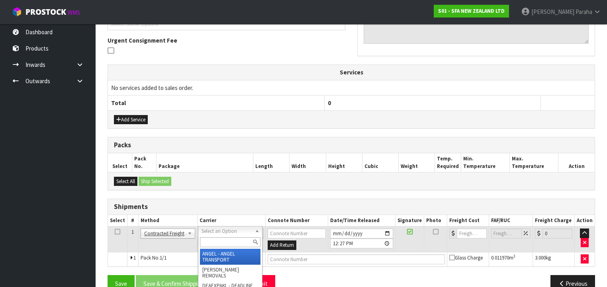
click at [233, 245] on input "text" at bounding box center [230, 243] width 61 height 10
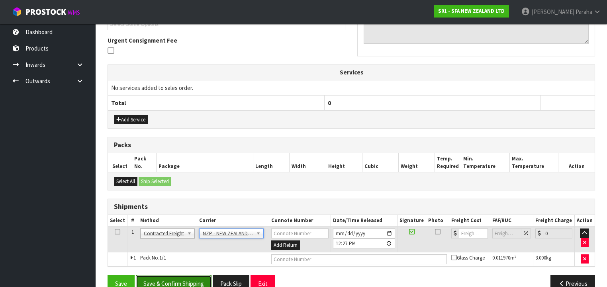
click at [197, 276] on button "Save & Confirm Shipping" at bounding box center [174, 283] width 76 height 17
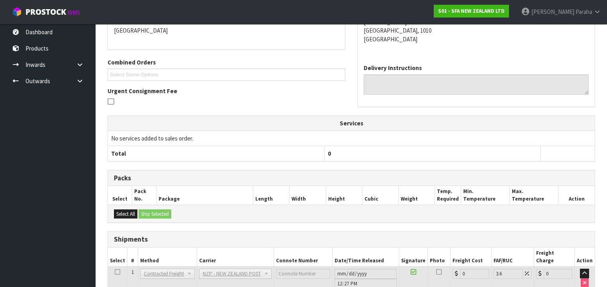
scroll to position [230, 0]
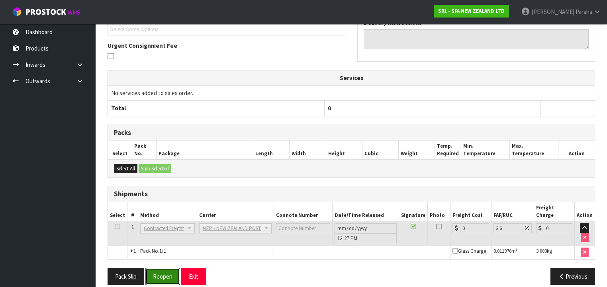
click at [165, 268] on button "Reopen" at bounding box center [162, 276] width 35 height 17
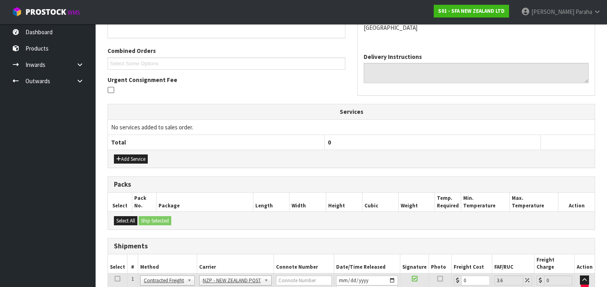
scroll to position [248, 0]
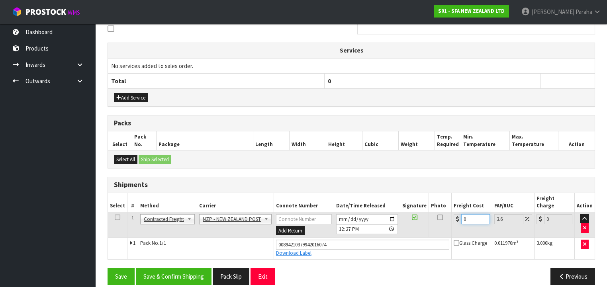
drag, startPoint x: 464, startPoint y: 212, endPoint x: 452, endPoint y: 211, distance: 11.6
click at [454, 214] on div "0" at bounding box center [472, 219] width 36 height 10
click at [193, 268] on button "Save & Confirm Shipping" at bounding box center [174, 276] width 76 height 17
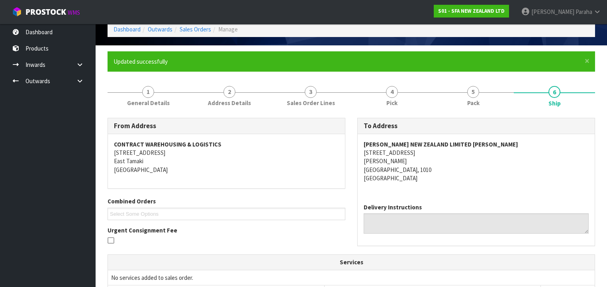
scroll to position [35, 0]
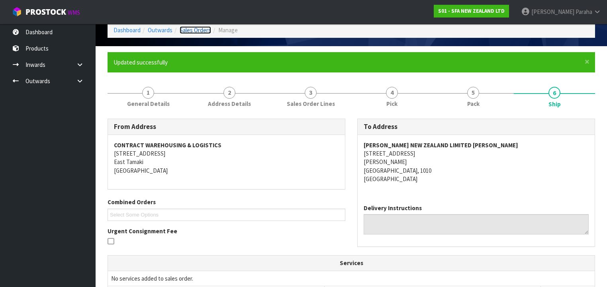
click at [199, 26] on link "Sales Orders" at bounding box center [195, 30] width 31 height 8
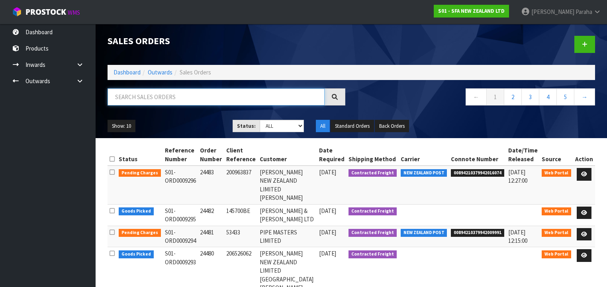
click at [176, 100] on input "text" at bounding box center [216, 96] width 217 height 17
click at [163, 100] on input "text" at bounding box center [216, 96] width 217 height 17
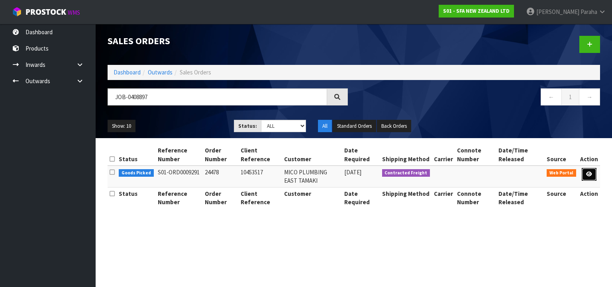
click at [592, 172] on icon at bounding box center [589, 174] width 6 height 5
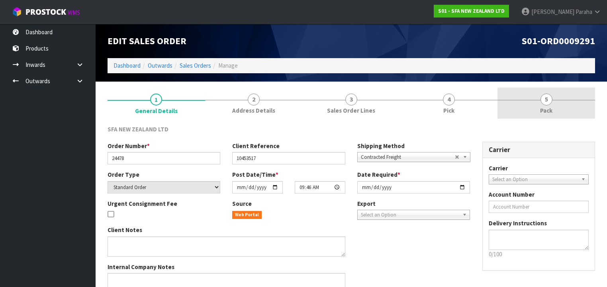
click at [546, 99] on span "5" at bounding box center [547, 100] width 12 height 12
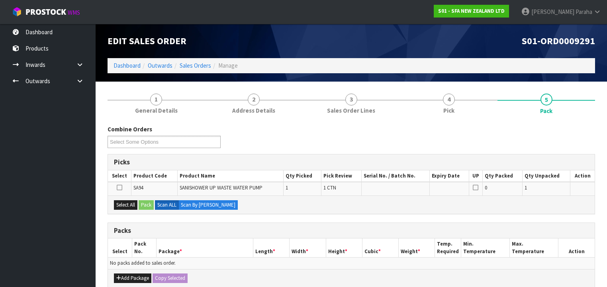
scroll to position [64, 0]
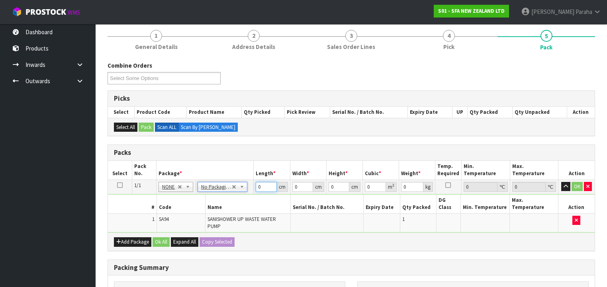
drag, startPoint x: 261, startPoint y: 185, endPoint x: 246, endPoint y: 189, distance: 16.0
click at [246, 189] on tr "1/1 NONE 007-001 007-002 007-004 007-009 007-013 007-014 007-015 007-017 007-01…" at bounding box center [351, 187] width 487 height 14
click at [562, 182] on button "button" at bounding box center [566, 187] width 9 height 10
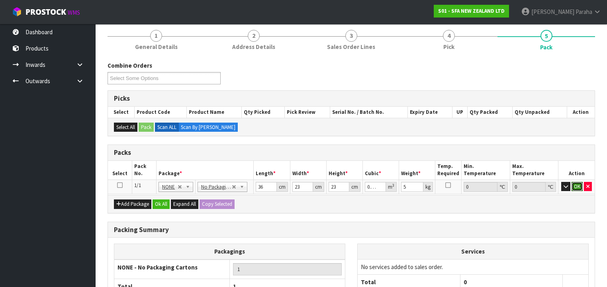
click button "OK" at bounding box center [577, 187] width 11 height 10
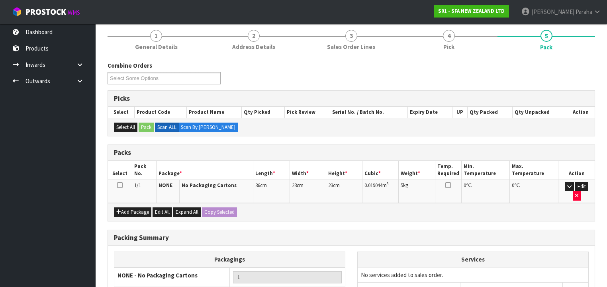
scroll to position [137, 0]
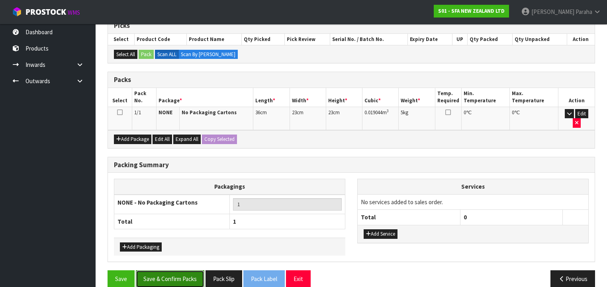
click at [168, 271] on button "Save & Confirm Packs" at bounding box center [170, 279] width 69 height 17
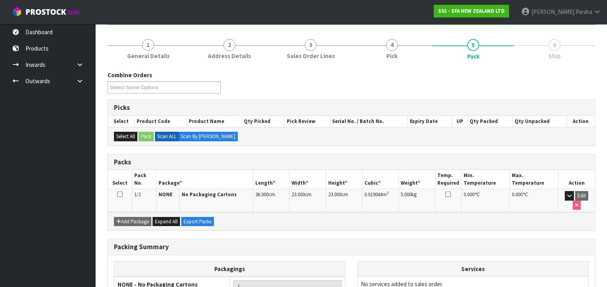
scroll to position [148, 0]
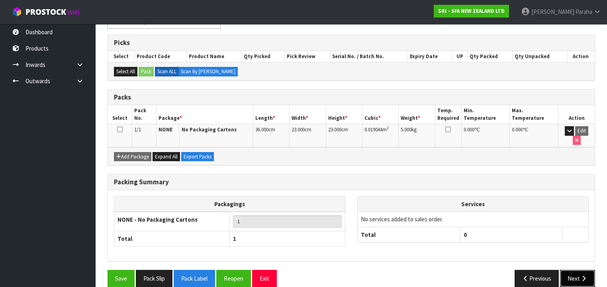
click at [584, 276] on icon "button" at bounding box center [584, 279] width 8 height 6
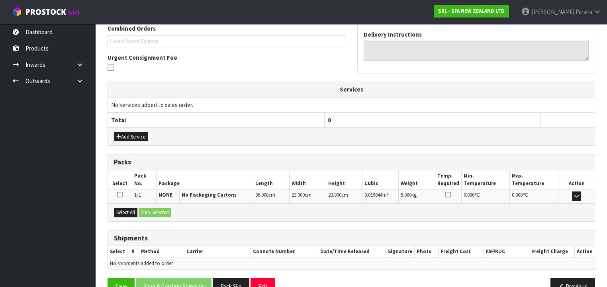
scroll to position [226, 0]
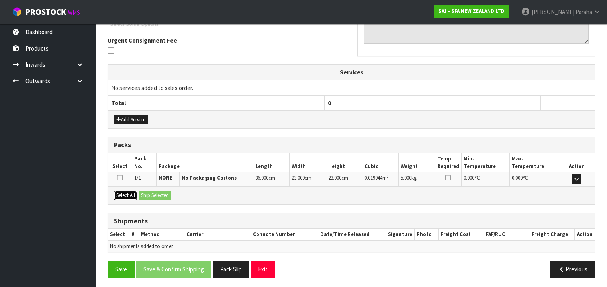
click at [129, 193] on button "Select All" at bounding box center [126, 196] width 24 height 10
click at [148, 192] on button "Ship Selected" at bounding box center [155, 196] width 33 height 10
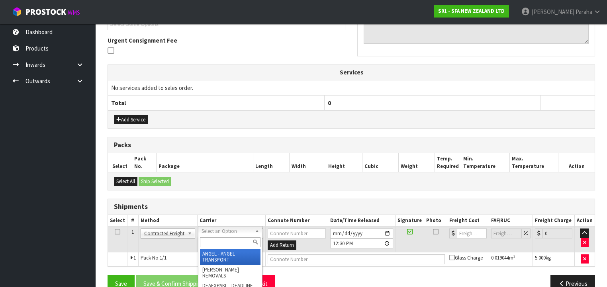
click at [233, 242] on input "text" at bounding box center [230, 243] width 61 height 10
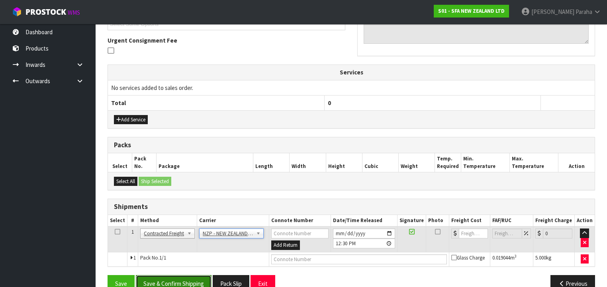
click at [195, 277] on button "Save & Confirm Shipping" at bounding box center [174, 283] width 76 height 17
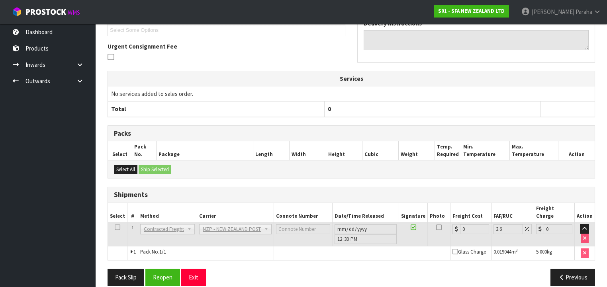
scroll to position [230, 0]
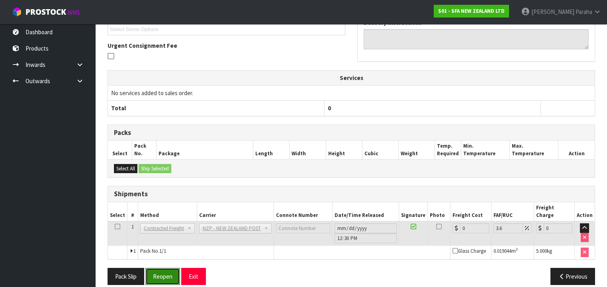
click at [168, 268] on button "Reopen" at bounding box center [162, 276] width 35 height 17
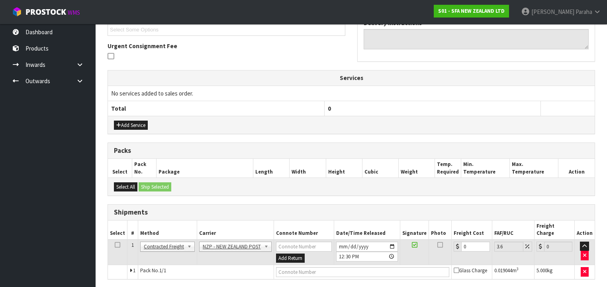
scroll to position [241, 0]
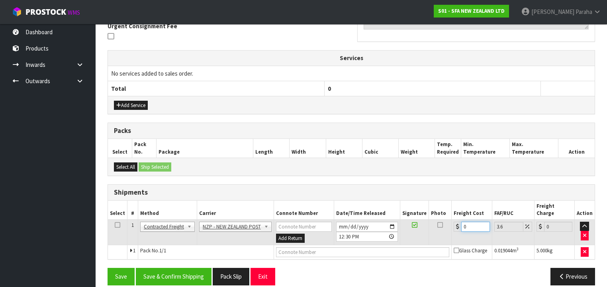
drag, startPoint x: 457, startPoint y: 220, endPoint x: 448, endPoint y: 221, distance: 8.8
click at [454, 222] on div "0" at bounding box center [472, 227] width 36 height 10
click at [183, 272] on button "Save & Confirm Shipping" at bounding box center [174, 276] width 76 height 17
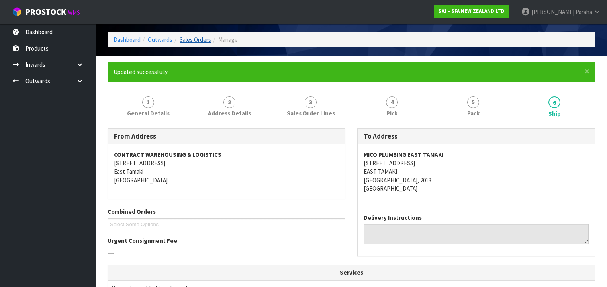
scroll to position [0, 0]
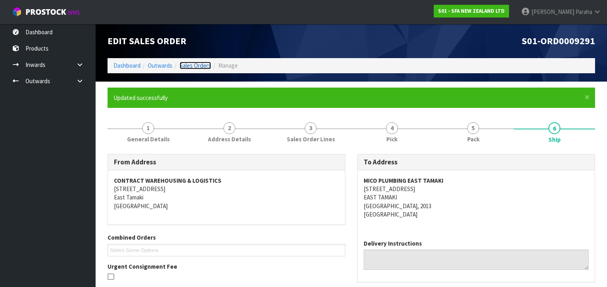
click at [202, 62] on link "Sales Orders" at bounding box center [195, 66] width 31 height 8
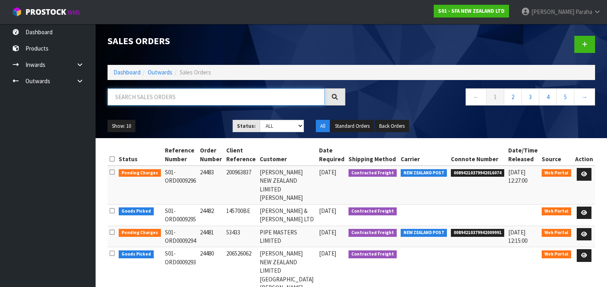
click at [215, 92] on input "text" at bounding box center [216, 96] width 217 height 17
click at [208, 94] on input "text" at bounding box center [216, 96] width 217 height 17
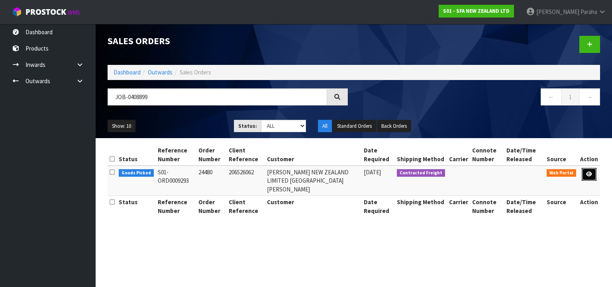
click at [594, 175] on link at bounding box center [589, 174] width 15 height 13
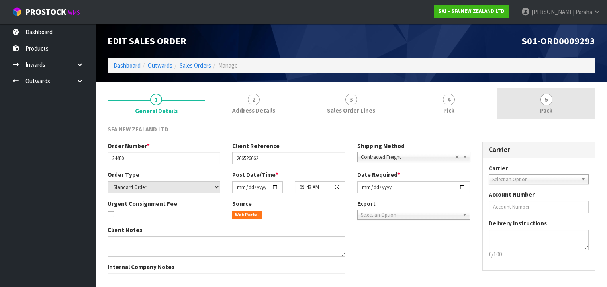
click at [548, 102] on span "5" at bounding box center [547, 100] width 12 height 12
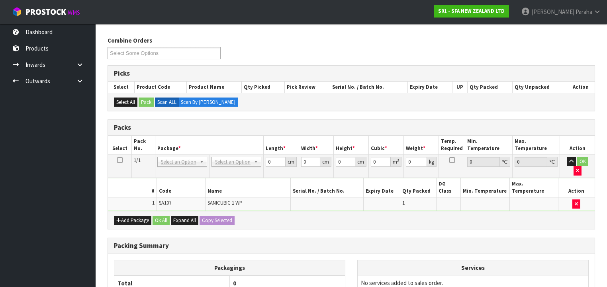
scroll to position [128, 0]
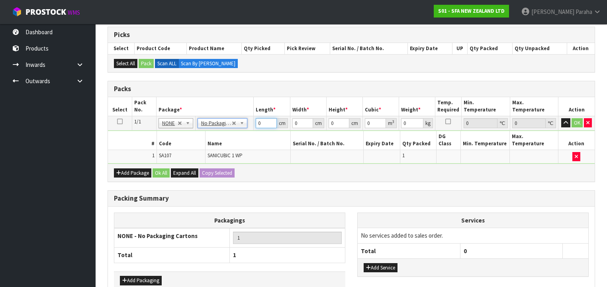
drag, startPoint x: 265, startPoint y: 124, endPoint x: 248, endPoint y: 121, distance: 17.4
click at [248, 121] on tr "1/1 NONE 007-001 007-002 007-004 007-009 007-013 007-014 007-015 007-017 007-01…" at bounding box center [351, 123] width 487 height 14
click button "OK" at bounding box center [577, 123] width 11 height 10
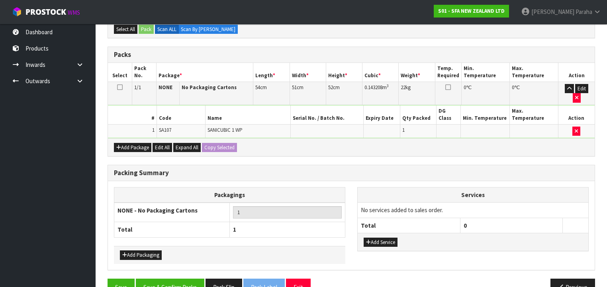
scroll to position [162, 0]
click at [179, 279] on button "Save & Confirm Packs" at bounding box center [170, 287] width 69 height 17
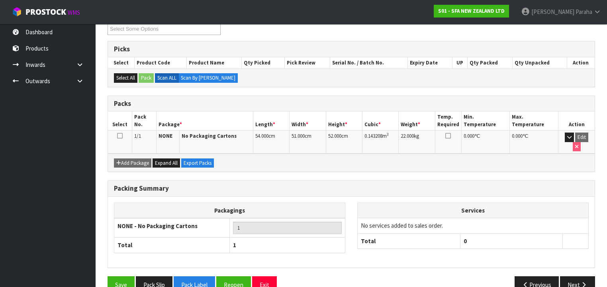
scroll to position [148, 0]
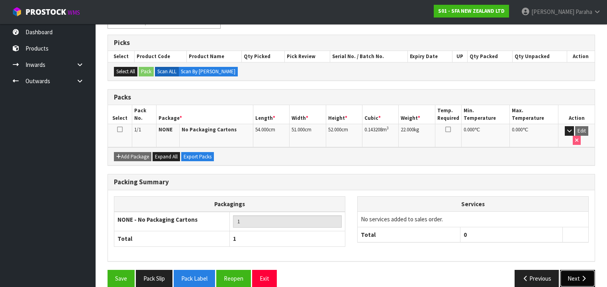
click at [573, 270] on button "Next" at bounding box center [577, 278] width 35 height 17
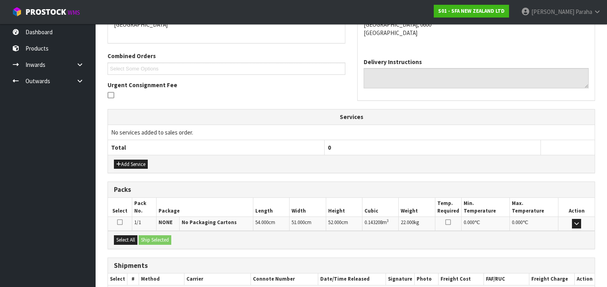
scroll to position [226, 0]
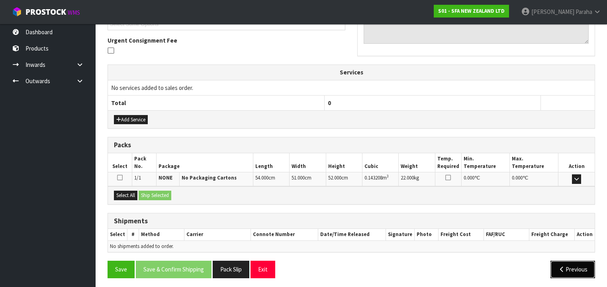
click at [570, 266] on button "Previous" at bounding box center [573, 269] width 45 height 17
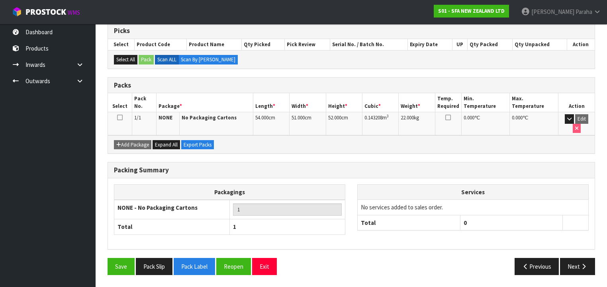
scroll to position [148, 0]
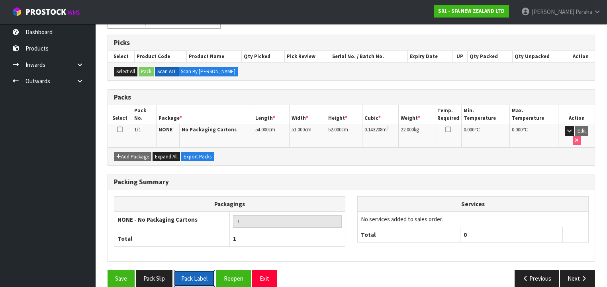
click at [200, 270] on button "Pack Label" at bounding box center [194, 278] width 41 height 17
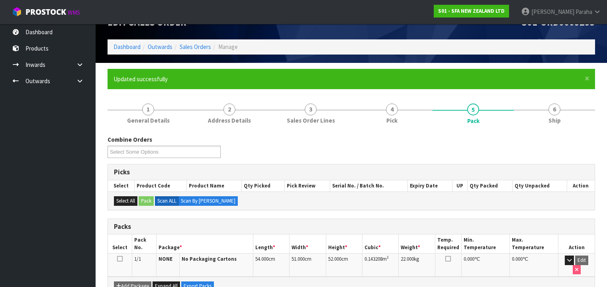
scroll to position [0, 0]
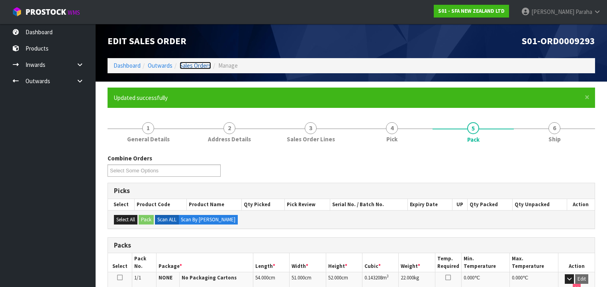
click at [206, 67] on link "Sales Orders" at bounding box center [195, 66] width 31 height 8
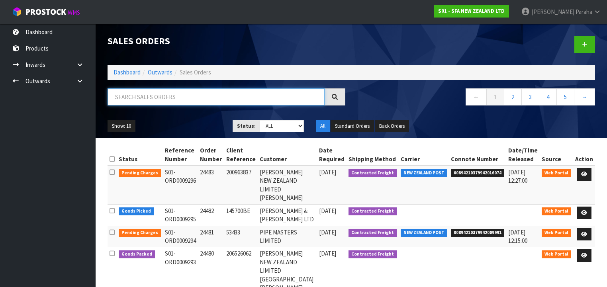
click at [165, 94] on input "text" at bounding box center [216, 96] width 217 height 17
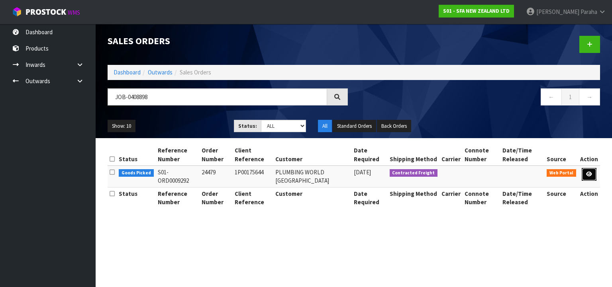
click at [590, 176] on icon at bounding box center [589, 174] width 6 height 5
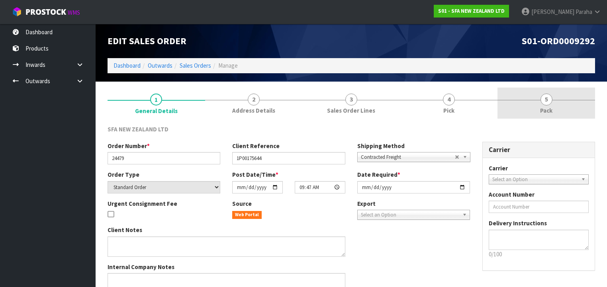
click at [548, 101] on span "5" at bounding box center [547, 100] width 12 height 12
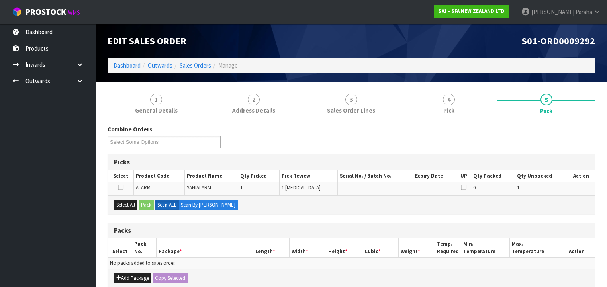
scroll to position [64, 0]
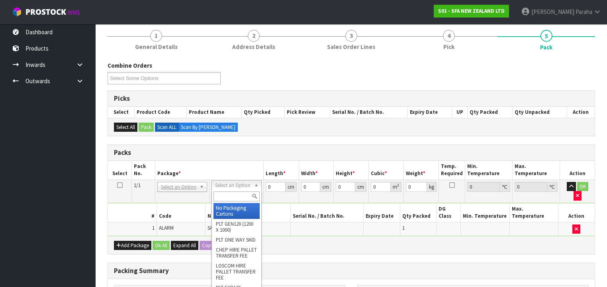
click at [234, 194] on input "text" at bounding box center [237, 197] width 46 height 10
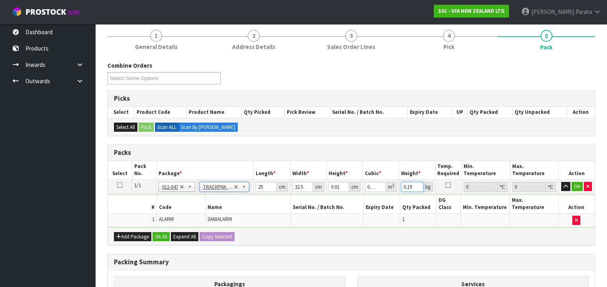
drag, startPoint x: 414, startPoint y: 186, endPoint x: 399, endPoint y: 185, distance: 14.8
click at [399, 185] on tr "1/1 NONE 007-001 007-002 007-004 007-009 007-013 007-014 007-015 007-017 007-01…" at bounding box center [351, 187] width 487 height 14
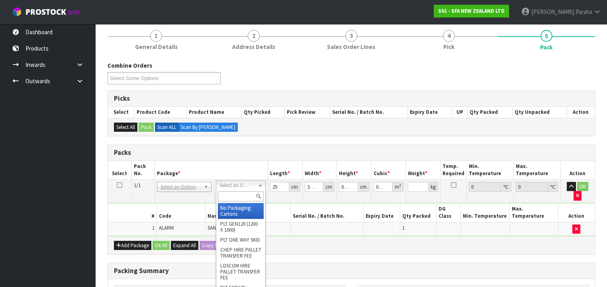
click at [246, 194] on input "text" at bounding box center [241, 197] width 46 height 10
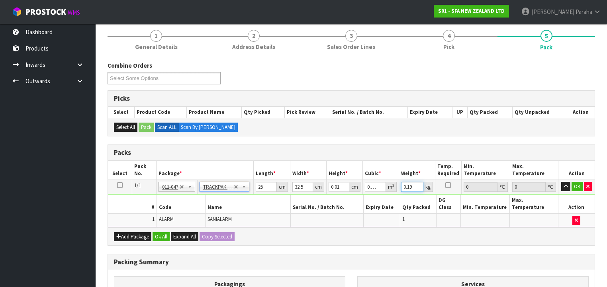
click at [413, 186] on input "0.19" at bounding box center [412, 187] width 22 height 10
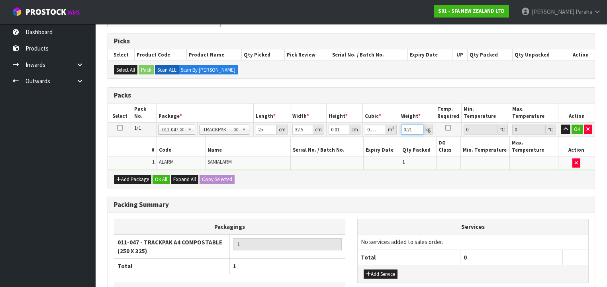
scroll to position [128, 0]
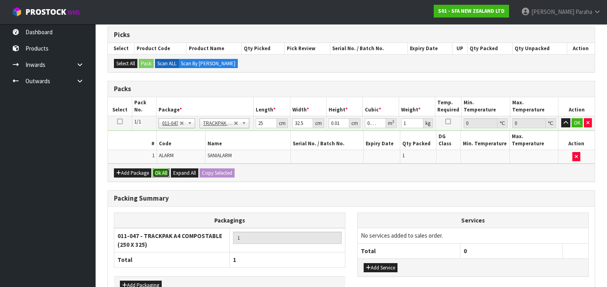
click at [162, 169] on button "Ok All" at bounding box center [161, 174] width 17 height 10
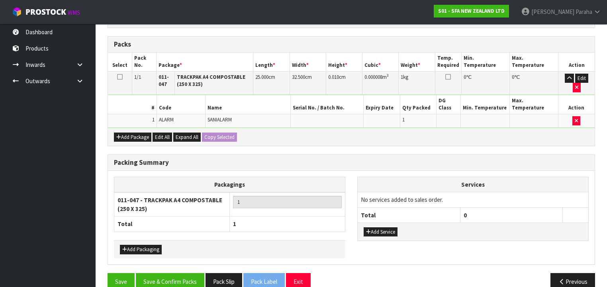
scroll to position [172, 0]
click at [182, 273] on button "Save & Confirm Packs" at bounding box center [170, 281] width 69 height 17
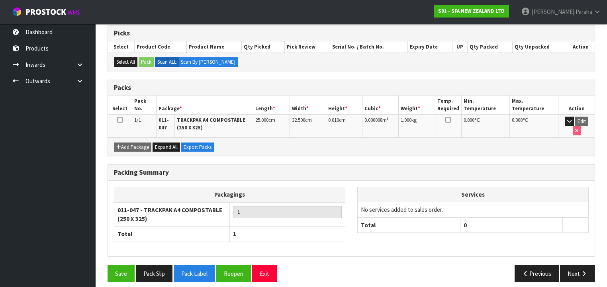
scroll to position [158, 0]
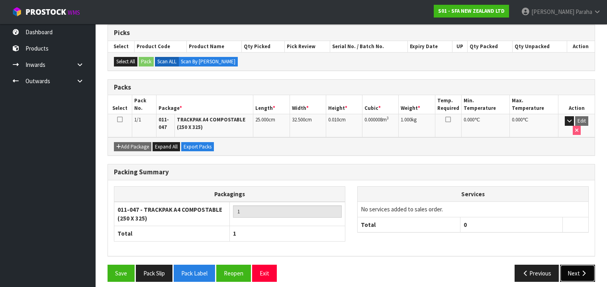
click at [579, 269] on button "Next" at bounding box center [577, 273] width 35 height 17
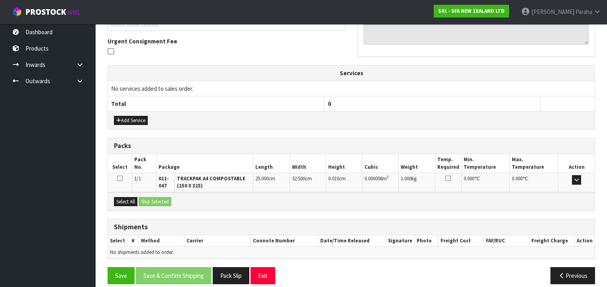
scroll to position [232, 0]
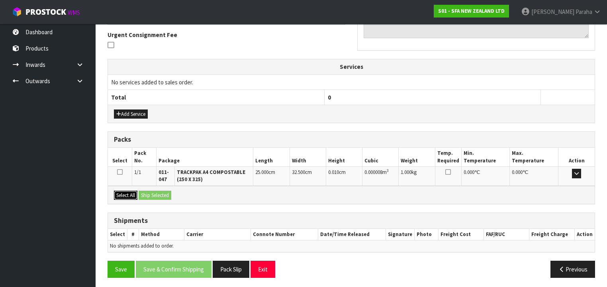
click at [120, 195] on button "Select All" at bounding box center [126, 196] width 24 height 10
click at [147, 194] on button "Ship Selected" at bounding box center [155, 196] width 33 height 10
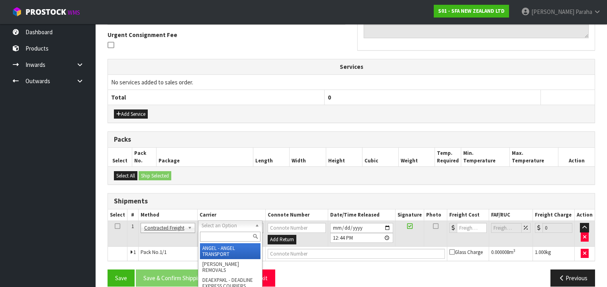
click at [236, 236] on input "text" at bounding box center [230, 237] width 61 height 10
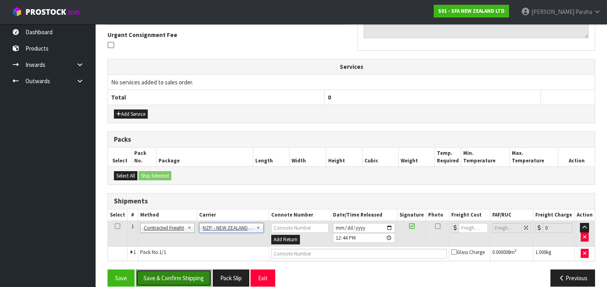
click at [196, 274] on button "Save & Confirm Shipping" at bounding box center [174, 278] width 76 height 17
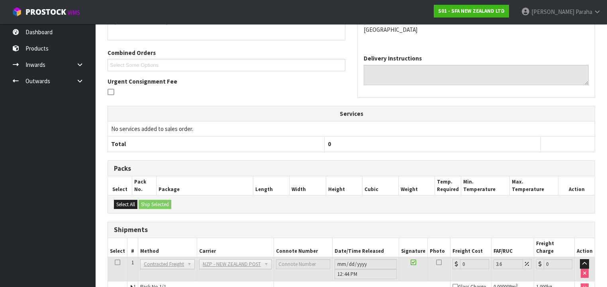
scroll to position [230, 0]
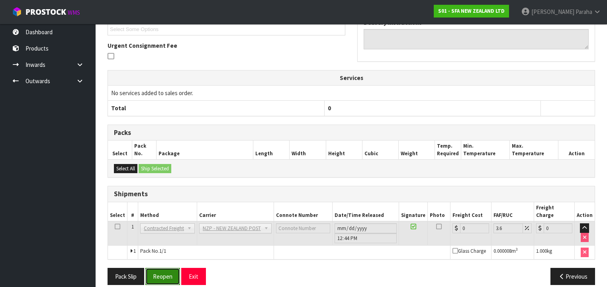
click at [161, 268] on button "Reopen" at bounding box center [162, 276] width 35 height 17
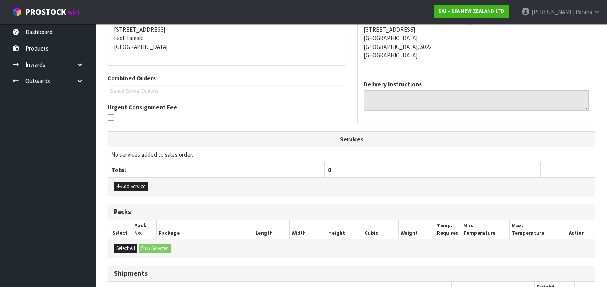
scroll to position [248, 0]
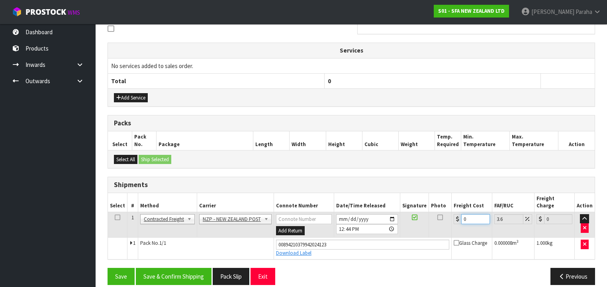
drag, startPoint x: 465, startPoint y: 209, endPoint x: 456, endPoint y: 209, distance: 8.8
click at [456, 214] on div "0" at bounding box center [472, 219] width 36 height 10
click at [200, 268] on button "Save & Confirm Shipping" at bounding box center [174, 276] width 76 height 17
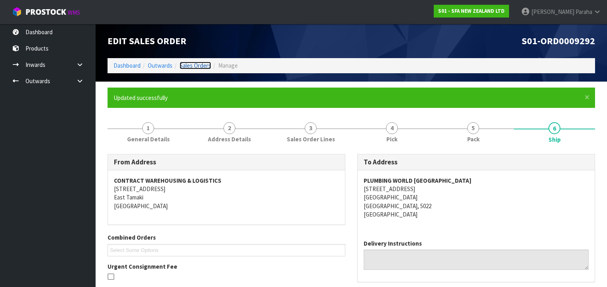
click at [202, 66] on link "Sales Orders" at bounding box center [195, 66] width 31 height 8
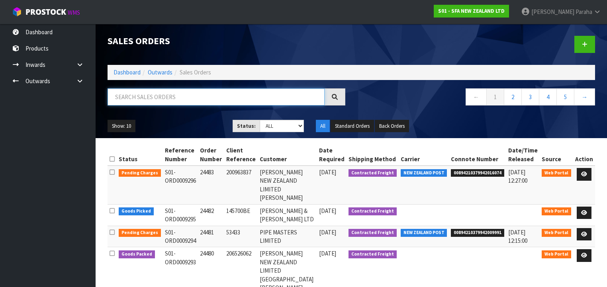
click at [201, 89] on input "text" at bounding box center [216, 96] width 217 height 17
click at [199, 96] on input "text" at bounding box center [216, 96] width 217 height 17
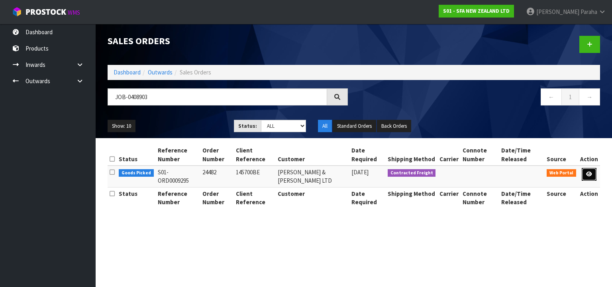
click at [595, 177] on link at bounding box center [589, 174] width 15 height 13
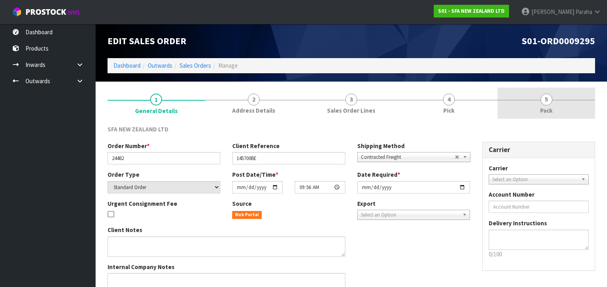
click at [548, 104] on span "5" at bounding box center [547, 100] width 12 height 12
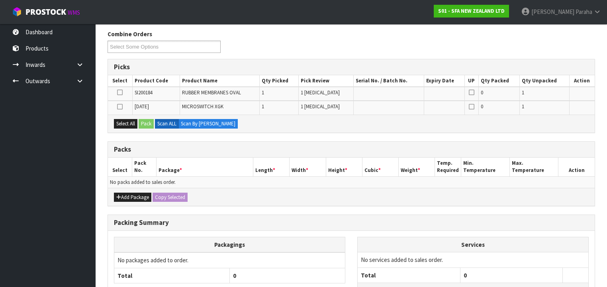
scroll to position [96, 0]
click at [134, 193] on button "Add Package" at bounding box center [132, 198] width 37 height 10
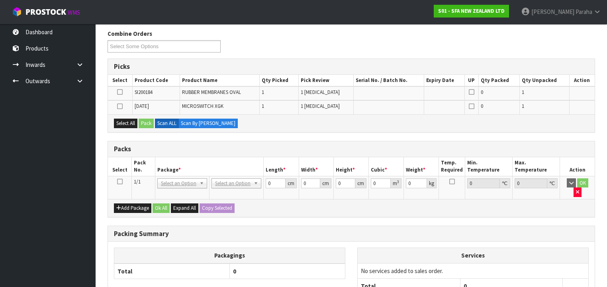
click at [120, 182] on icon at bounding box center [120, 182] width 6 height 0
click at [119, 122] on button "Select All" at bounding box center [126, 124] width 24 height 10
click at [143, 124] on button "Pack" at bounding box center [146, 124] width 15 height 10
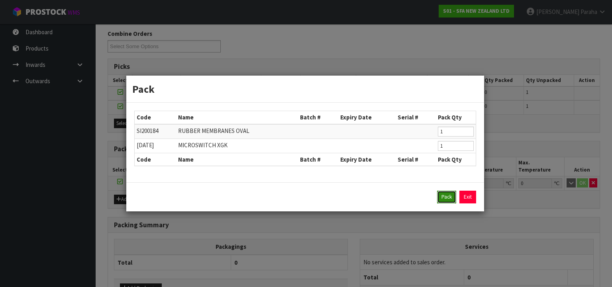
click at [446, 195] on button "Pack" at bounding box center [446, 197] width 19 height 13
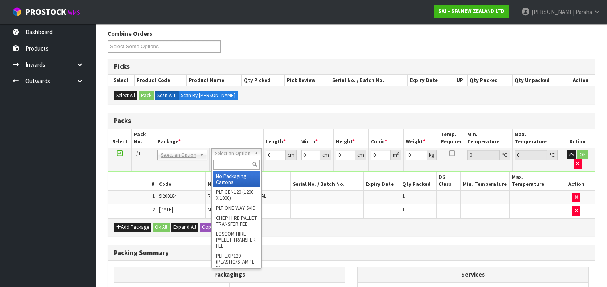
click at [240, 165] on input "text" at bounding box center [237, 165] width 46 height 10
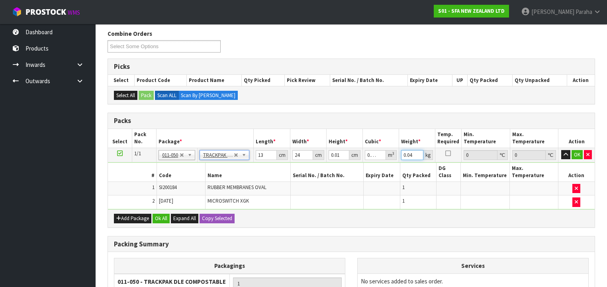
click at [415, 155] on input "0.04" at bounding box center [412, 155] width 22 height 10
drag, startPoint x: 415, startPoint y: 154, endPoint x: 394, endPoint y: 155, distance: 20.3
click at [397, 156] on tr "1/1 NONE 007-001 007-002 007-004 007-009 007-013 007-014 007-015 007-017 007-01…" at bounding box center [351, 155] width 487 height 14
click at [160, 214] on button "Ok All" at bounding box center [161, 219] width 17 height 10
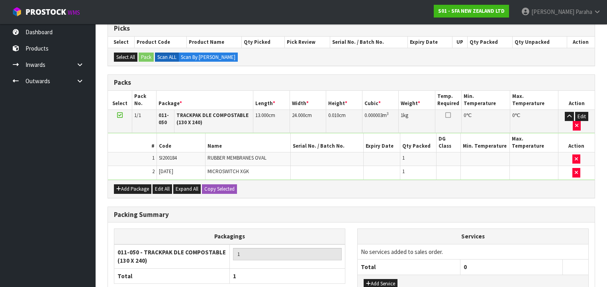
scroll to position [186, 0]
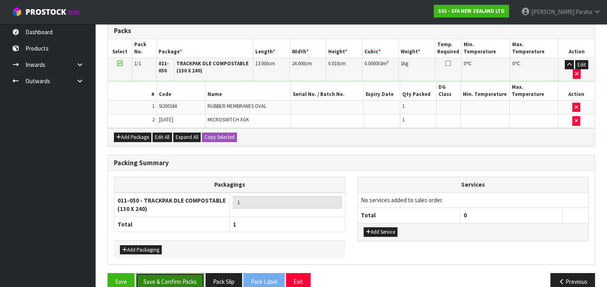
click at [195, 273] on button "Save & Confirm Packs" at bounding box center [170, 281] width 69 height 17
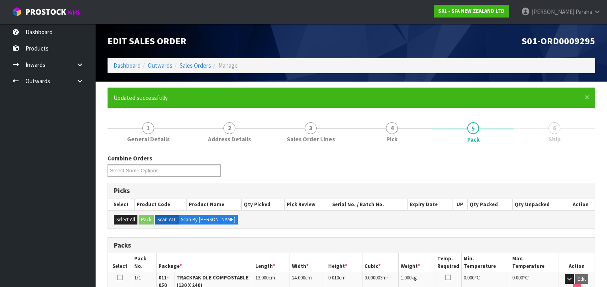
scroll to position [158, 0]
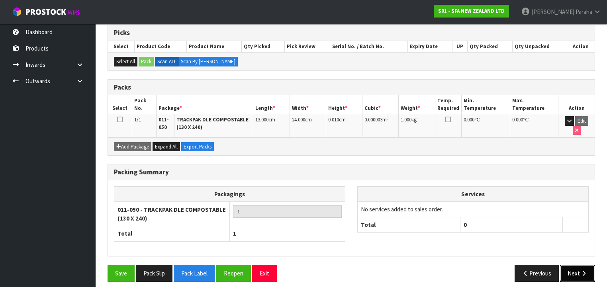
click at [574, 267] on button "Next" at bounding box center [577, 273] width 35 height 17
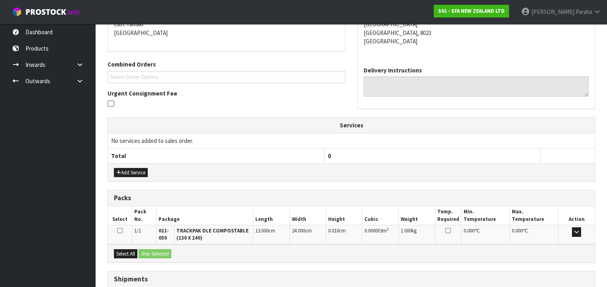
scroll to position [232, 0]
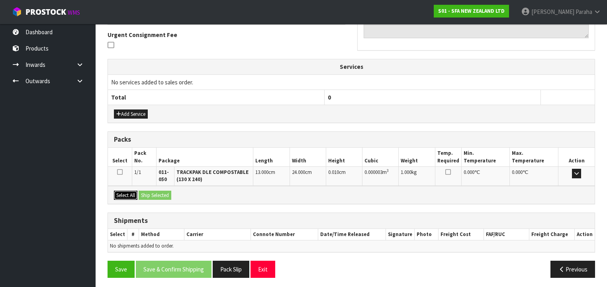
drag, startPoint x: 126, startPoint y: 195, endPoint x: 136, endPoint y: 194, distance: 10.0
click at [126, 195] on button "Select All" at bounding box center [126, 196] width 24 height 10
click at [156, 192] on button "Ship Selected" at bounding box center [155, 196] width 33 height 10
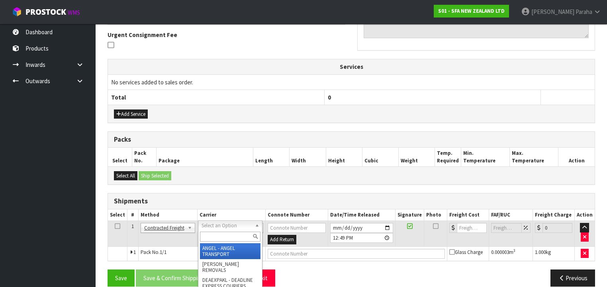
click at [242, 236] on input "text" at bounding box center [230, 237] width 61 height 10
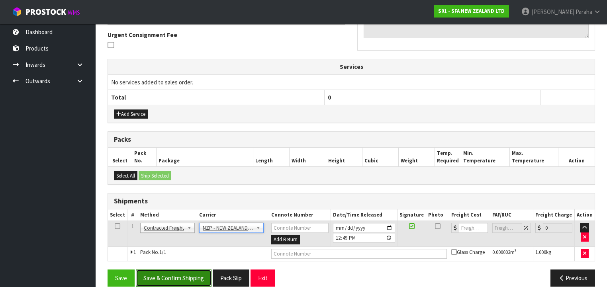
click at [190, 272] on button "Save & Confirm Shipping" at bounding box center [174, 278] width 76 height 17
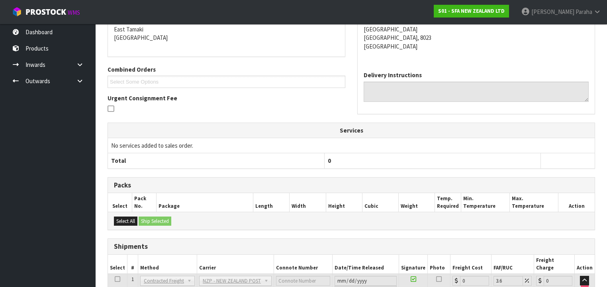
scroll to position [230, 0]
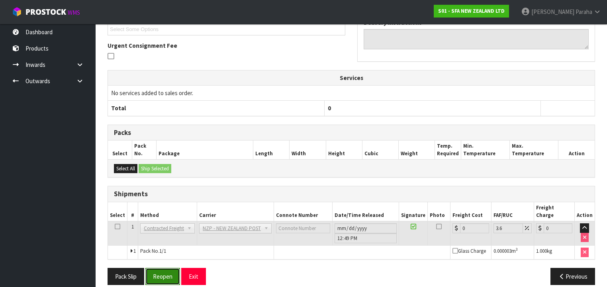
click at [168, 269] on button "Reopen" at bounding box center [162, 276] width 35 height 17
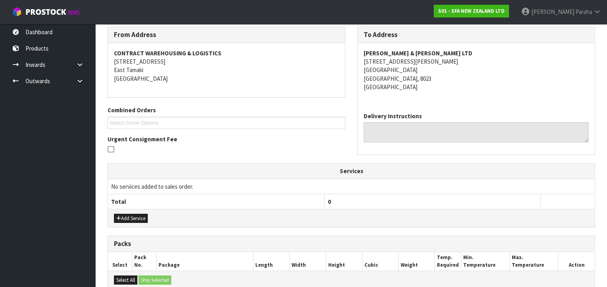
scroll to position [248, 0]
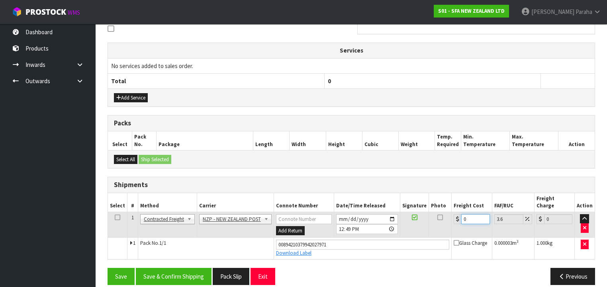
drag, startPoint x: 470, startPoint y: 209, endPoint x: 443, endPoint y: 214, distance: 27.2
click at [444, 214] on tr "1 Client Local Pickup Customer Local Pickup Company Freight Contracted Freight …" at bounding box center [351, 225] width 487 height 26
click at [191, 268] on button "Save & Confirm Shipping" at bounding box center [174, 276] width 76 height 17
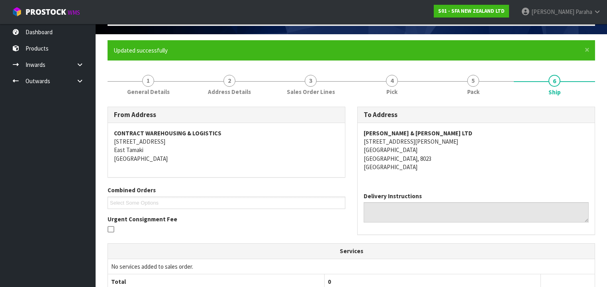
scroll to position [0, 0]
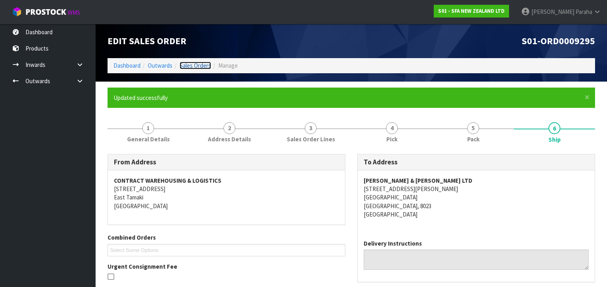
click at [204, 67] on link "Sales Orders" at bounding box center [195, 66] width 31 height 8
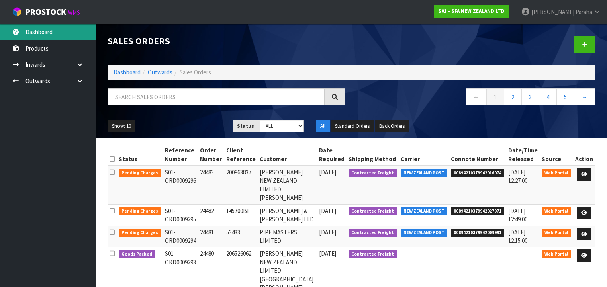
click at [37, 32] on link "Dashboard" at bounding box center [48, 32] width 96 height 16
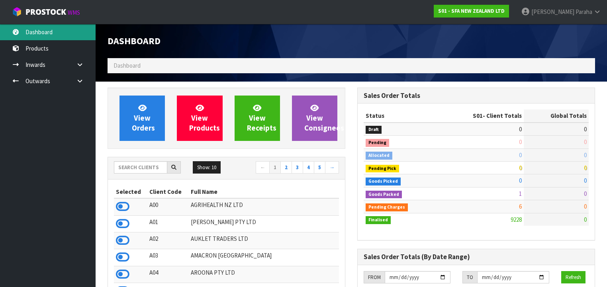
scroll to position [601, 250]
click at [143, 169] on input "text" at bounding box center [140, 167] width 53 height 12
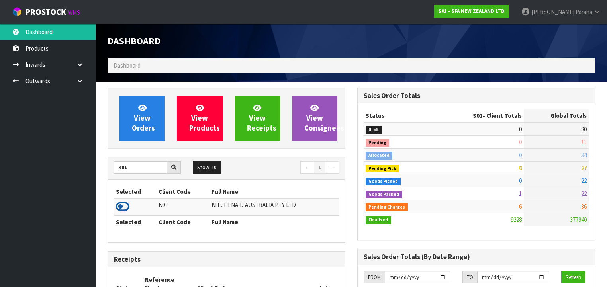
click at [128, 202] on icon at bounding box center [123, 207] width 14 height 12
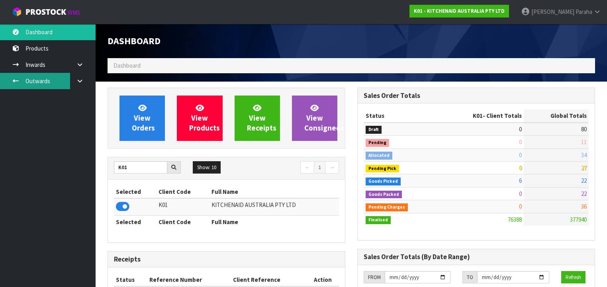
click at [46, 77] on link "Outwards" at bounding box center [48, 81] width 96 height 16
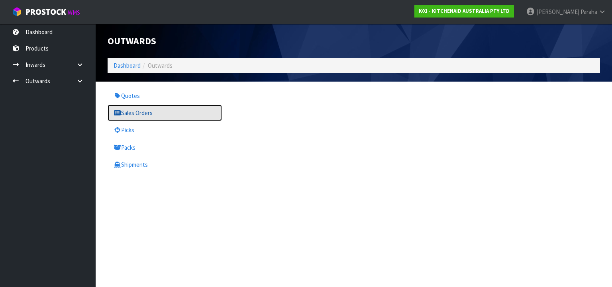
click at [139, 114] on link "Sales Orders" at bounding box center [165, 113] width 114 height 16
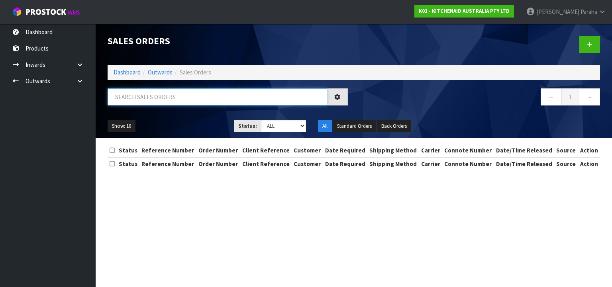
click at [142, 97] on input "text" at bounding box center [218, 96] width 220 height 17
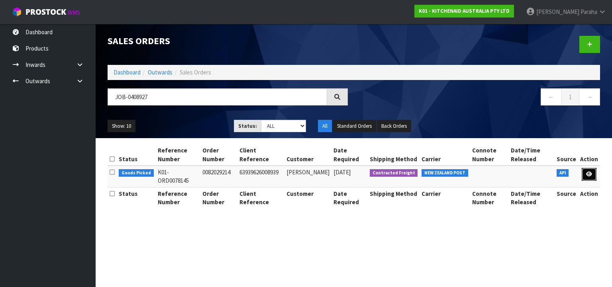
click at [591, 179] on link at bounding box center [589, 174] width 15 height 13
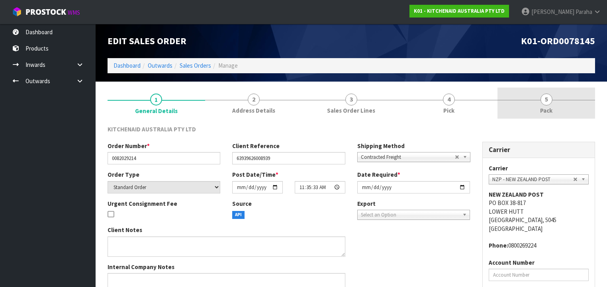
click at [550, 105] on link "5 Pack" at bounding box center [547, 103] width 98 height 31
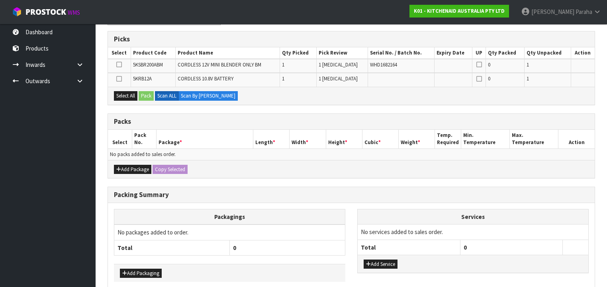
scroll to position [128, 0]
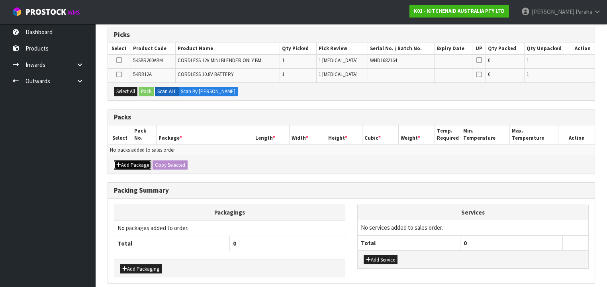
click at [130, 165] on button "Add Package" at bounding box center [132, 166] width 37 height 10
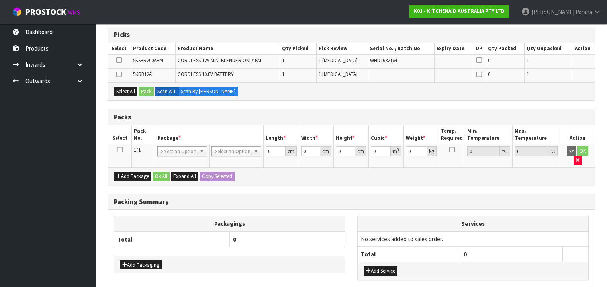
click at [118, 150] on icon at bounding box center [120, 150] width 6 height 0
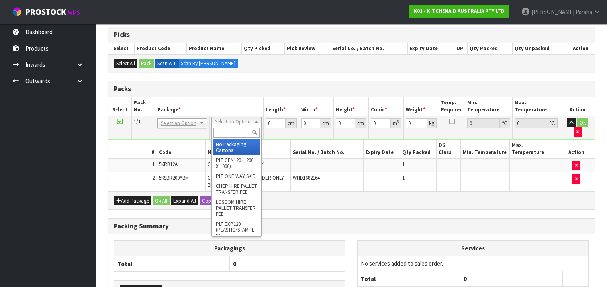
click at [242, 131] on input "text" at bounding box center [237, 133] width 46 height 10
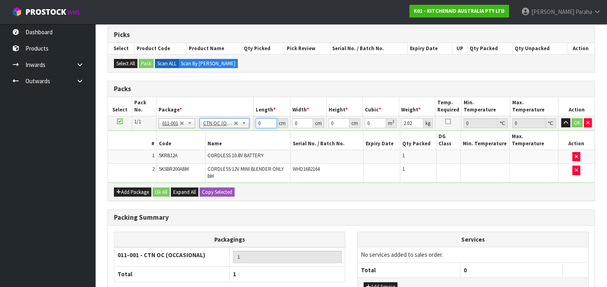
drag, startPoint x: 263, startPoint y: 124, endPoint x: 250, endPoint y: 123, distance: 13.2
click at [250, 123] on tr "1/1 NONE 007-001 007-002 007-004 007-009 007-013 007-014 007-015 007-017 007-01…" at bounding box center [351, 123] width 487 height 14
click at [562, 118] on button "button" at bounding box center [566, 123] width 9 height 10
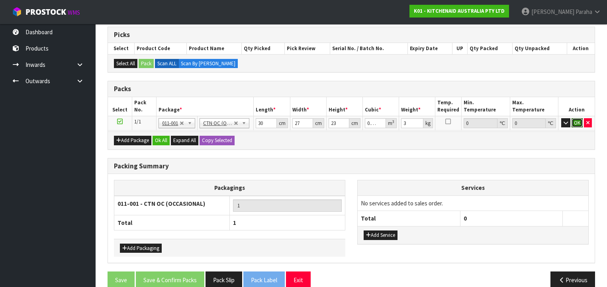
click button "OK" at bounding box center [577, 123] width 11 height 10
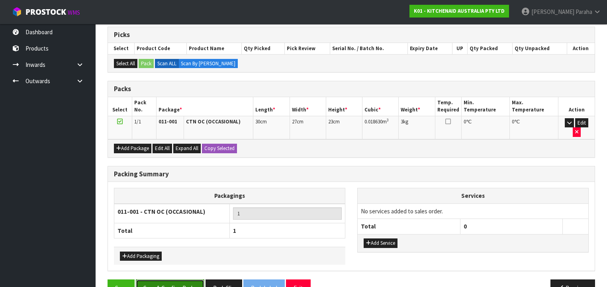
click at [176, 280] on button "Save & Confirm Packs" at bounding box center [170, 288] width 69 height 17
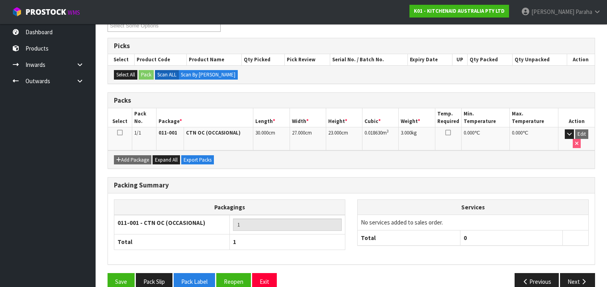
scroll to position [148, 0]
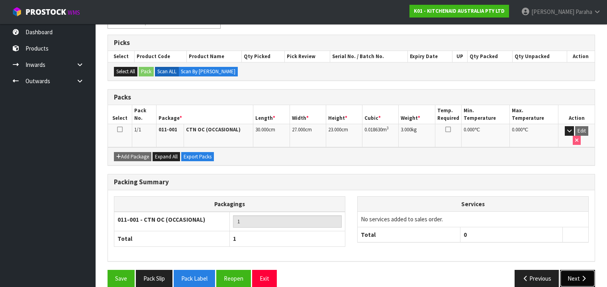
click at [576, 270] on button "Next" at bounding box center [577, 278] width 35 height 17
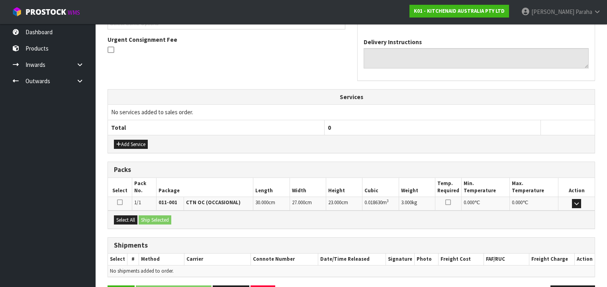
scroll to position [252, 0]
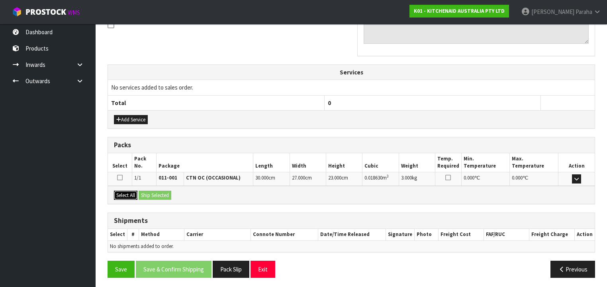
click at [126, 193] on button "Select All" at bounding box center [126, 196] width 24 height 10
click at [154, 195] on button "Ship Selected" at bounding box center [155, 196] width 33 height 10
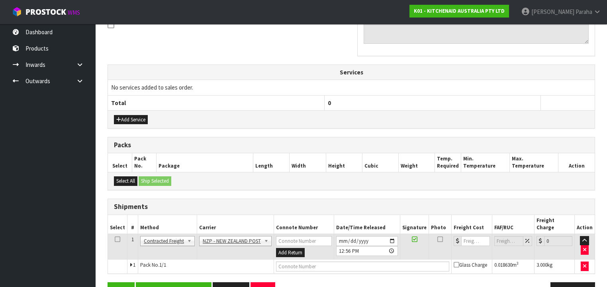
scroll to position [266, 0]
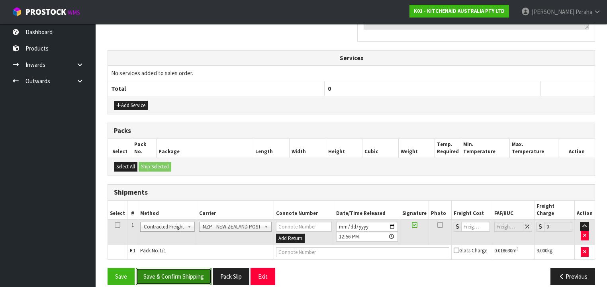
click at [186, 268] on button "Save & Confirm Shipping" at bounding box center [174, 276] width 76 height 17
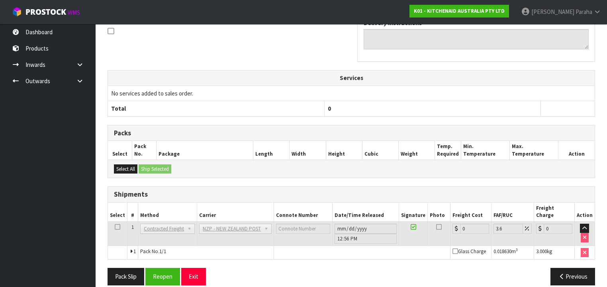
scroll to position [255, 0]
click at [172, 268] on button "Reopen" at bounding box center [162, 276] width 35 height 17
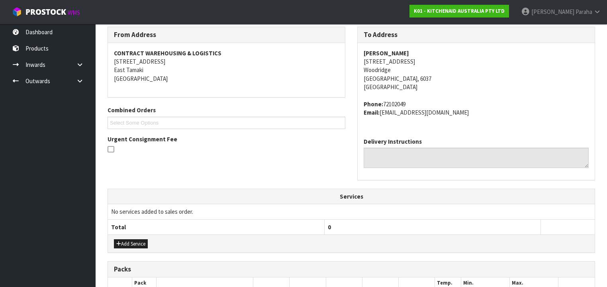
scroll to position [273, 0]
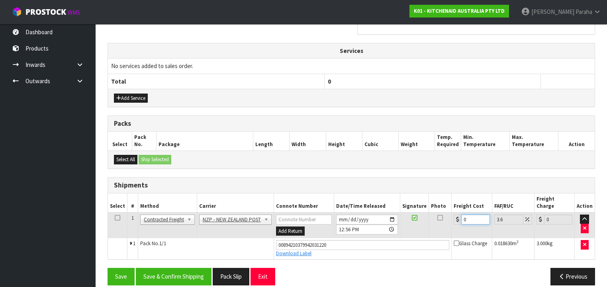
drag, startPoint x: 467, startPoint y: 211, endPoint x: 453, endPoint y: 207, distance: 14.9
click at [454, 215] on div "0" at bounding box center [472, 220] width 36 height 10
click at [188, 268] on button "Save & Confirm Shipping" at bounding box center [174, 276] width 76 height 17
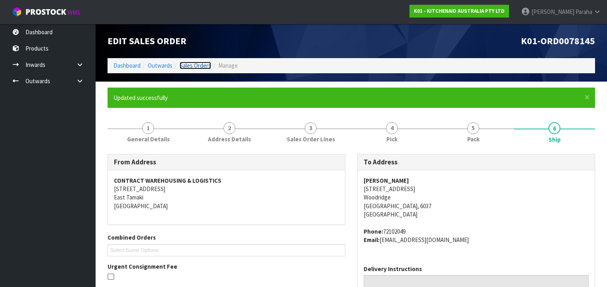
click at [191, 65] on link "Sales Orders" at bounding box center [195, 66] width 31 height 8
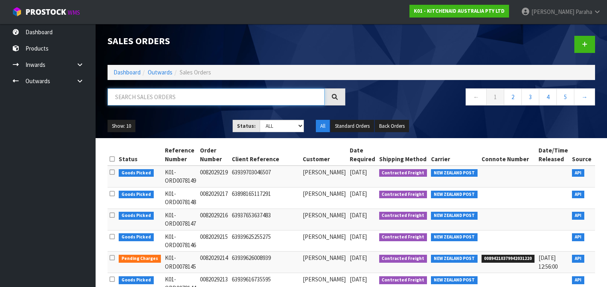
click at [147, 91] on input "text" at bounding box center [216, 96] width 217 height 17
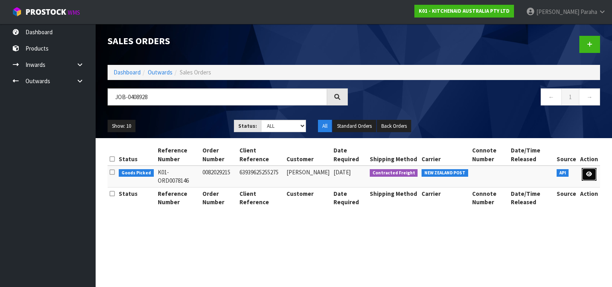
click at [593, 177] on link at bounding box center [589, 174] width 15 height 13
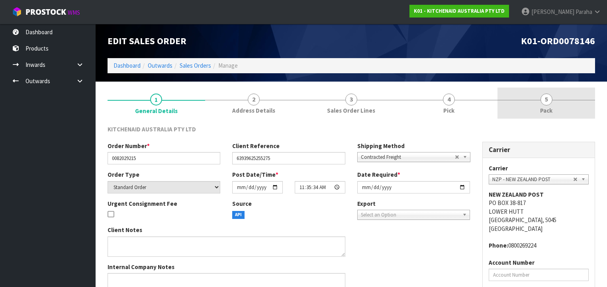
click at [544, 104] on span "5" at bounding box center [547, 100] width 12 height 12
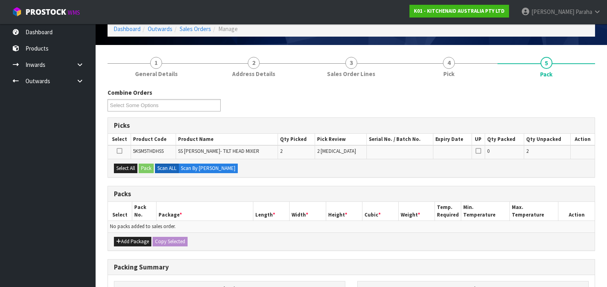
scroll to position [64, 0]
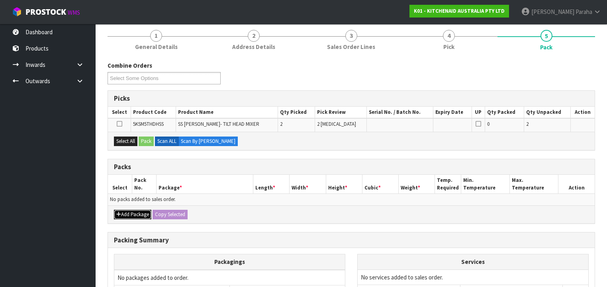
click at [126, 210] on button "Add Package" at bounding box center [132, 215] width 37 height 10
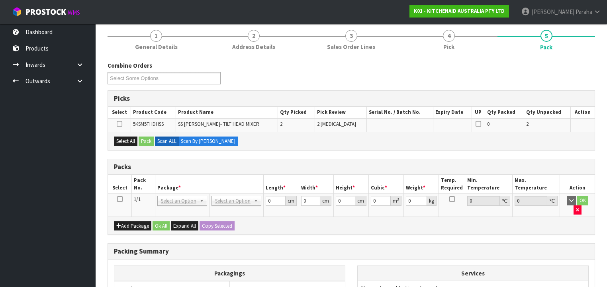
click at [121, 199] on icon at bounding box center [120, 199] width 6 height 0
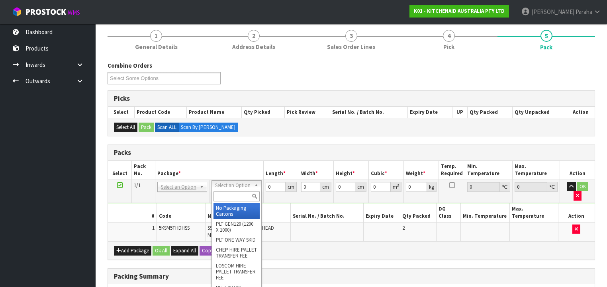
click at [246, 196] on input "text" at bounding box center [237, 197] width 46 height 10
click at [227, 196] on input "text" at bounding box center [237, 197] width 46 height 10
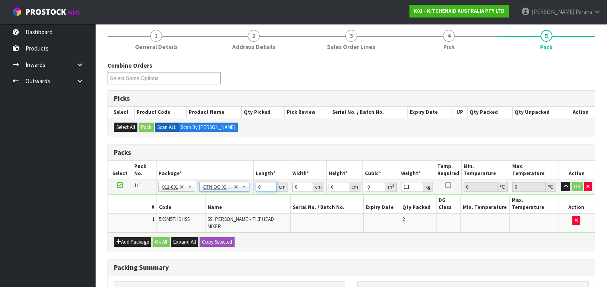
drag, startPoint x: 265, startPoint y: 187, endPoint x: 252, endPoint y: 180, distance: 14.8
click at [248, 184] on tr "1/1 NONE 007-001 007-002 007-004 007-009 007-013 007-014 007-015 007-017 007-01…" at bounding box center [351, 187] width 487 height 14
click at [562, 182] on button "button" at bounding box center [566, 187] width 9 height 10
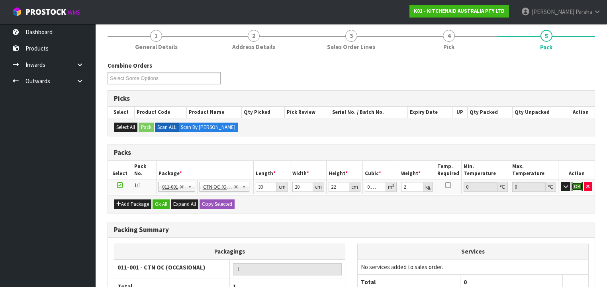
click button "OK" at bounding box center [577, 187] width 11 height 10
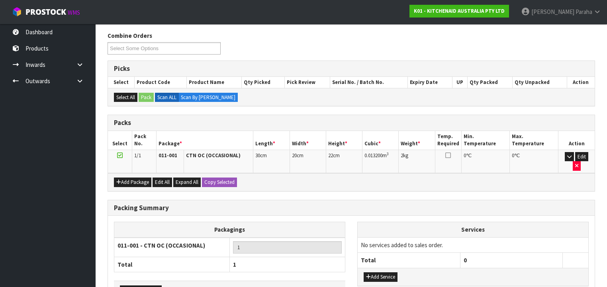
scroll to position [137, 0]
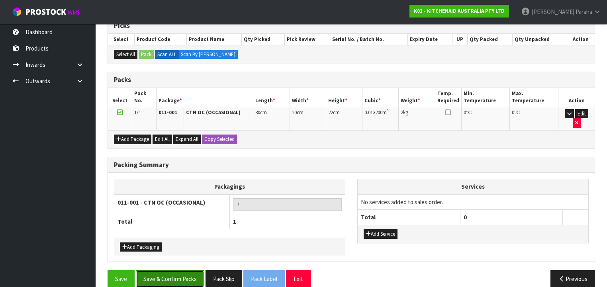
click at [175, 271] on button "Save & Confirm Packs" at bounding box center [170, 279] width 69 height 17
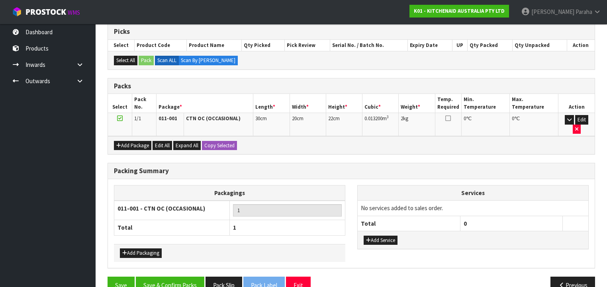
scroll to position [148, 0]
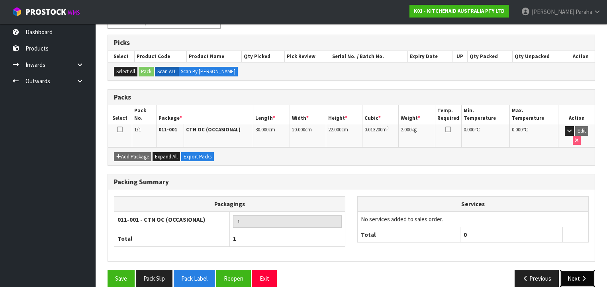
click at [577, 270] on button "Next" at bounding box center [577, 278] width 35 height 17
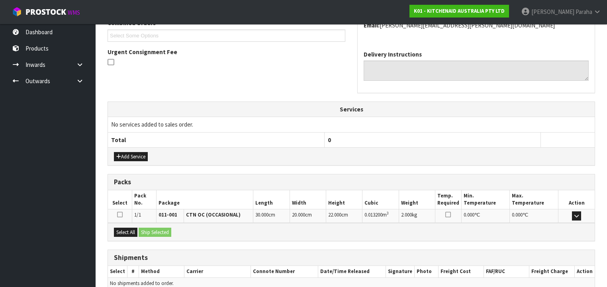
scroll to position [252, 0]
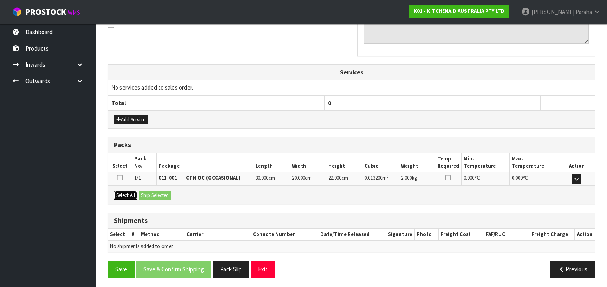
click at [121, 193] on button "Select All" at bounding box center [126, 196] width 24 height 10
click at [169, 196] on button "Ship Selected" at bounding box center [155, 196] width 33 height 10
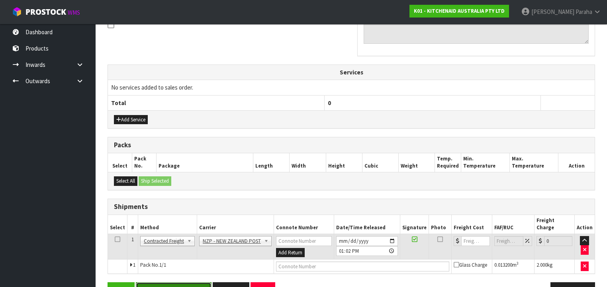
click at [191, 283] on button "Save & Confirm Shipping" at bounding box center [174, 291] width 76 height 17
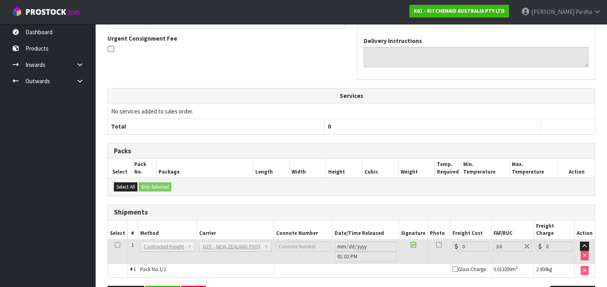
scroll to position [255, 0]
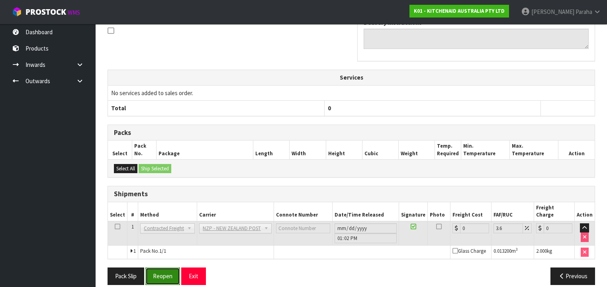
click at [165, 268] on button "Reopen" at bounding box center [162, 276] width 35 height 17
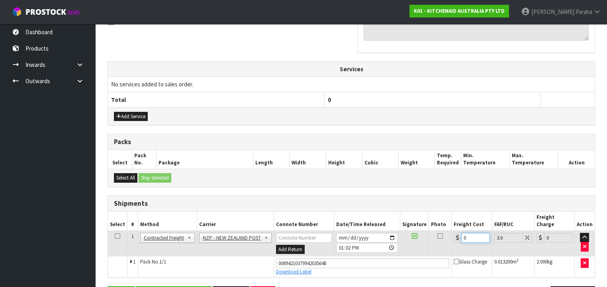
drag, startPoint x: 467, startPoint y: 228, endPoint x: 441, endPoint y: 228, distance: 25.9
click at [441, 231] on tr "1 Client Local Pickup Customer Local Pickup Company Freight Contracted Freight …" at bounding box center [351, 244] width 487 height 26
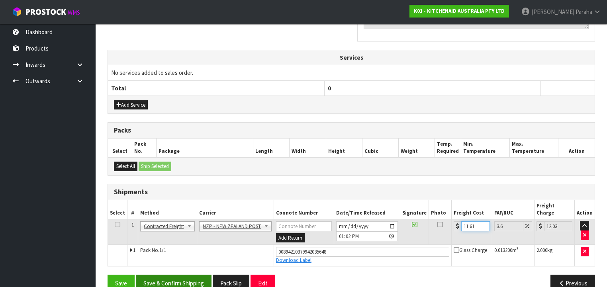
scroll to position [273, 0]
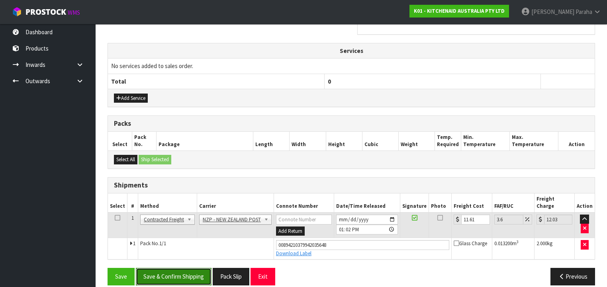
click at [172, 268] on button "Save & Confirm Shipping" at bounding box center [174, 276] width 76 height 17
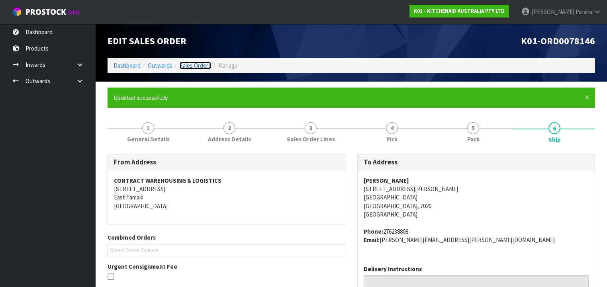
click at [193, 66] on link "Sales Orders" at bounding box center [195, 66] width 31 height 8
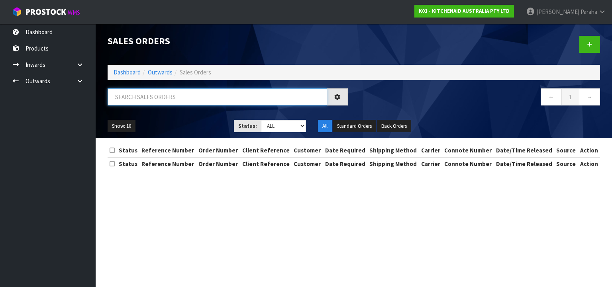
click at [148, 97] on input "text" at bounding box center [218, 96] width 220 height 17
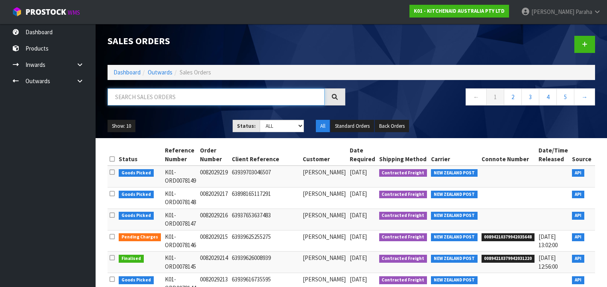
click at [133, 97] on input "text" at bounding box center [216, 96] width 217 height 17
click at [139, 96] on input "text" at bounding box center [216, 96] width 217 height 17
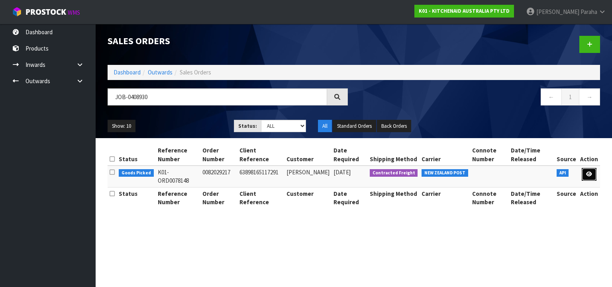
click at [592, 175] on icon at bounding box center [589, 174] width 6 height 5
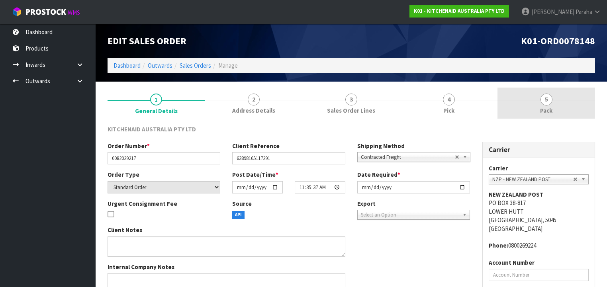
click at [551, 102] on span "5" at bounding box center [547, 100] width 12 height 12
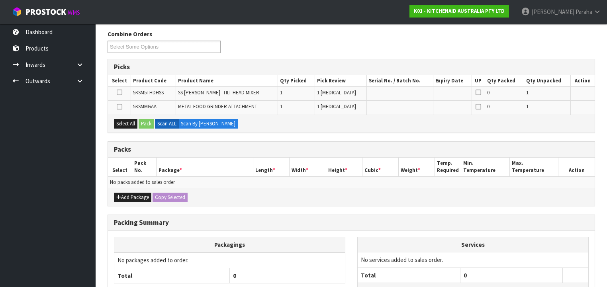
scroll to position [96, 0]
click at [139, 197] on button "Add Package" at bounding box center [132, 198] width 37 height 10
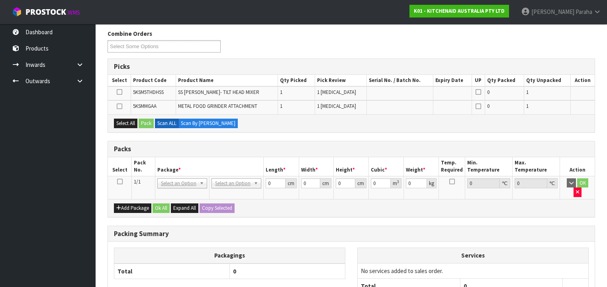
click at [118, 182] on icon at bounding box center [120, 182] width 6 height 0
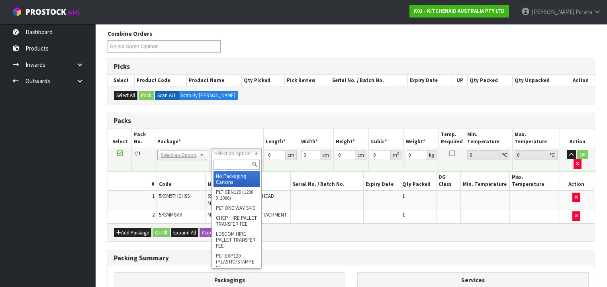
click at [241, 166] on input "text" at bounding box center [237, 165] width 46 height 10
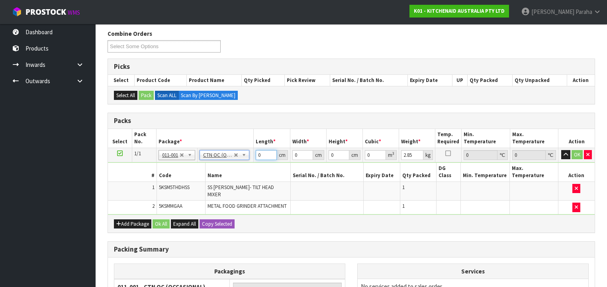
drag, startPoint x: 263, startPoint y: 153, endPoint x: 250, endPoint y: 156, distance: 13.9
click at [250, 156] on tr "1/1 NONE 007-001 007-002 007-004 007-009 007-013 007-014 007-015 007-017 007-01…" at bounding box center [351, 155] width 487 height 14
click at [562, 150] on button "button" at bounding box center [566, 155] width 9 height 10
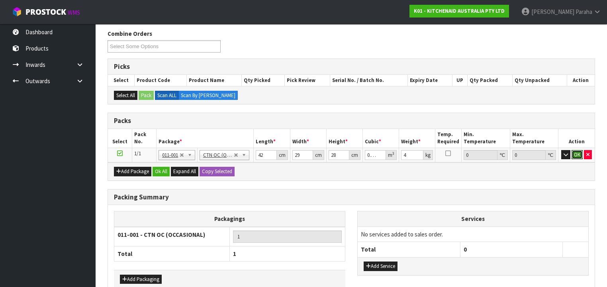
click button "OK" at bounding box center [577, 155] width 11 height 10
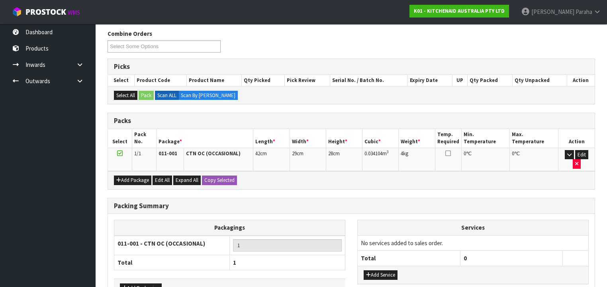
scroll to position [137, 0]
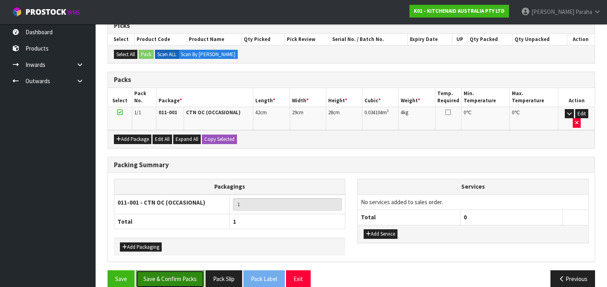
click at [177, 271] on button "Save & Confirm Packs" at bounding box center [170, 279] width 69 height 17
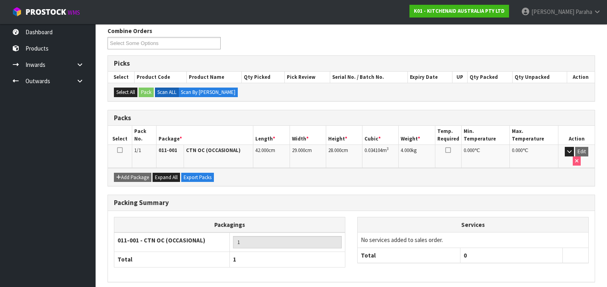
scroll to position [148, 0]
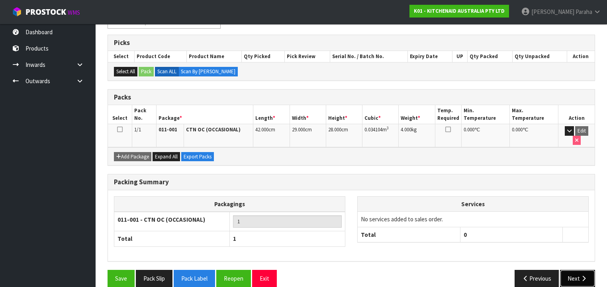
click at [577, 270] on button "Next" at bounding box center [577, 278] width 35 height 17
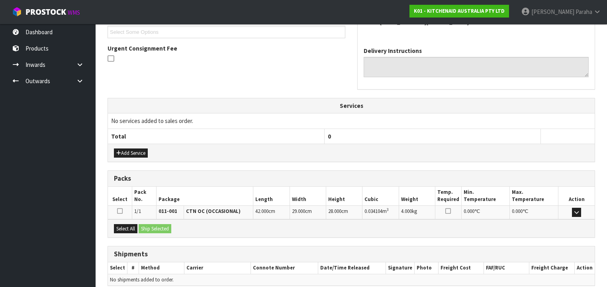
scroll to position [252, 0]
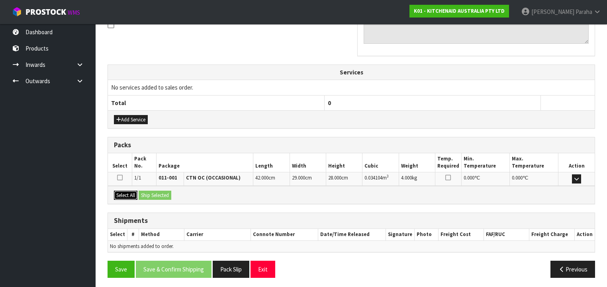
click at [132, 193] on button "Select All" at bounding box center [126, 196] width 24 height 10
click at [144, 193] on button "Ship Selected" at bounding box center [155, 196] width 33 height 10
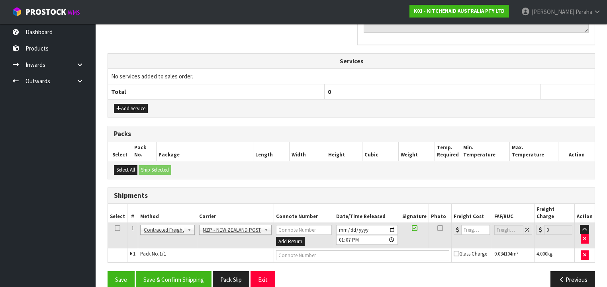
scroll to position [266, 0]
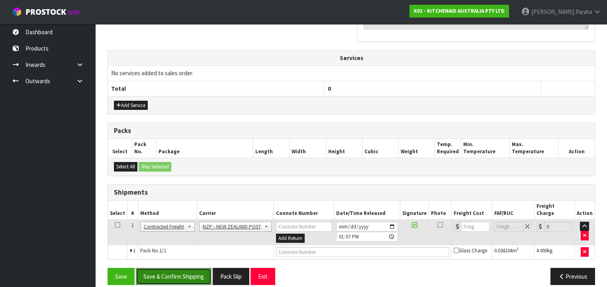
click at [180, 268] on button "Save & Confirm Shipping" at bounding box center [174, 276] width 76 height 17
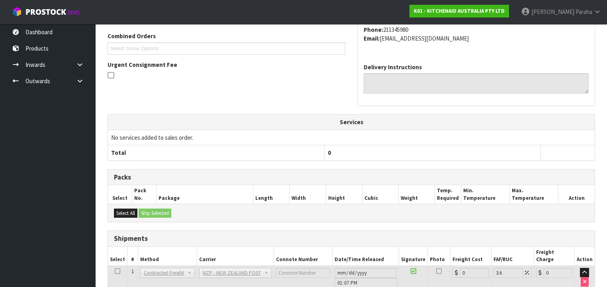
scroll to position [255, 0]
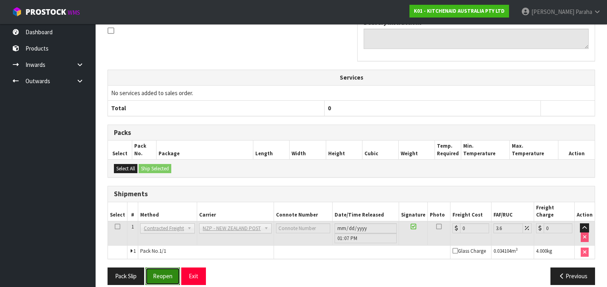
click at [159, 269] on button "Reopen" at bounding box center [162, 276] width 35 height 17
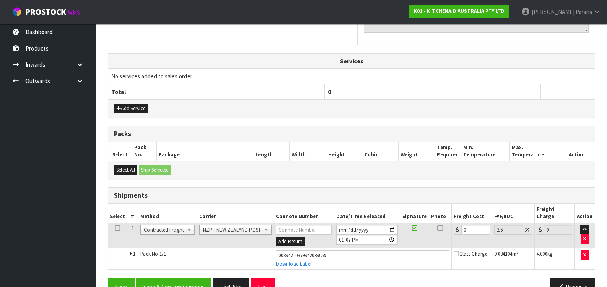
scroll to position [273, 0]
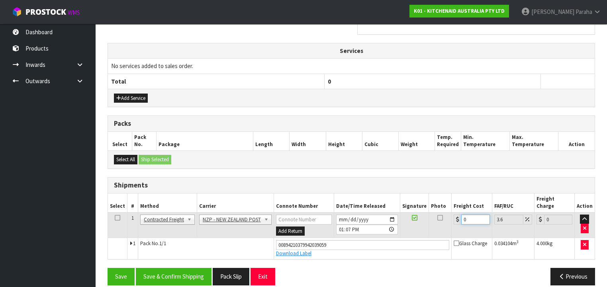
drag, startPoint x: 468, startPoint y: 208, endPoint x: 453, endPoint y: 213, distance: 16.1
click at [456, 215] on div "0" at bounding box center [472, 220] width 36 height 10
click at [195, 268] on button "Save & Confirm Shipping" at bounding box center [174, 276] width 76 height 17
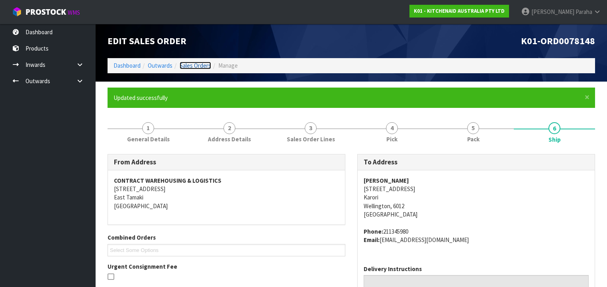
click at [203, 67] on link "Sales Orders" at bounding box center [195, 66] width 31 height 8
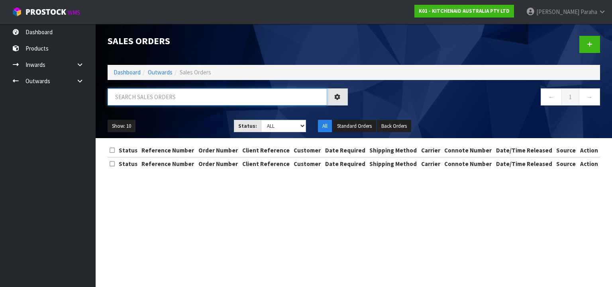
click at [197, 93] on input "text" at bounding box center [218, 96] width 220 height 17
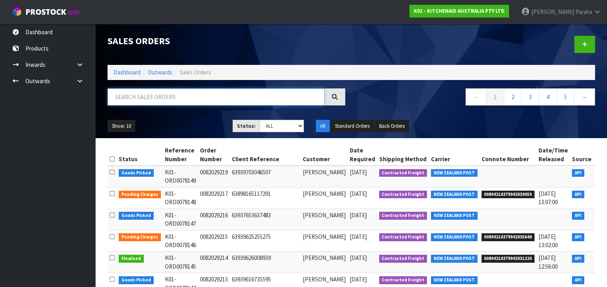
click at [213, 101] on input "text" at bounding box center [216, 96] width 217 height 17
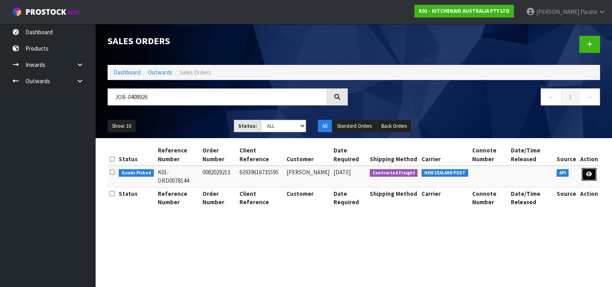
click at [590, 173] on icon at bounding box center [589, 174] width 6 height 5
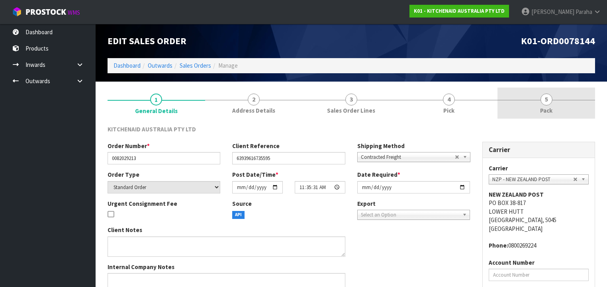
click at [550, 102] on span "5" at bounding box center [547, 100] width 12 height 12
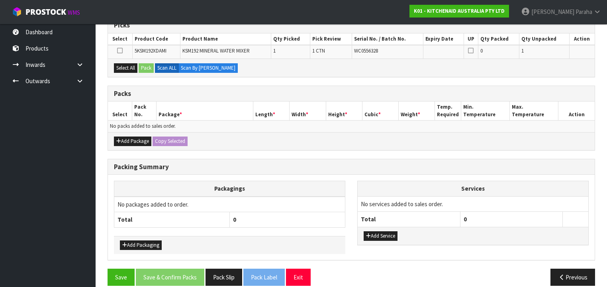
scroll to position [145, 0]
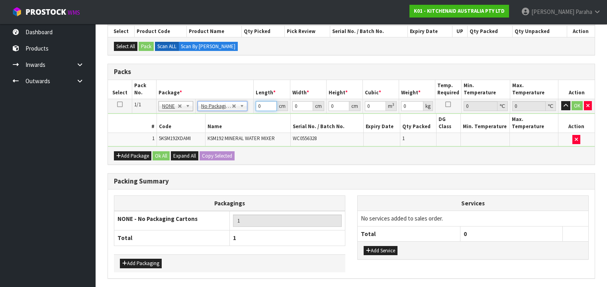
drag, startPoint x: 261, startPoint y: 104, endPoint x: 254, endPoint y: 107, distance: 7.3
click at [254, 107] on td "0 cm" at bounding box center [272, 106] width 36 height 14
click at [562, 101] on button "button" at bounding box center [566, 106] width 9 height 10
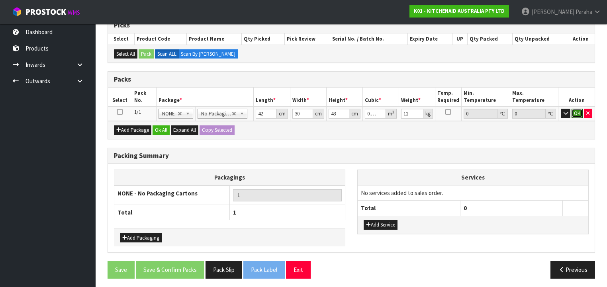
click button "OK" at bounding box center [577, 114] width 11 height 10
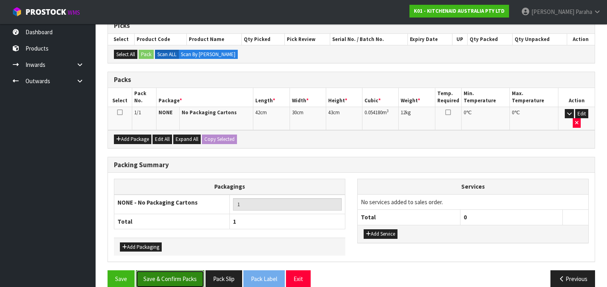
click at [175, 271] on button "Save & Confirm Packs" at bounding box center [170, 279] width 69 height 17
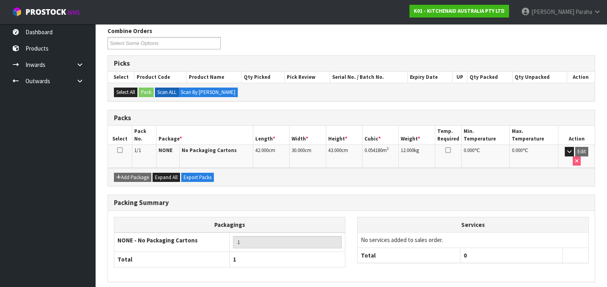
scroll to position [148, 0]
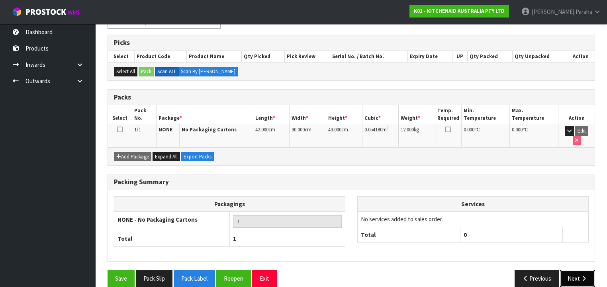
click at [569, 270] on button "Next" at bounding box center [577, 278] width 35 height 17
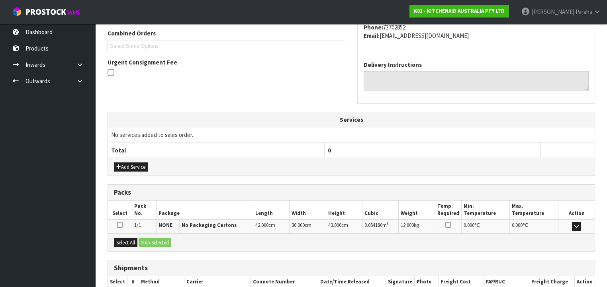
scroll to position [252, 0]
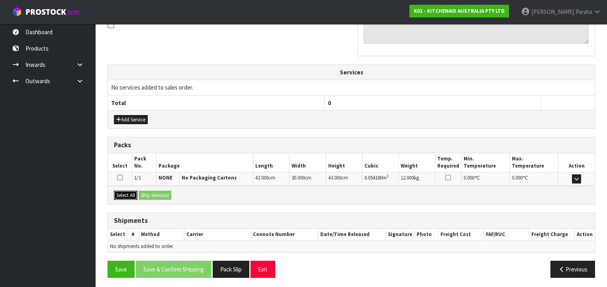
click at [128, 196] on button "Select All" at bounding box center [126, 196] width 24 height 10
click at [155, 194] on button "Ship Selected" at bounding box center [155, 196] width 33 height 10
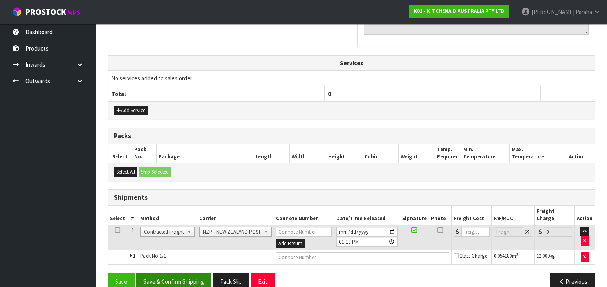
scroll to position [266, 0]
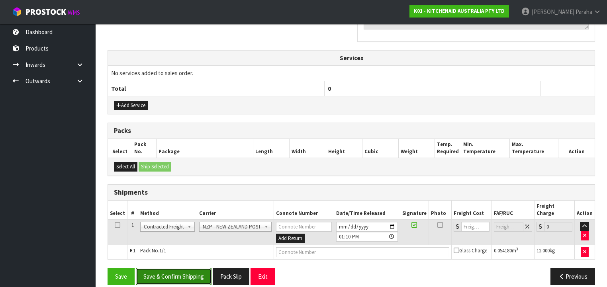
click at [183, 268] on button "Save & Confirm Shipping" at bounding box center [174, 276] width 76 height 17
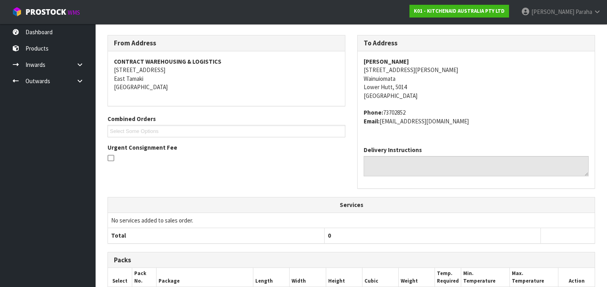
scroll to position [255, 0]
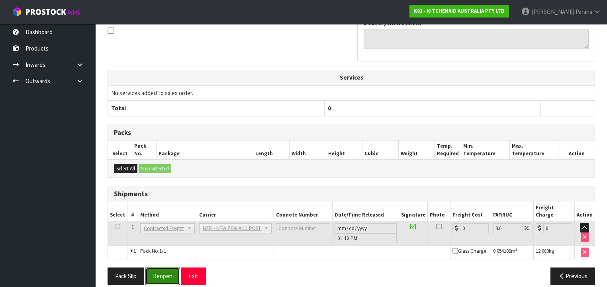
click at [155, 268] on button "Reopen" at bounding box center [162, 276] width 35 height 17
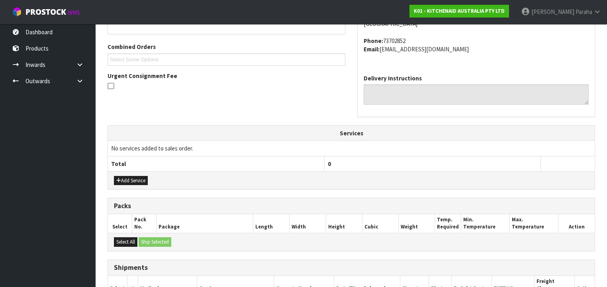
scroll to position [273, 0]
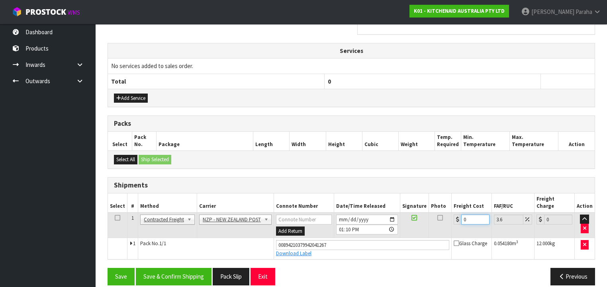
drag, startPoint x: 470, startPoint y: 212, endPoint x: 458, endPoint y: 212, distance: 12.0
click at [458, 215] on div "0" at bounding box center [472, 220] width 36 height 10
click at [195, 268] on button "Save & Confirm Shipping" at bounding box center [174, 276] width 76 height 17
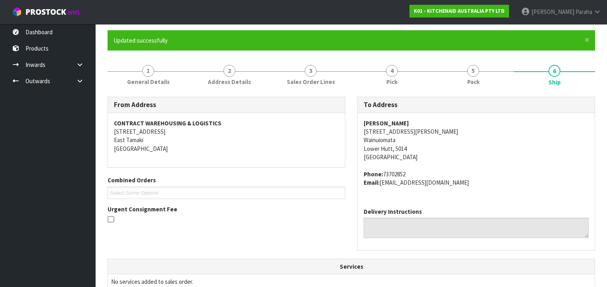
scroll to position [0, 0]
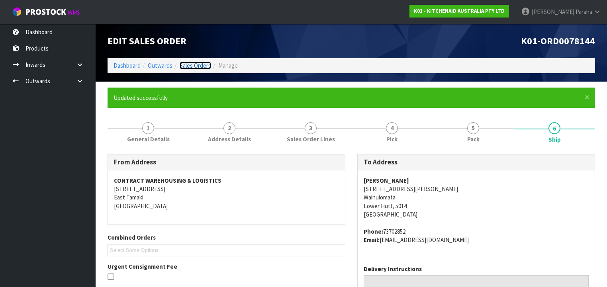
click at [198, 65] on link "Sales Orders" at bounding box center [195, 66] width 31 height 8
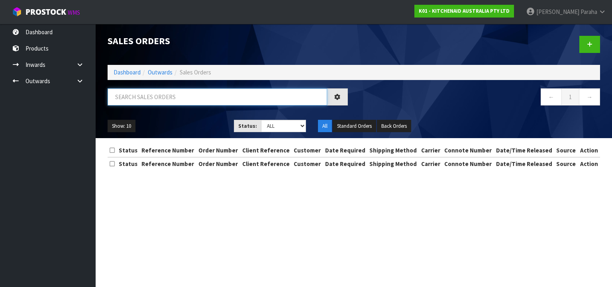
click at [200, 96] on input "text" at bounding box center [218, 96] width 220 height 17
